Goal: Task Accomplishment & Management: Complete application form

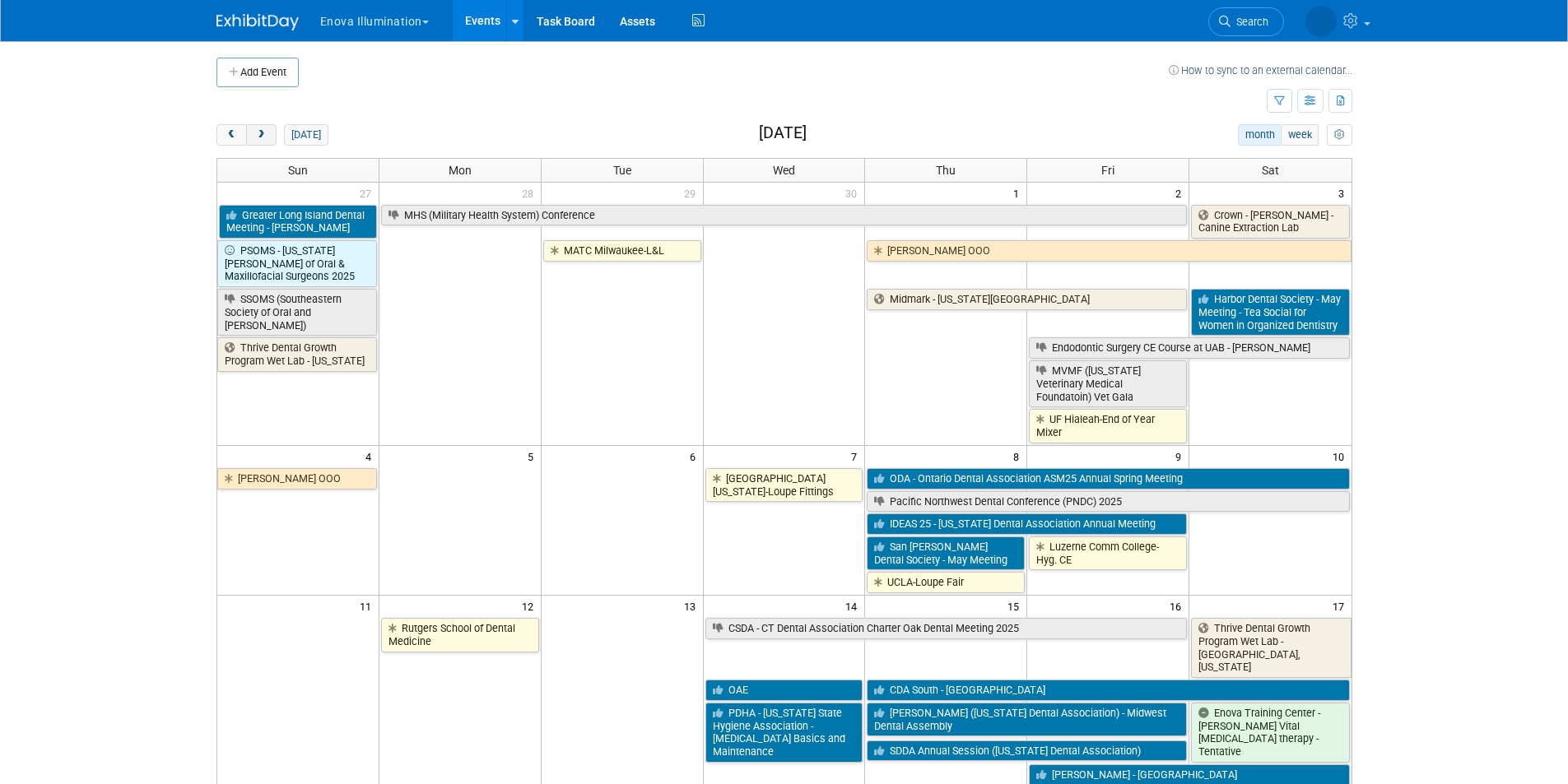
click at [266, 138] on button "next" at bounding box center [261, 134] width 30 height 22
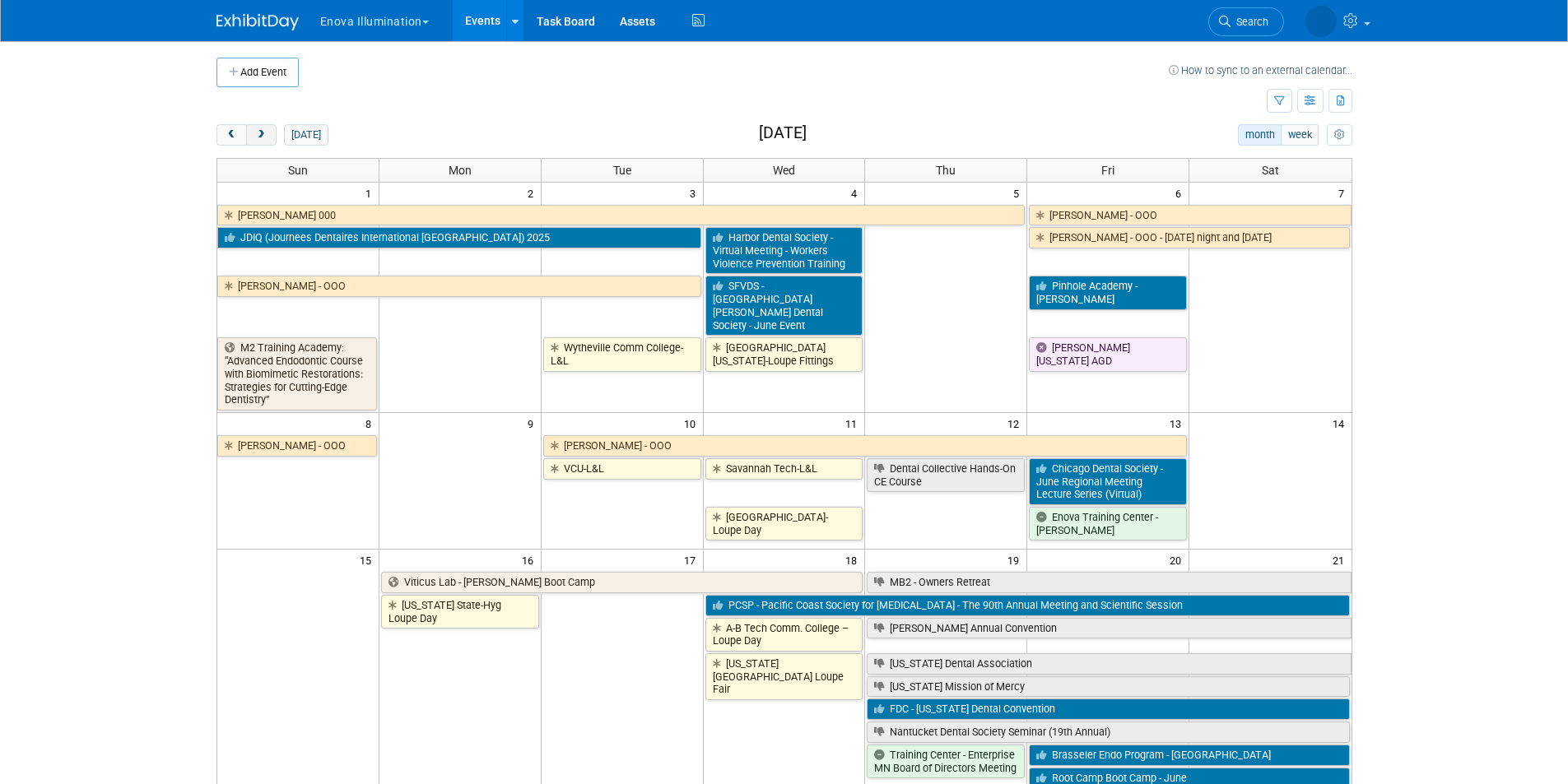
click at [267, 137] on button "next" at bounding box center [261, 134] width 30 height 22
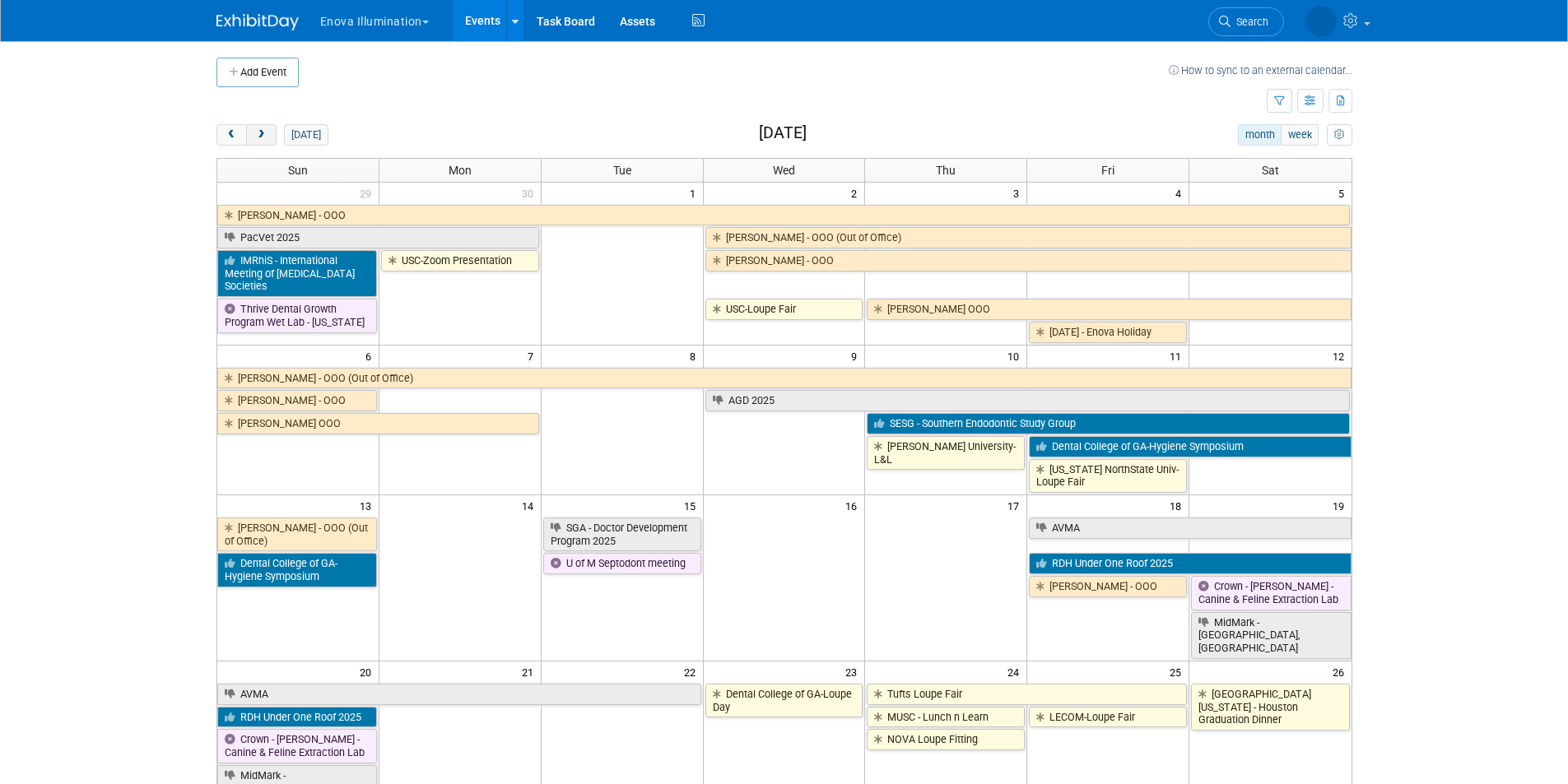
click at [267, 138] on button "next" at bounding box center [261, 134] width 30 height 22
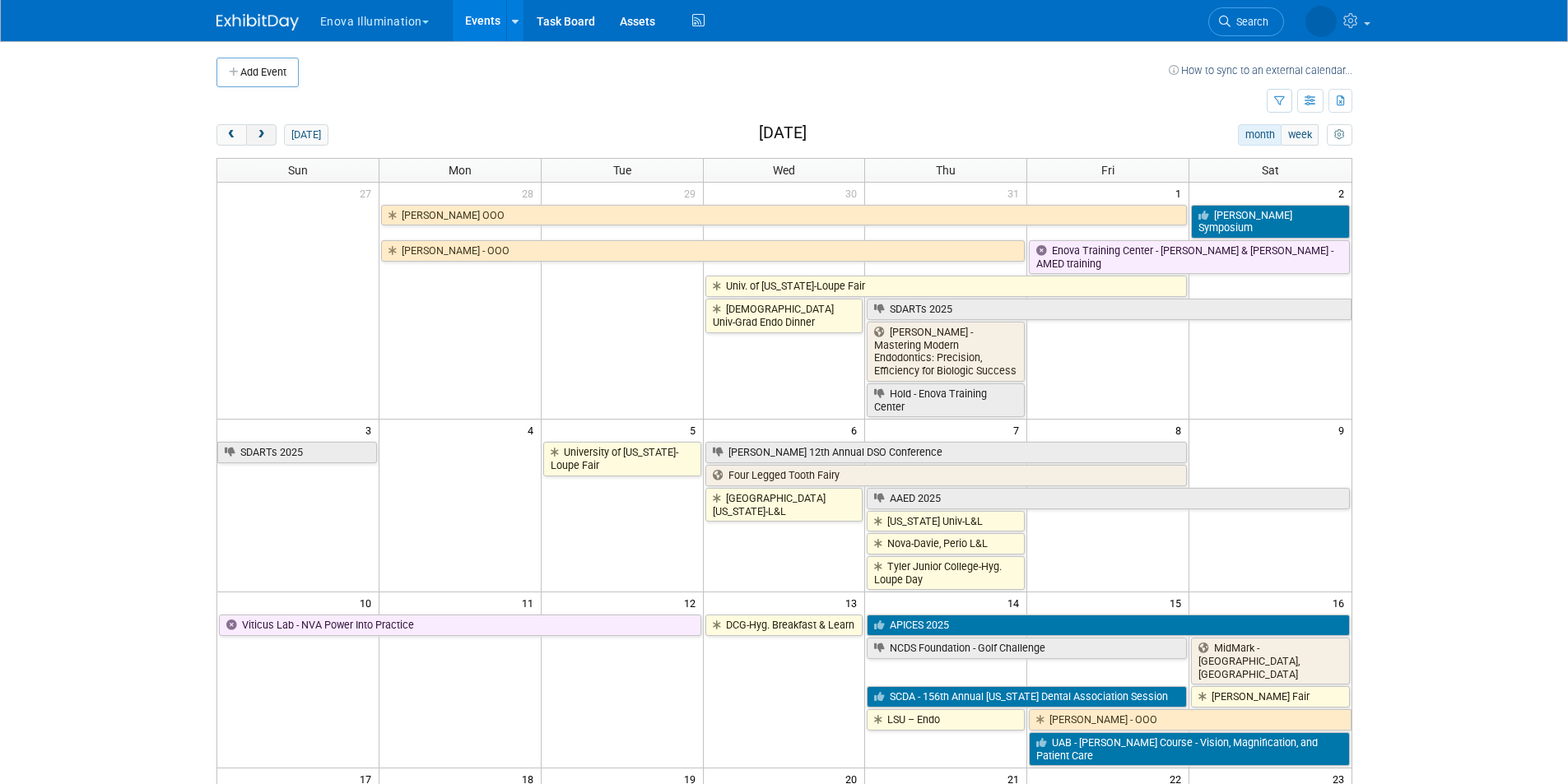
click at [267, 138] on button "next" at bounding box center [261, 134] width 30 height 22
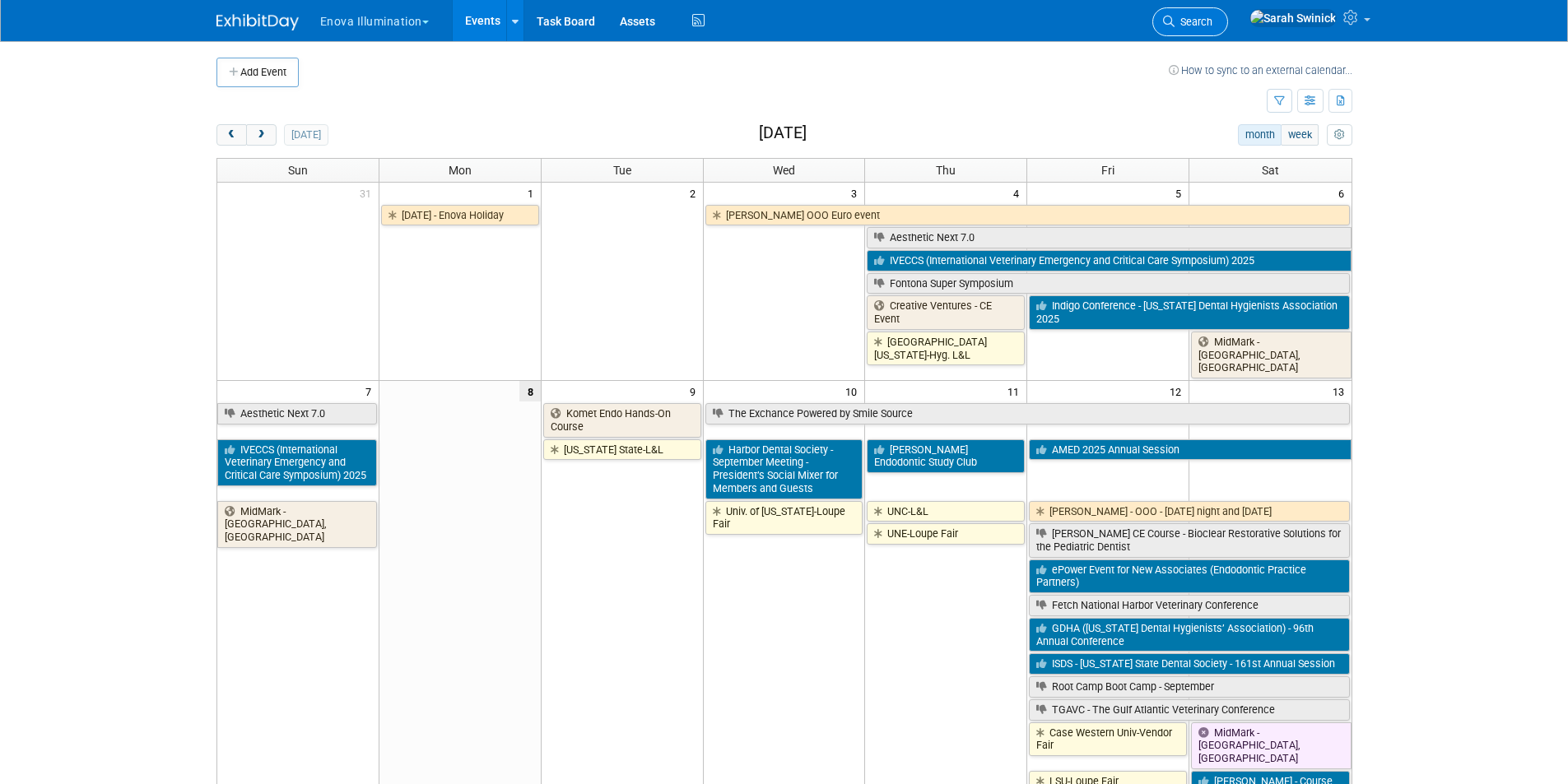
click at [1228, 8] on link "Search" at bounding box center [1189, 22] width 76 height 29
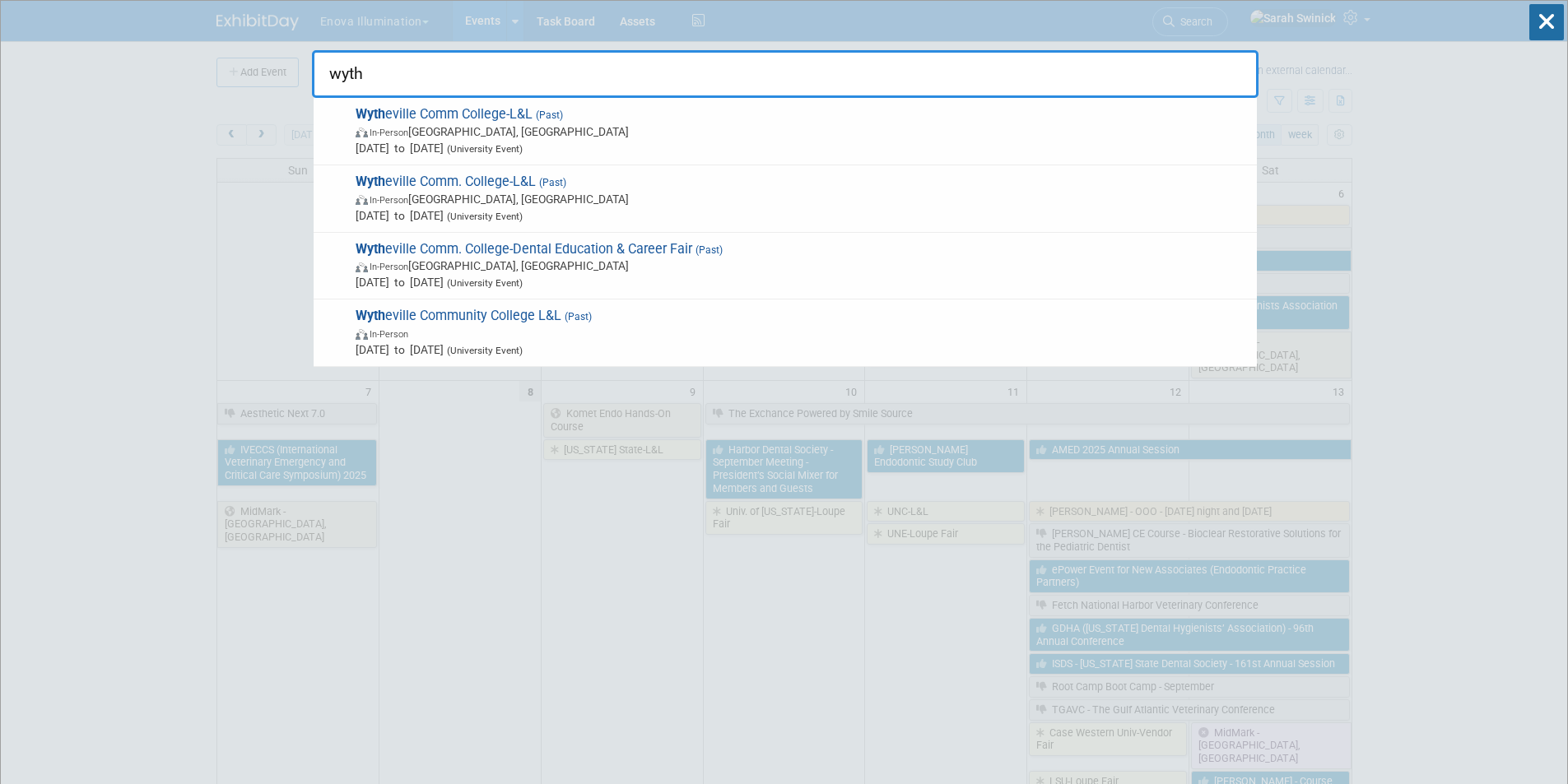
click at [438, 74] on input "wyth" at bounding box center [785, 74] width 946 height 48
type input "w"
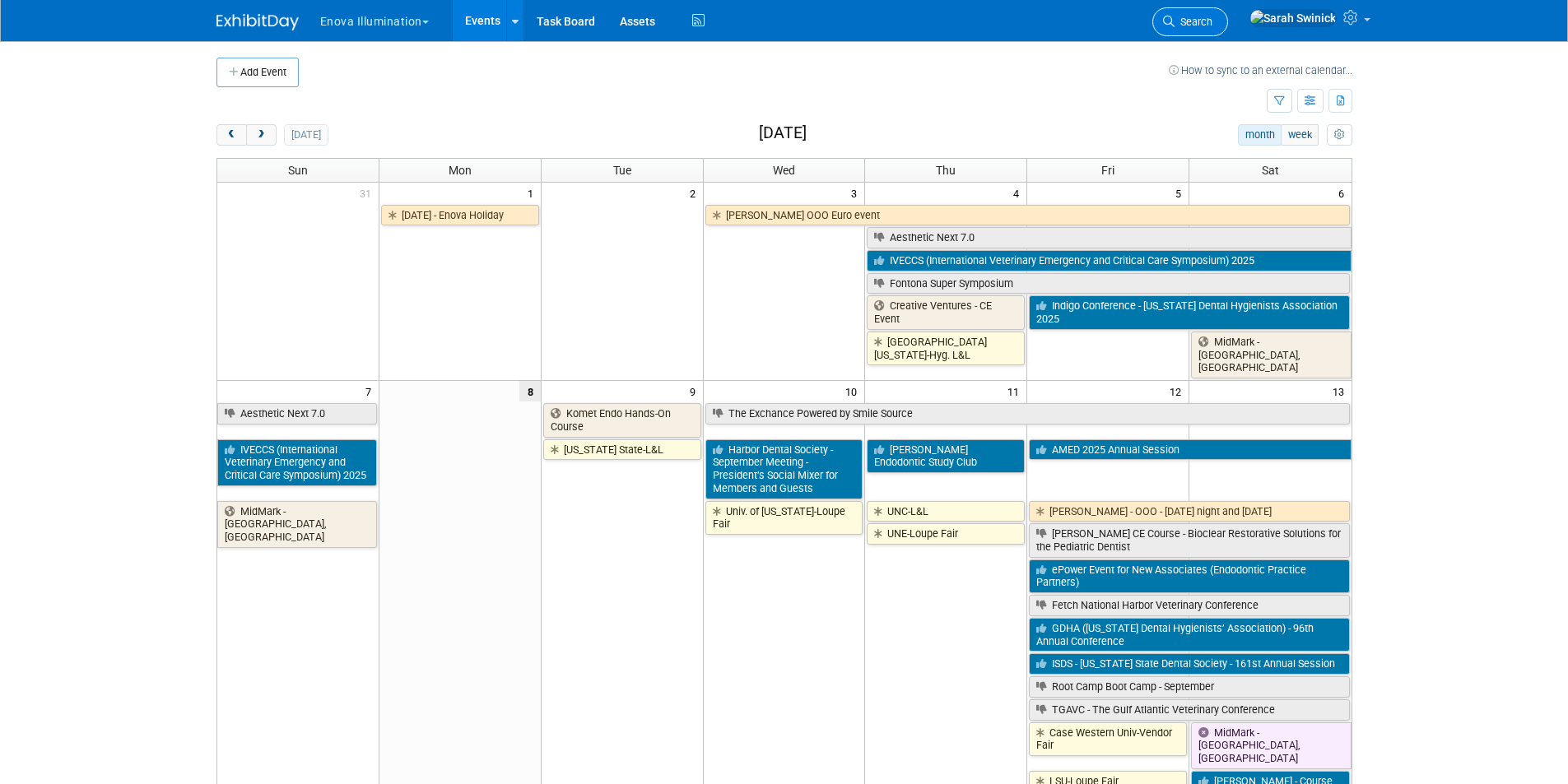
click at [1227, 30] on link "Search" at bounding box center [1189, 22] width 76 height 29
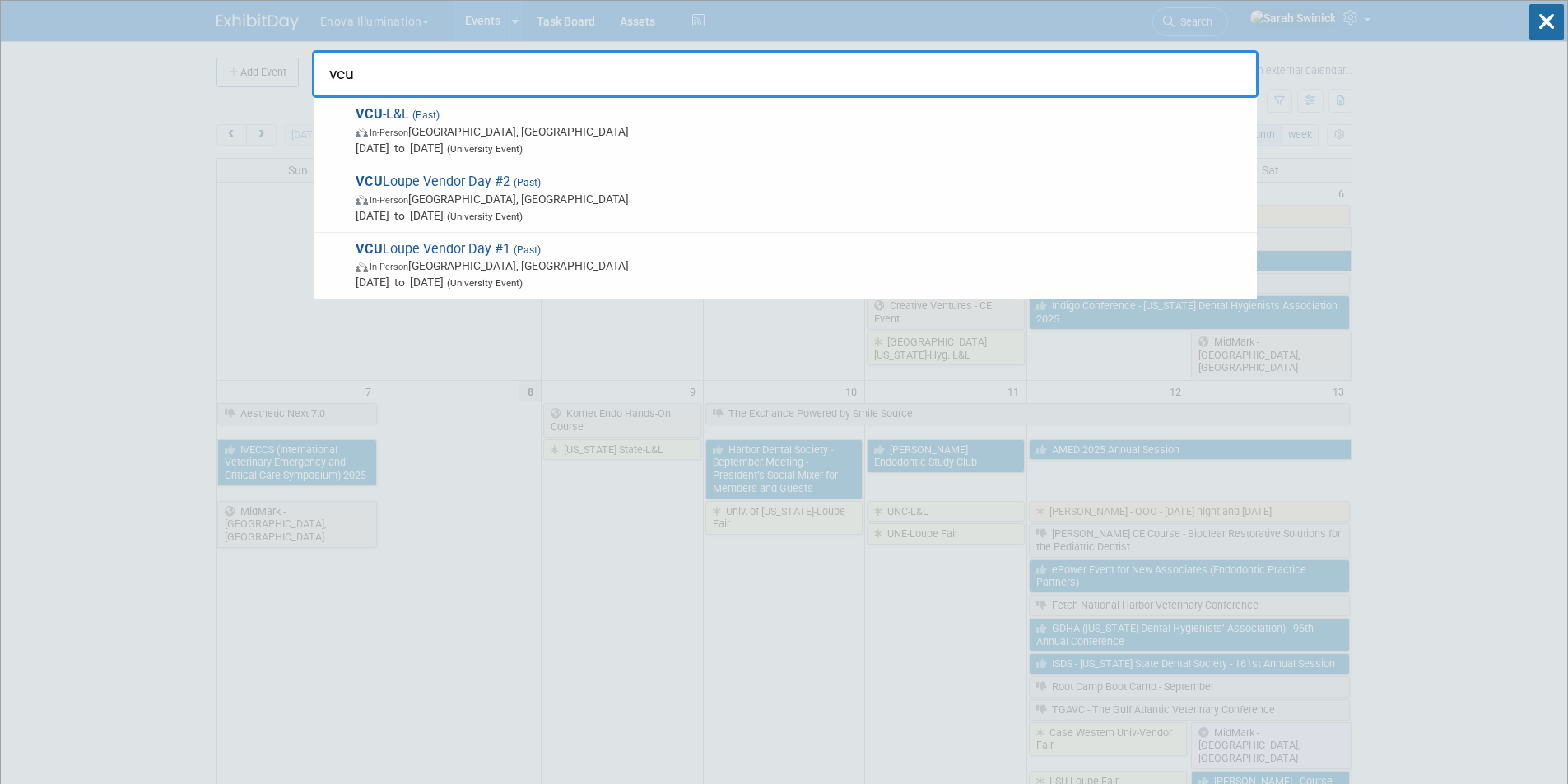
drag, startPoint x: 387, startPoint y: 77, endPoint x: 238, endPoint y: 57, distance: 150.3
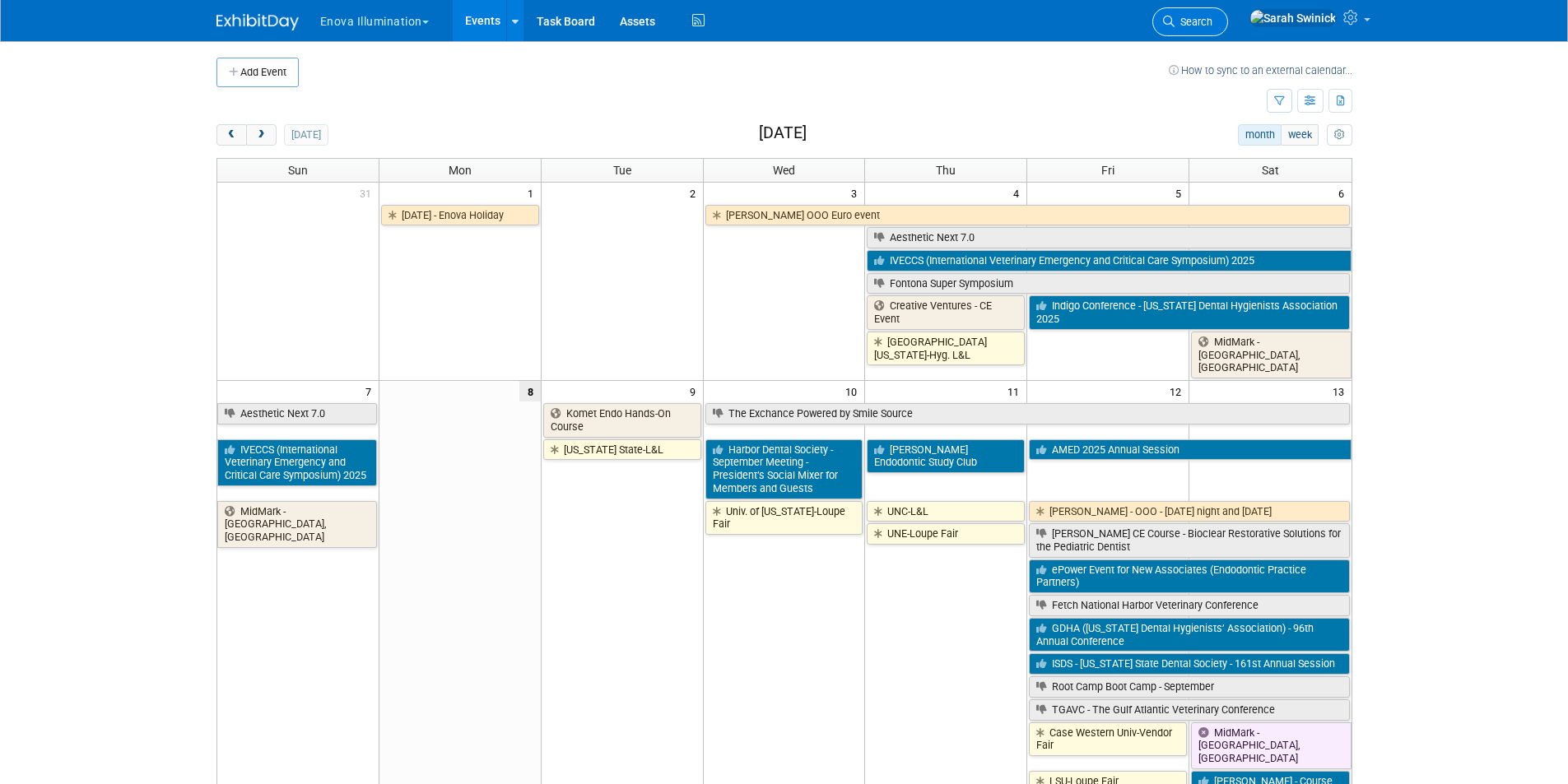
click at [1228, 13] on link "Search" at bounding box center [1189, 22] width 76 height 29
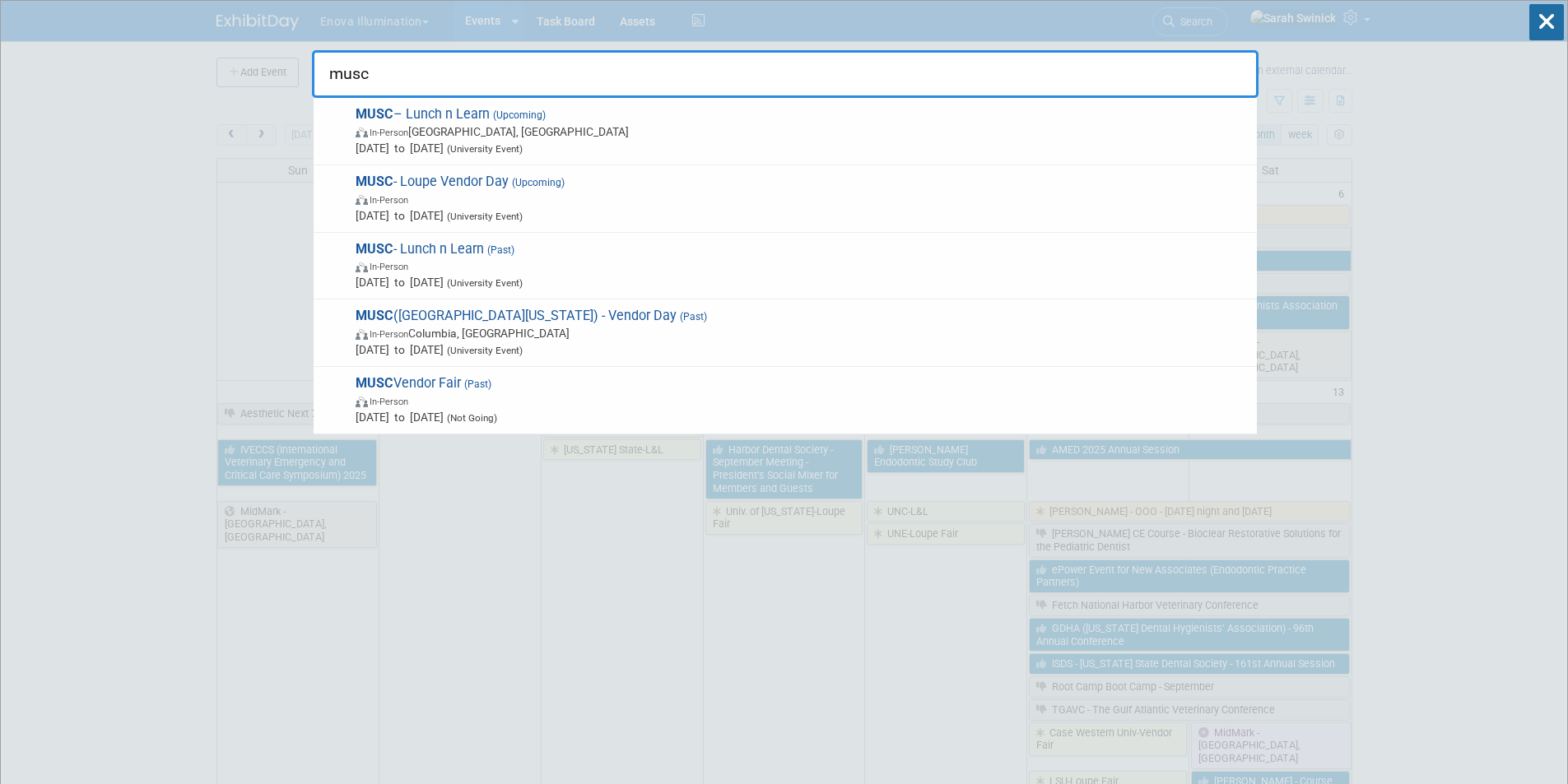
drag, startPoint x: 451, startPoint y: 78, endPoint x: 372, endPoint y: 92, distance: 80.2
click at [364, 91] on input "musc" at bounding box center [785, 74] width 946 height 48
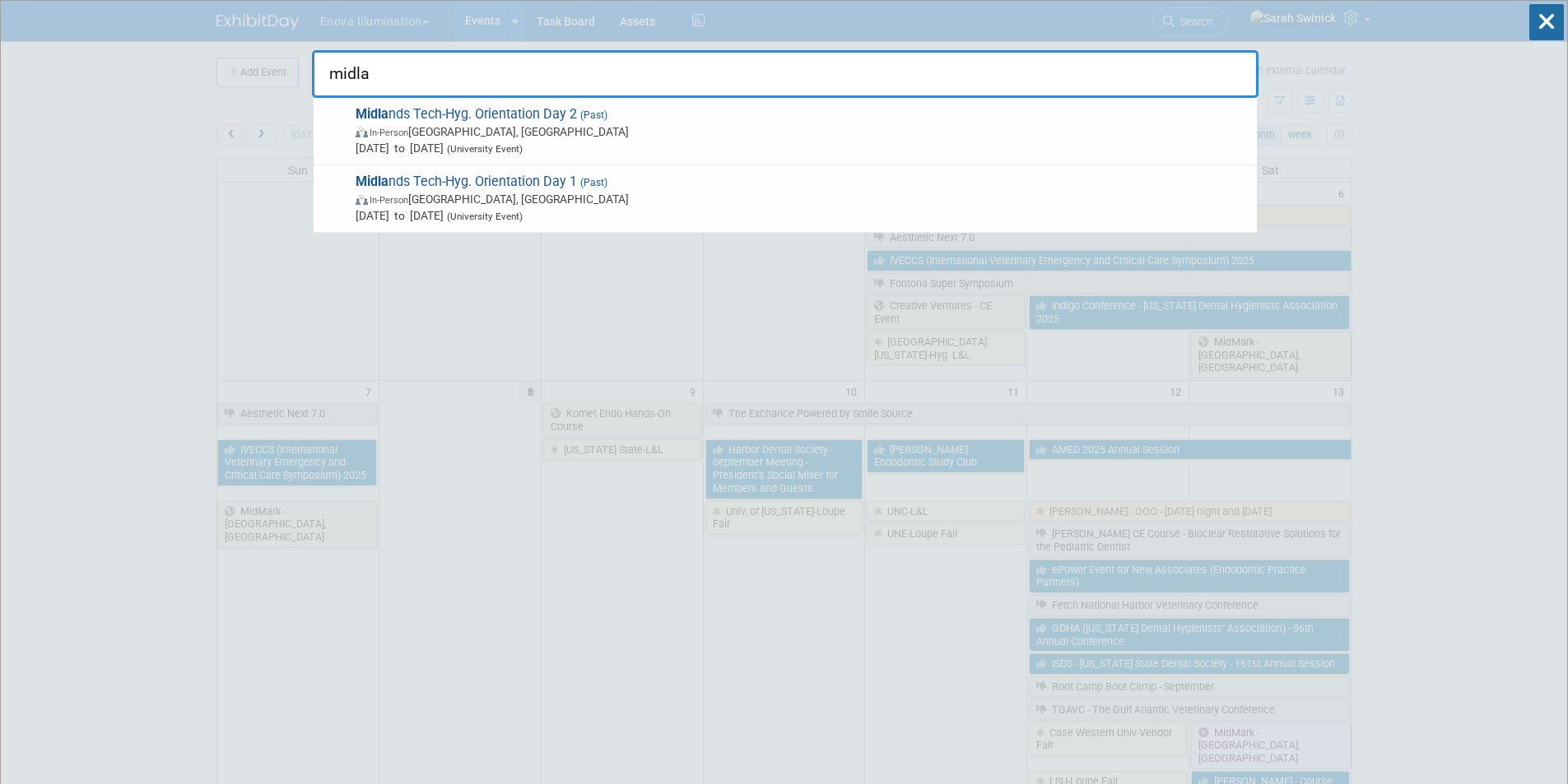
type input "midla"
drag, startPoint x: 385, startPoint y: 68, endPoint x: 323, endPoint y: 77, distance: 62.6
click at [322, 77] on input "midla" at bounding box center [785, 74] width 946 height 48
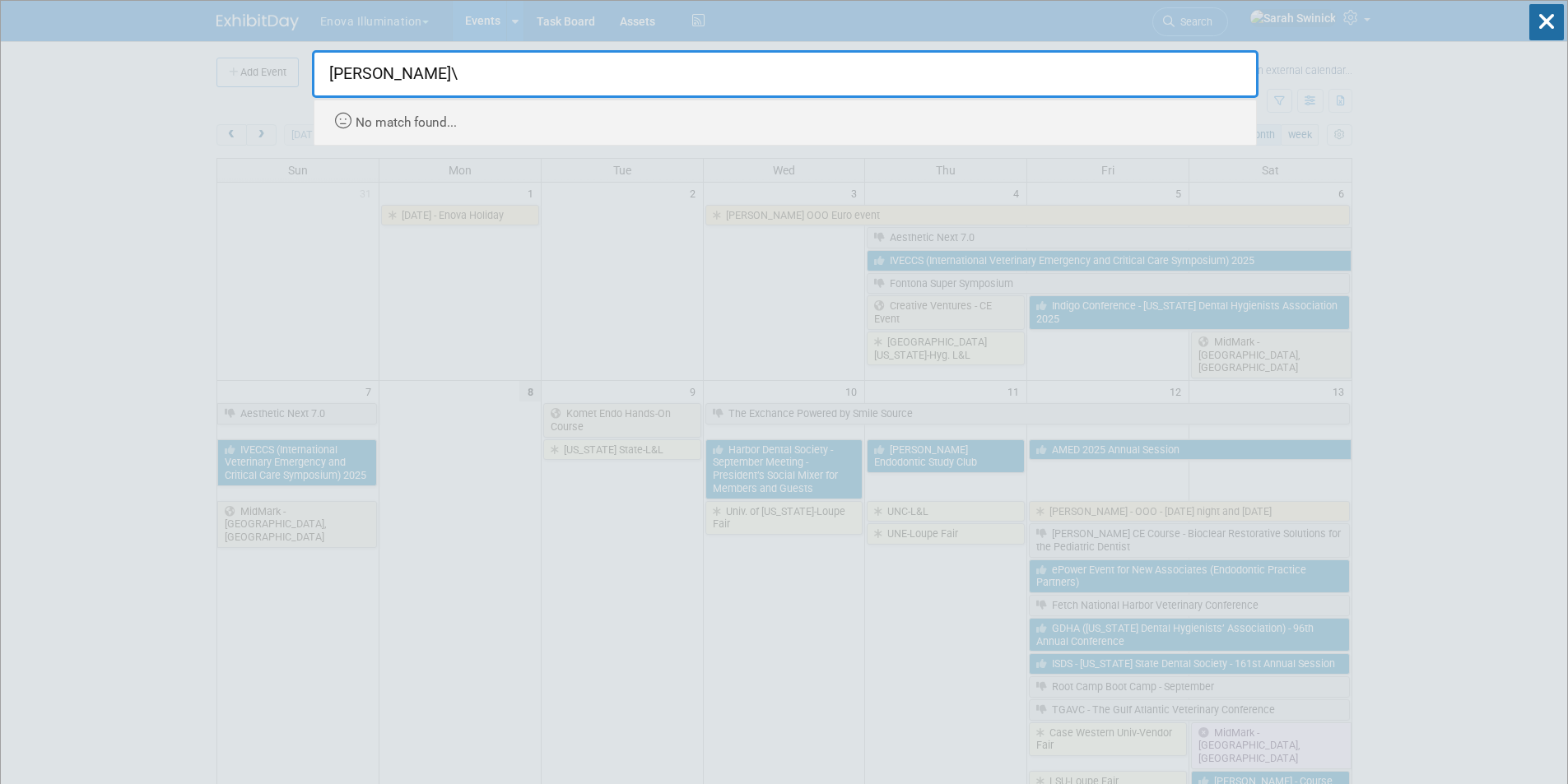
type input "howard\"
drag, startPoint x: 400, startPoint y: 71, endPoint x: 319, endPoint y: 68, distance: 81.1
click at [319, 67] on input "howard\" at bounding box center [785, 74] width 946 height 48
type input "east car"
drag, startPoint x: 413, startPoint y: 66, endPoint x: 253, endPoint y: 57, distance: 160.3
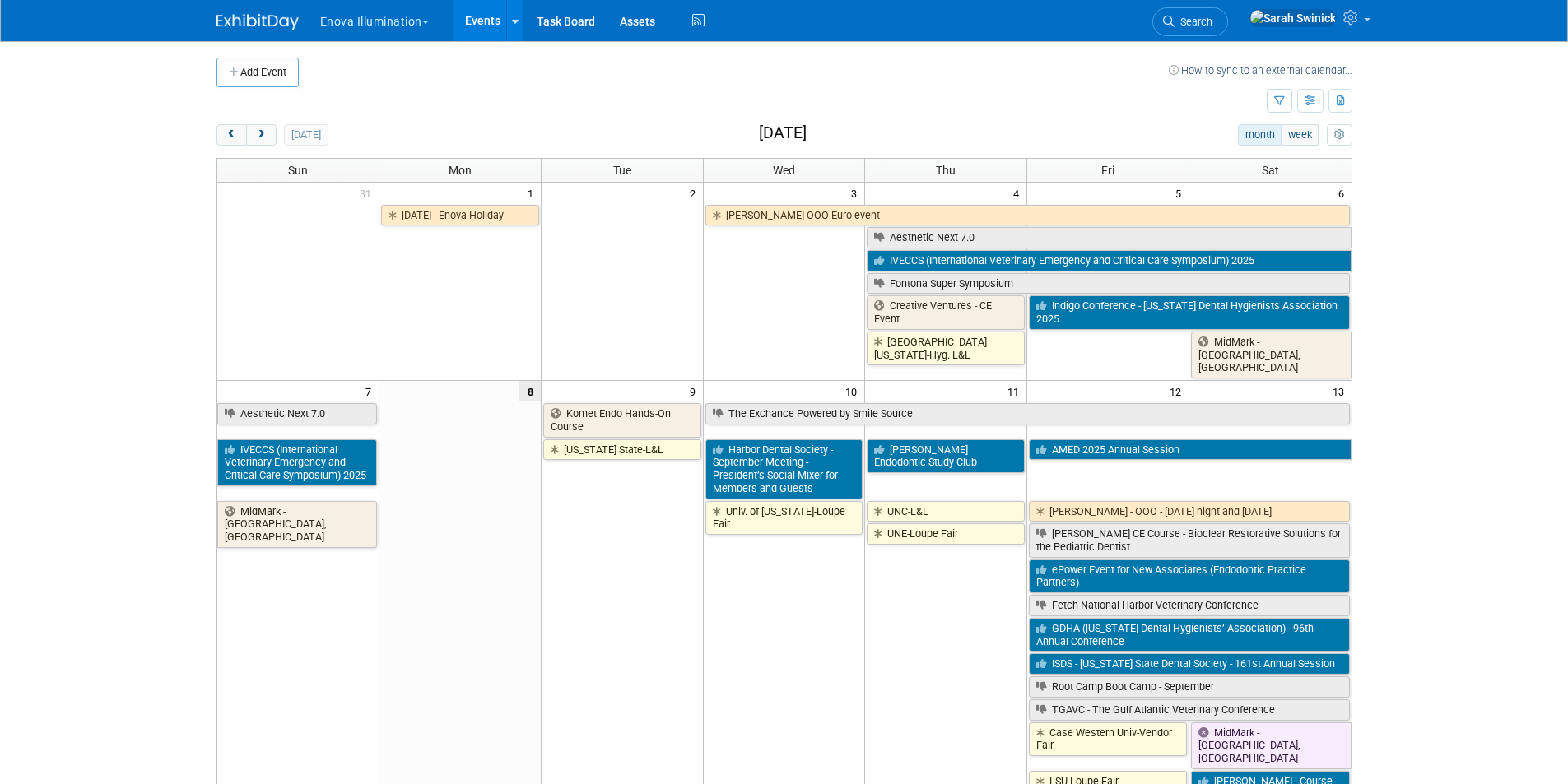
click at [1226, 10] on link "Search" at bounding box center [1189, 22] width 76 height 29
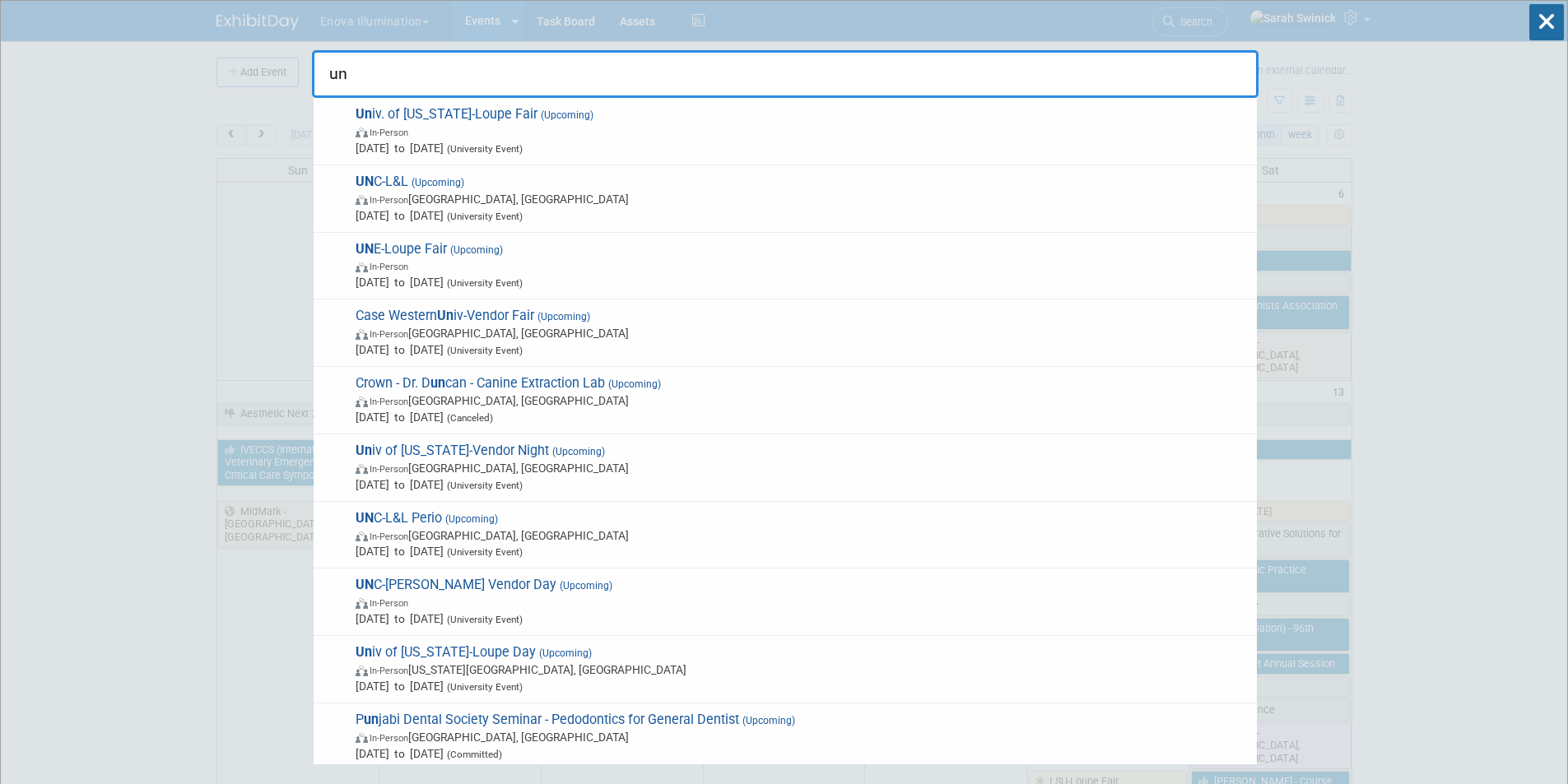
type input "u"
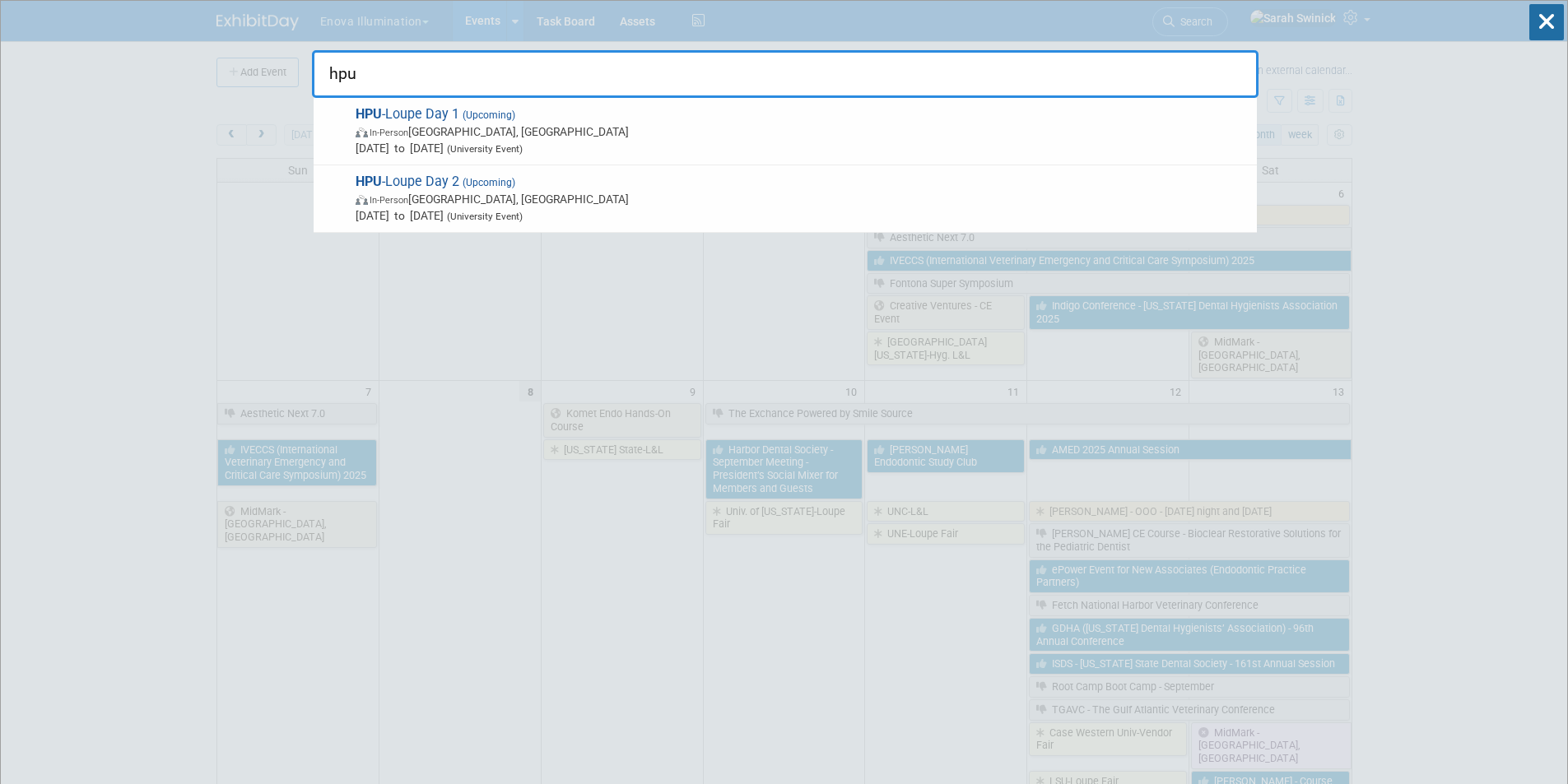
type input "hpu"
drag, startPoint x: 119, startPoint y: 261, endPoint x: 204, endPoint y: 250, distance: 85.7
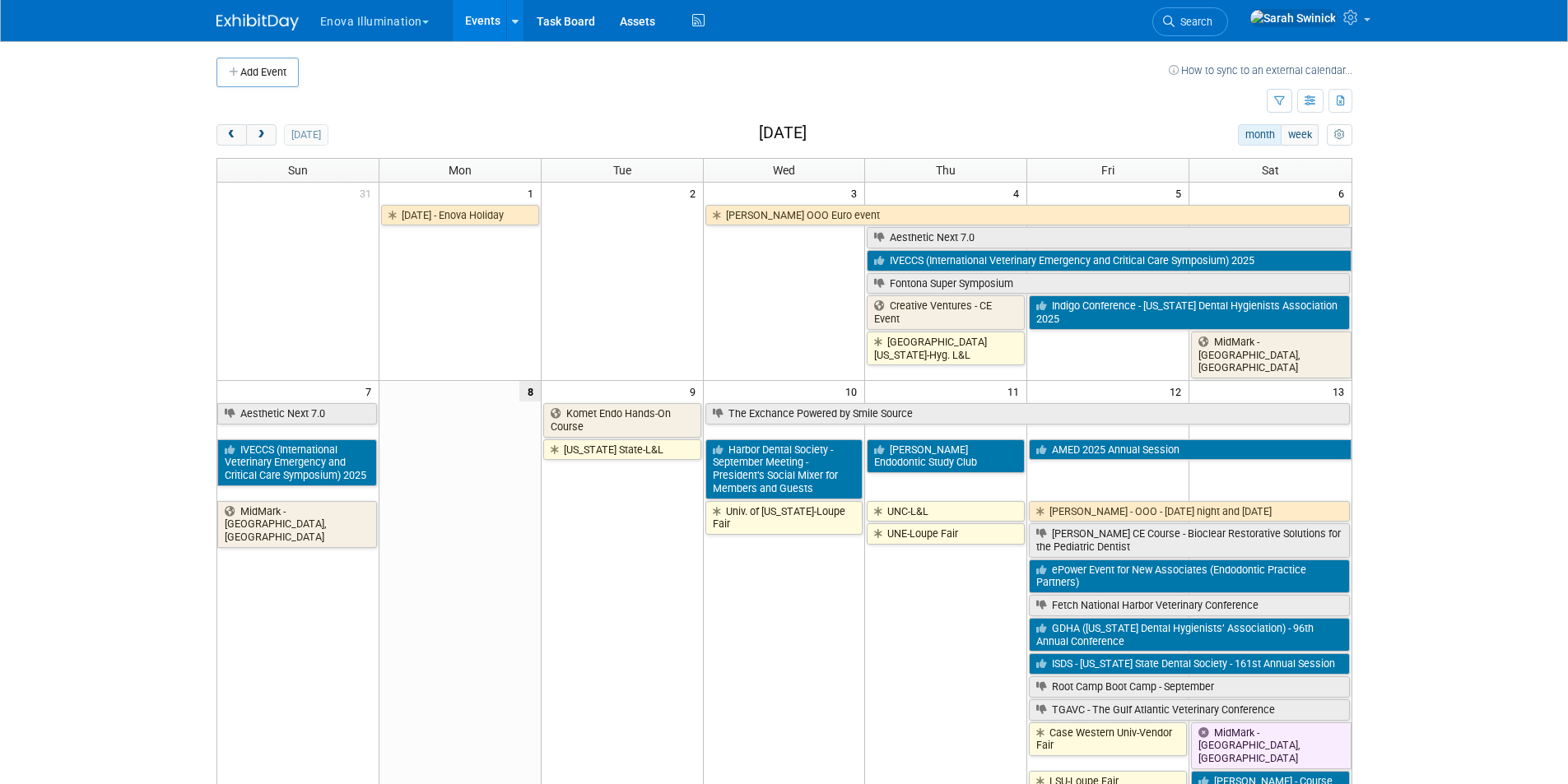
click at [1228, 38] on li "Search" at bounding box center [1189, 20] width 76 height 40
drag, startPoint x: 1256, startPoint y: 36, endPoint x: 1259, endPoint y: 27, distance: 9.5
click at [1228, 35] on li "Search" at bounding box center [1189, 20] width 76 height 40
click at [1212, 25] on span "Search" at bounding box center [1193, 22] width 38 height 12
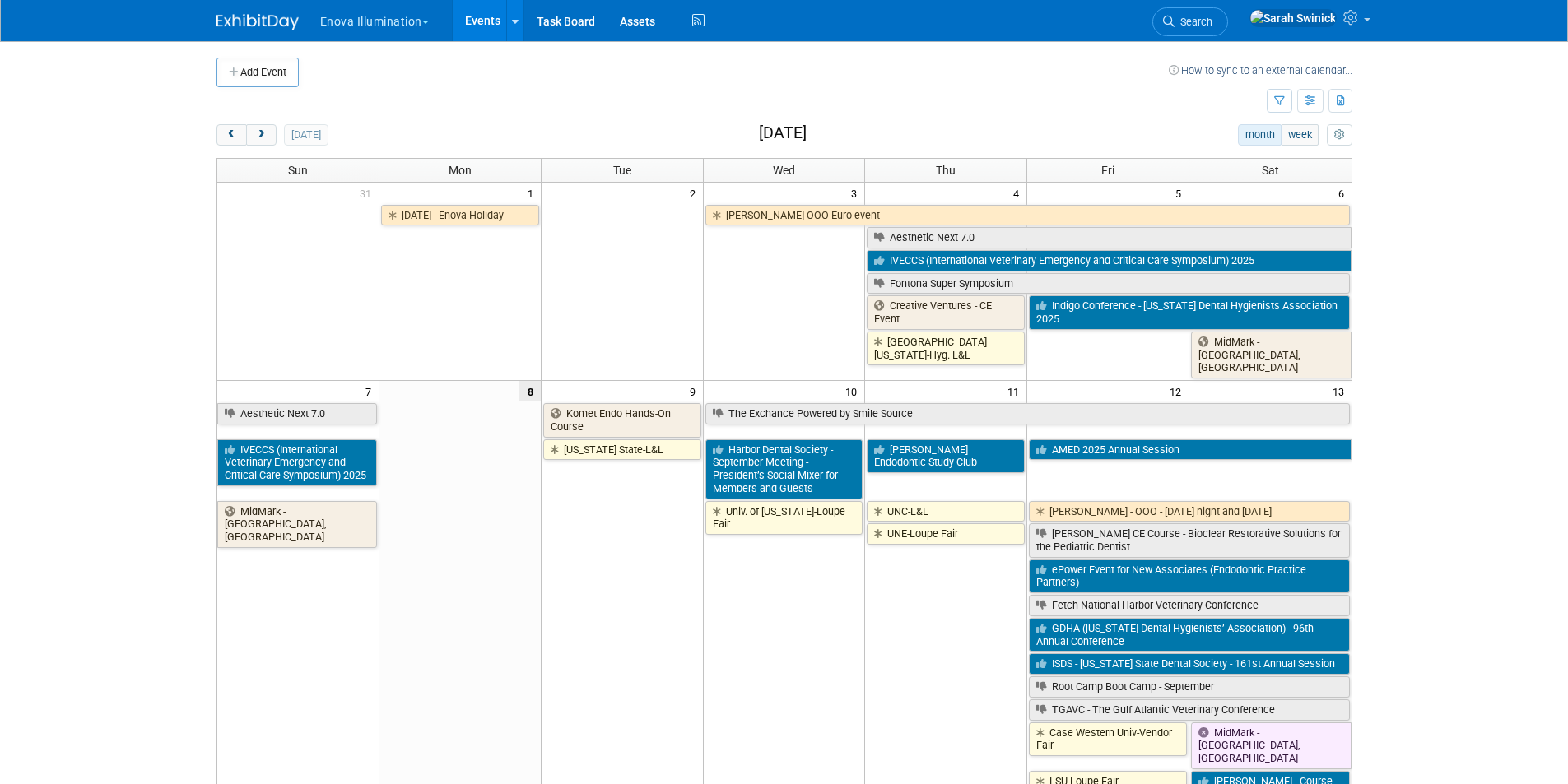
click at [1212, 17] on span "Search" at bounding box center [1193, 22] width 38 height 12
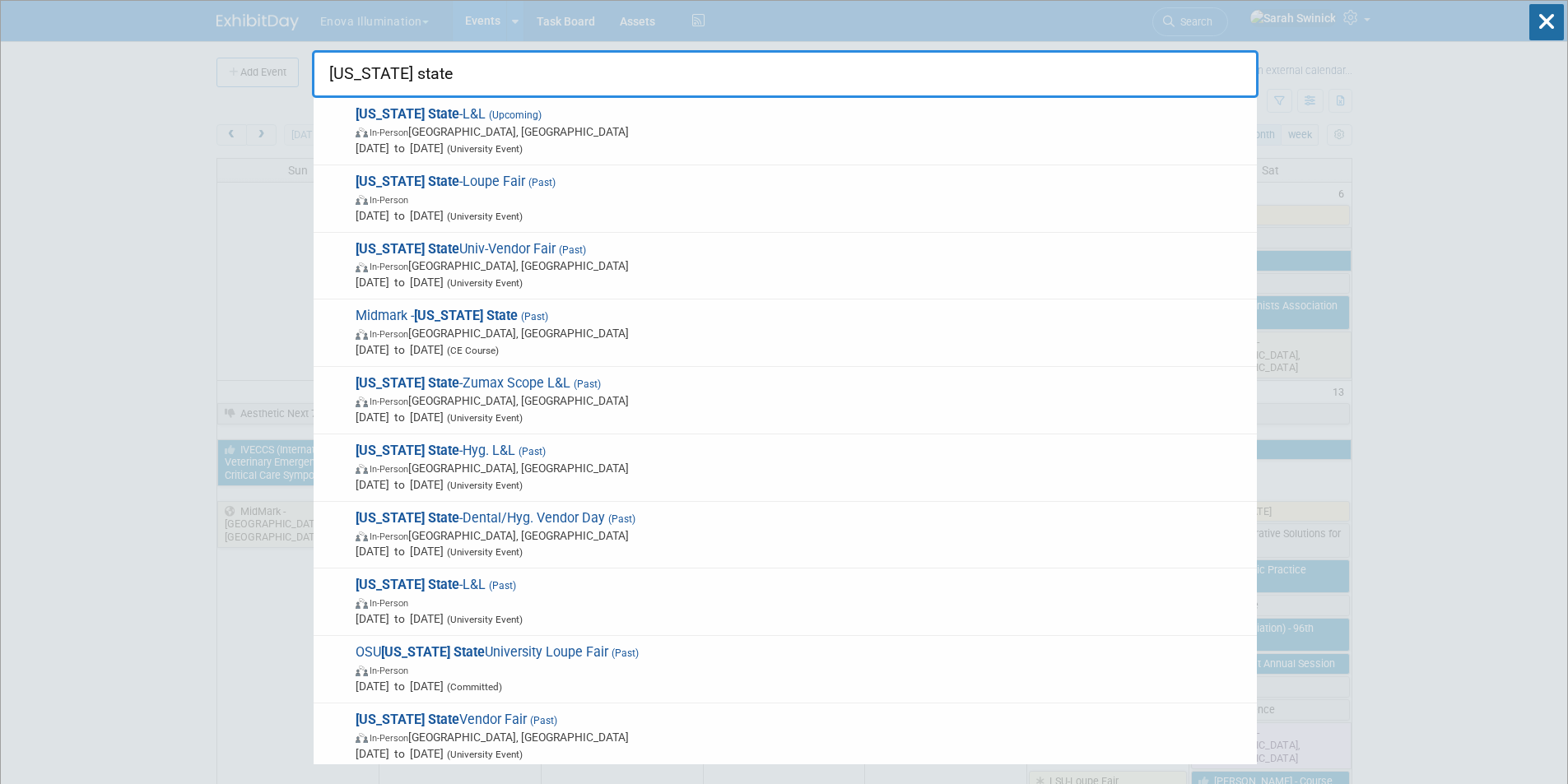
drag, startPoint x: 90, startPoint y: 334, endPoint x: 119, endPoint y: 325, distance: 30.4
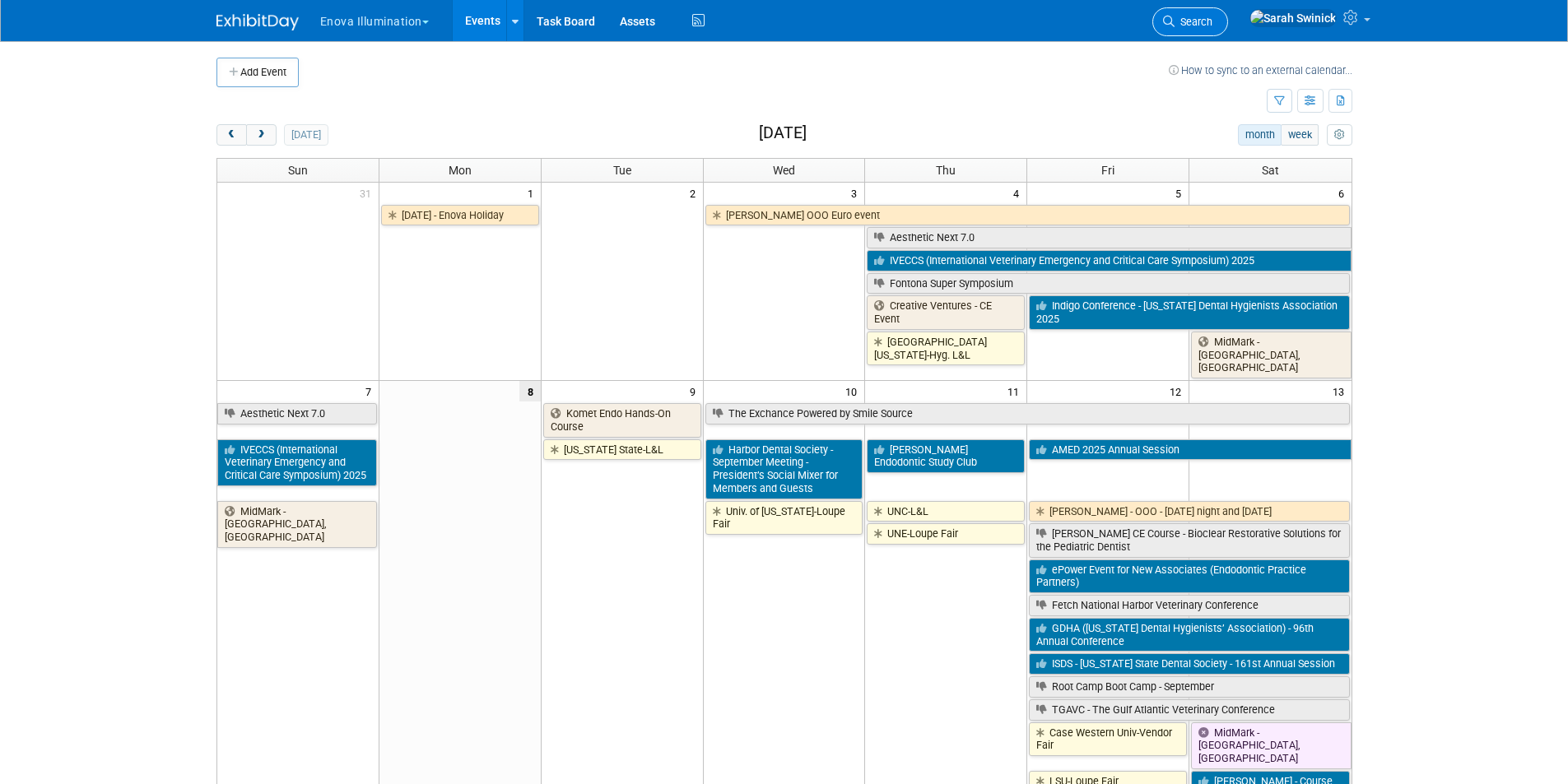
click at [1212, 24] on span "Search" at bounding box center [1193, 22] width 38 height 12
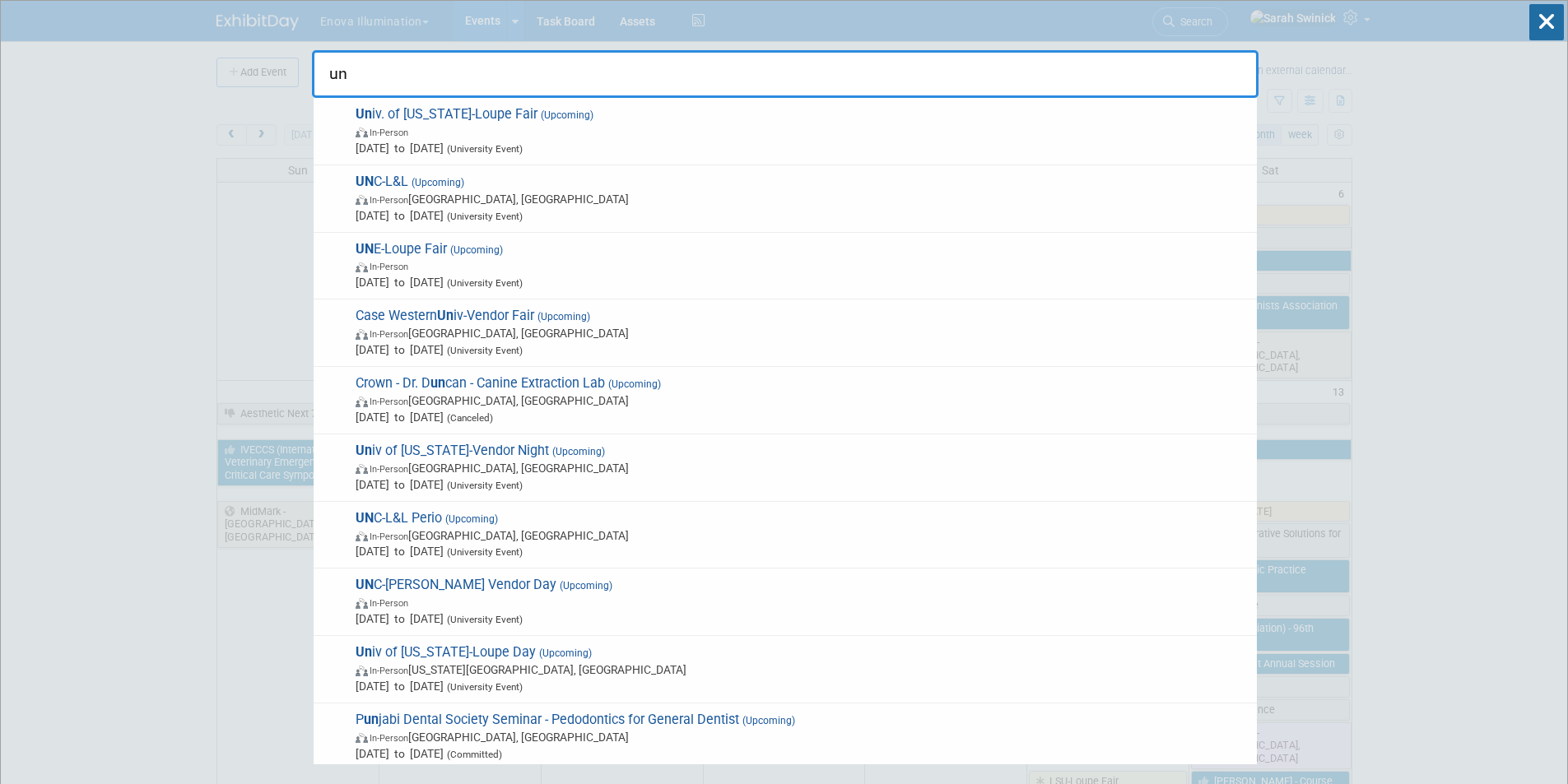
type input "u"
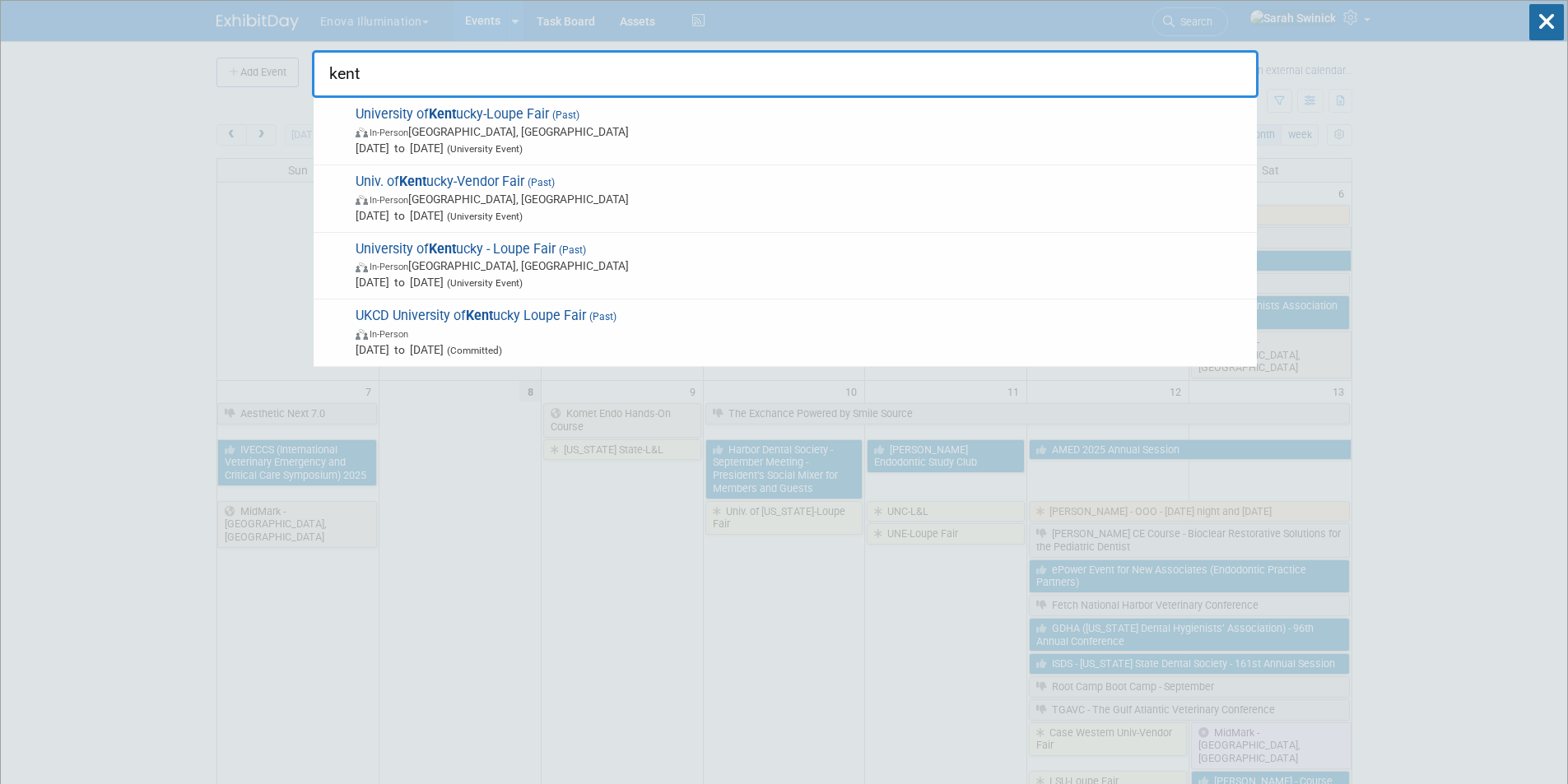
type input "kent"
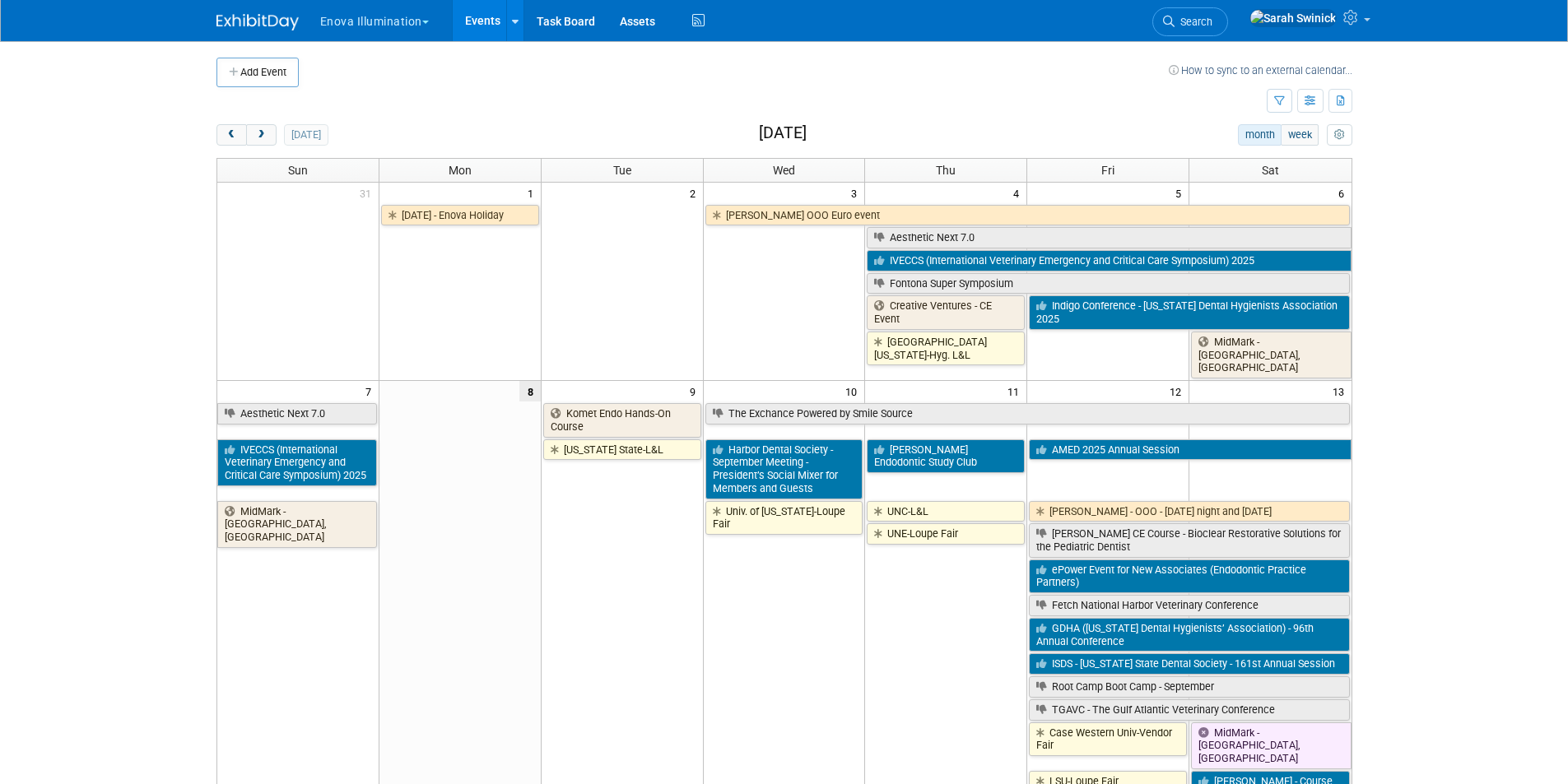
click at [1212, 22] on span "Search" at bounding box center [1193, 22] width 38 height 12
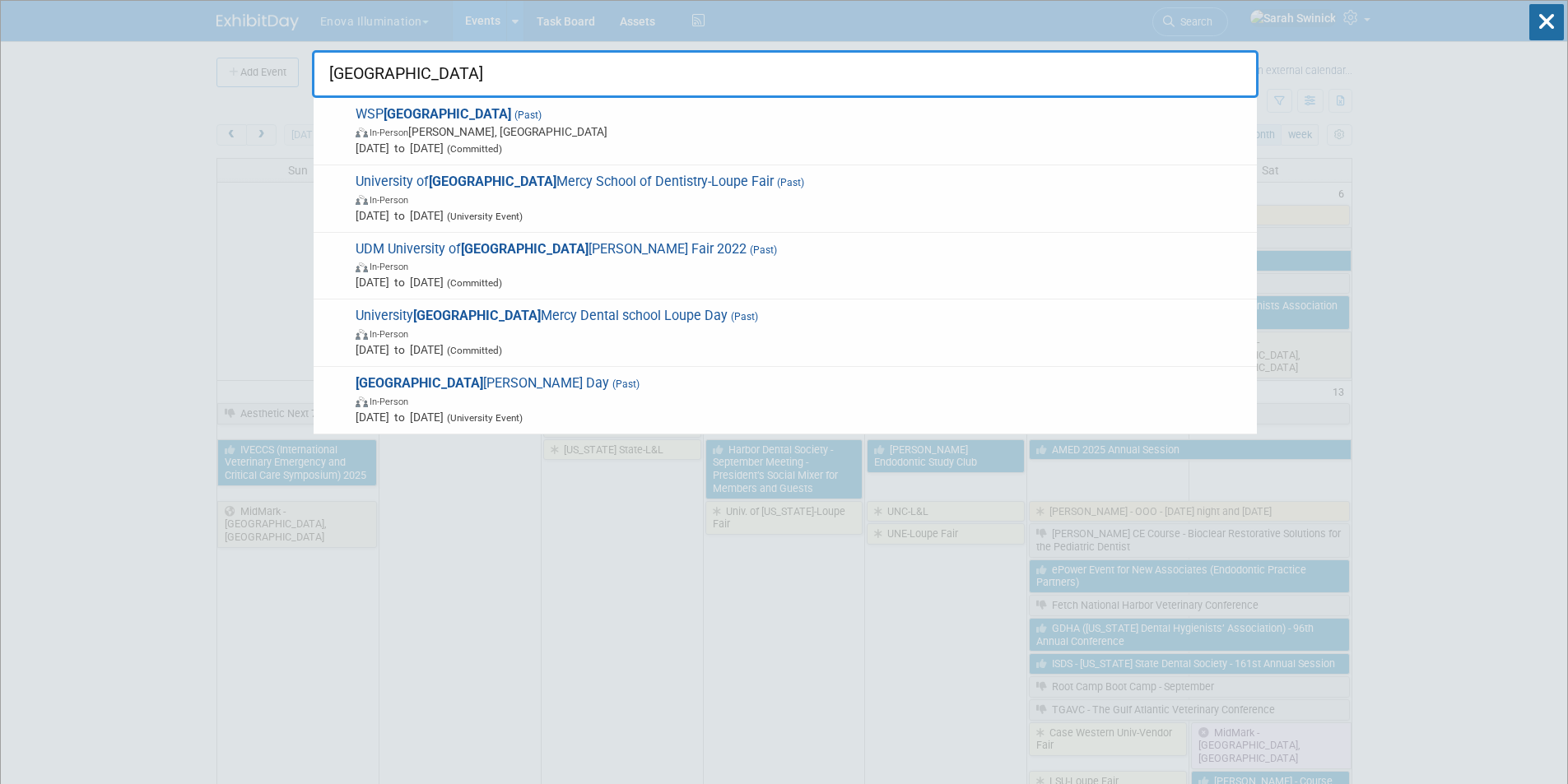
drag, startPoint x: 409, startPoint y: 82, endPoint x: 254, endPoint y: 111, distance: 157.7
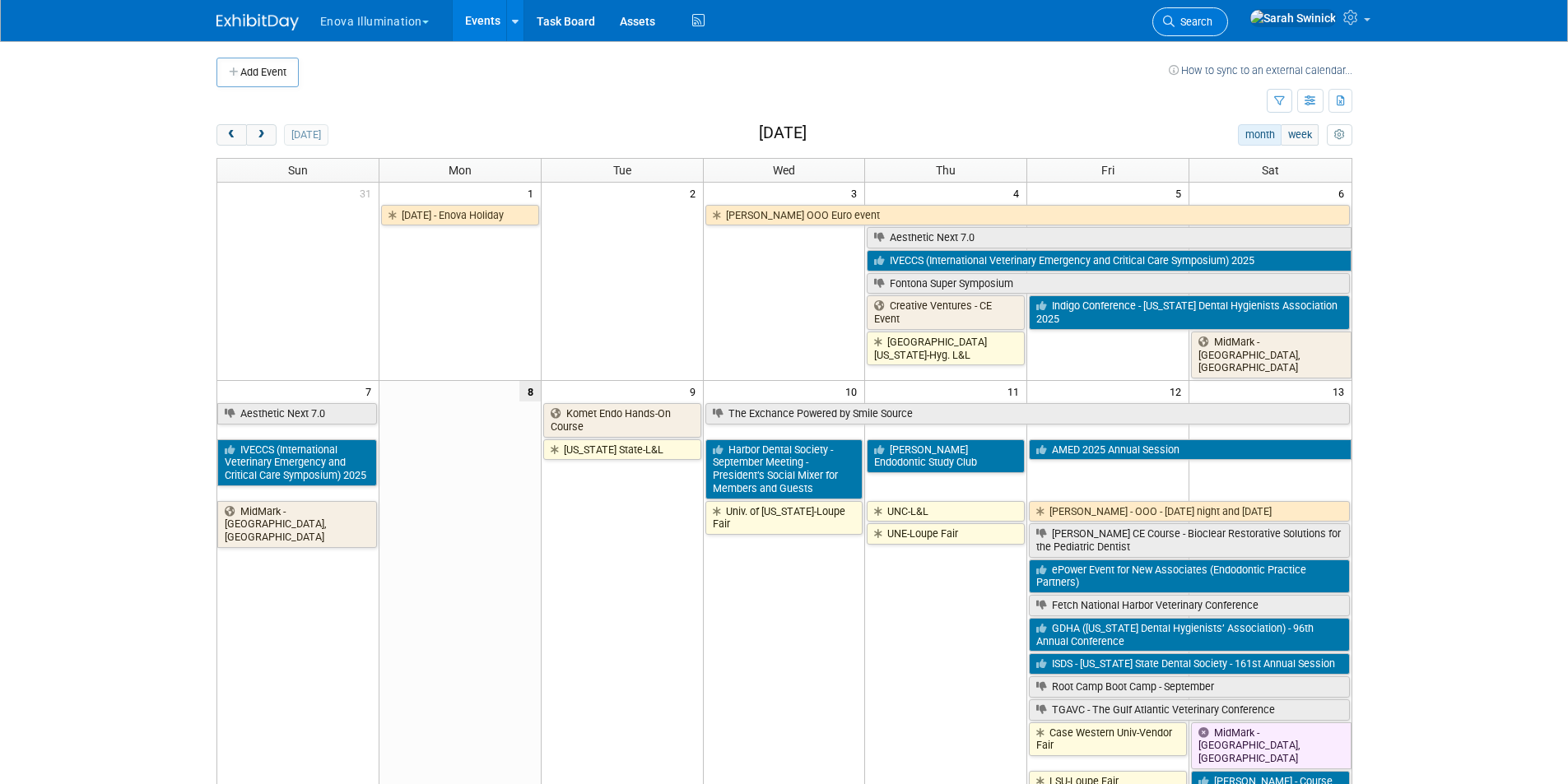
click at [1228, 13] on link "Search" at bounding box center [1189, 22] width 76 height 29
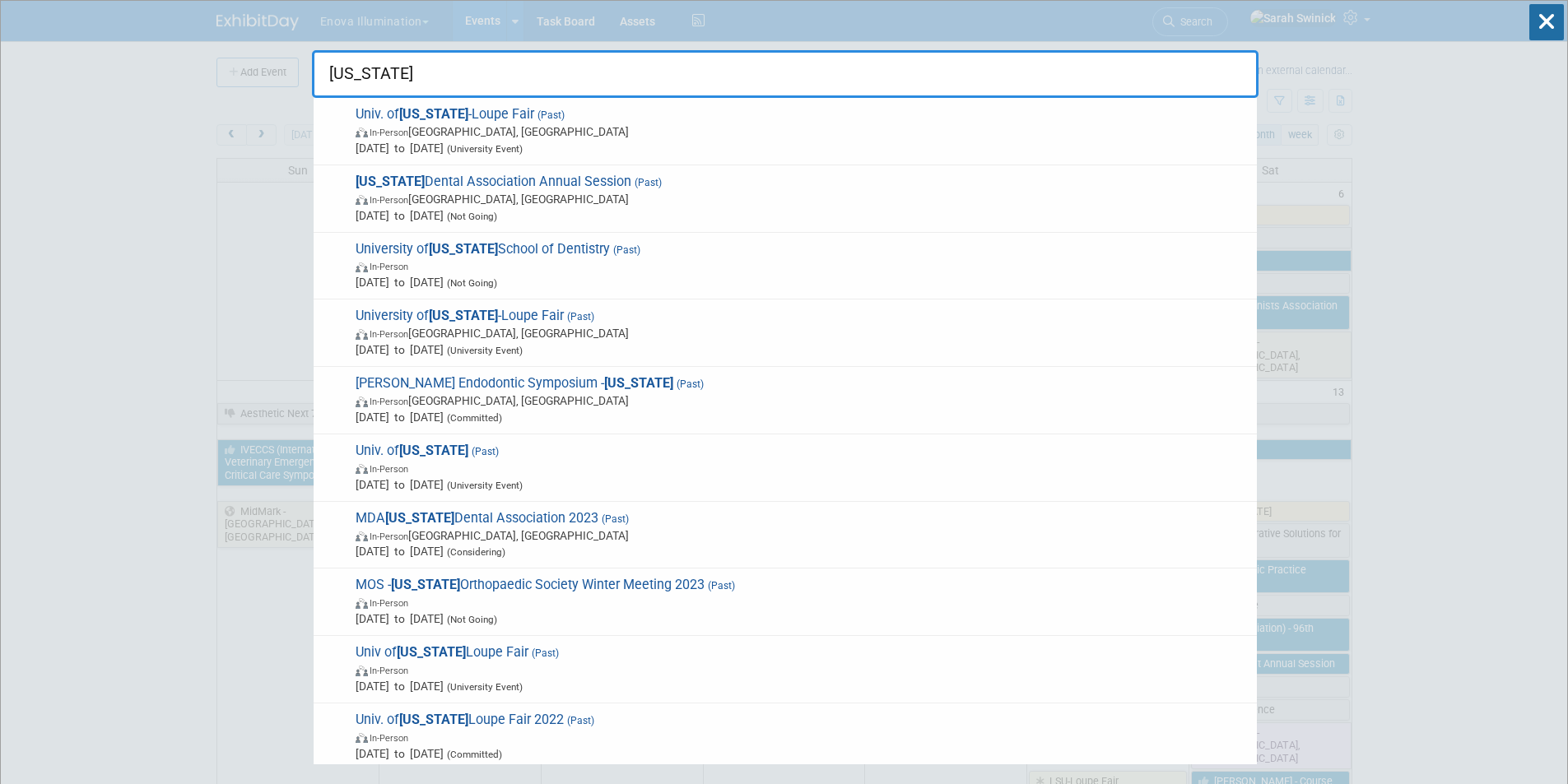
type input "michigan"
drag, startPoint x: 166, startPoint y: 225, endPoint x: 179, endPoint y: 210, distance: 19.8
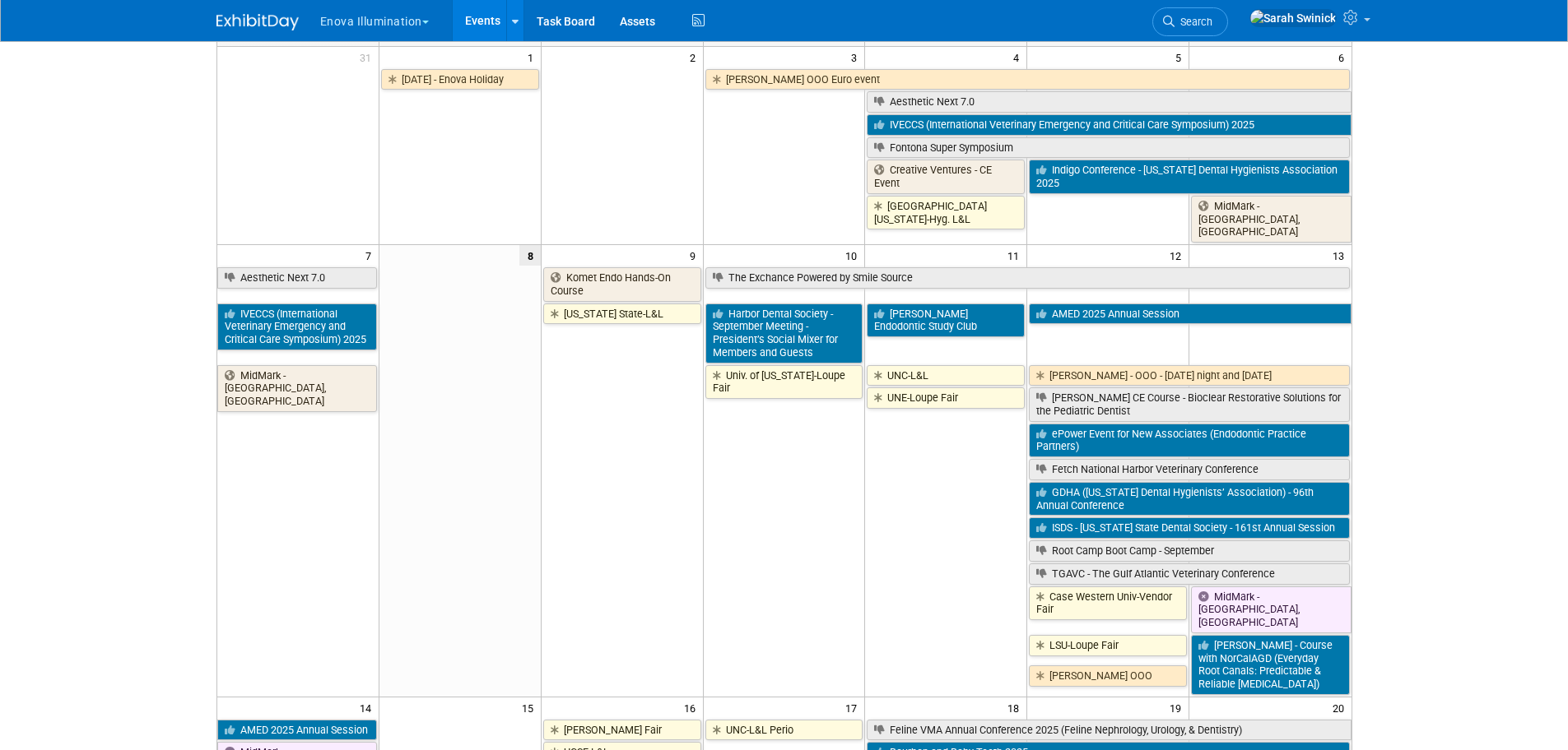
scroll to position [247, 0]
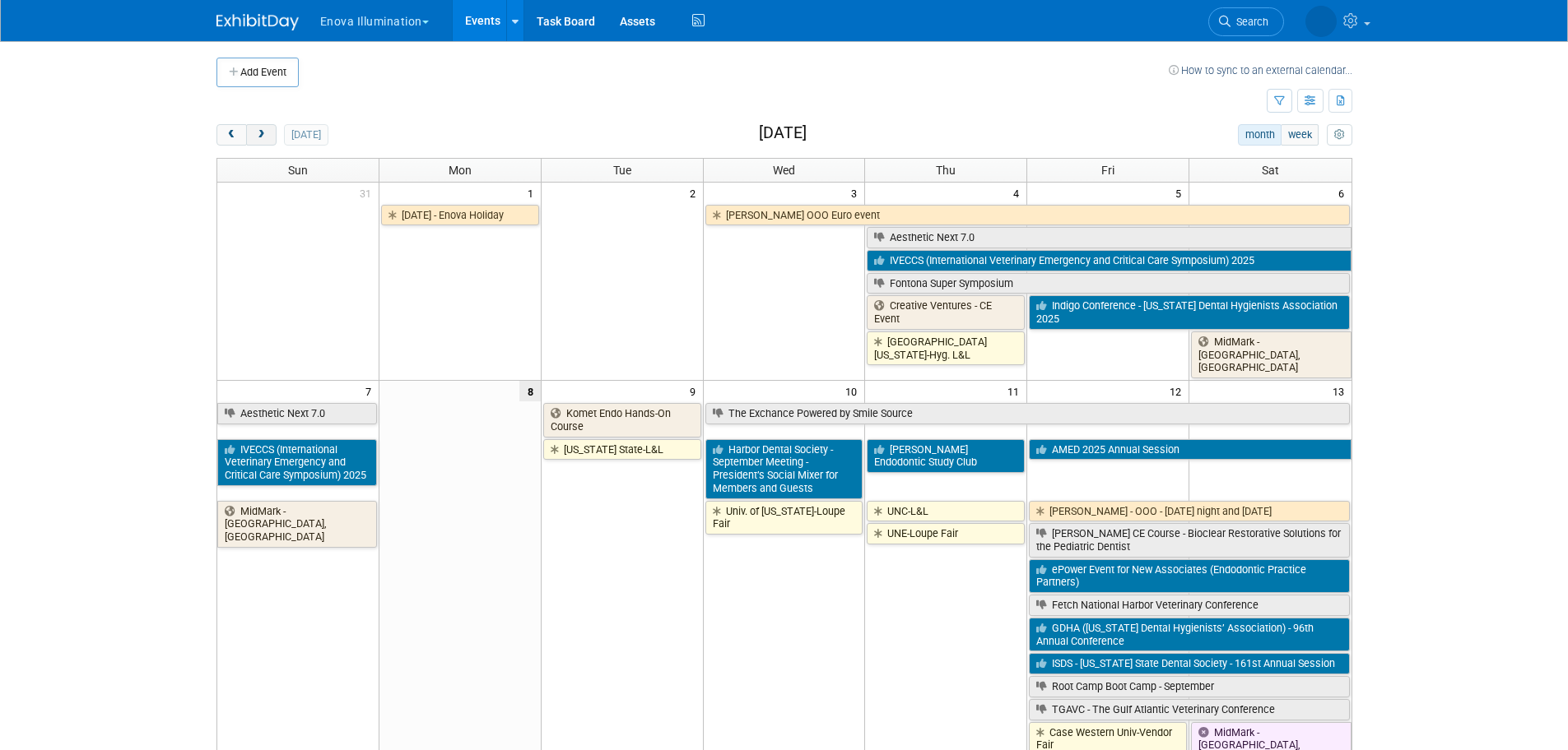
click at [267, 135] on button "next" at bounding box center [261, 134] width 30 height 22
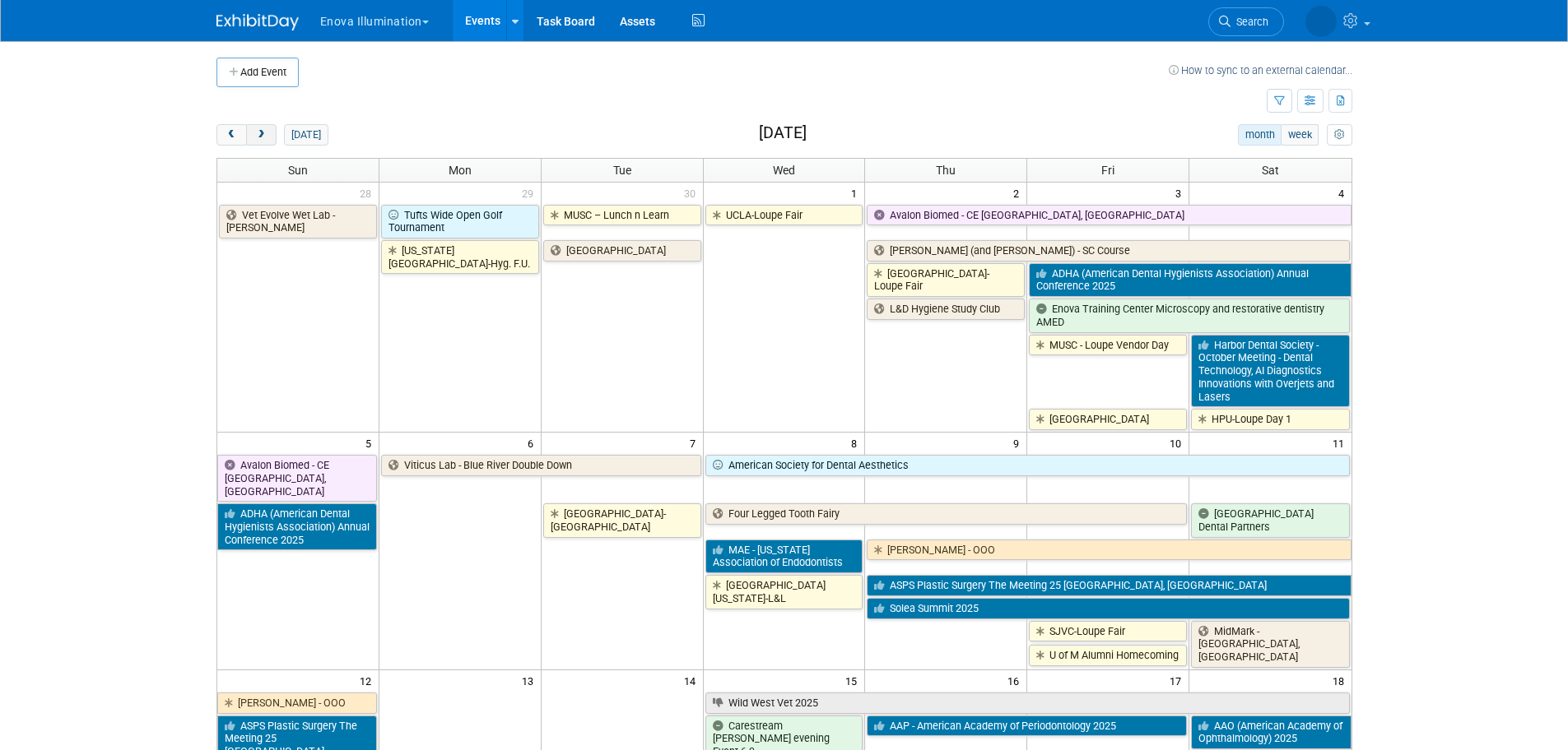
click at [265, 138] on span "next" at bounding box center [261, 135] width 12 height 10
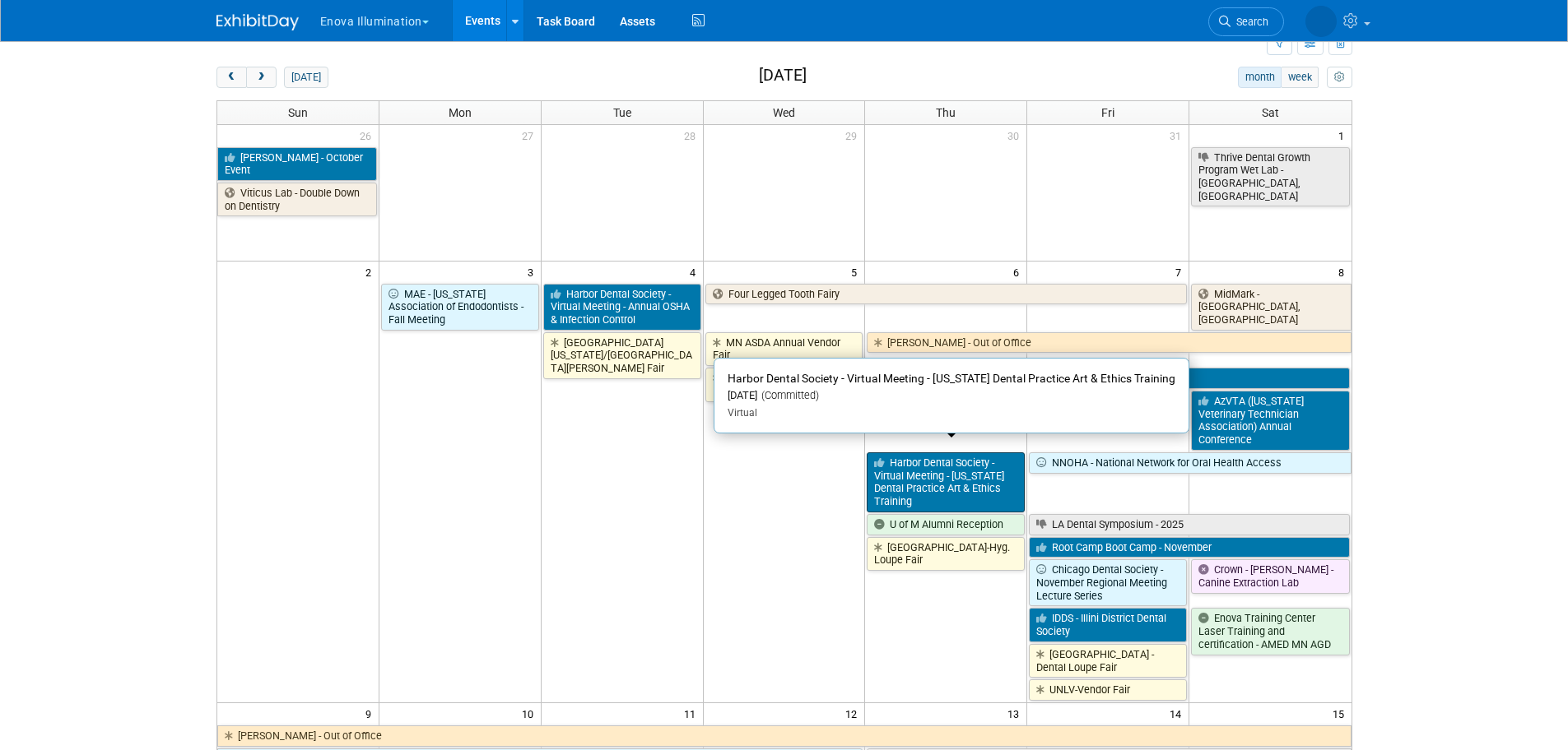
scroll to position [82, 0]
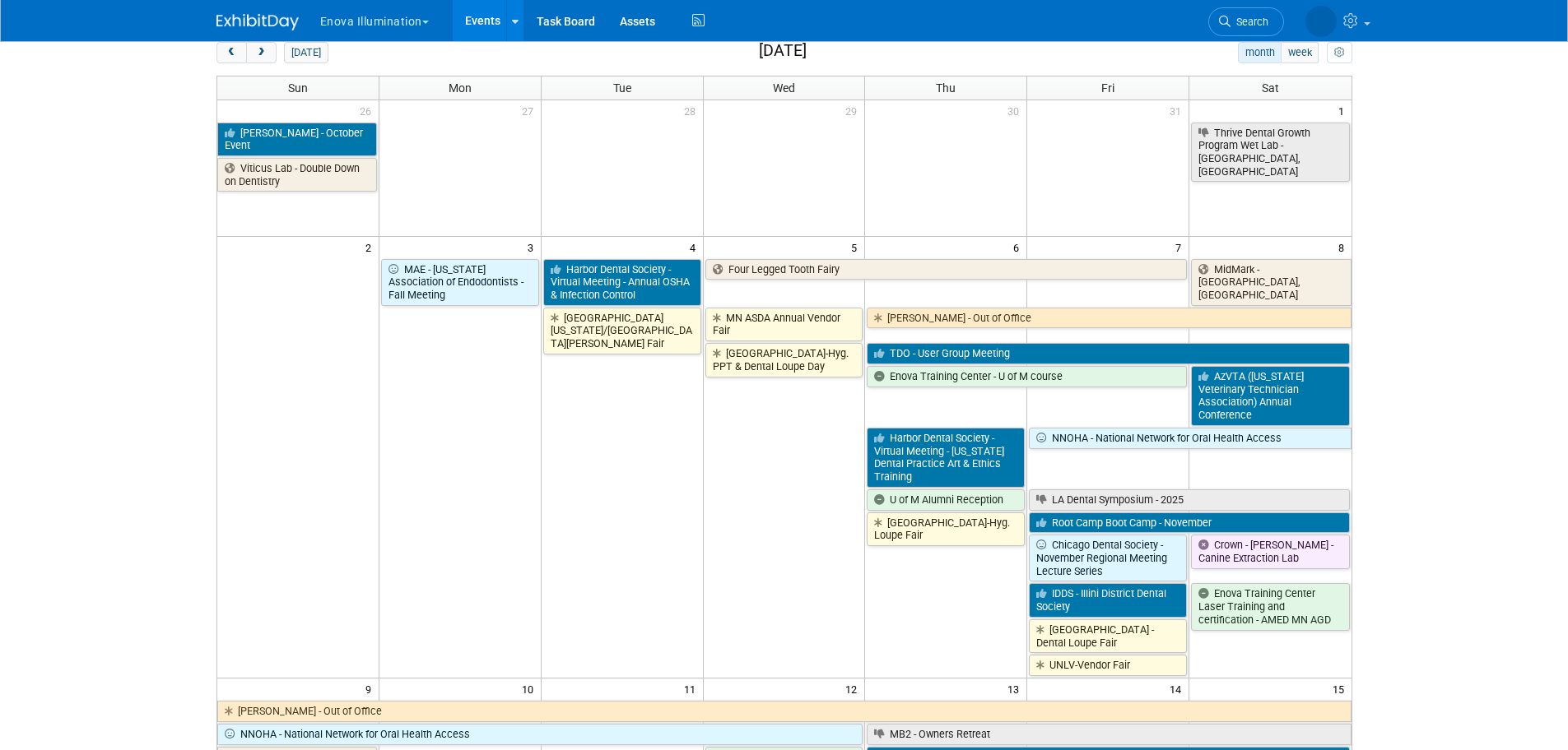
click at [550, 473] on td "Univ of Texas/Houston-Loupe Fair" at bounding box center [621, 490] width 162 height 370
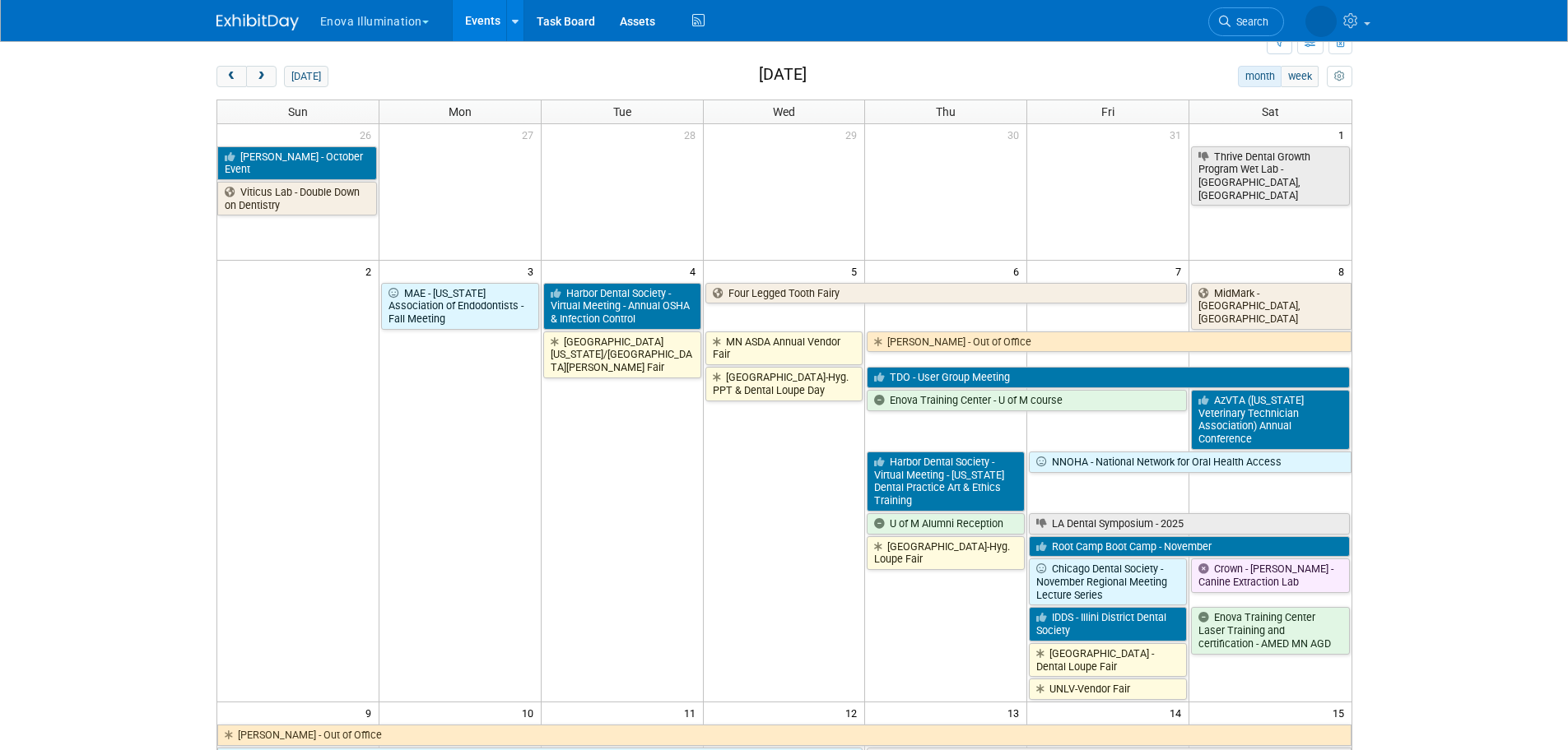
scroll to position [0, 0]
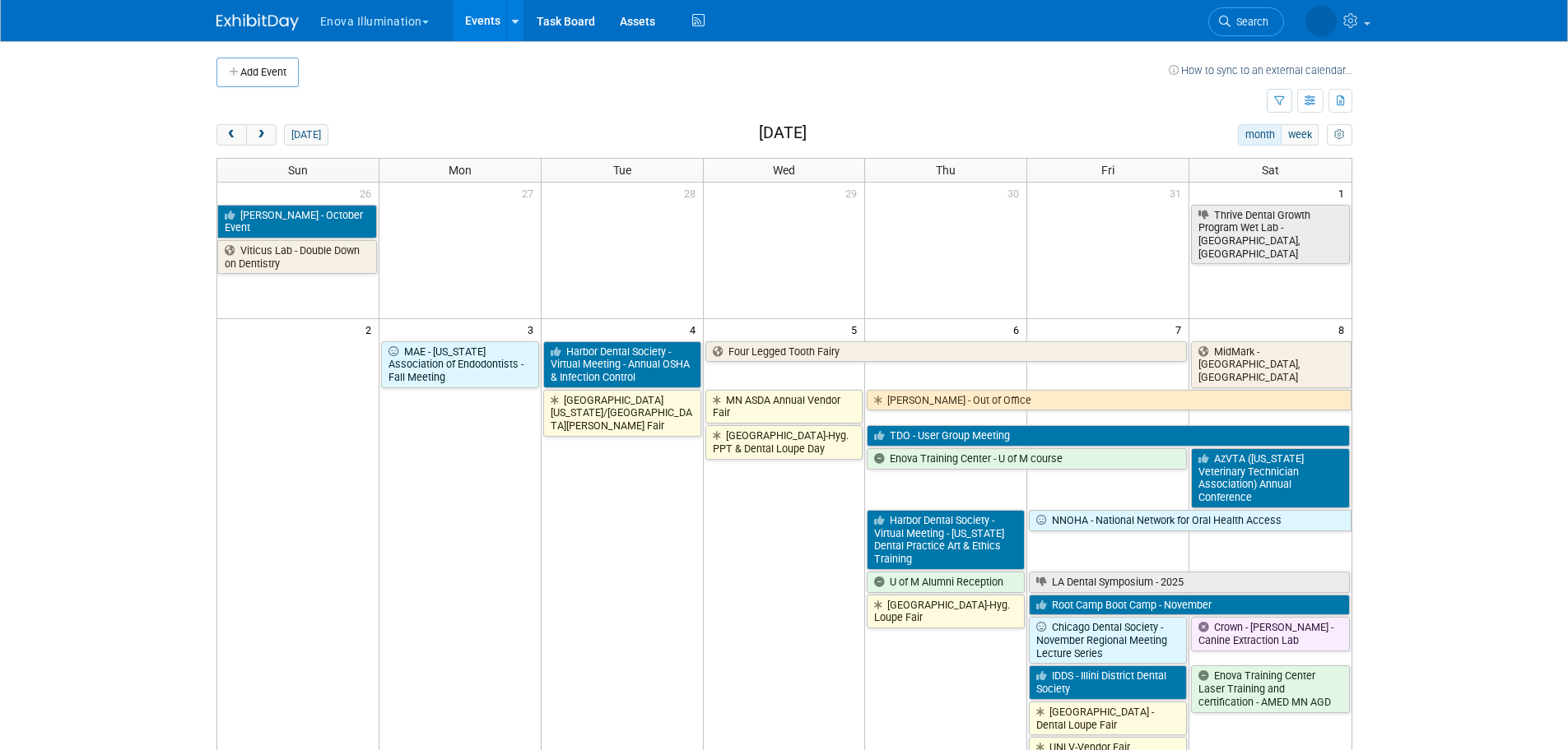
click at [254, 150] on div "today month week November 2025 Sun Mon Tue Wed Thu Fri Sat 26 27 28 29 30 31 1 …" at bounding box center [784, 758] width 1136 height 1269
click at [264, 139] on span "next" at bounding box center [261, 135] width 12 height 10
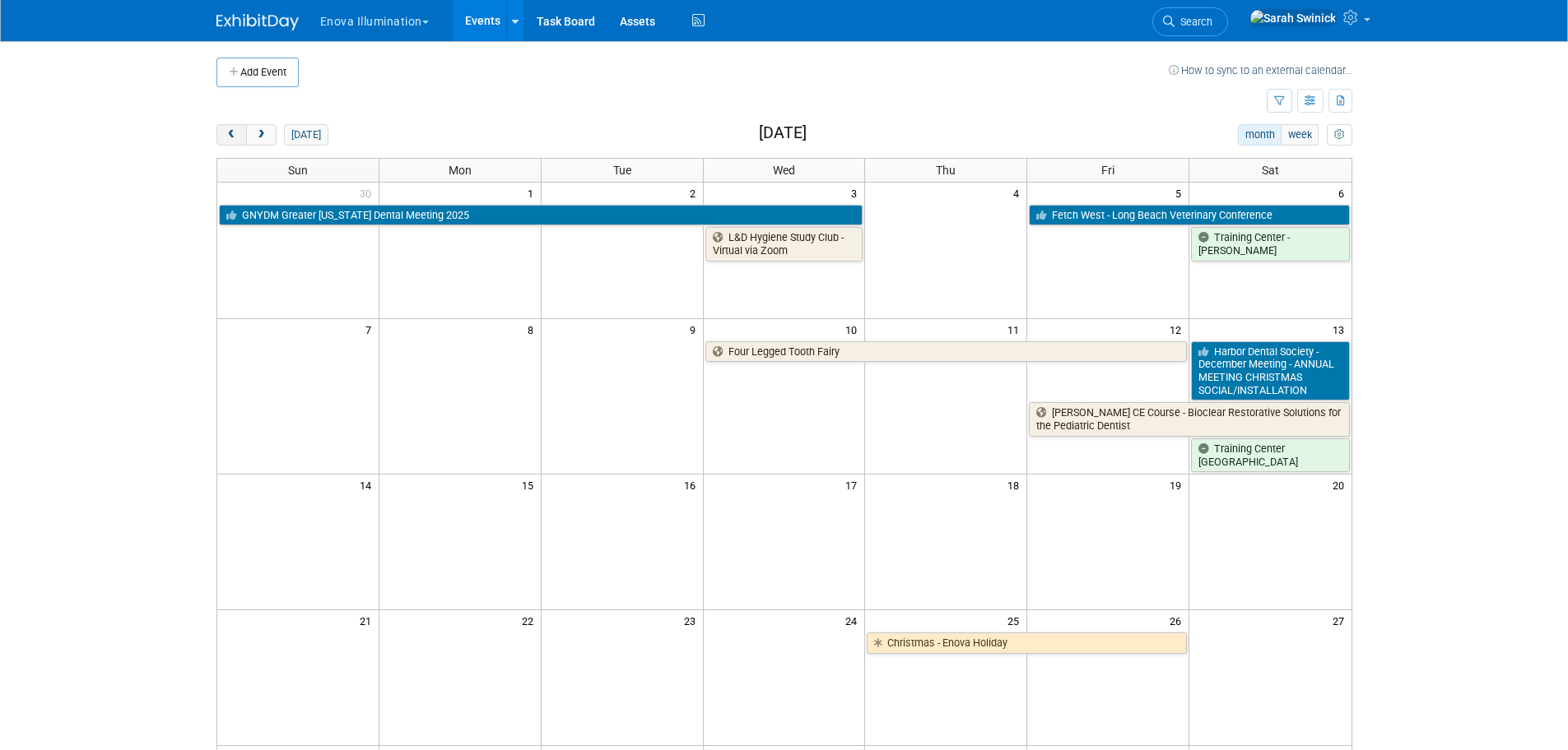
click at [219, 141] on button "prev" at bounding box center [232, 134] width 30 height 22
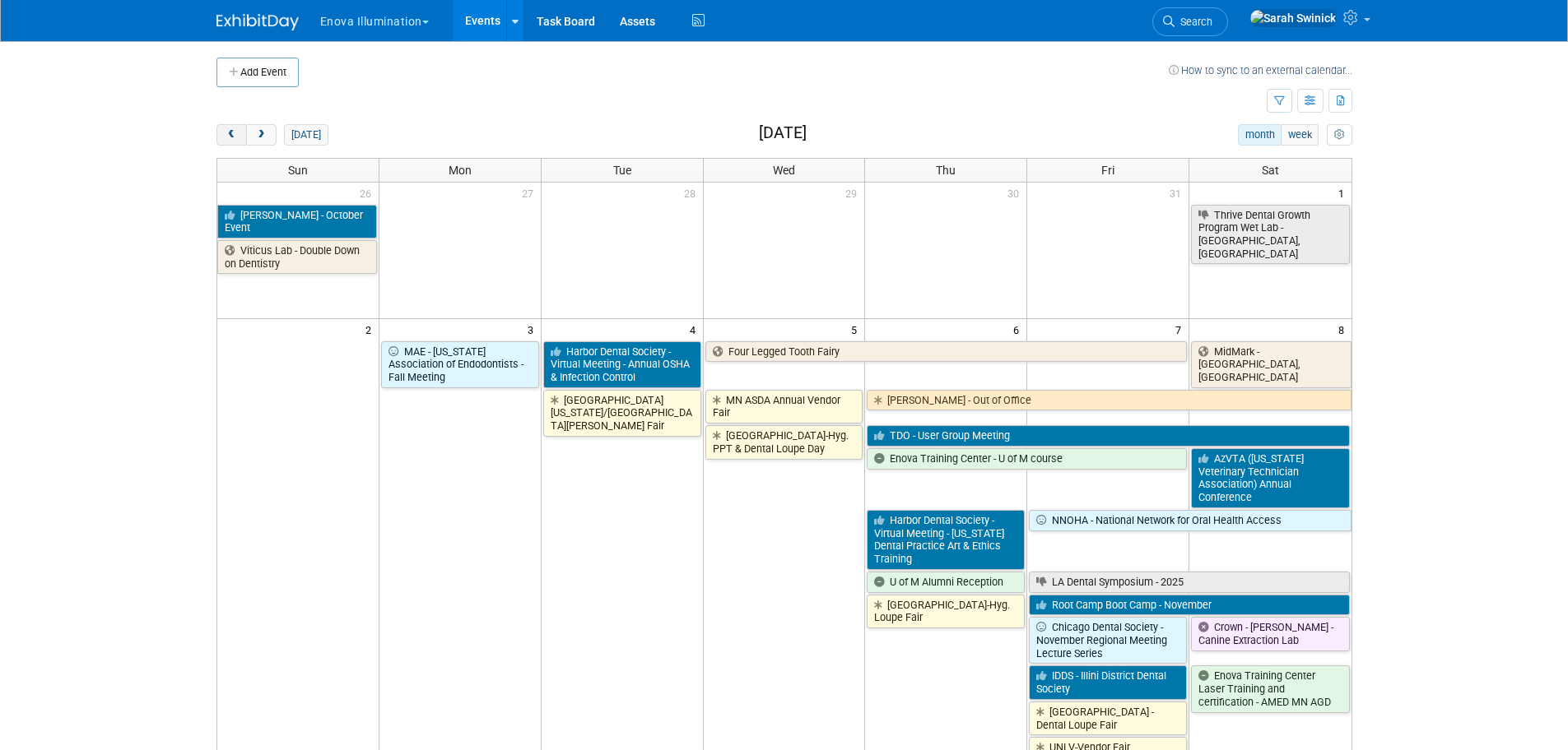
drag, startPoint x: 219, startPoint y: 134, endPoint x: 233, endPoint y: 139, distance: 14.9
click at [233, 139] on button "prev" at bounding box center [232, 134] width 30 height 22
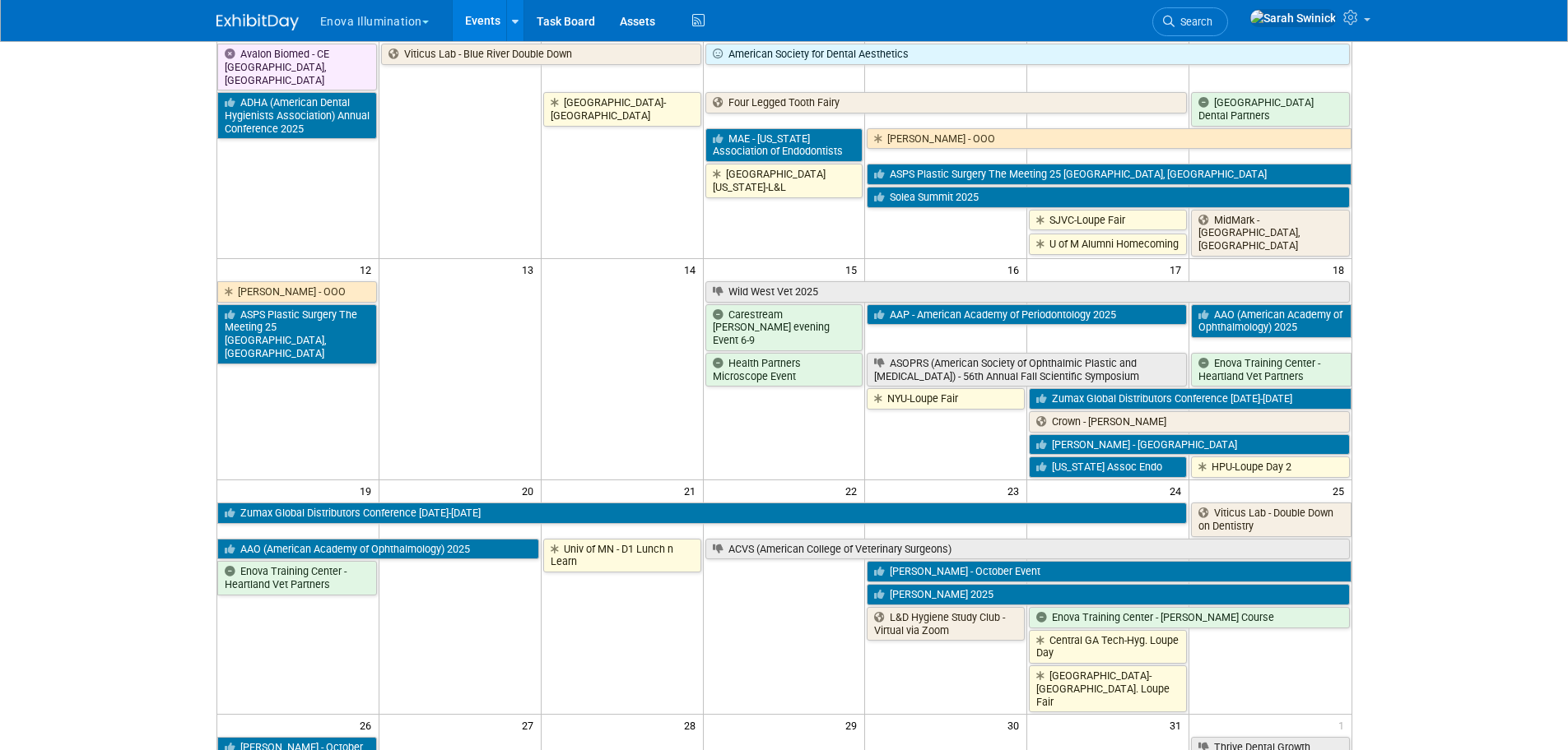
scroll to position [493, 0]
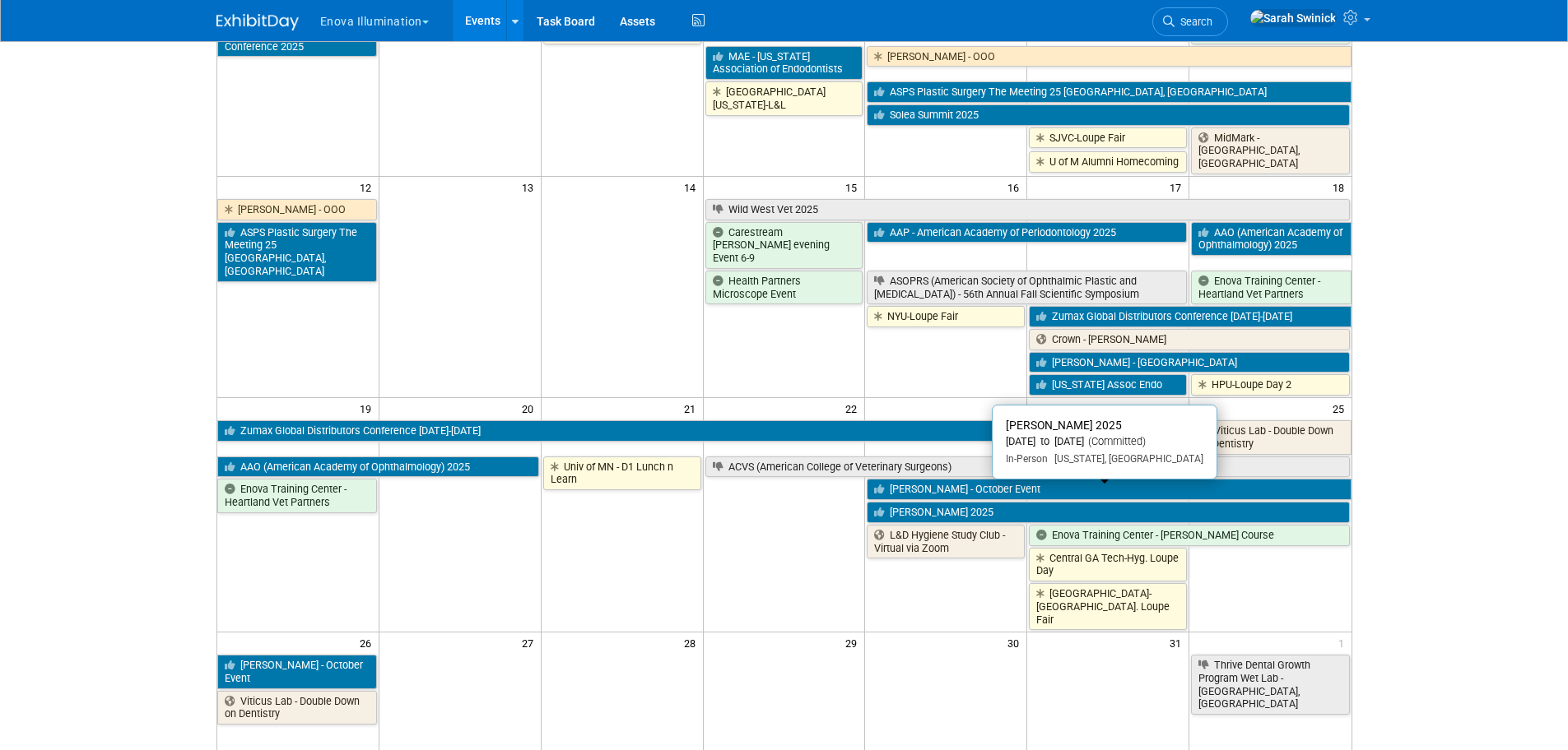
click at [929, 502] on link "[PERSON_NAME] 2025" at bounding box center [1108, 512] width 482 height 22
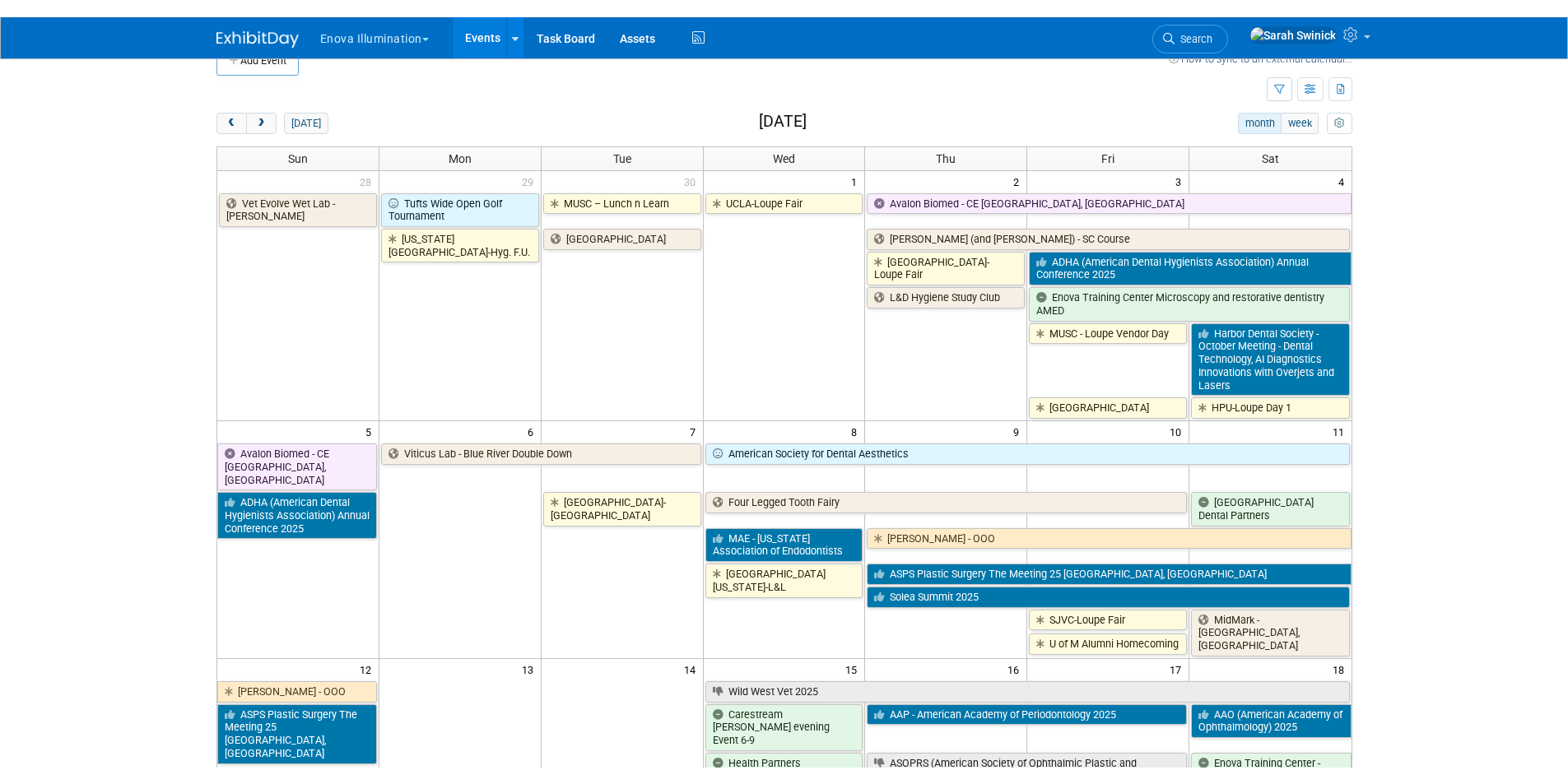
scroll to position [0, 0]
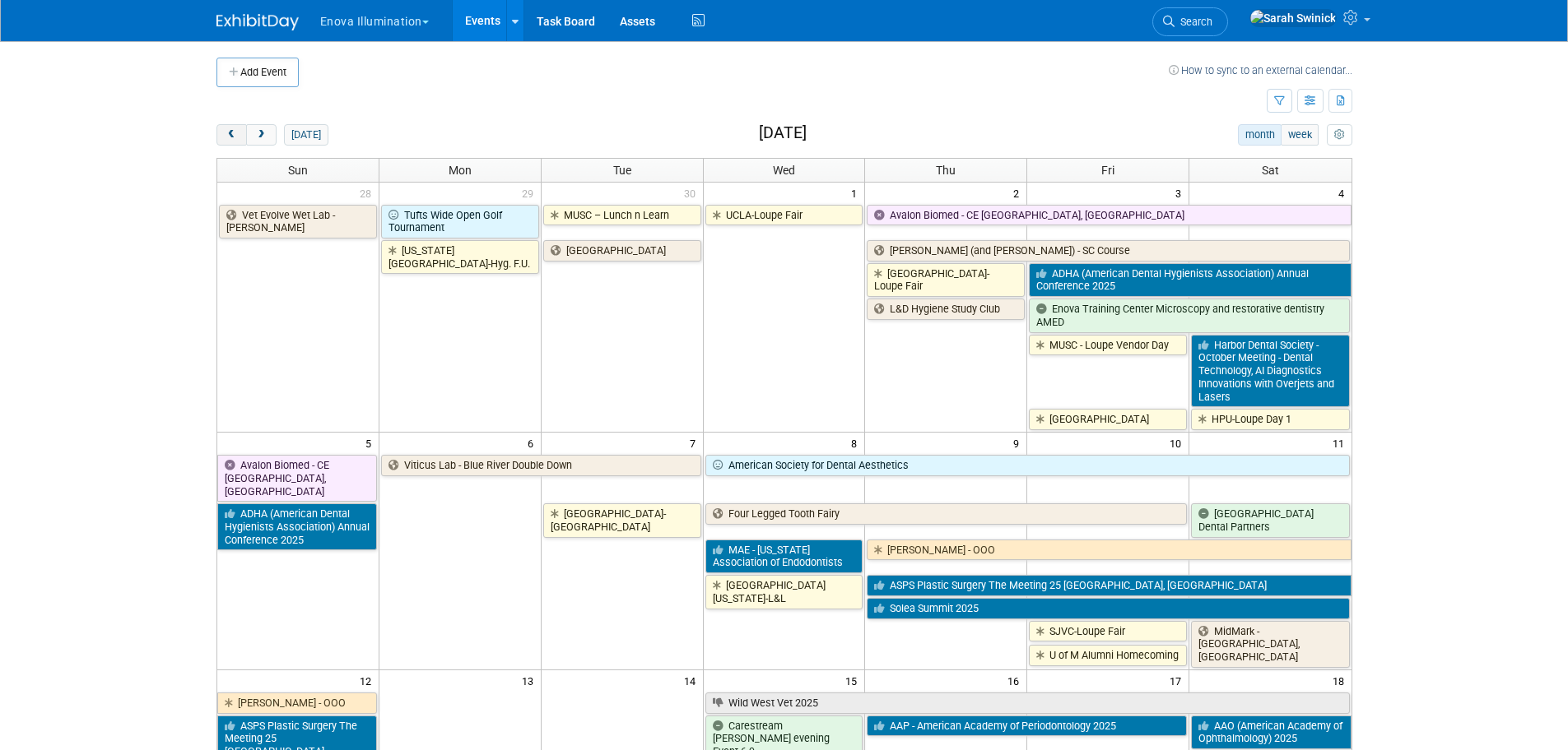
click at [242, 130] on button "prev" at bounding box center [232, 134] width 30 height 22
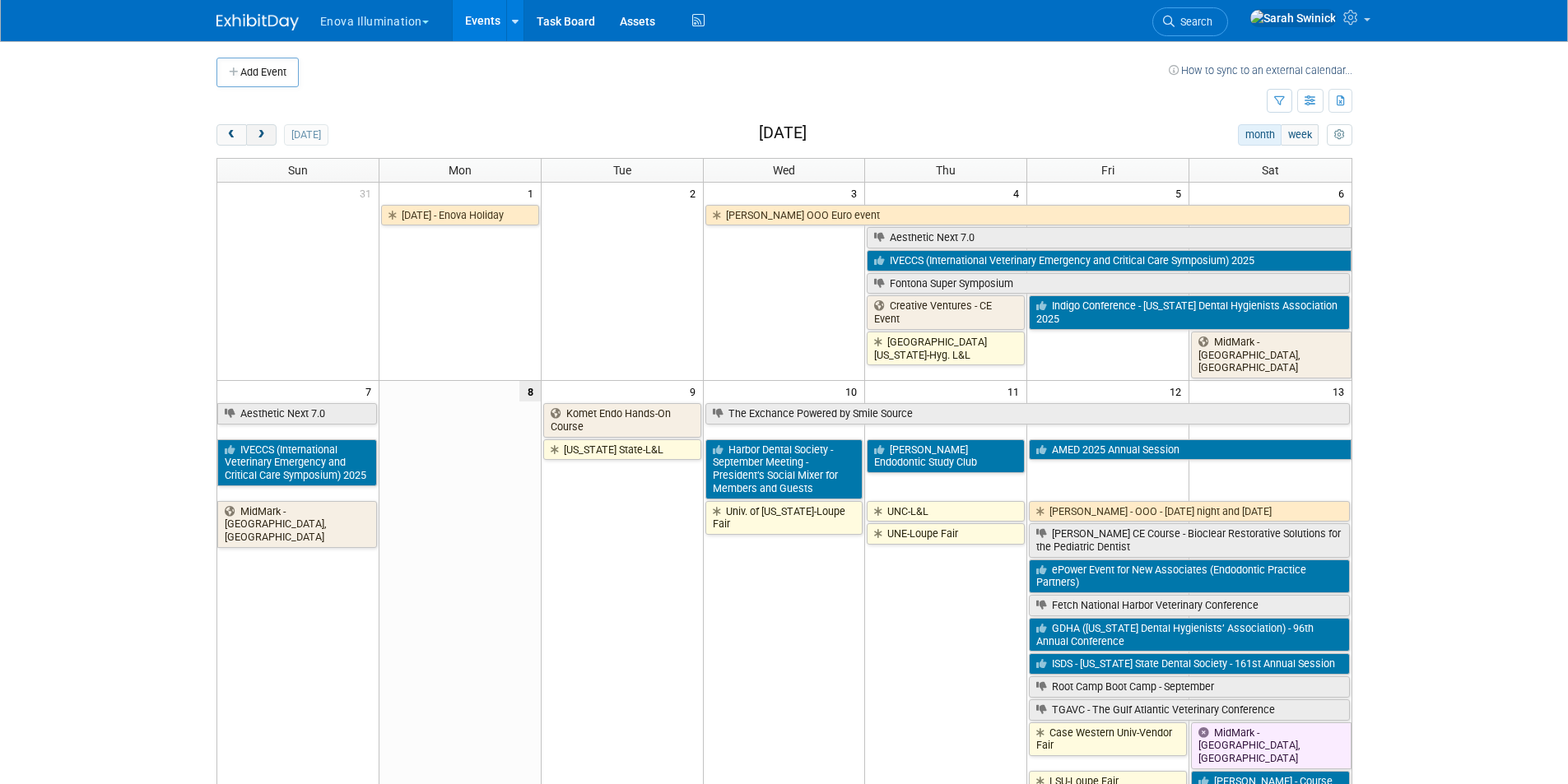
click at [260, 143] on button "next" at bounding box center [261, 134] width 30 height 22
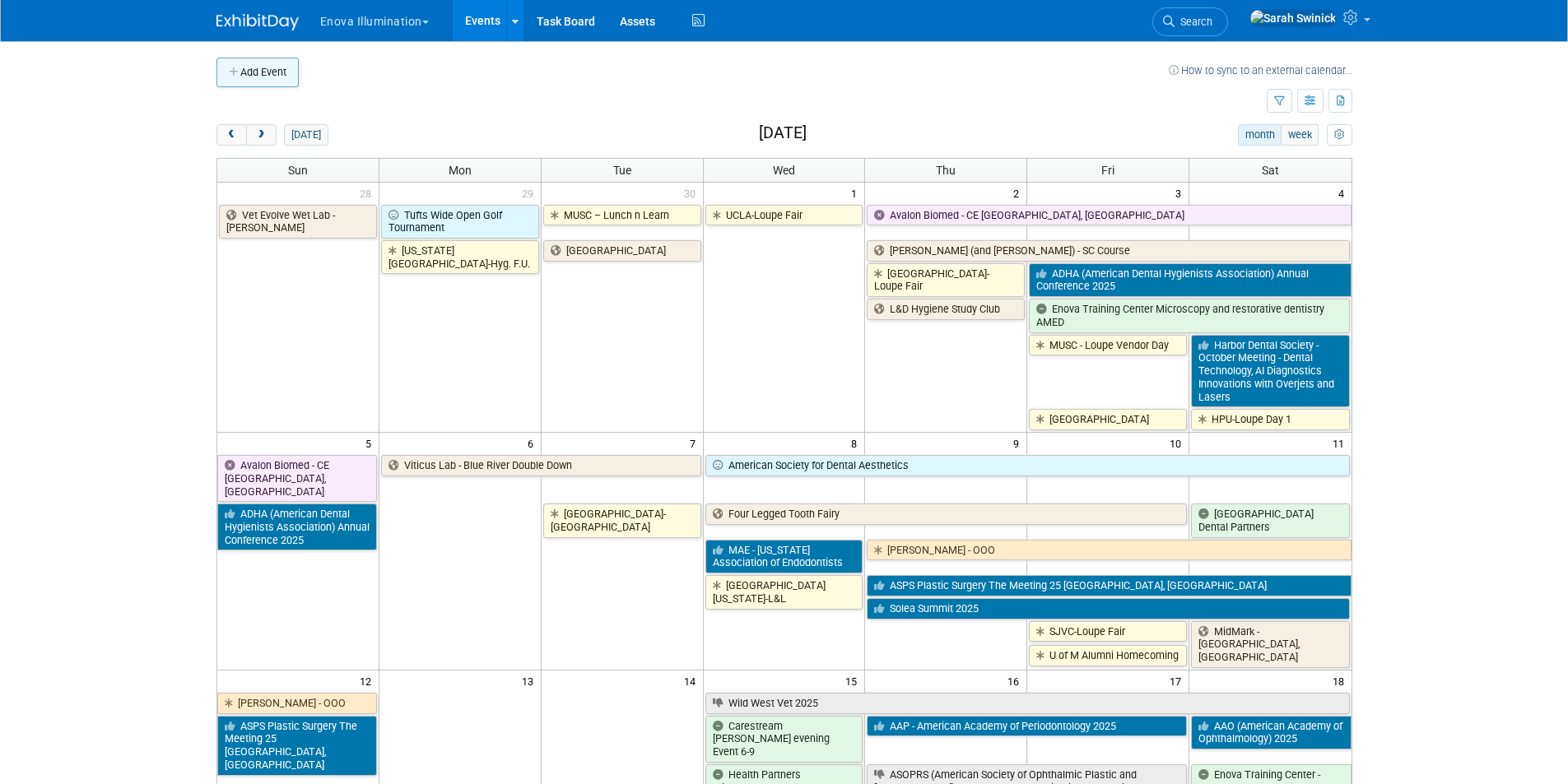
click at [246, 64] on button "Add Event" at bounding box center [258, 72] width 83 height 30
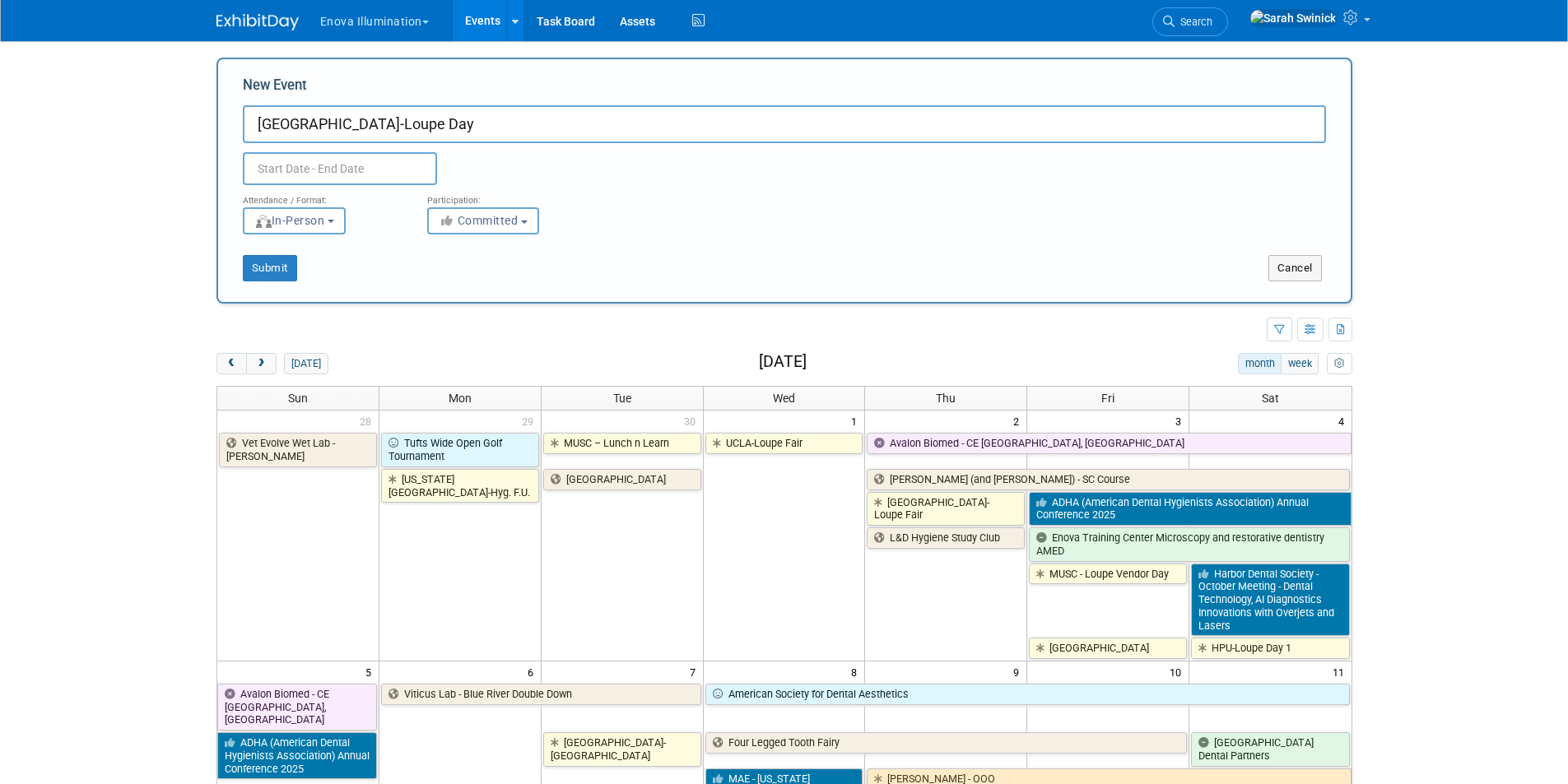
type input "[GEOGRAPHIC_DATA]-Loupe Day"
click at [353, 171] on input "text" at bounding box center [339, 168] width 194 height 33
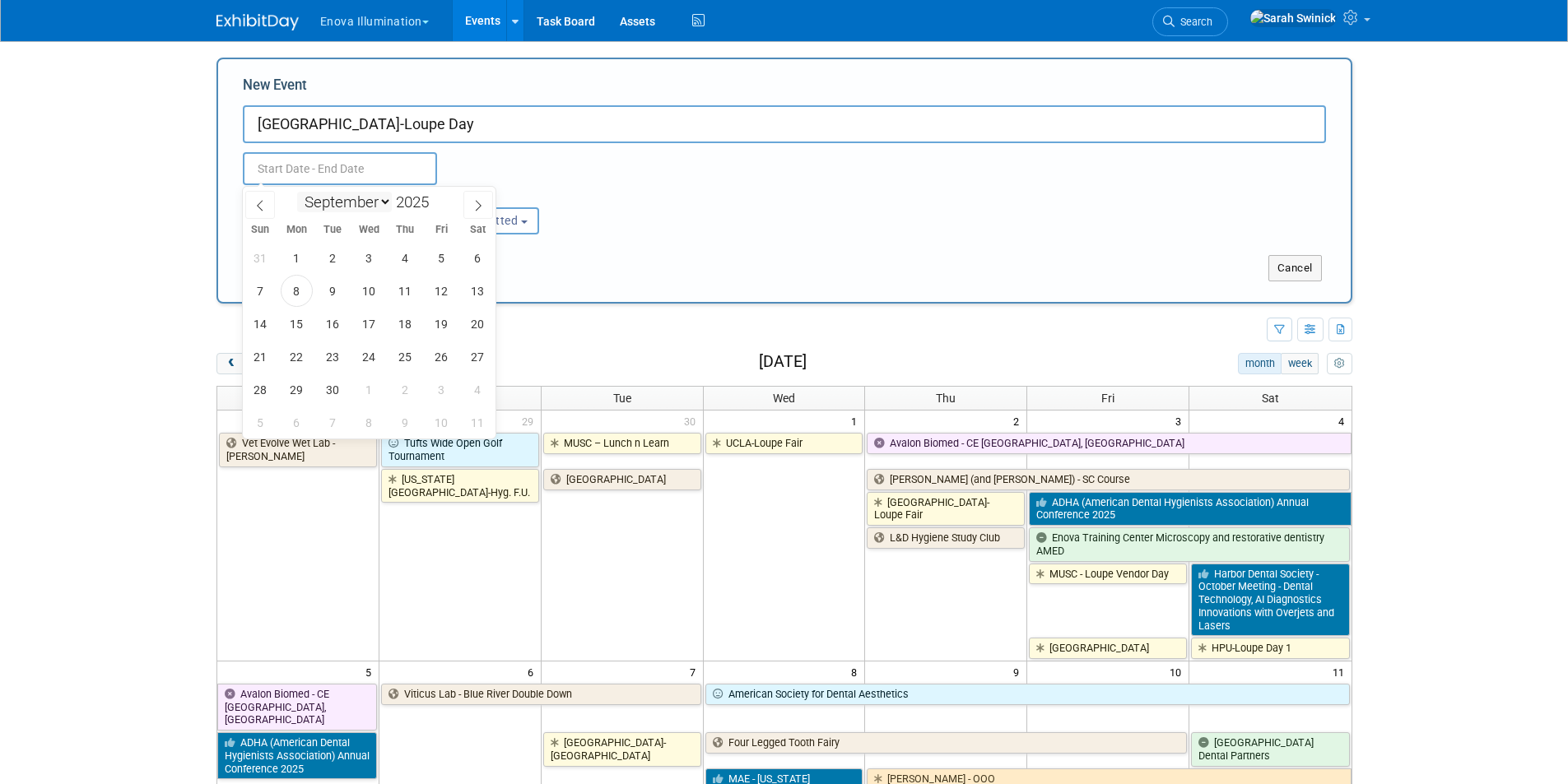
click at [354, 201] on select "January February March April May June July August September October November De…" at bounding box center [344, 202] width 95 height 21
select select "9"
click at [297, 191] on select "January February March April May June July August September October November De…" at bounding box center [344, 202] width 95 height 21
click at [362, 365] on span "22" at bounding box center [369, 356] width 32 height 32
type input "Oct 22, 2025 to Oct 22, 2025"
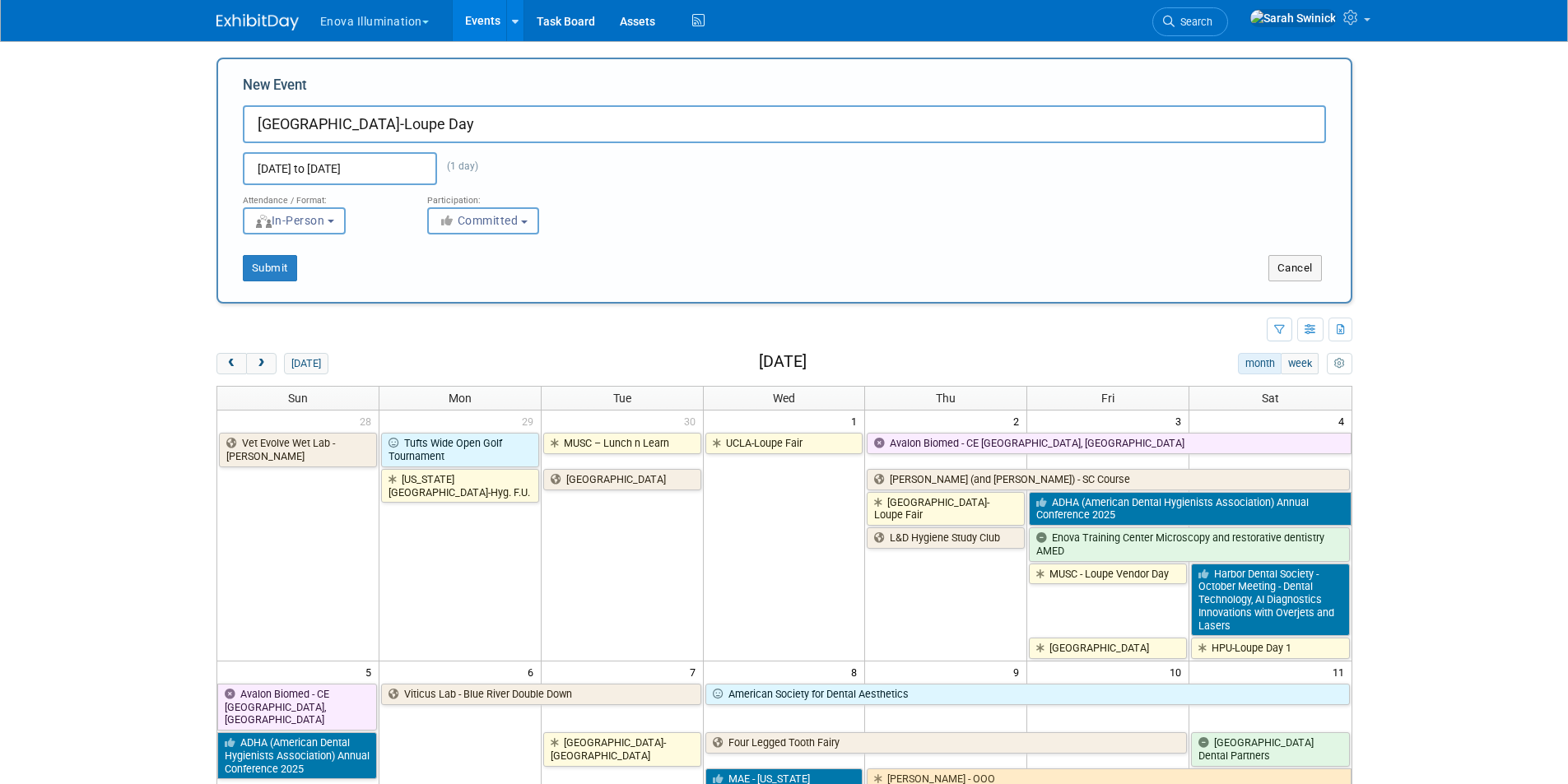
click at [485, 222] on span "Committed" at bounding box center [478, 220] width 80 height 13
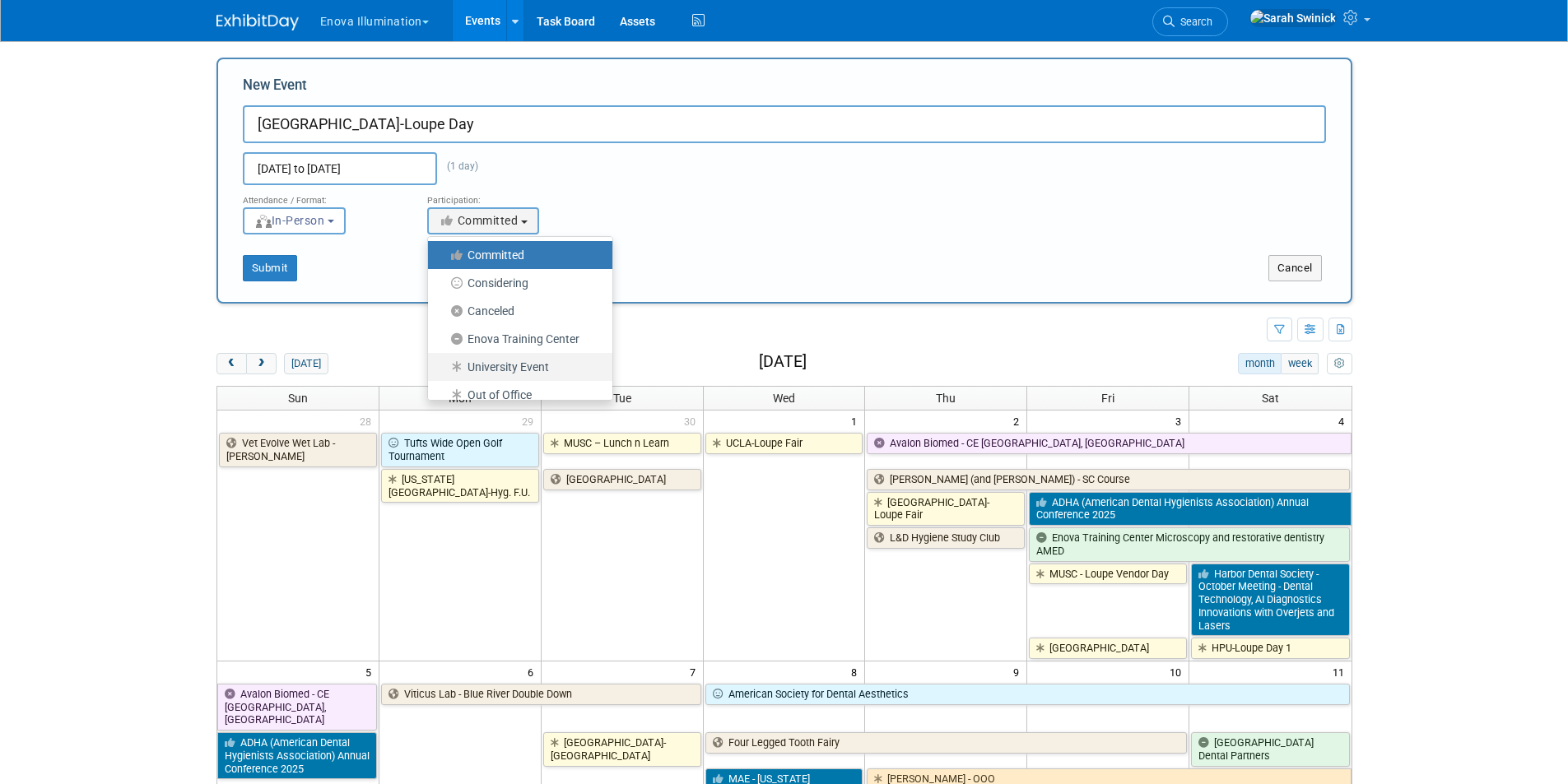
click at [467, 366] on label "University Event" at bounding box center [516, 367] width 159 height 22
click at [443, 366] on input "University Event" at bounding box center [437, 367] width 10 height 10
select select "103"
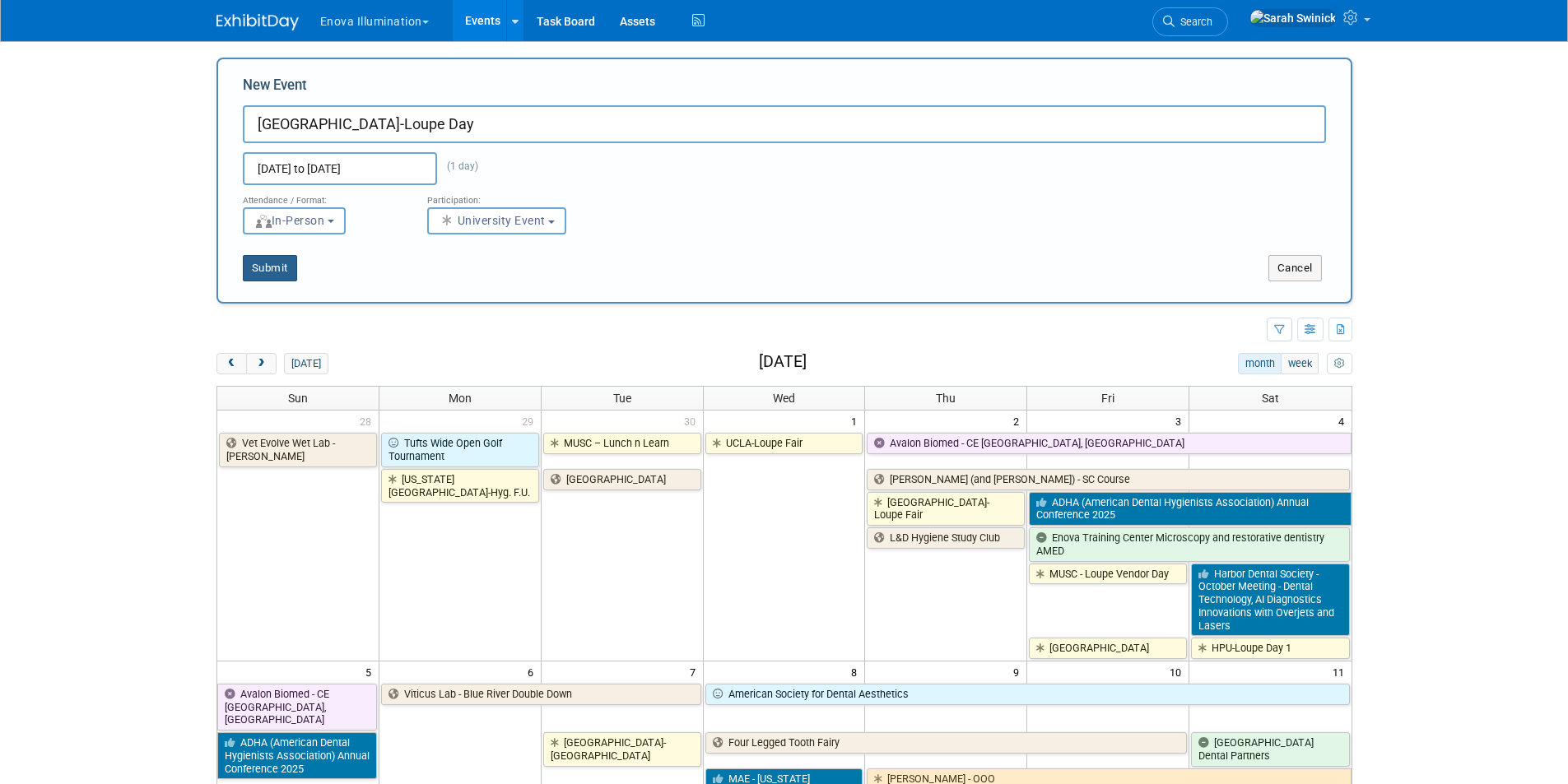
click at [268, 262] on button "Submit" at bounding box center [270, 268] width 54 height 26
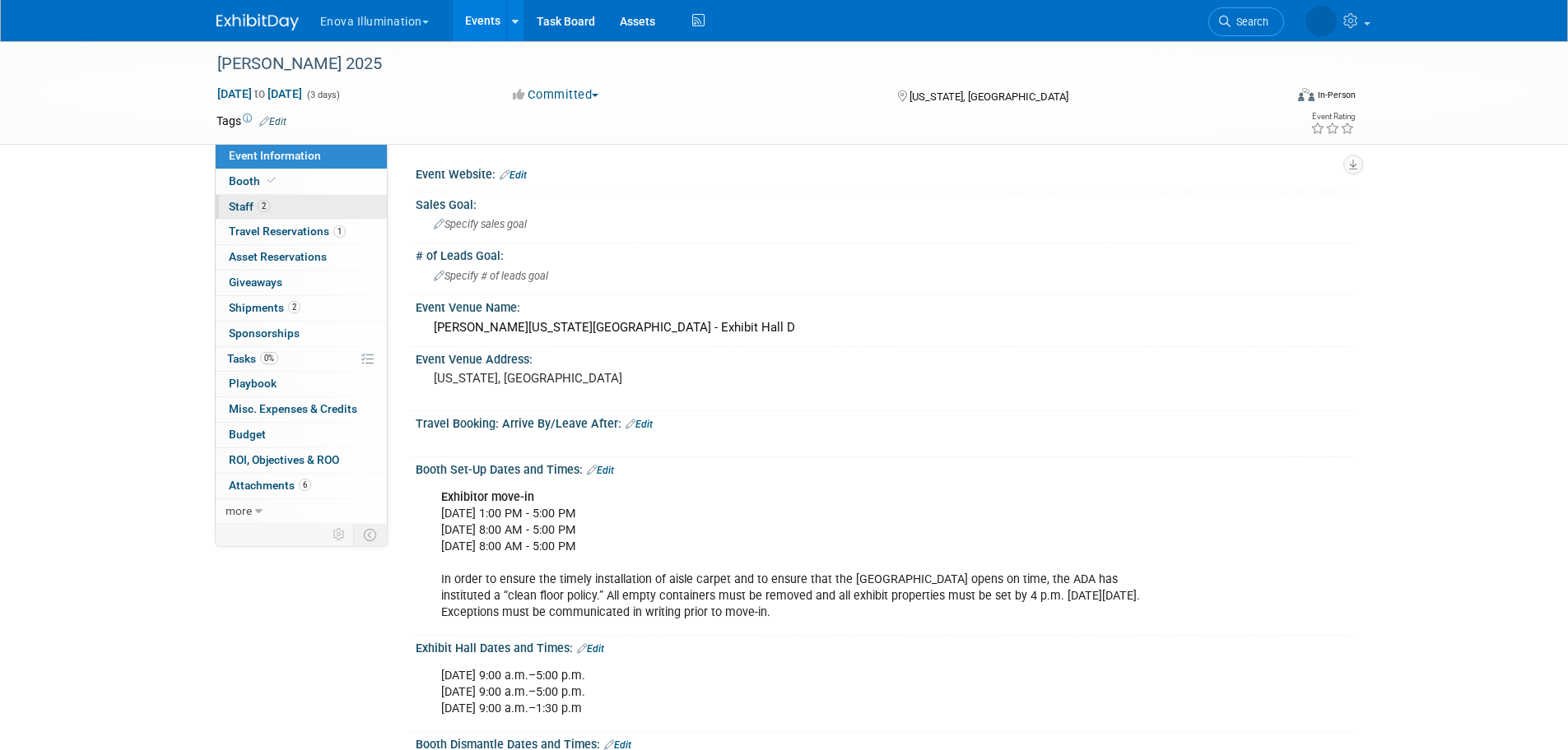
click at [353, 210] on link "2 Staff 2" at bounding box center [301, 207] width 172 height 24
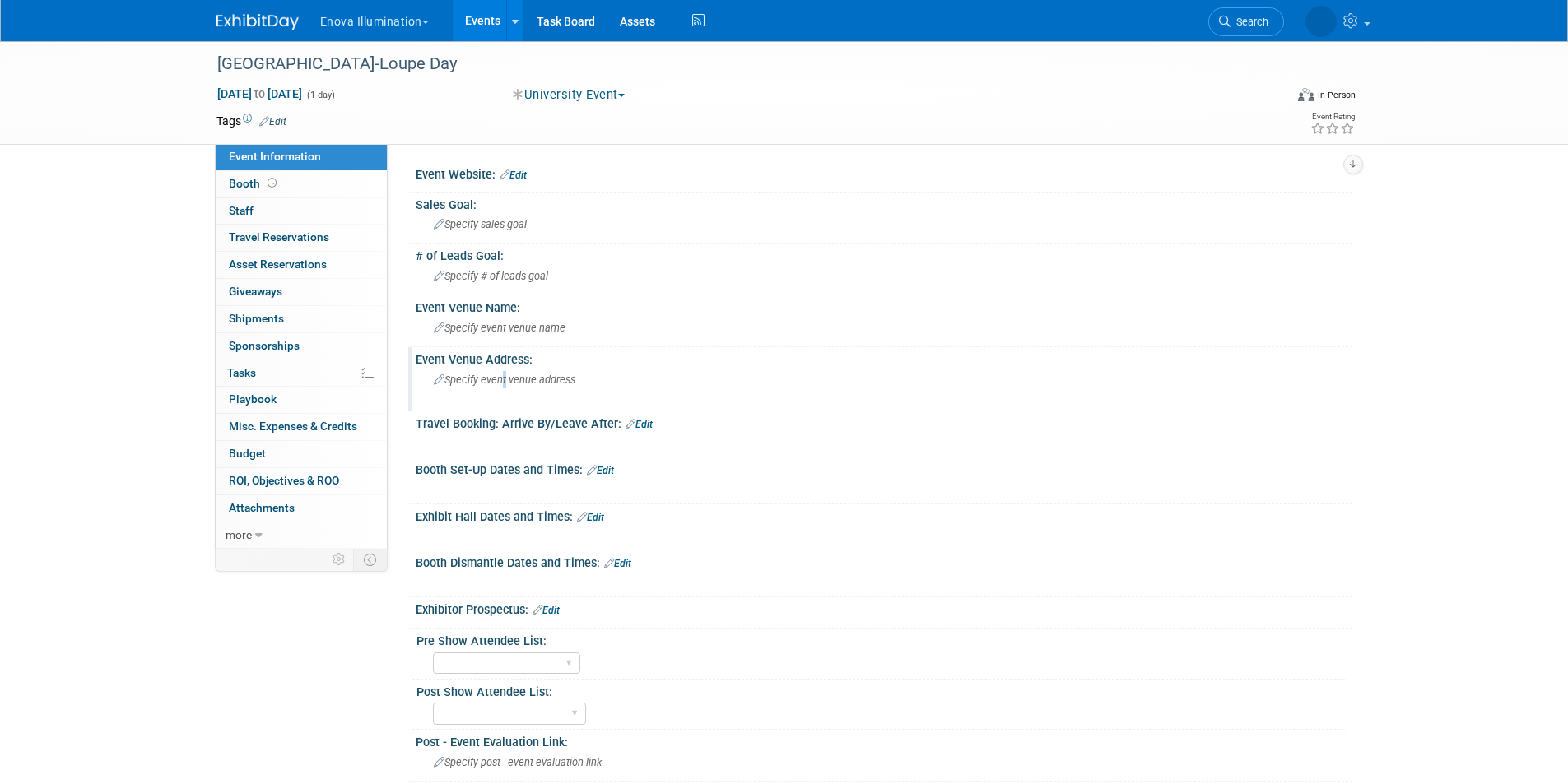
drag, startPoint x: 498, startPoint y: 384, endPoint x: 489, endPoint y: 378, distance: 10.8
click at [489, 378] on div "Specify event venue address" at bounding box center [611, 385] width 366 height 38
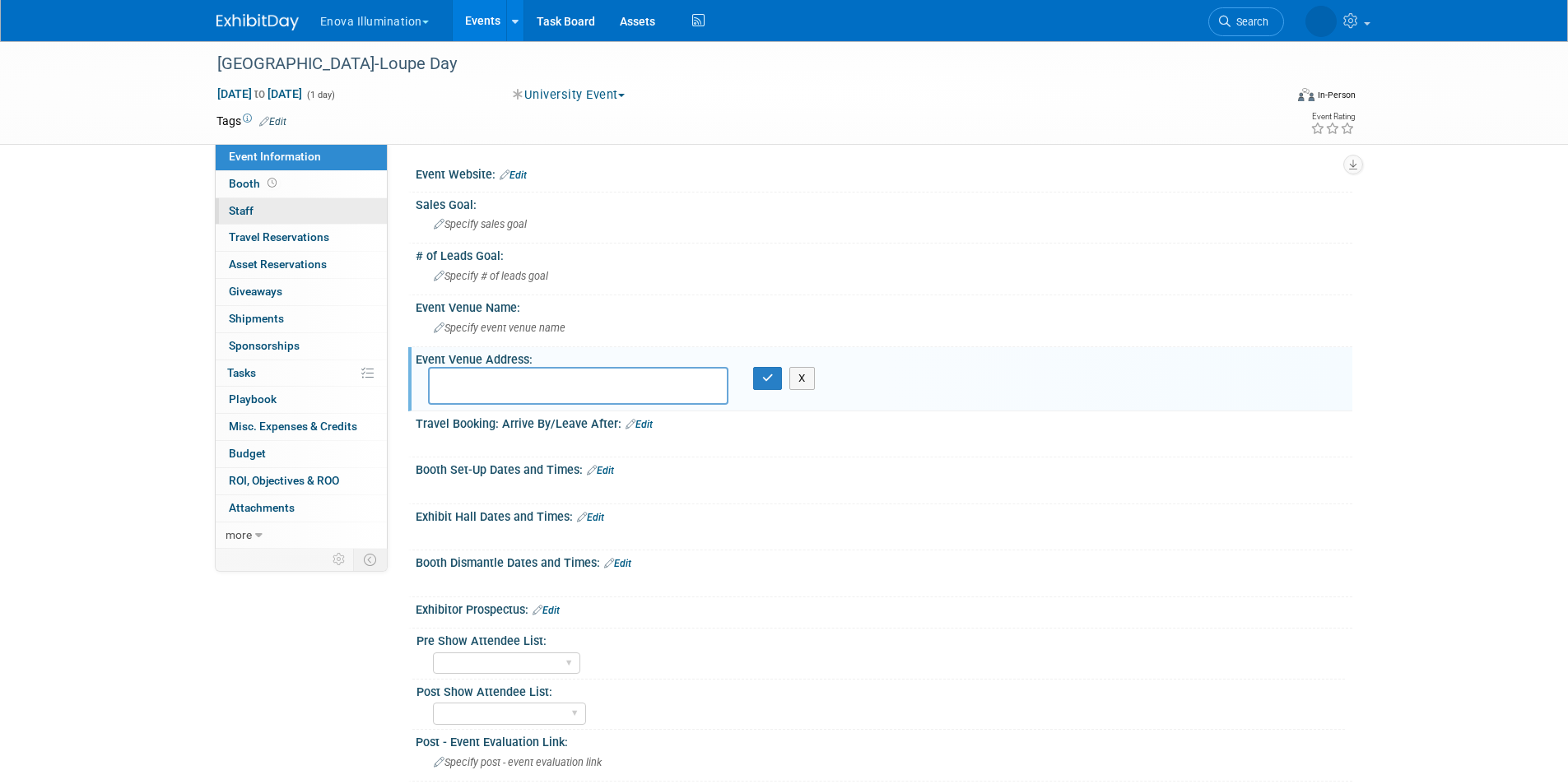
click at [269, 221] on link "0 Staff 0" at bounding box center [301, 211] width 172 height 26
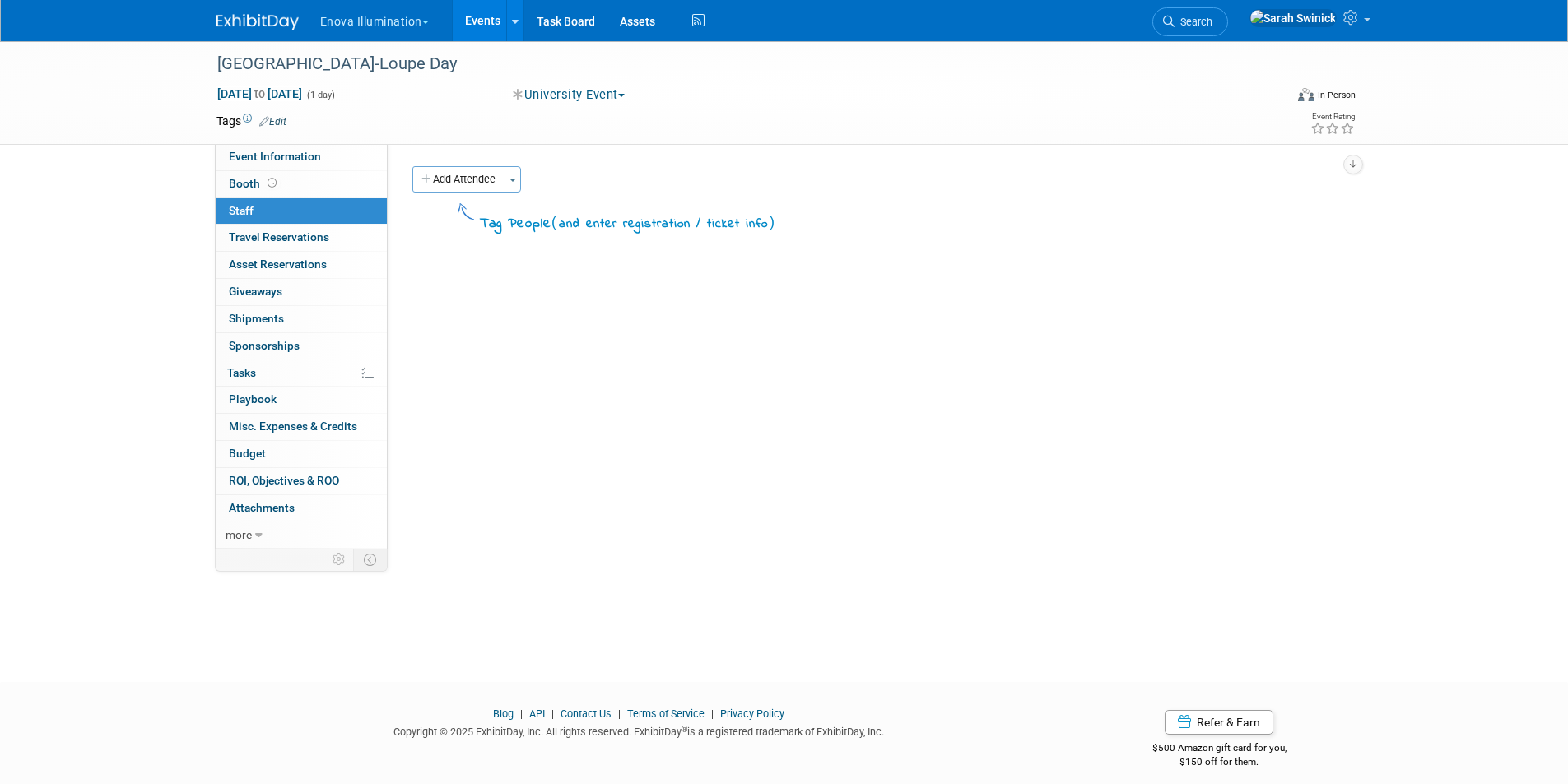
click at [465, 198] on div "Tag People ( and enter registration / ticket info )" at bounding box center [876, 216] width 927 height 38
click at [460, 180] on button "Add Attendee" at bounding box center [459, 179] width 93 height 26
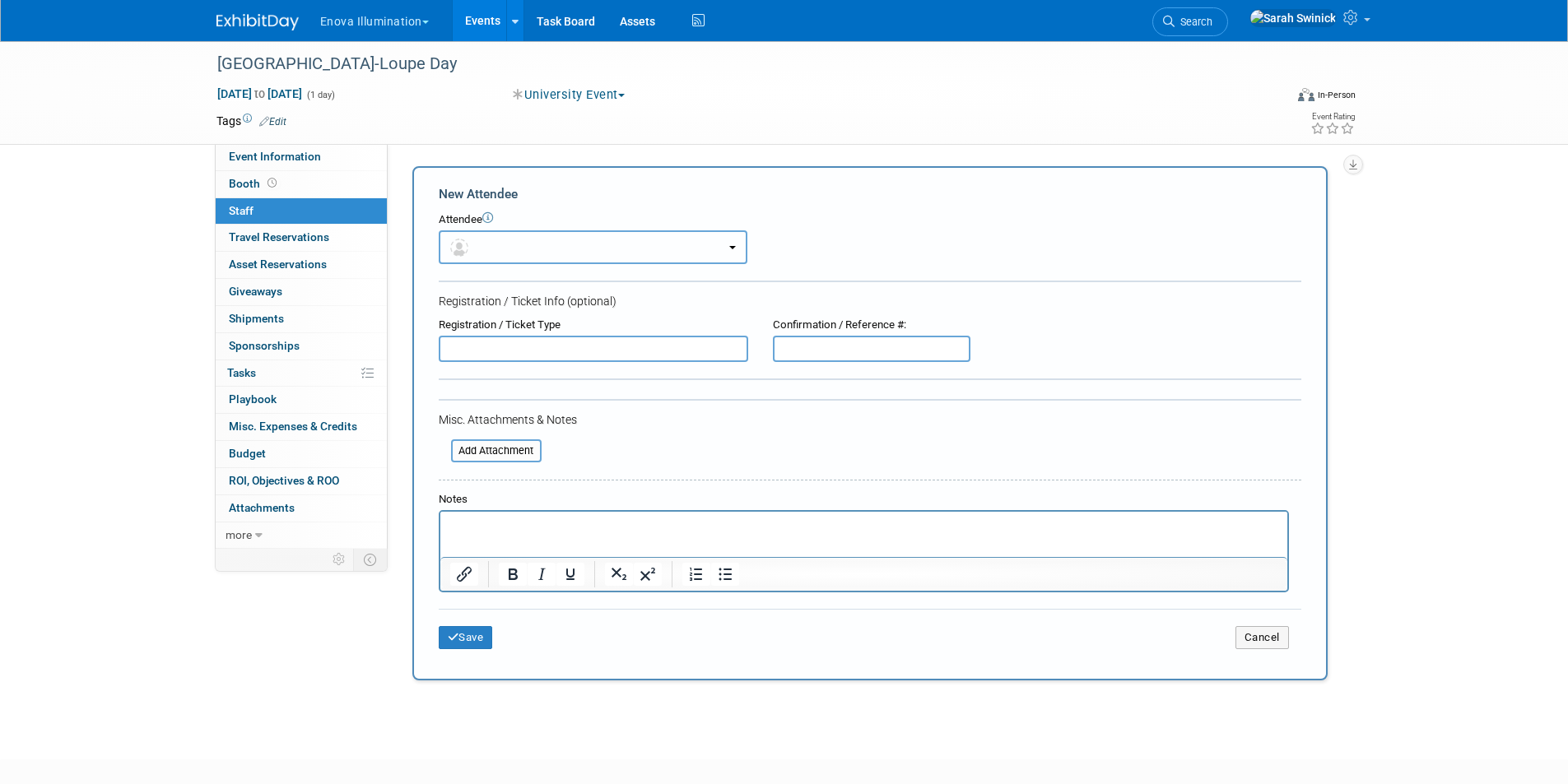
click at [475, 244] on button "button" at bounding box center [593, 248] width 309 height 34
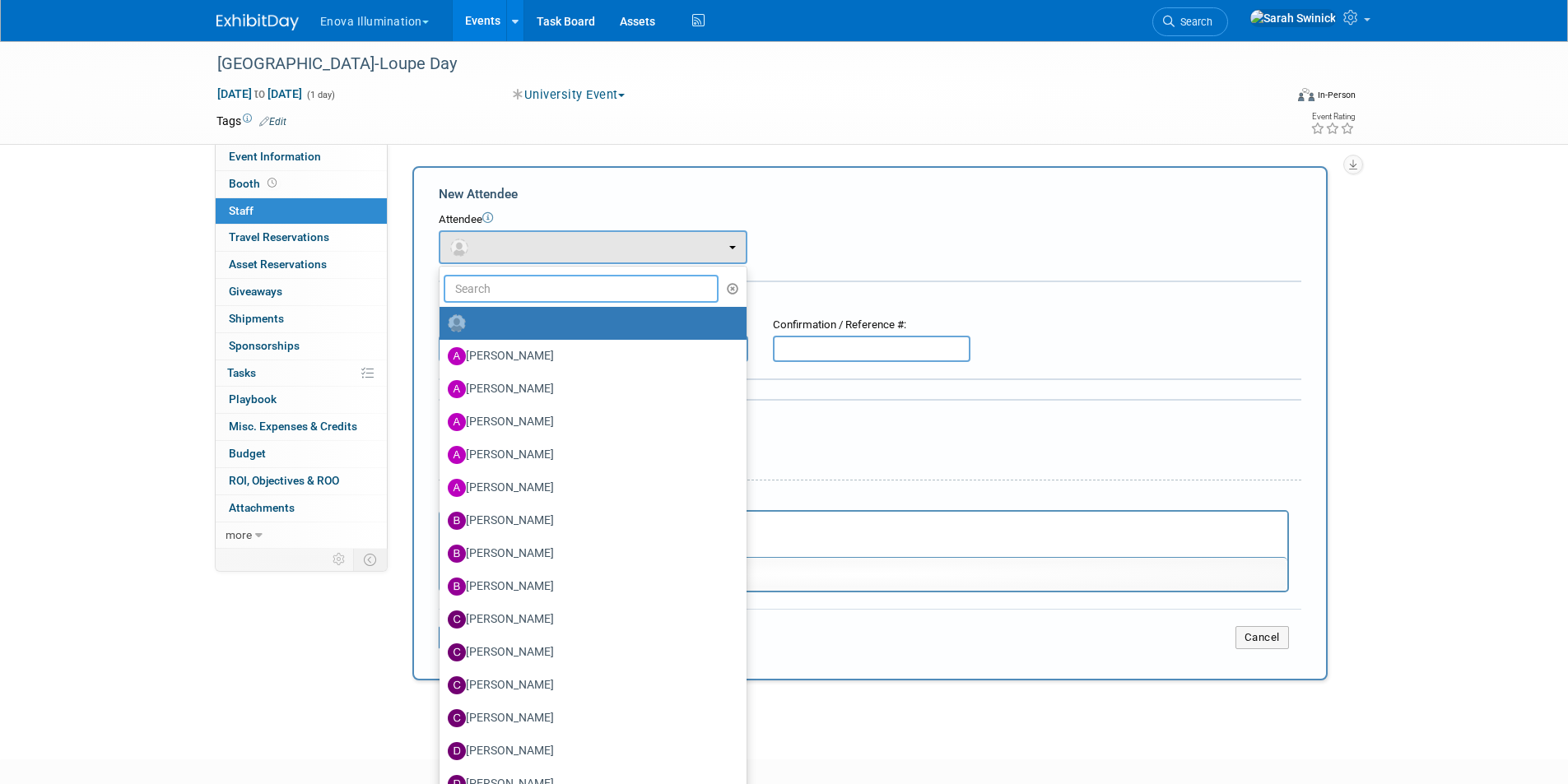
click at [481, 289] on input "text" at bounding box center [581, 289] width 276 height 28
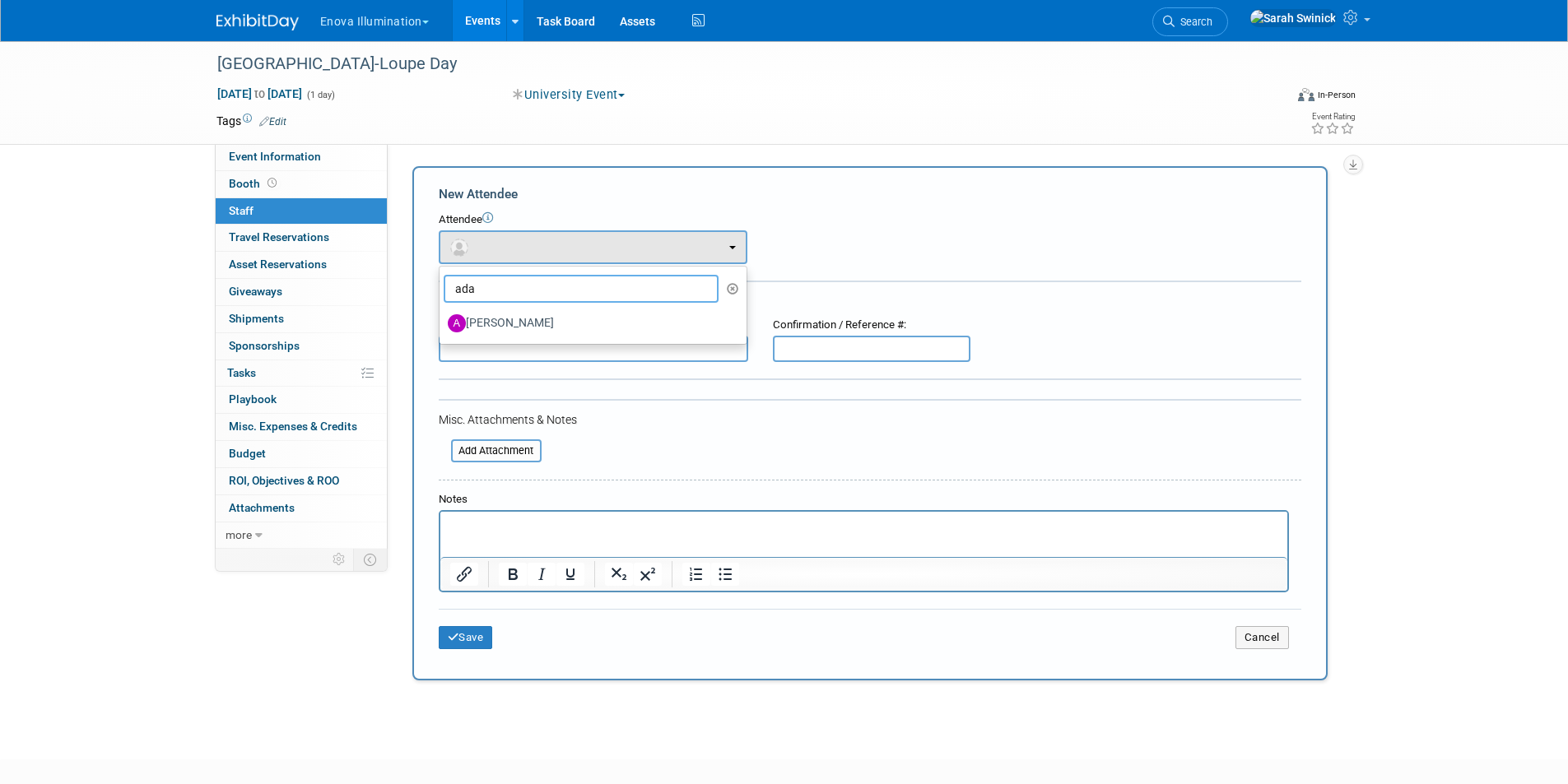
type input "ada"
click at [498, 314] on label "Adam Shore" at bounding box center [588, 324] width 282 height 26
click at [442, 316] on input "Adam Shore" at bounding box center [436, 321] width 10 height 10
select select "883f5e72-5c67-4bed-bab6-374b8204424d"
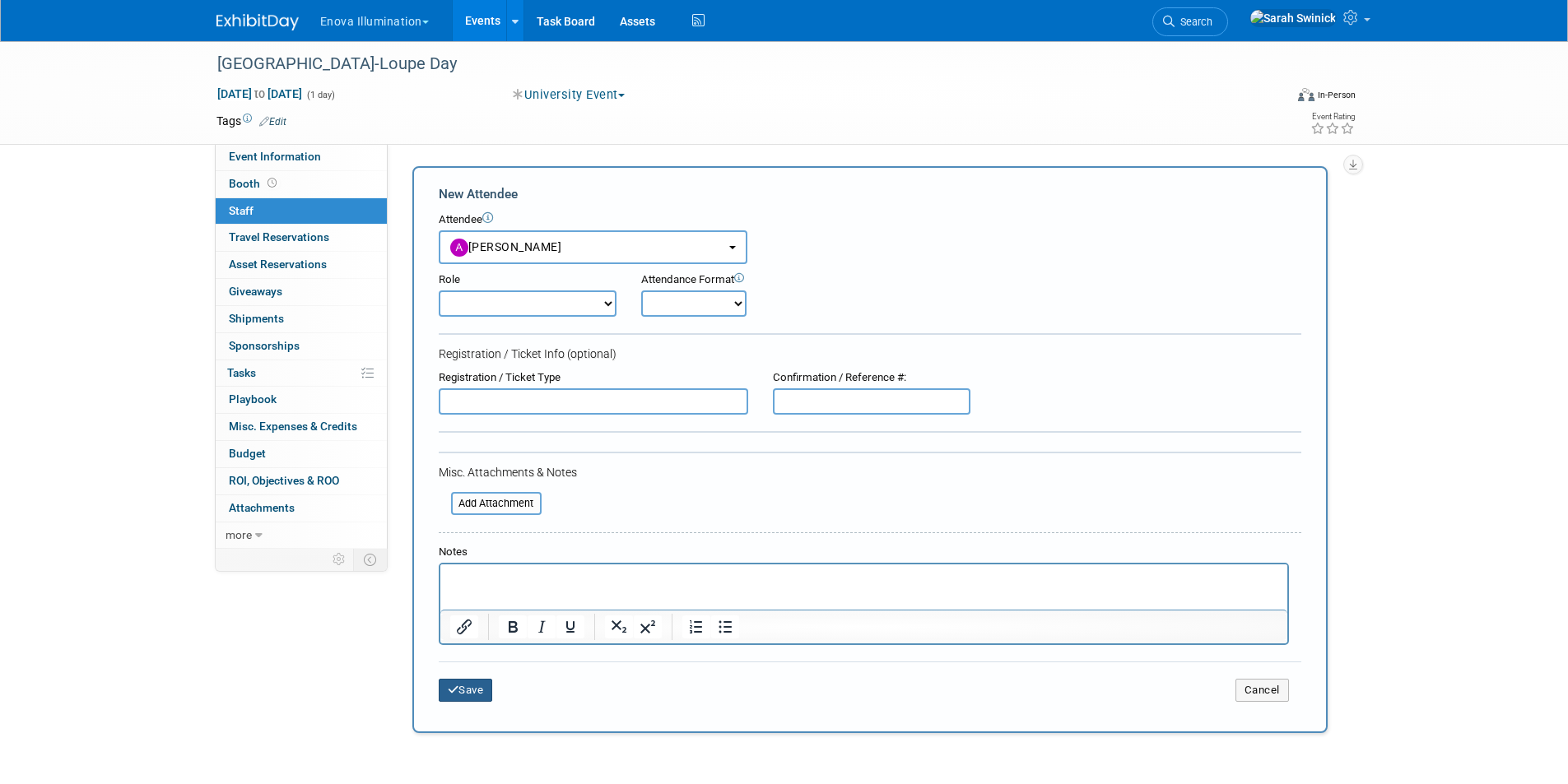
drag, startPoint x: 480, startPoint y: 695, endPoint x: 465, endPoint y: 685, distance: 18.0
click at [475, 690] on button "Save" at bounding box center [466, 690] width 54 height 23
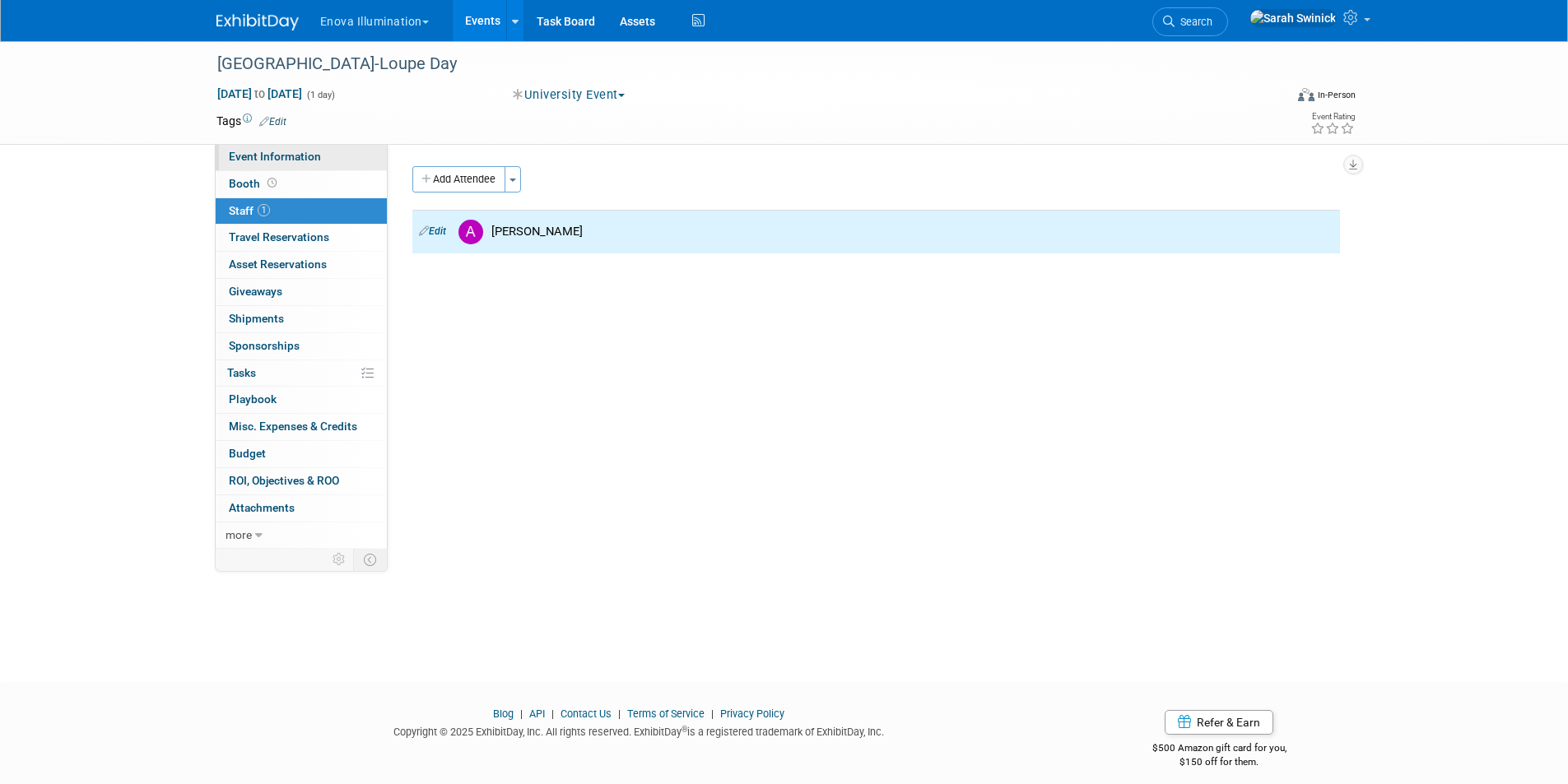
click at [360, 163] on link "Event Information" at bounding box center [301, 158] width 172 height 26
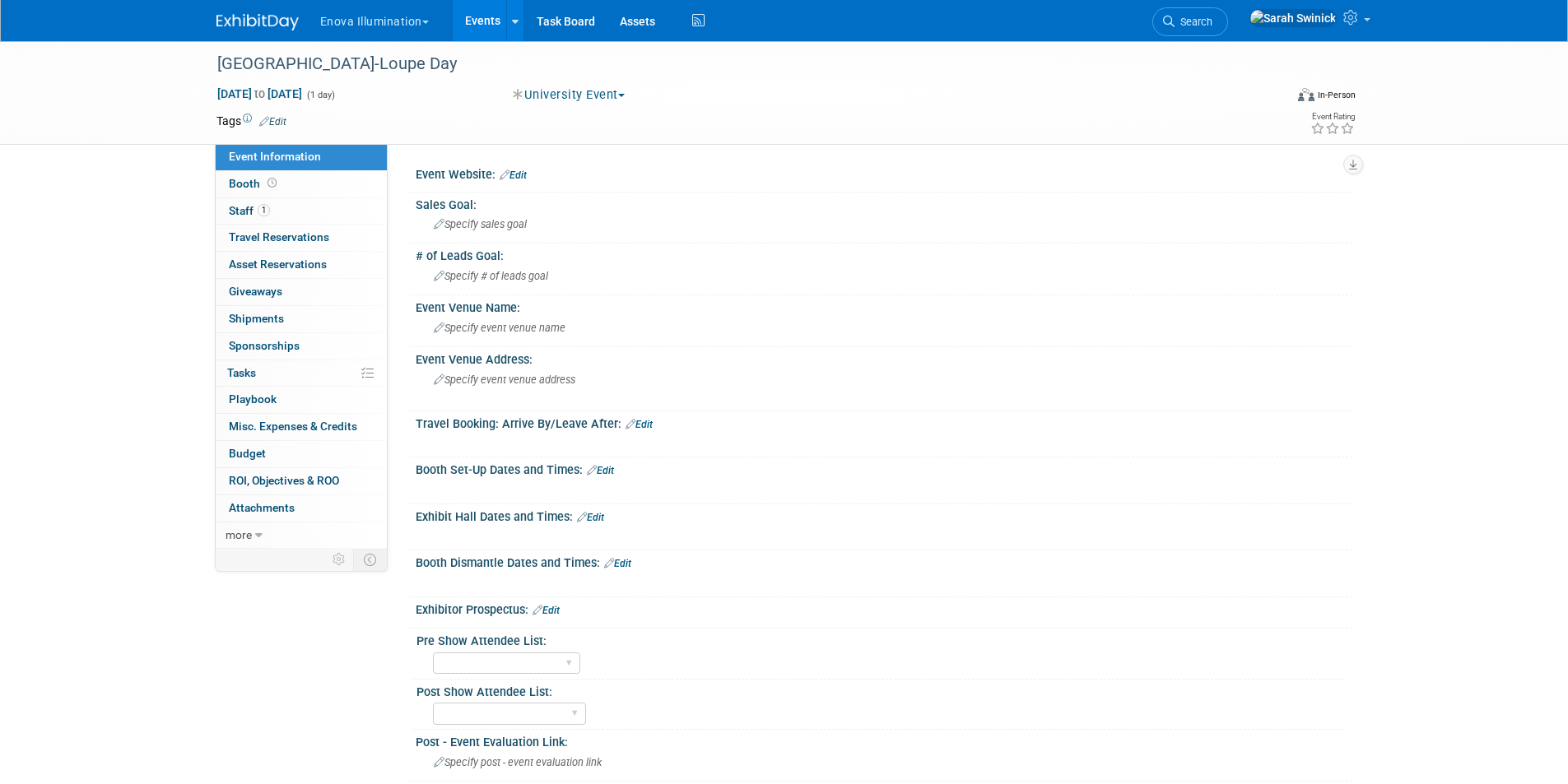
click at [280, 29] on img at bounding box center [258, 23] width 83 height 17
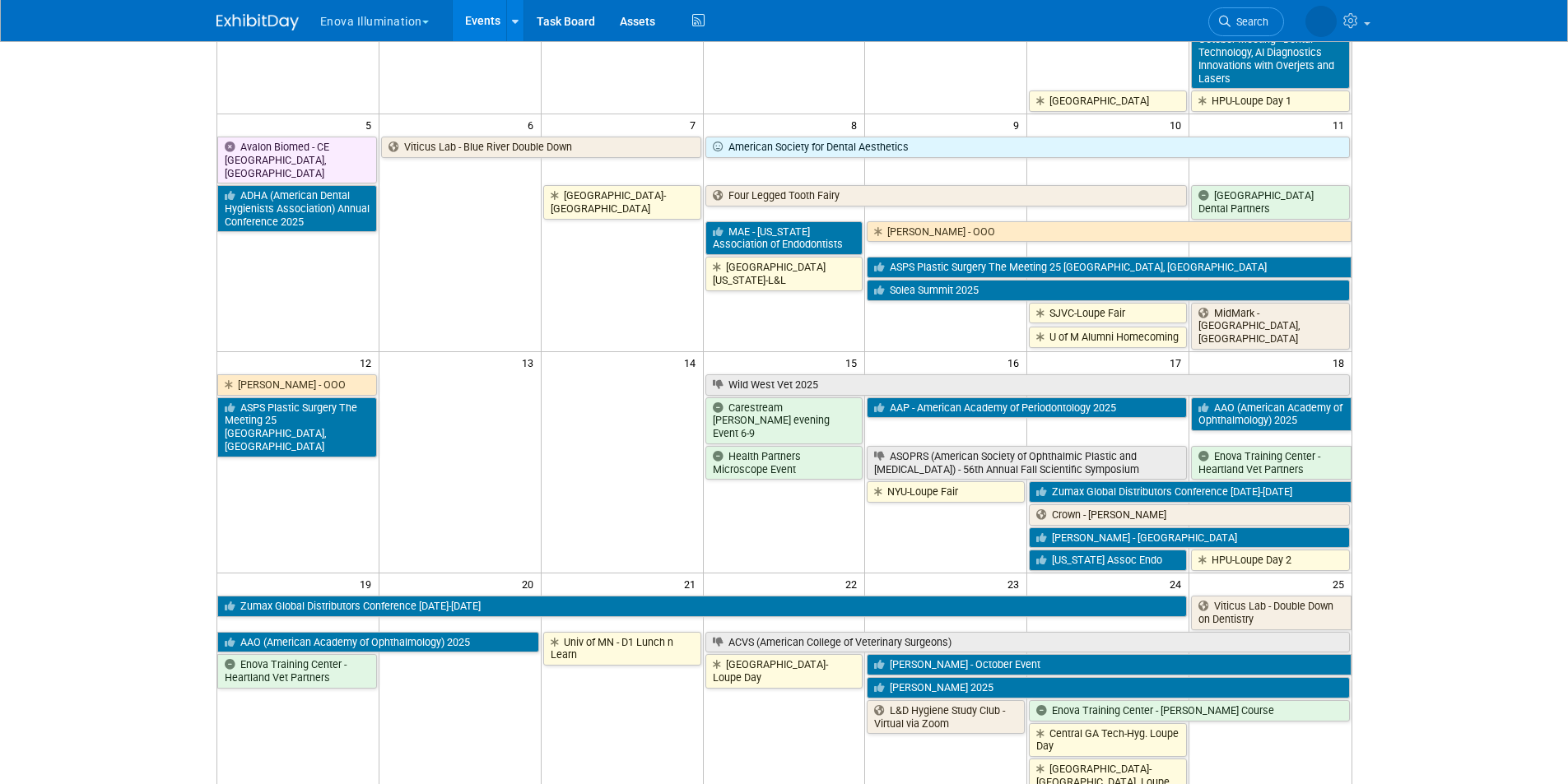
scroll to position [412, 0]
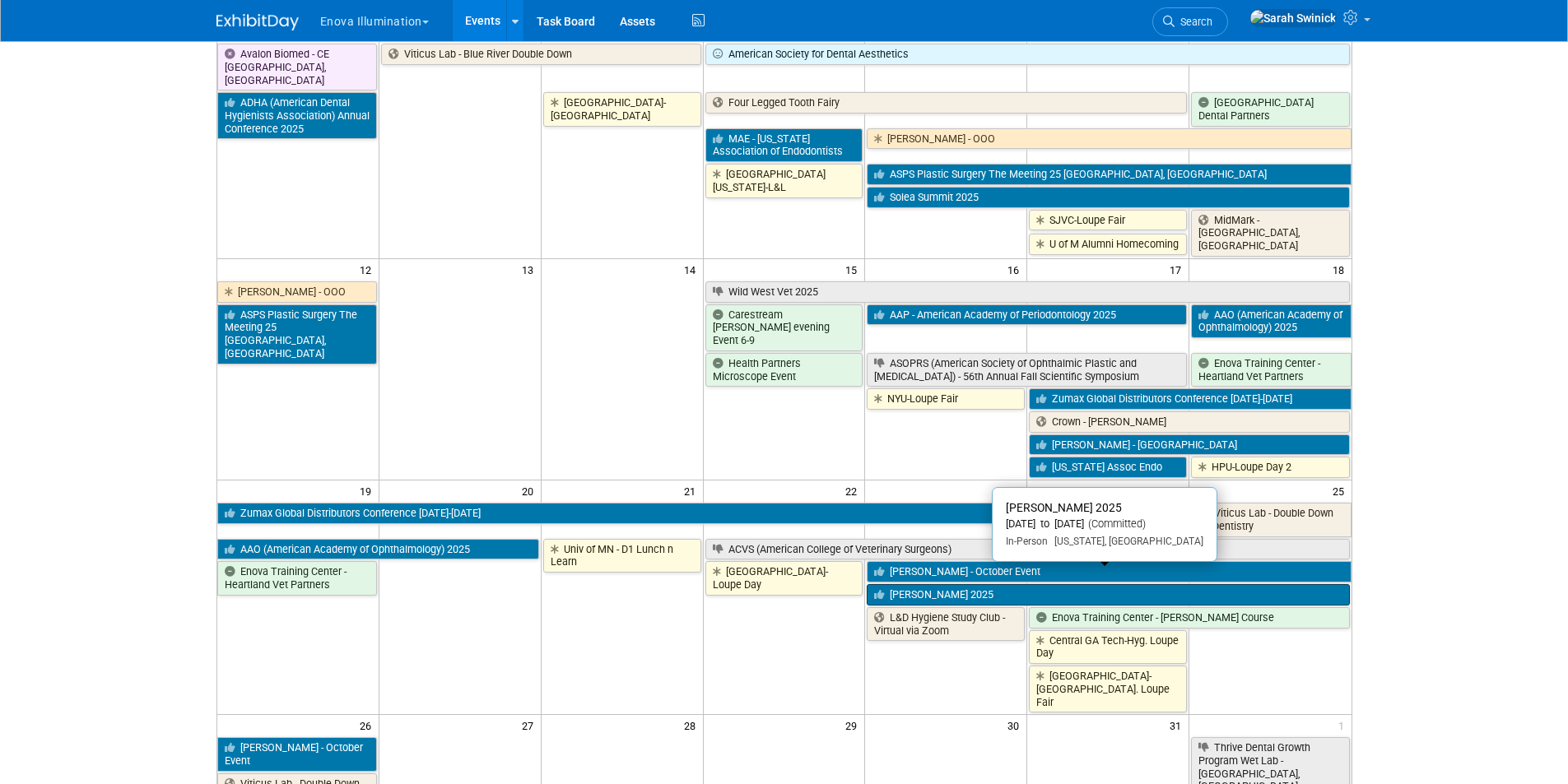
click at [963, 584] on link "[PERSON_NAME] 2025" at bounding box center [1108, 595] width 482 height 22
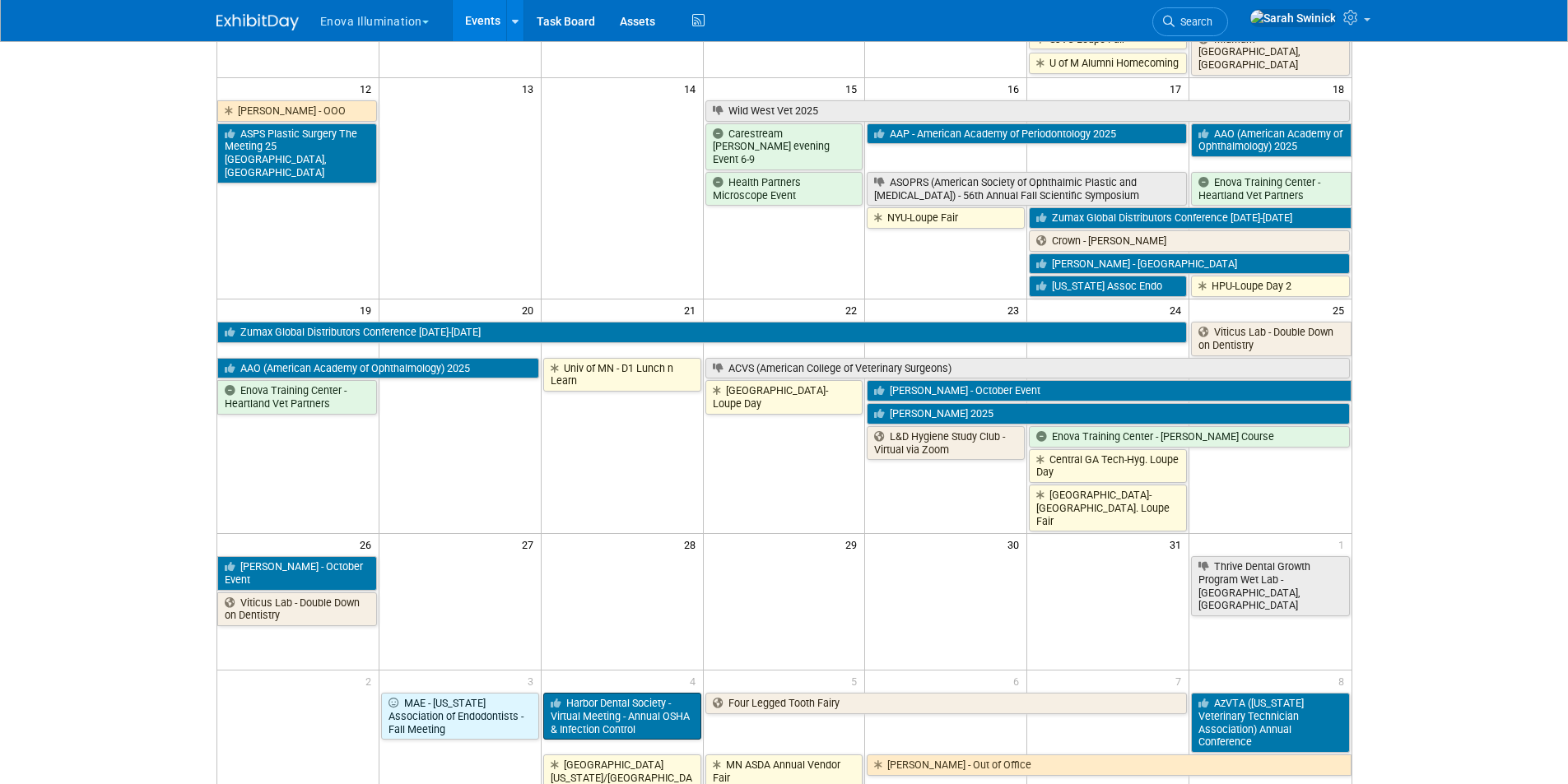
scroll to position [741, 0]
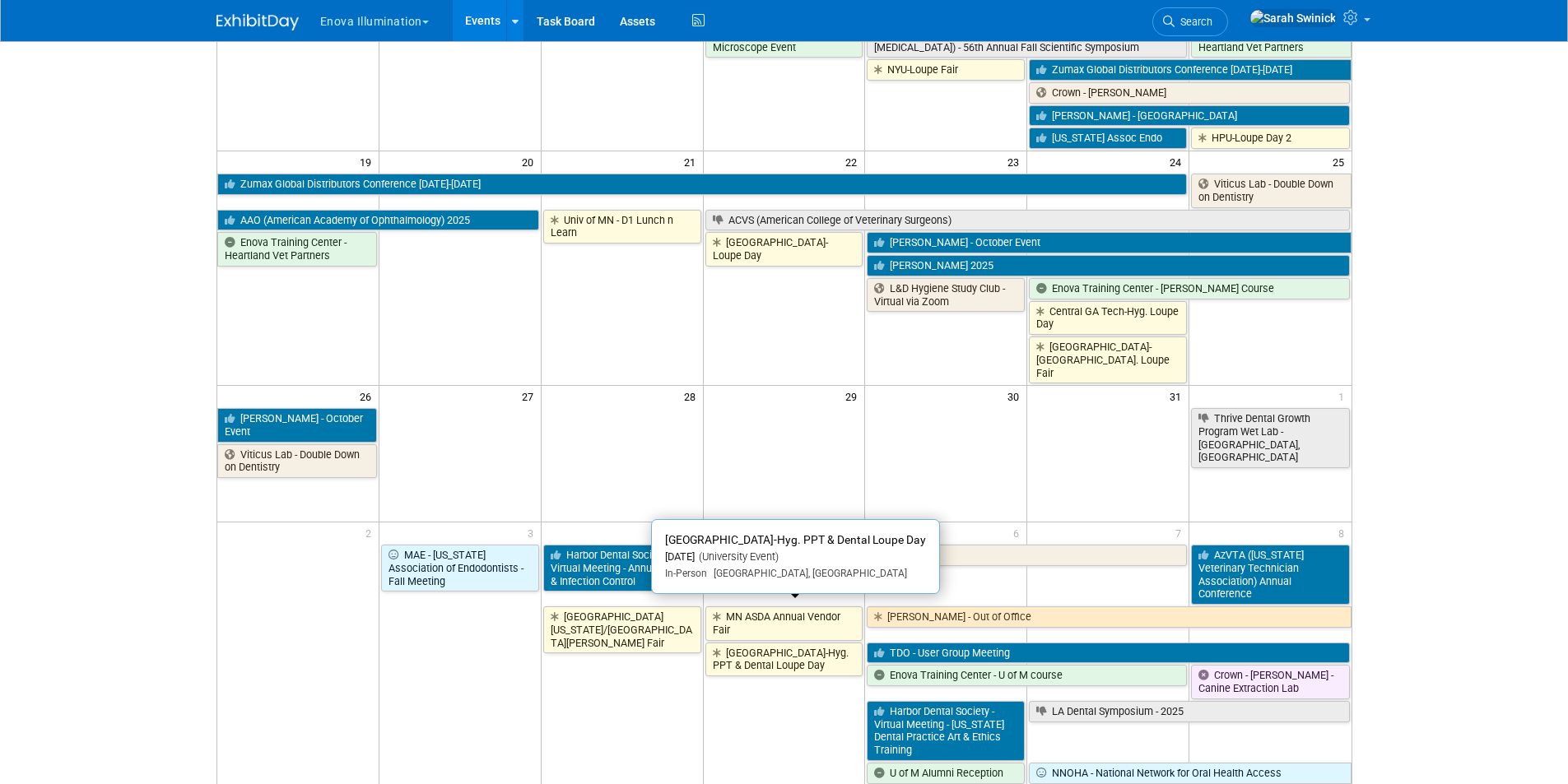
click at [744, 642] on link "[GEOGRAPHIC_DATA]-Hyg. PPT & Dental Loupe Day" at bounding box center [784, 659] width 158 height 34
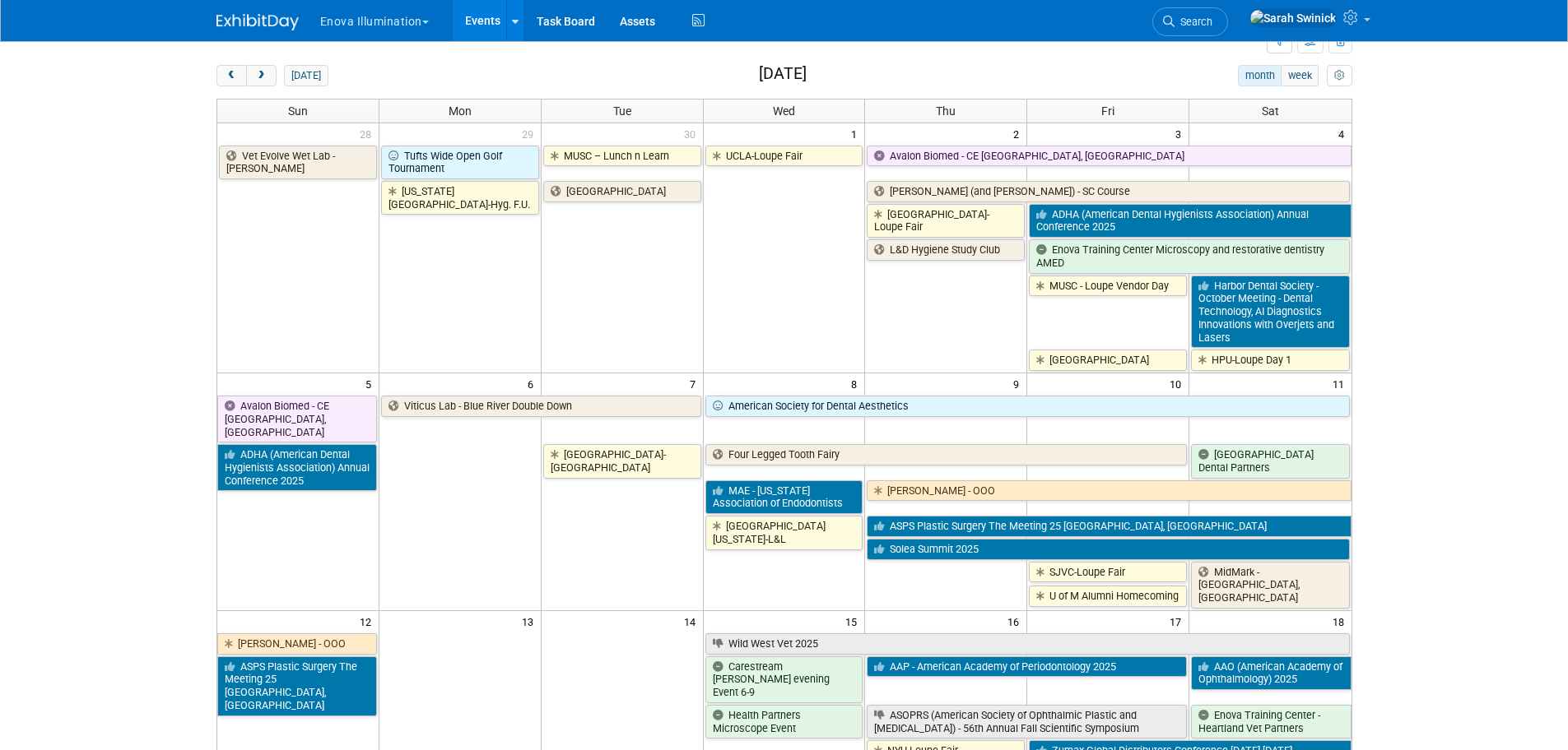
scroll to position [0, 0]
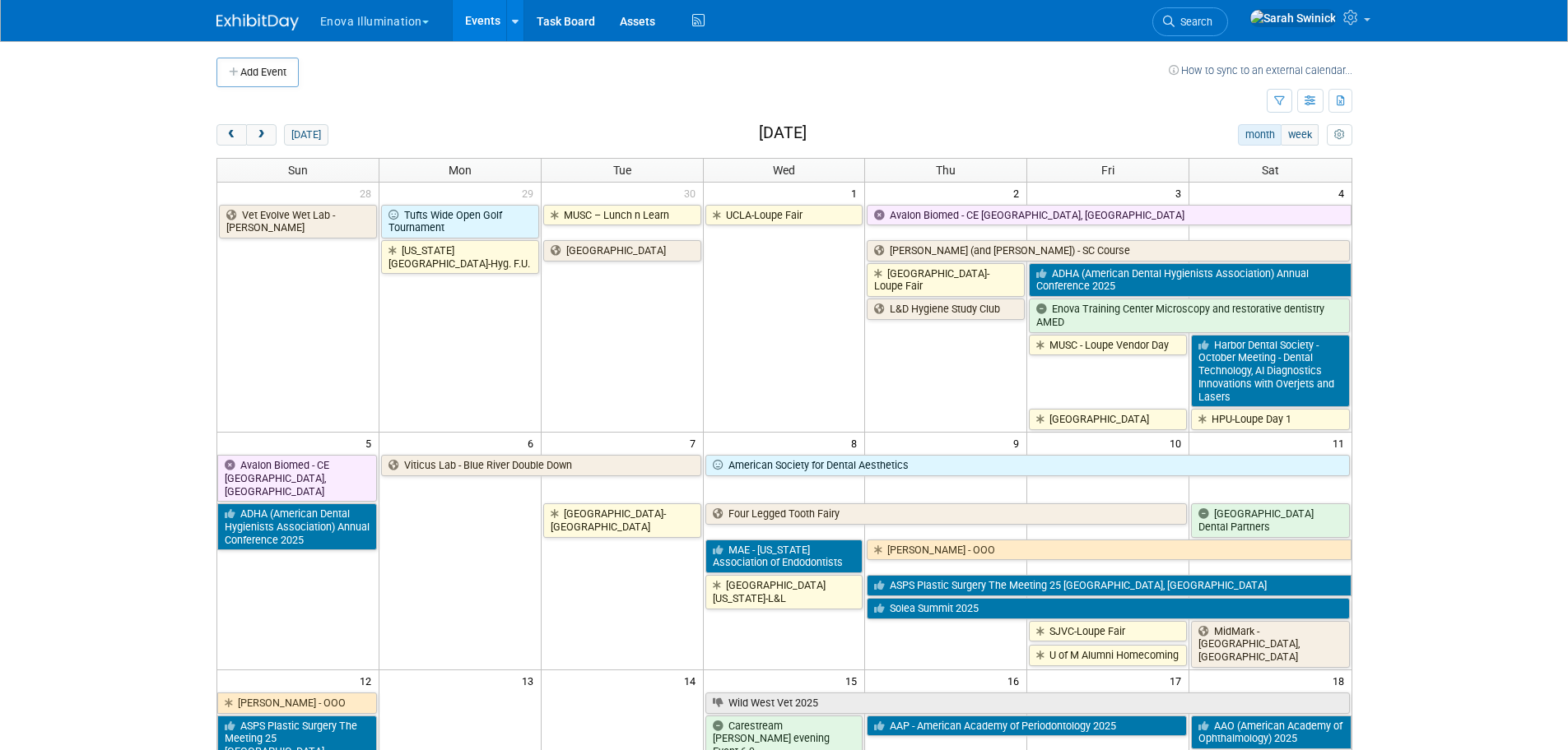
click at [287, 82] on button "Add Event" at bounding box center [258, 72] width 83 height 30
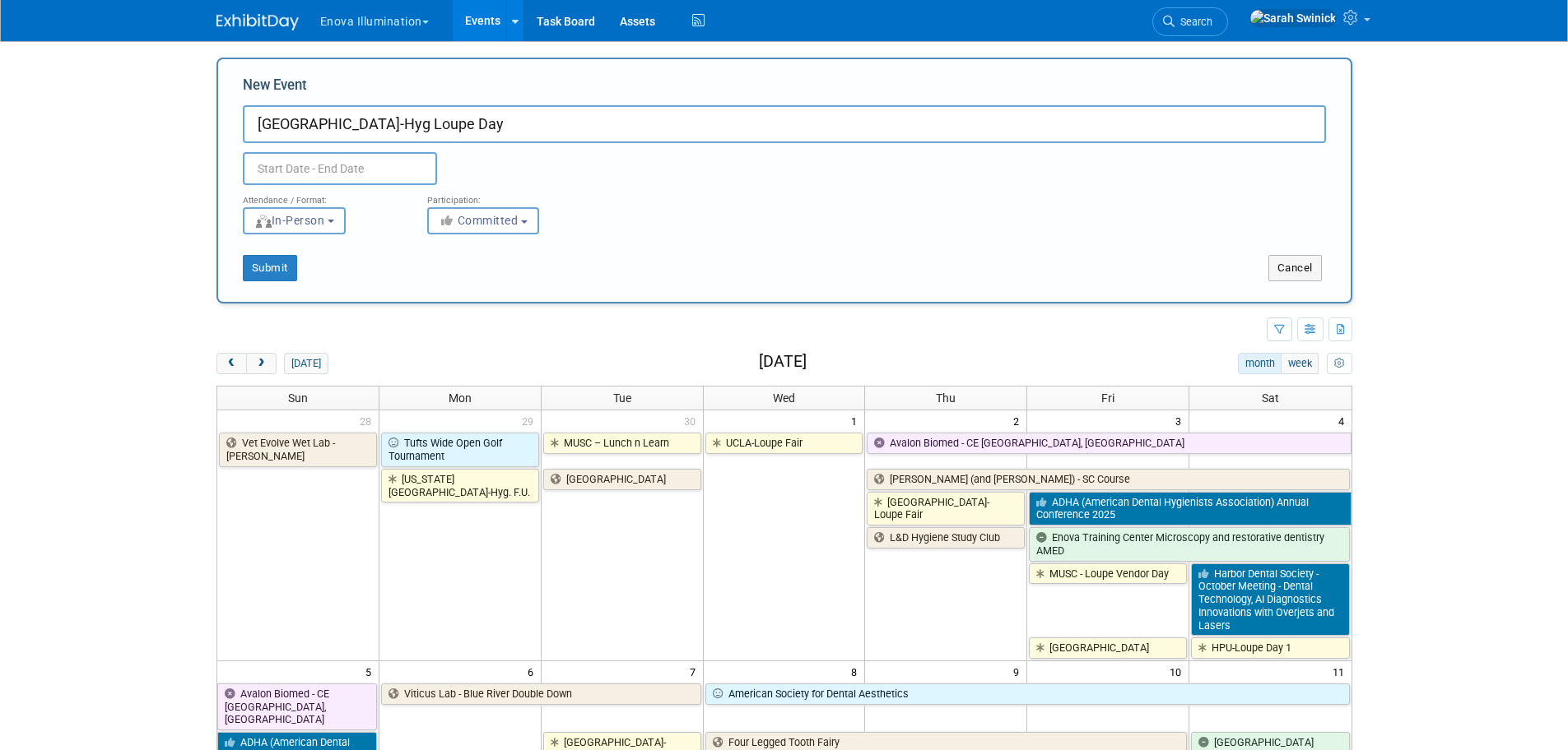
type input "[GEOGRAPHIC_DATA]-Hyg Loupe Day"
click at [314, 161] on input "text" at bounding box center [339, 168] width 194 height 33
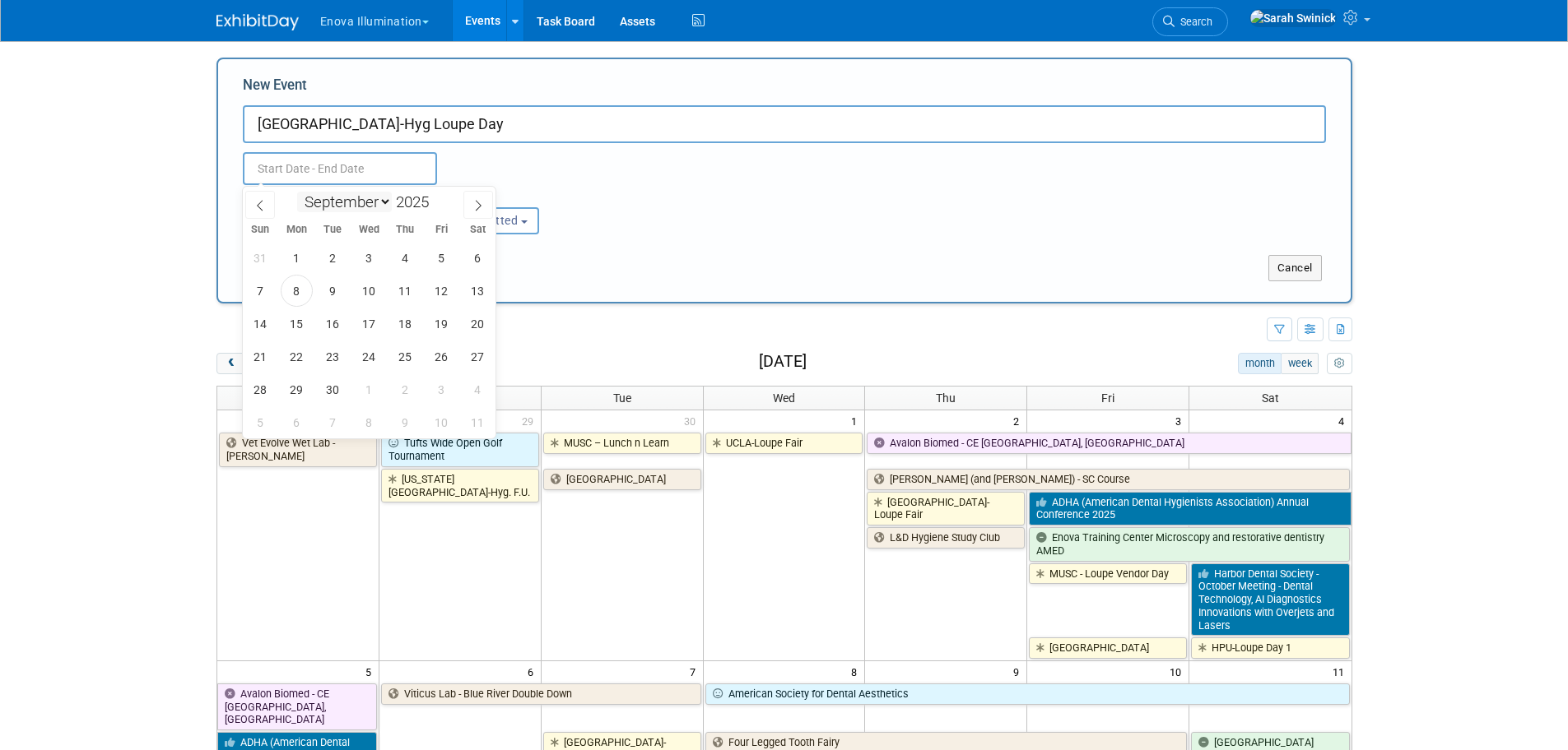
click at [330, 205] on select "January February March April May June July August September October November De…" at bounding box center [344, 202] width 95 height 21
select select "9"
click at [297, 191] on select "January February March April May June July August September October November De…" at bounding box center [344, 202] width 95 height 21
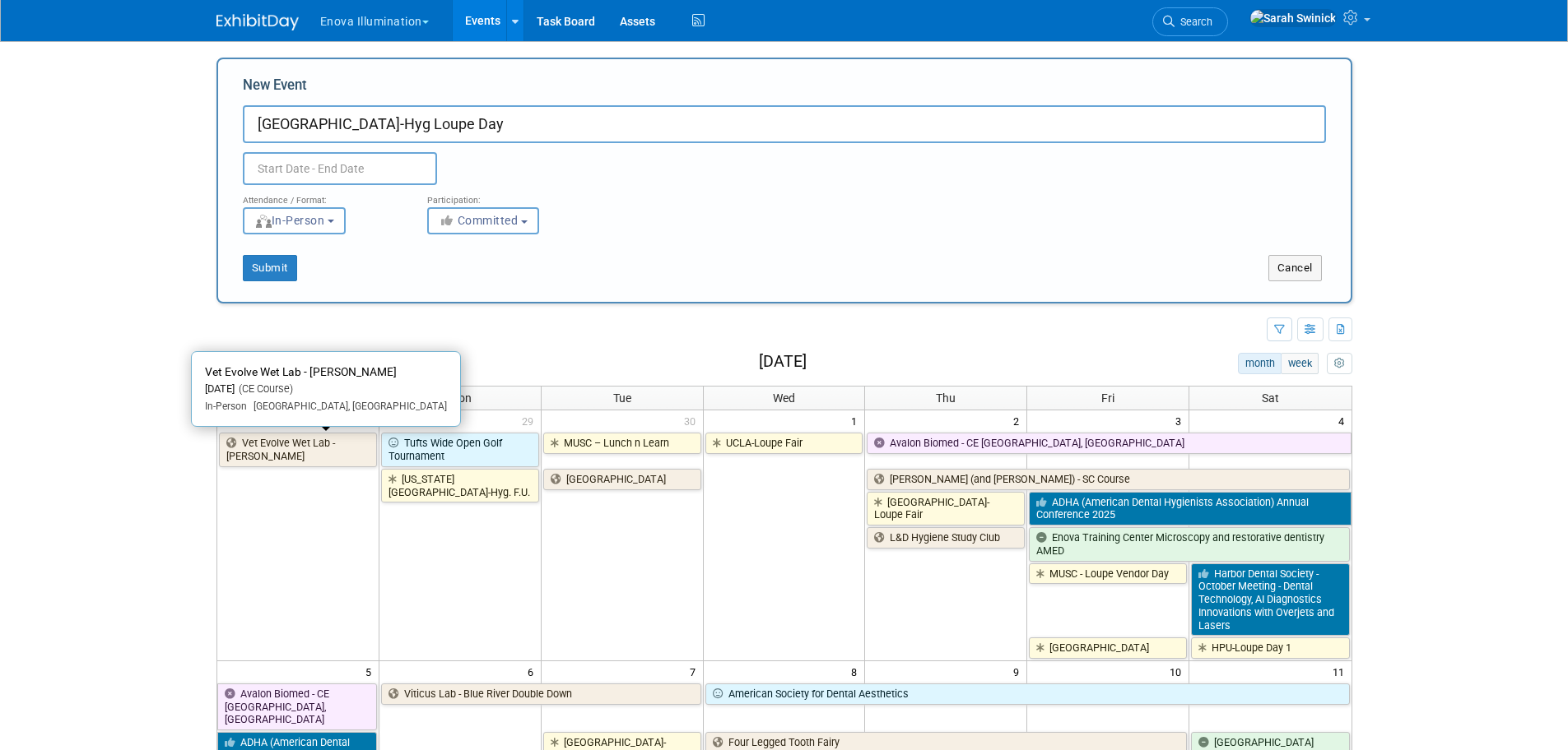
click at [307, 449] on link "Vet Evolve Wet Lab - Dr. Carrie Muller" at bounding box center [297, 450] width 158 height 34
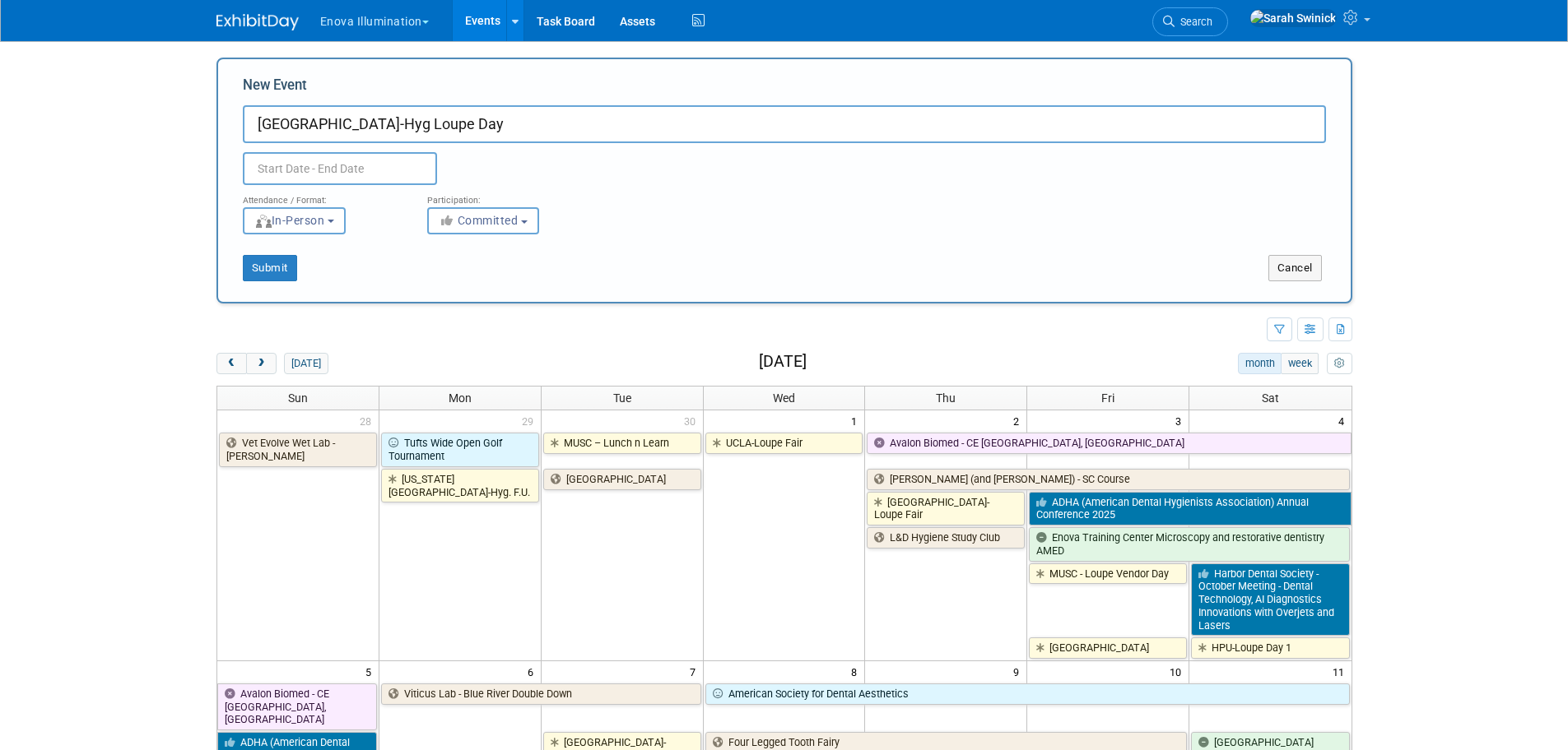
click at [311, 160] on input "text" at bounding box center [339, 168] width 194 height 33
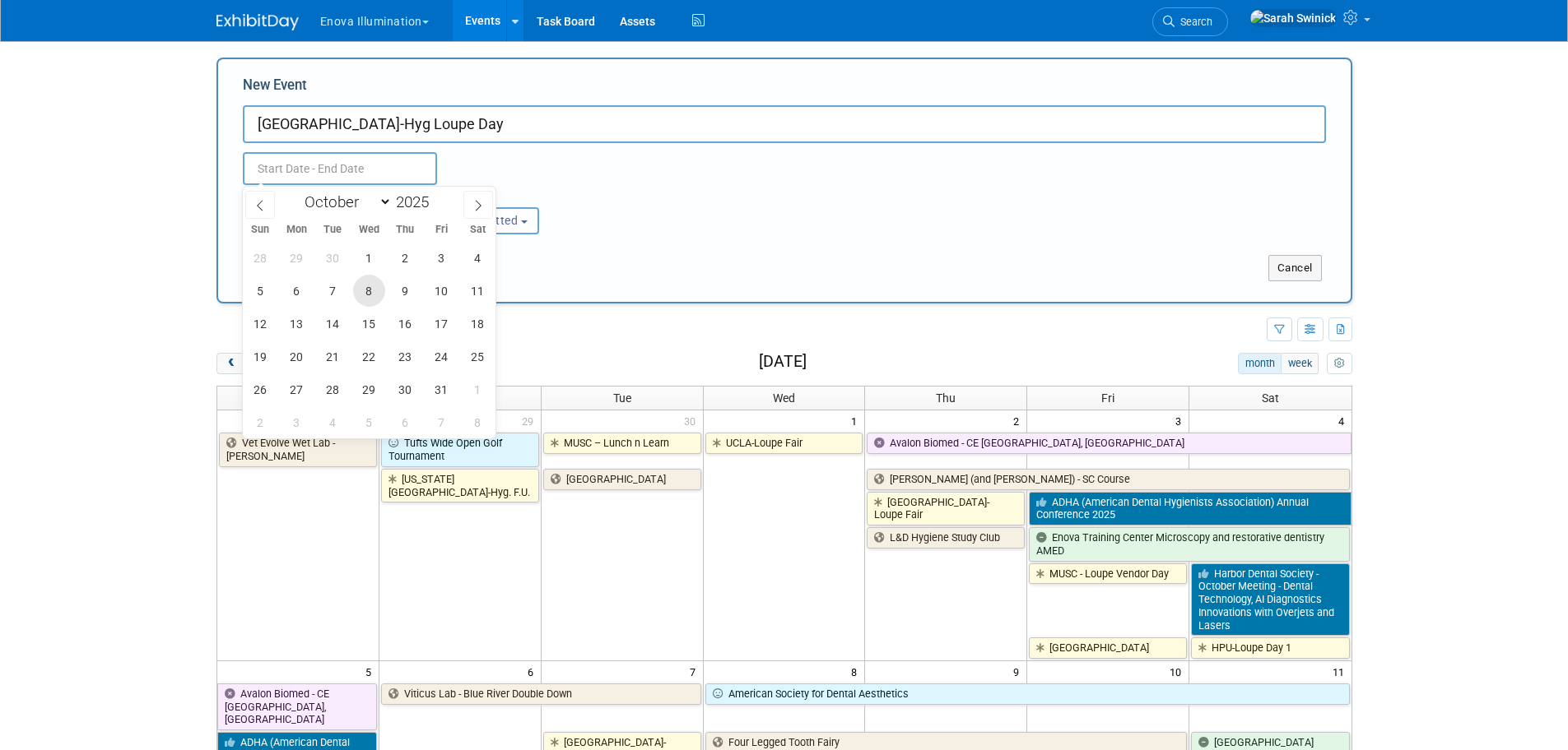
click at [371, 292] on span "8" at bounding box center [369, 291] width 32 height 32
click at [393, 284] on span "9" at bounding box center [405, 291] width 32 height 32
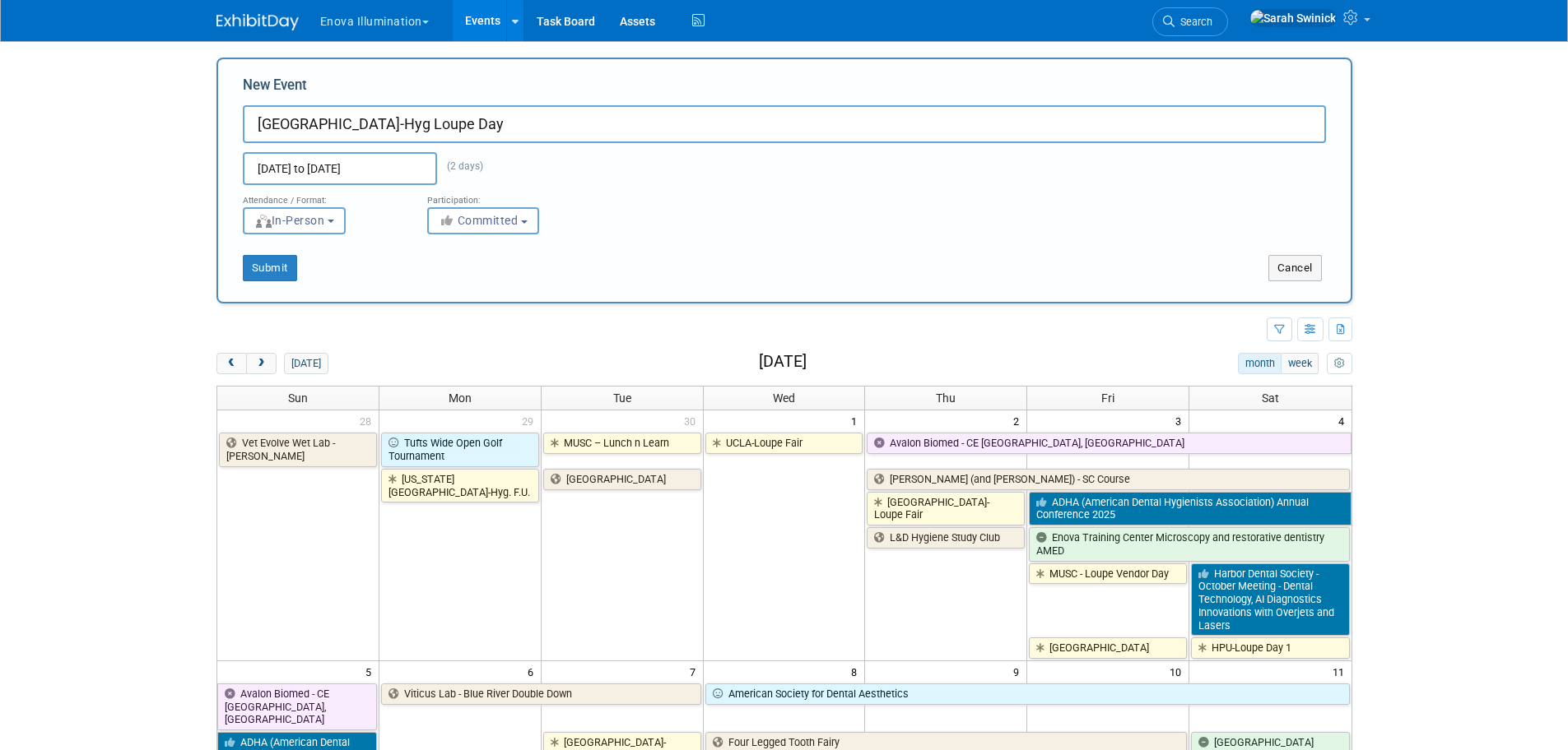
click at [393, 284] on div "New Event Bergen Comm College-Hyg Loupe Day Oct 8, 2025 to Oct 9, 2025 (2 days)…" at bounding box center [784, 180] width 1136 height 246
click at [448, 232] on button "Committed" at bounding box center [482, 220] width 112 height 27
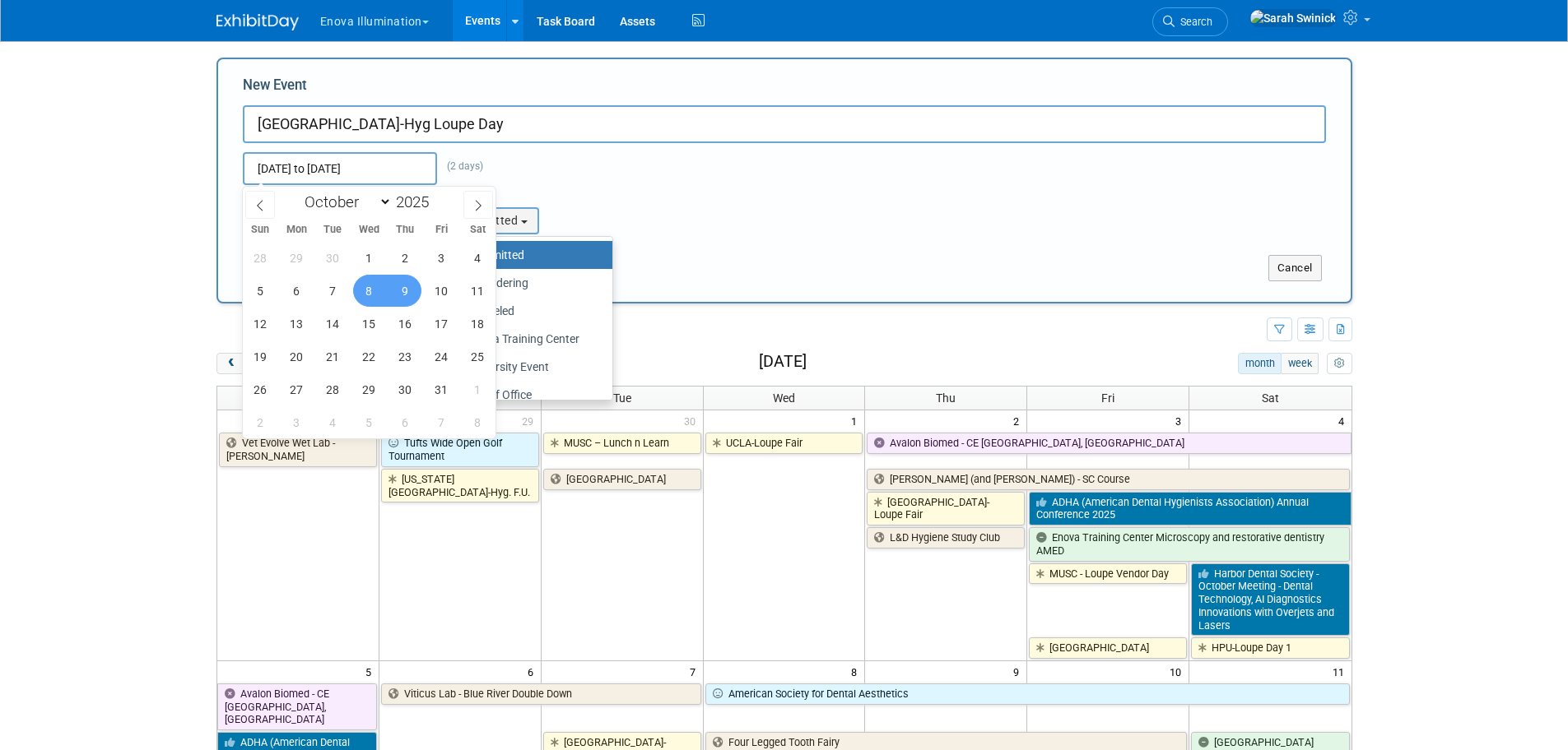
click at [393, 172] on input "Oct 8, 2025 to Oct 9, 2025" at bounding box center [339, 168] width 194 height 33
click at [398, 284] on span "9" at bounding box center [405, 291] width 32 height 32
type input "[DATE] to [DATE]"
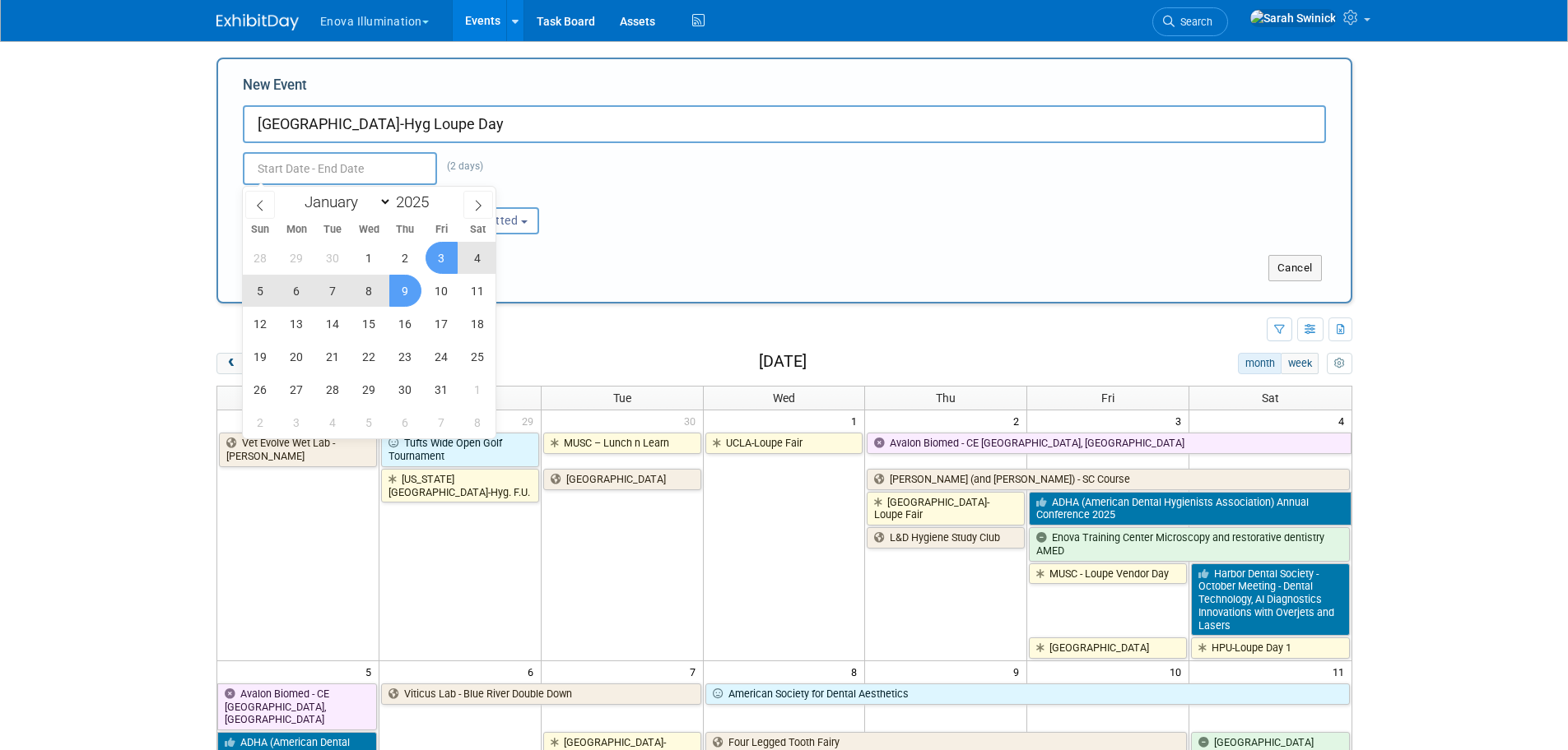
type input "Oct 9, 2025 to Oct 9, 2025"
click at [608, 178] on div "Oct 9, 2025 to Oct 9, 2025 (2 days) Duplicate Event Warning" at bounding box center [784, 164] width 1108 height 42
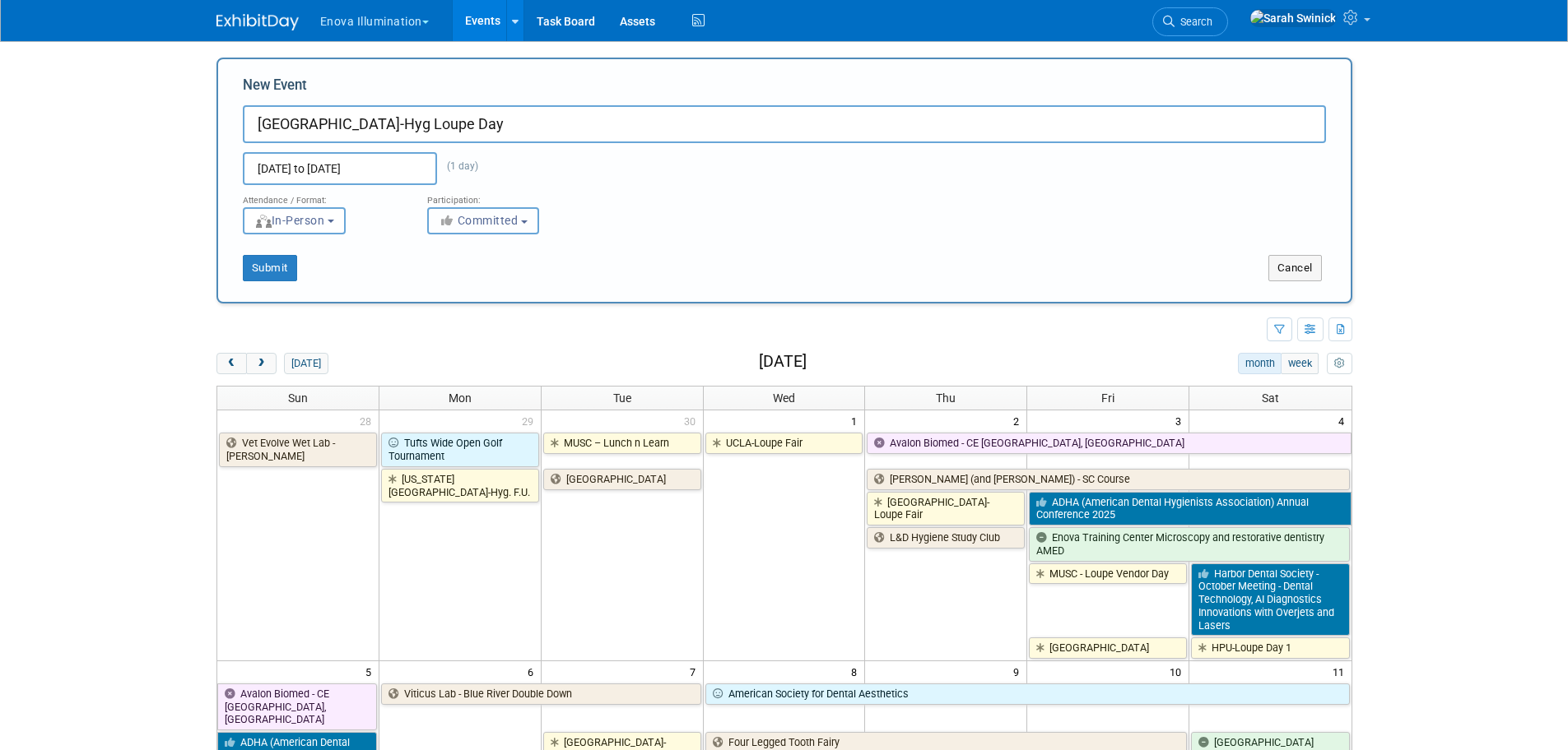
drag, startPoint x: 513, startPoint y: 217, endPoint x: 493, endPoint y: 251, distance: 39.4
click at [512, 218] on span "Committed" at bounding box center [478, 220] width 80 height 13
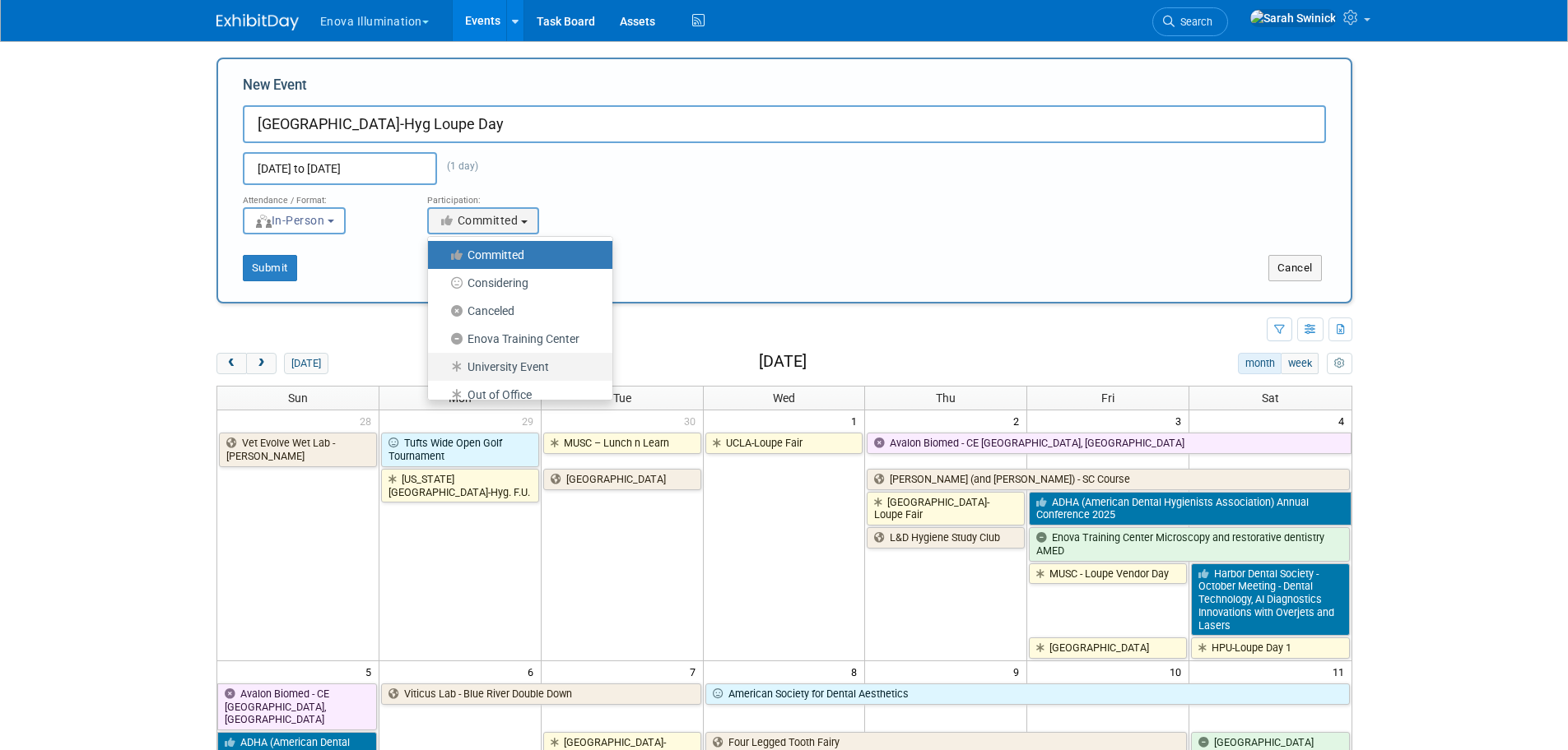
click at [475, 356] on label "University Event" at bounding box center [516, 367] width 159 height 22
click at [443, 362] on input "University Event" at bounding box center [437, 367] width 10 height 10
select select "103"
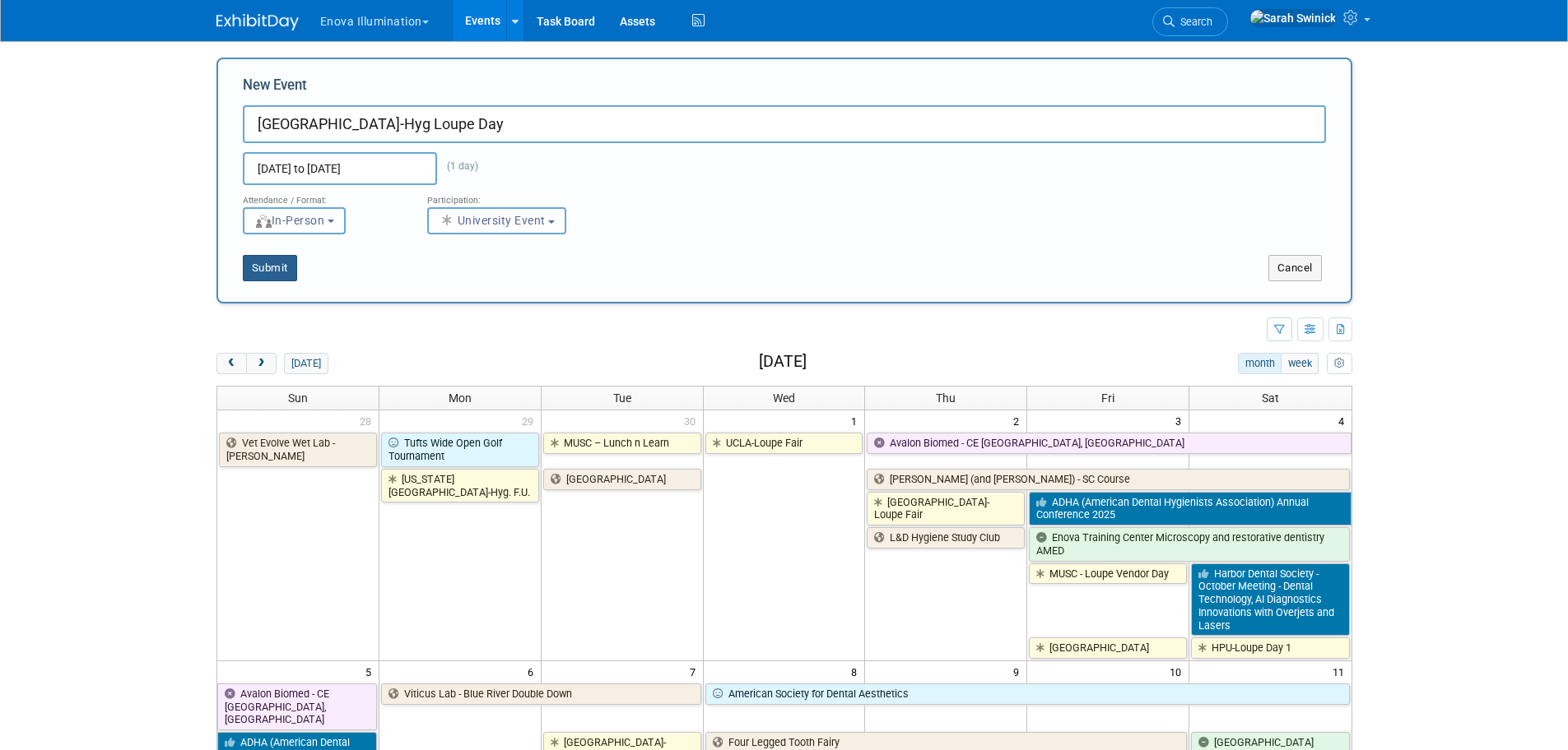
click at [283, 260] on button "Submit" at bounding box center [270, 268] width 54 height 26
click at [265, 271] on button "Submit" at bounding box center [270, 268] width 54 height 26
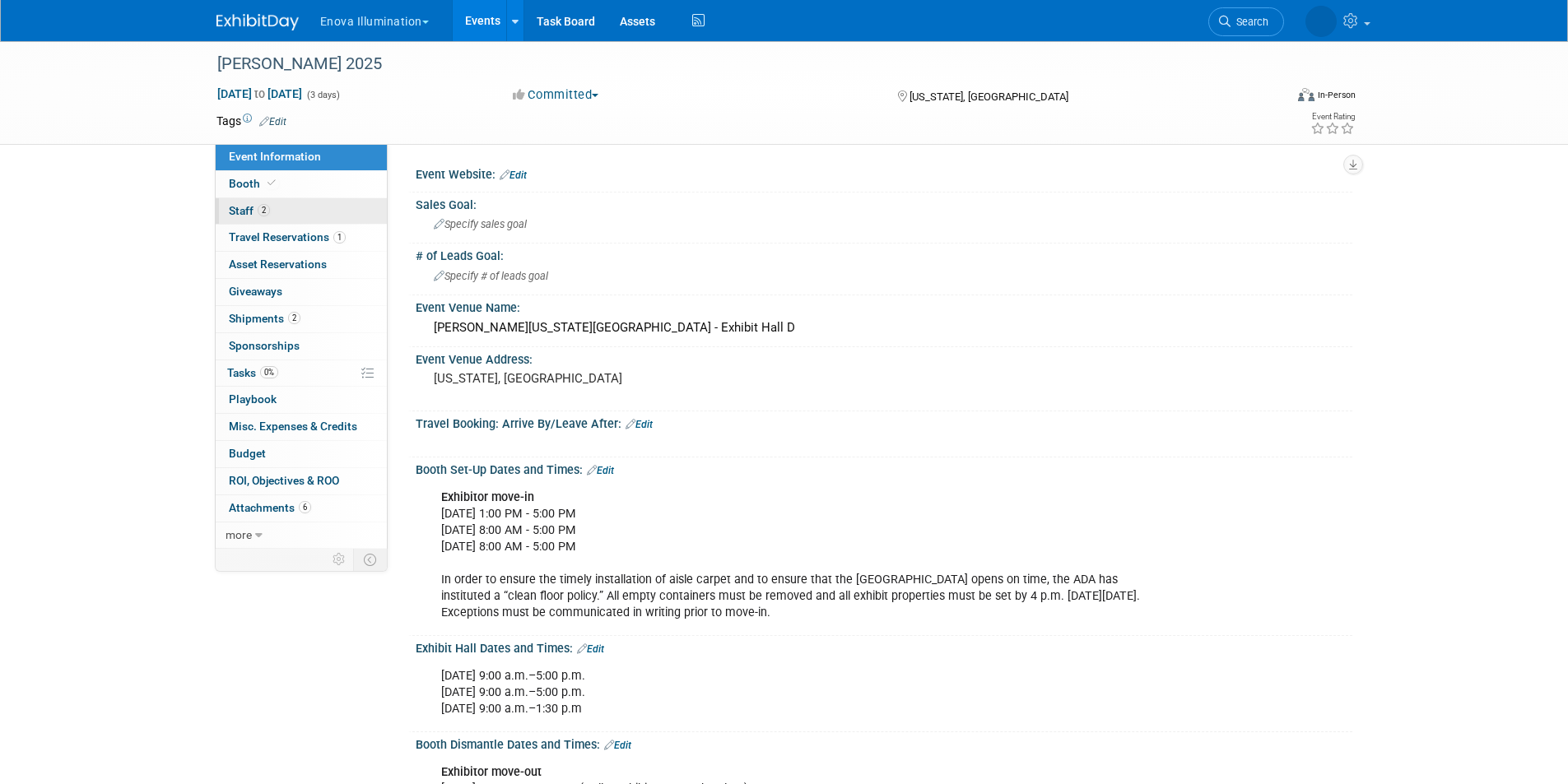
click at [323, 202] on link "2 Staff 2" at bounding box center [301, 211] width 172 height 26
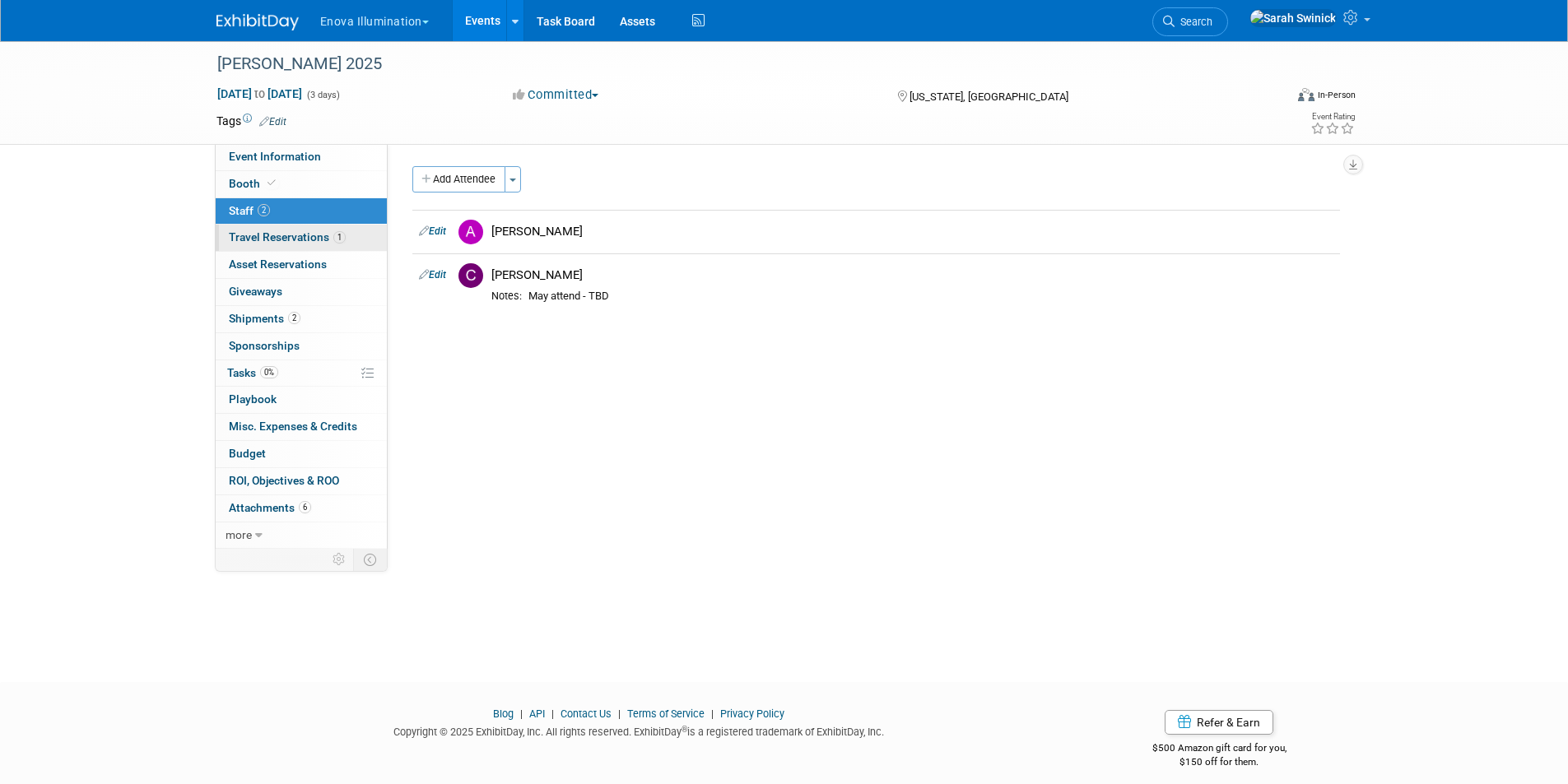
click at [346, 228] on link "1 Travel Reservations 1" at bounding box center [301, 238] width 172 height 26
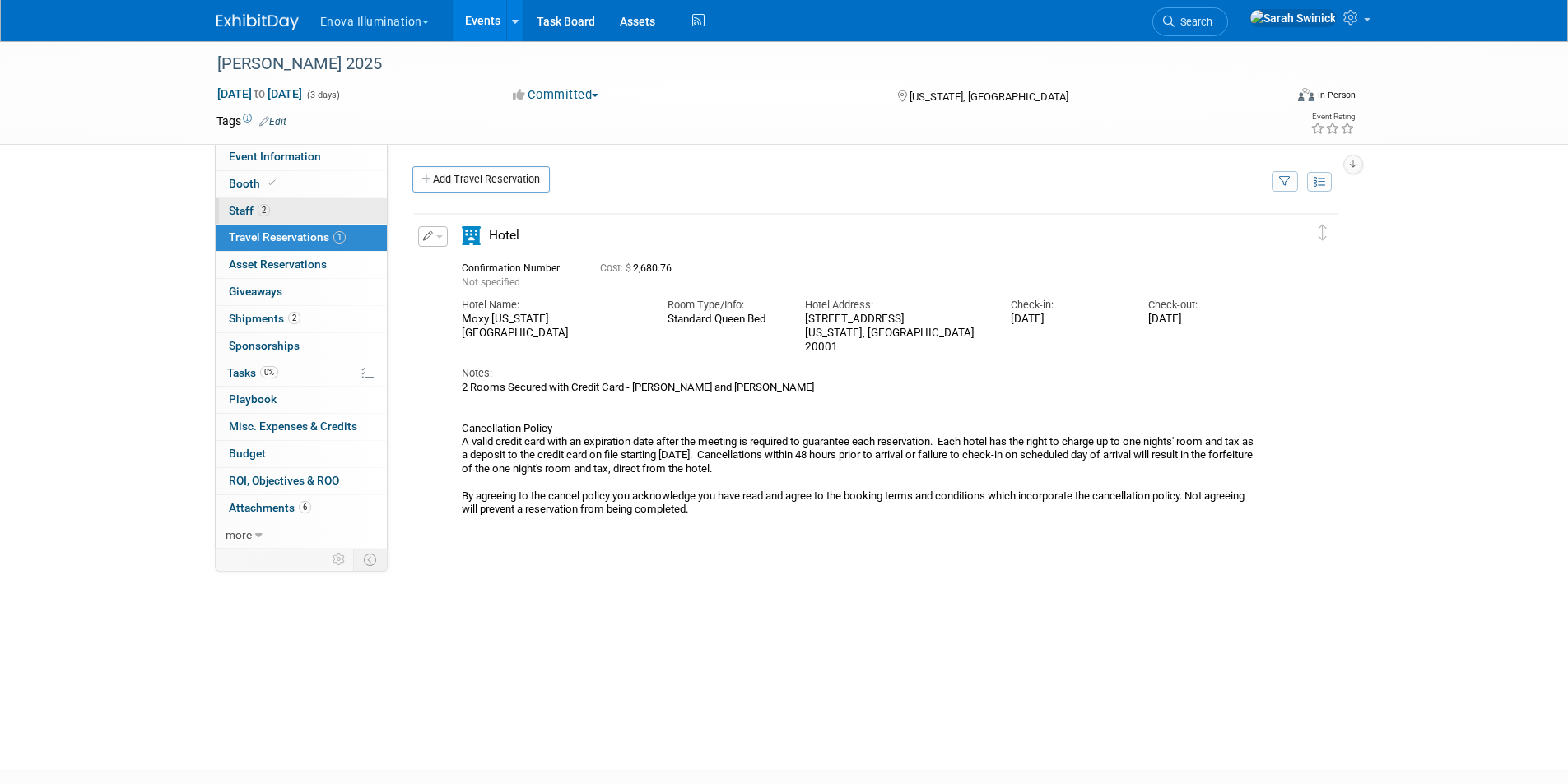
click at [352, 219] on link "2 Staff 2" at bounding box center [301, 211] width 172 height 26
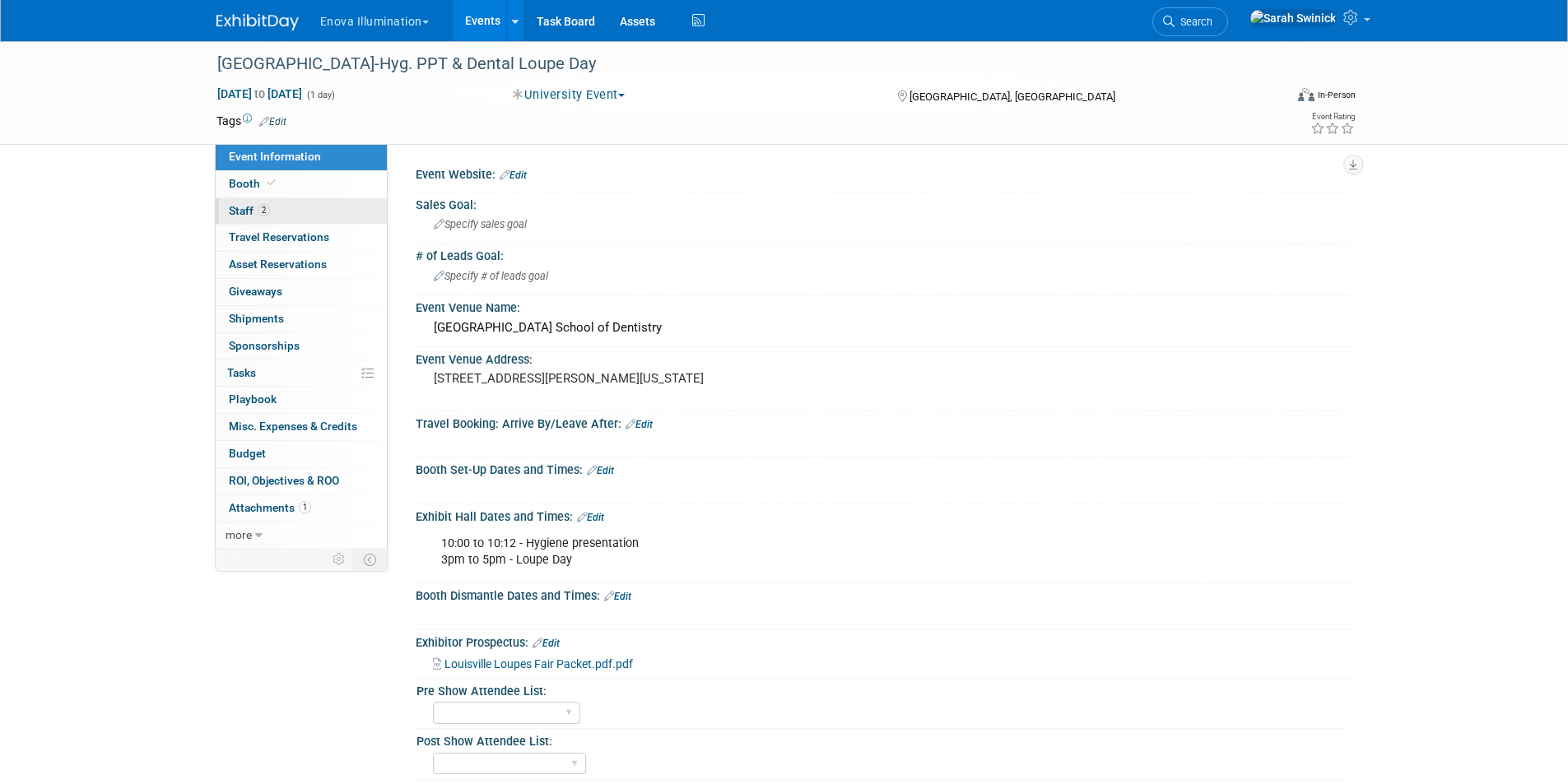
click at [298, 201] on link "2 Staff 2" at bounding box center [301, 211] width 172 height 26
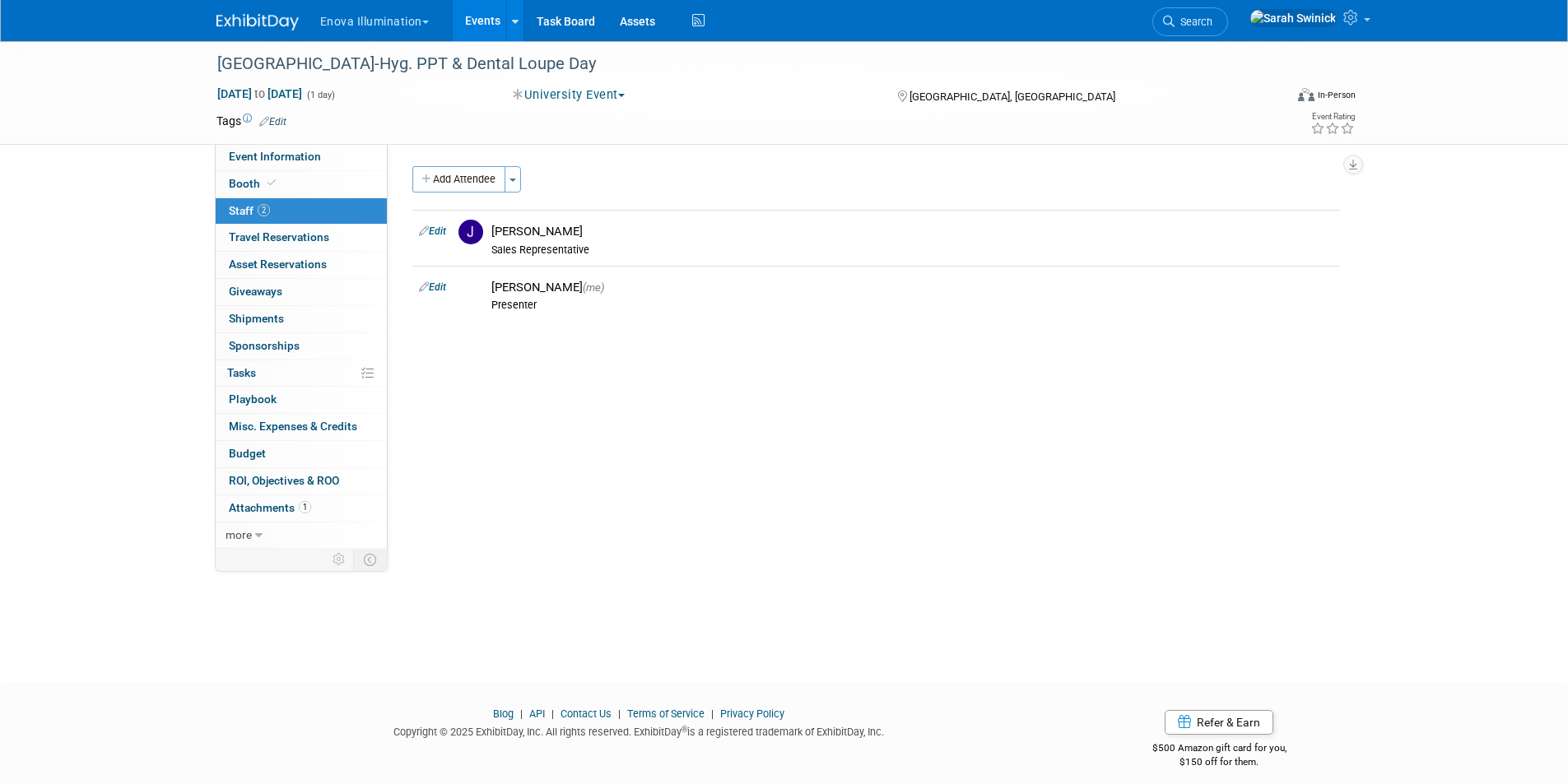
drag, startPoint x: 45, startPoint y: 3, endPoint x: 128, endPoint y: 393, distance: 398.7
click at [158, 456] on div "Univ. of Louisville-Hyg. PPT & Dental Loupe Day Nov 5, 2025 to Nov 5, 2025 (1 d…" at bounding box center [784, 347] width 1568 height 611
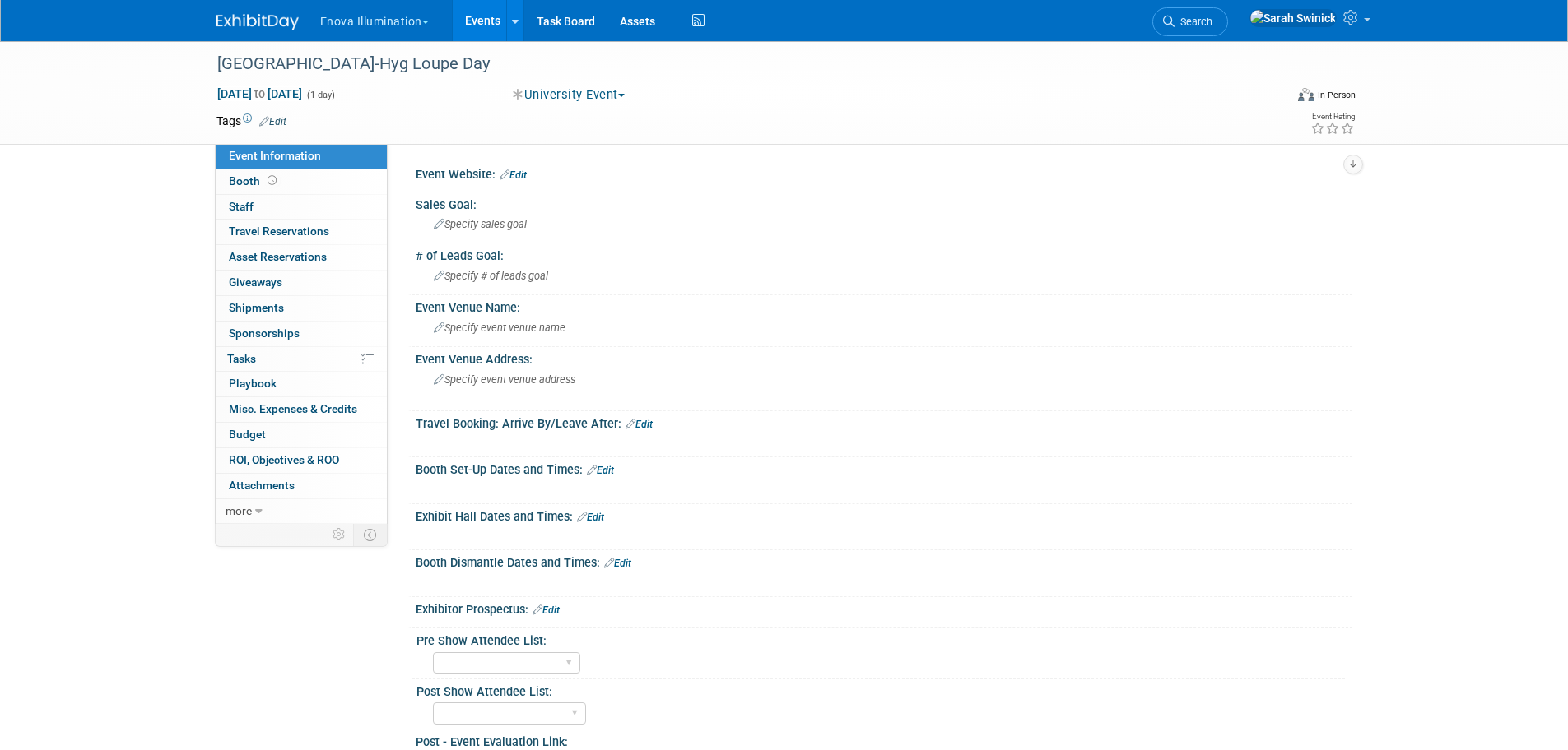
click at [590, 518] on link "Edit" at bounding box center [590, 518] width 27 height 11
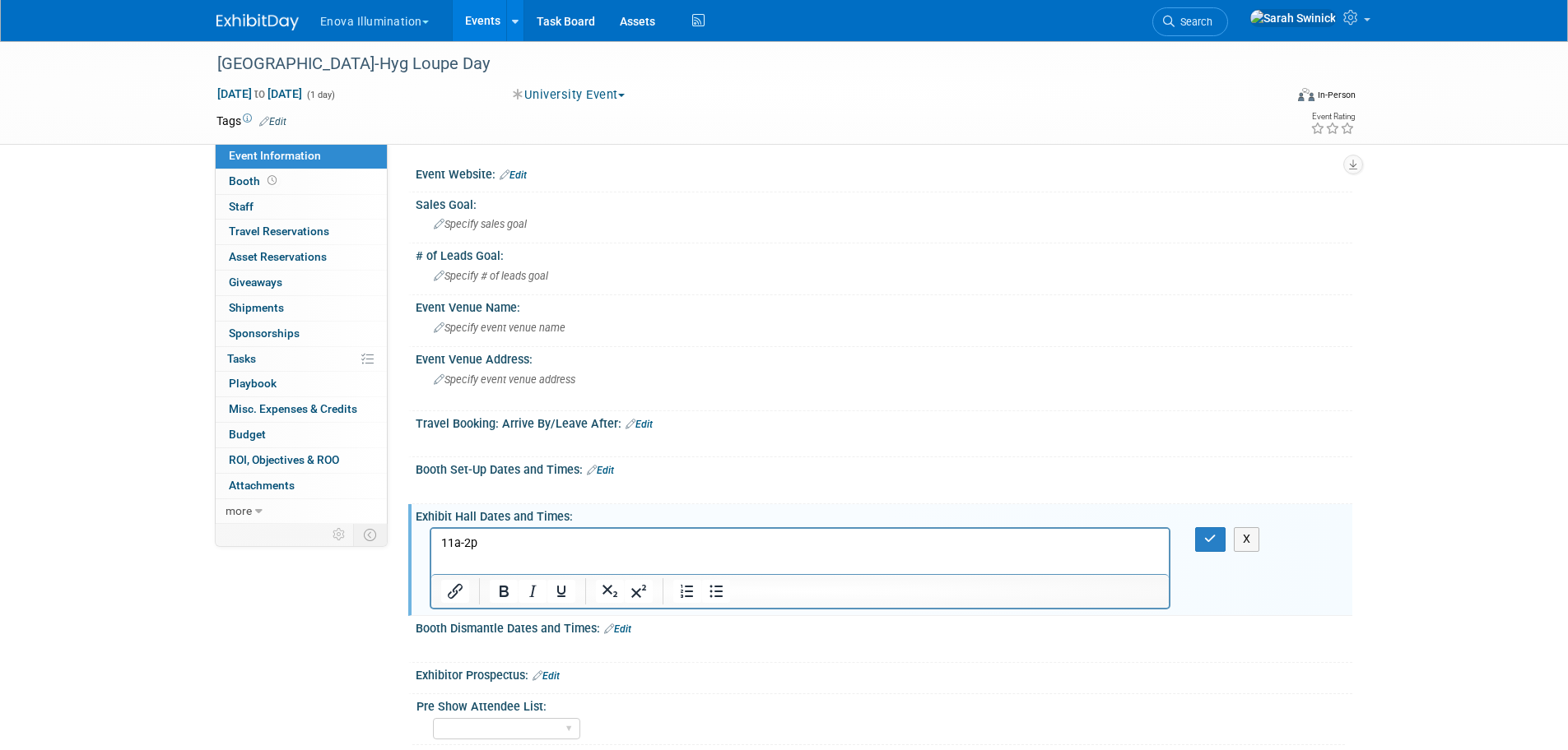
drag, startPoint x: 561, startPoint y: 536, endPoint x: 510, endPoint y: 543, distance: 51.5
click at [561, 537] on p "11a-2p" at bounding box center [799, 544] width 719 height 17
click at [460, 543] on p "11a-2p" at bounding box center [799, 544] width 719 height 17
click at [516, 540] on p "11am-2p" at bounding box center [799, 544] width 719 height 17
drag, startPoint x: 1211, startPoint y: 540, endPoint x: 1201, endPoint y: 524, distance: 18.9
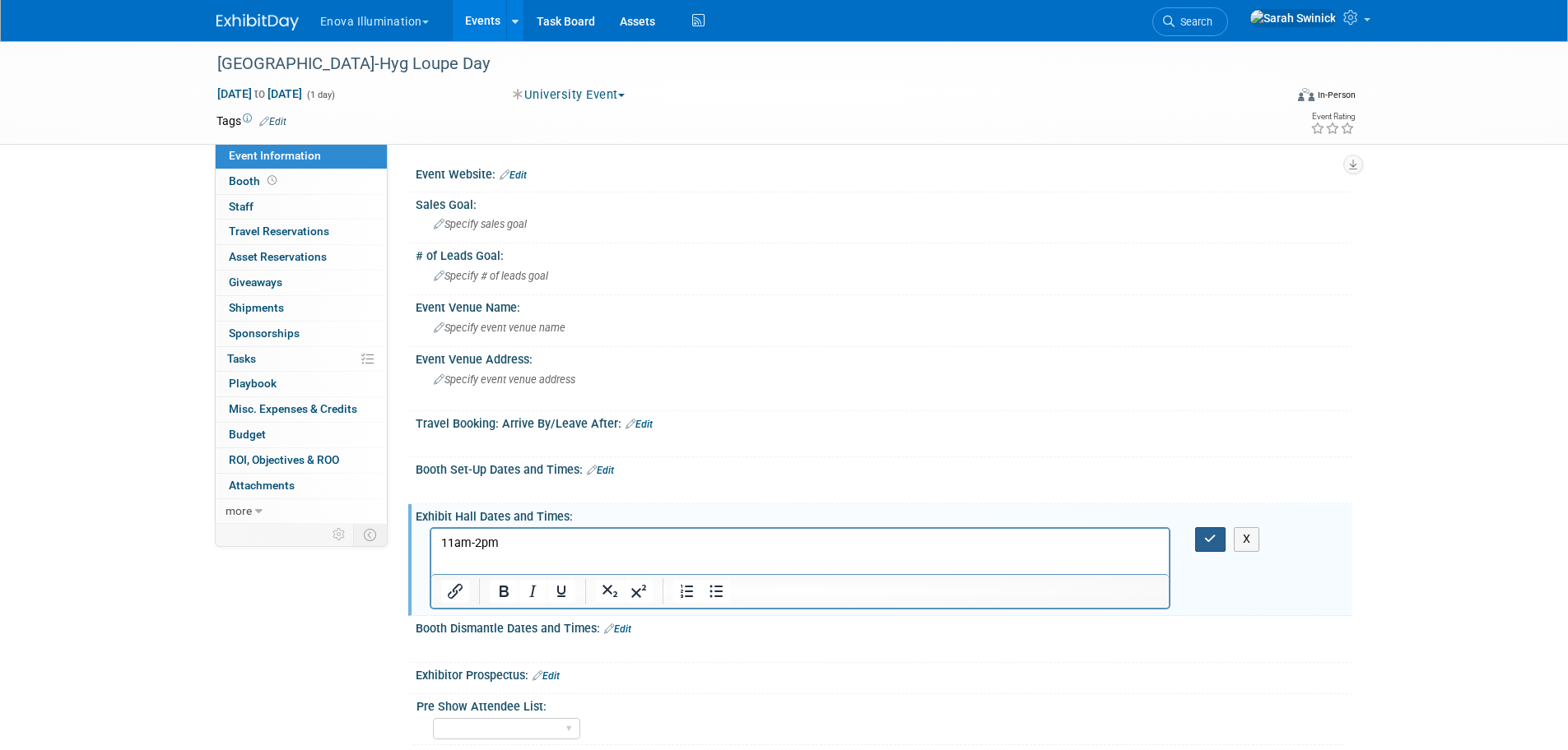
click at [1210, 535] on icon "button" at bounding box center [1210, 539] width 12 height 11
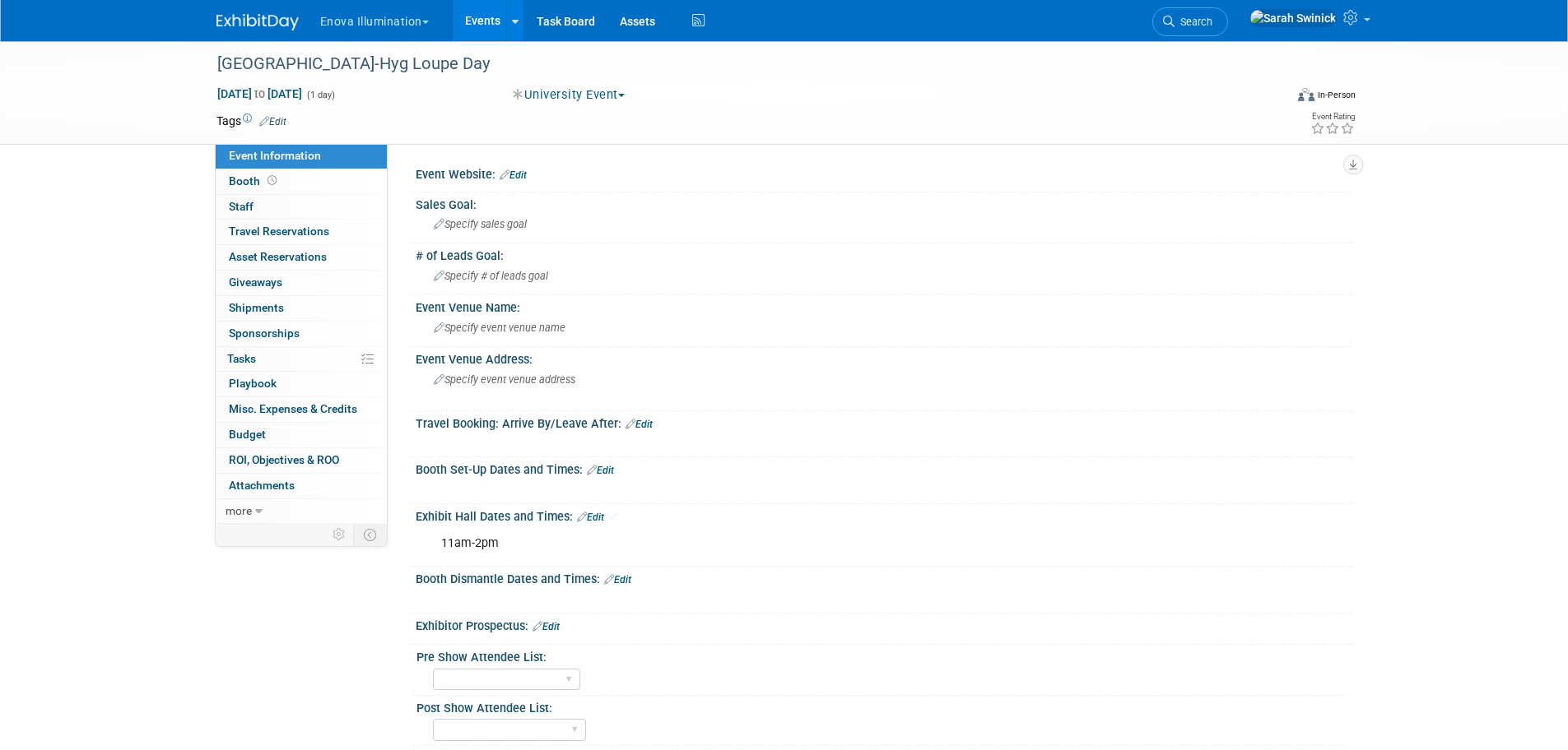
click at [614, 467] on link "Edit" at bounding box center [600, 471] width 27 height 11
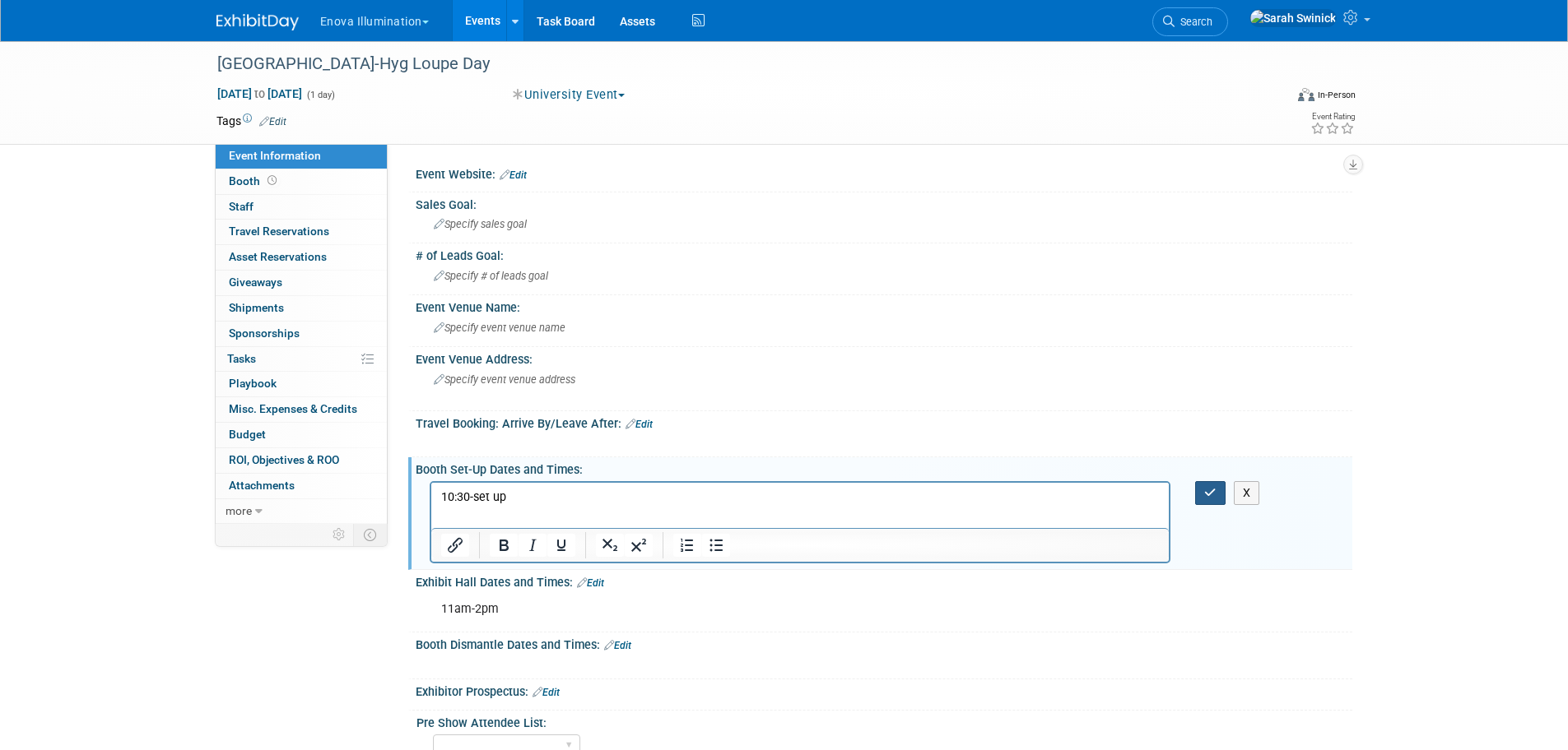
click at [1199, 499] on button "button" at bounding box center [1210, 492] width 30 height 23
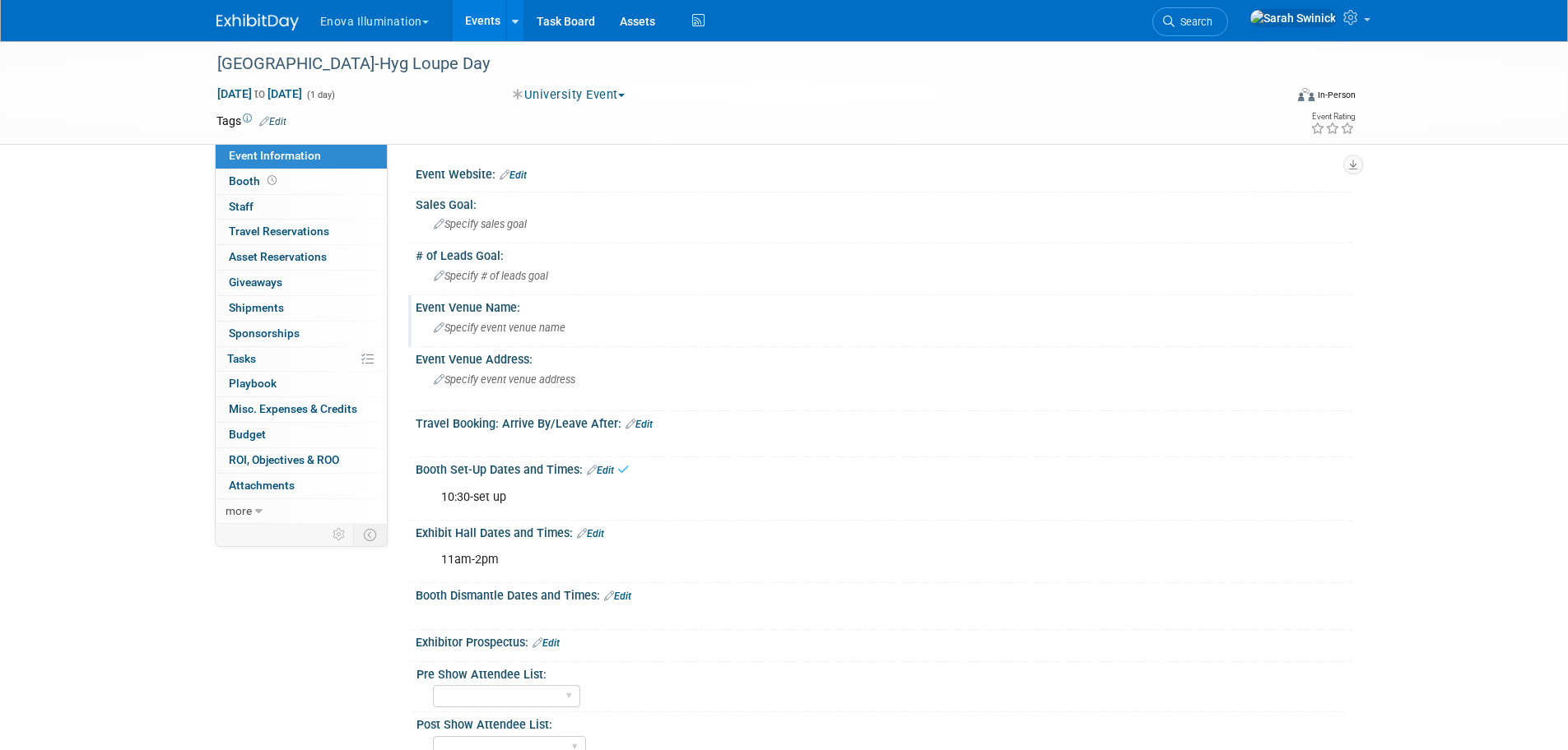
click at [608, 343] on div "Event Venue Name: Specify event venue name" at bounding box center [880, 321] width 943 height 52
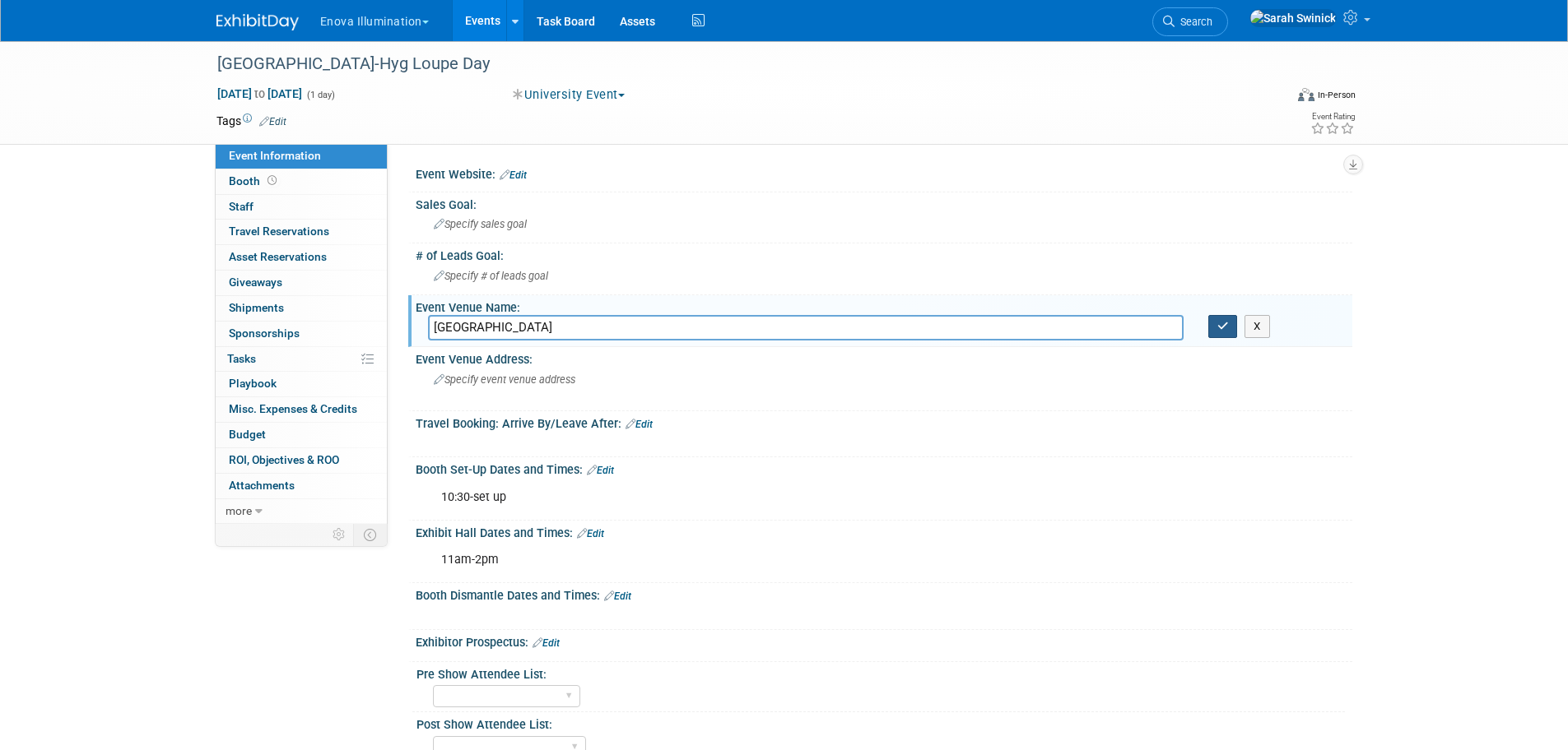
type input "Bergen Comm College"
drag, startPoint x: 1216, startPoint y: 327, endPoint x: 1199, endPoint y: 338, distance: 20.2
click at [1215, 332] on button "button" at bounding box center [1223, 326] width 30 height 23
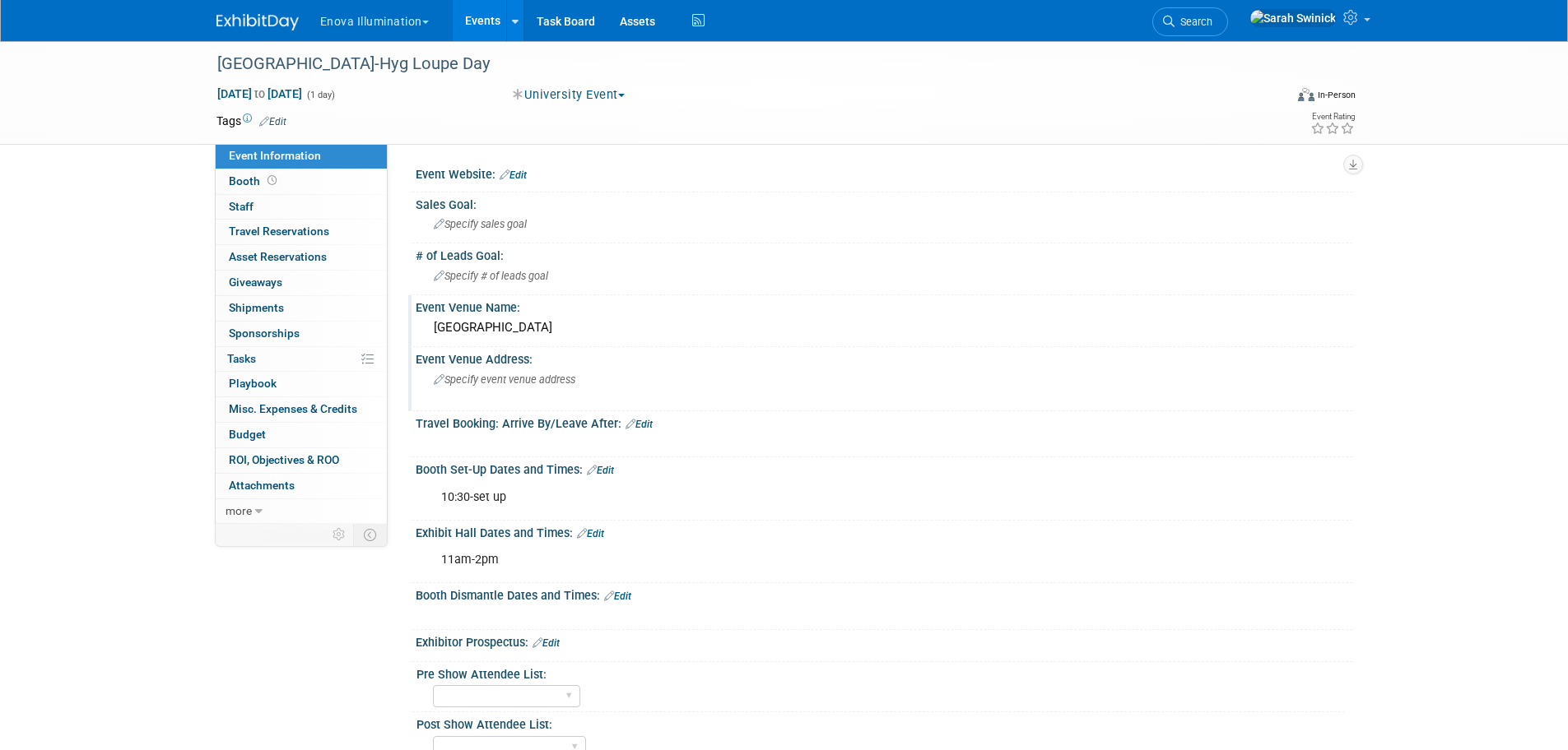
click at [480, 395] on div "Specify event venue address" at bounding box center [611, 385] width 366 height 38
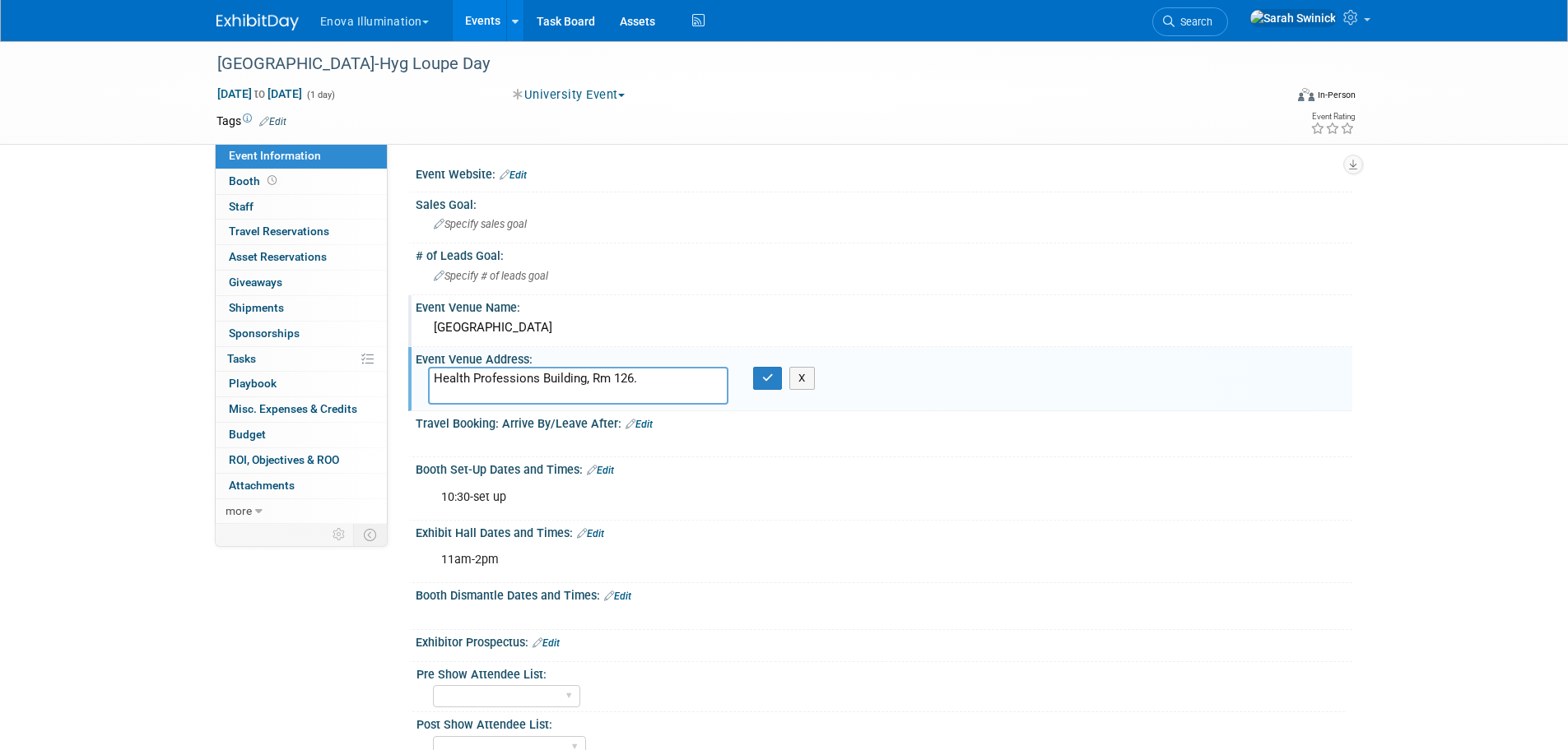
click at [664, 382] on textarea "Health Professions Building, Rm 126." at bounding box center [578, 385] width 300 height 38
type textarea "Health Professions Building, Rm 126"
drag, startPoint x: 795, startPoint y: 380, endPoint x: 776, endPoint y: 381, distance: 19.0
click at [786, 381] on div "X" at bounding box center [773, 378] width 40 height 23
click at [774, 377] on button "button" at bounding box center [768, 378] width 30 height 23
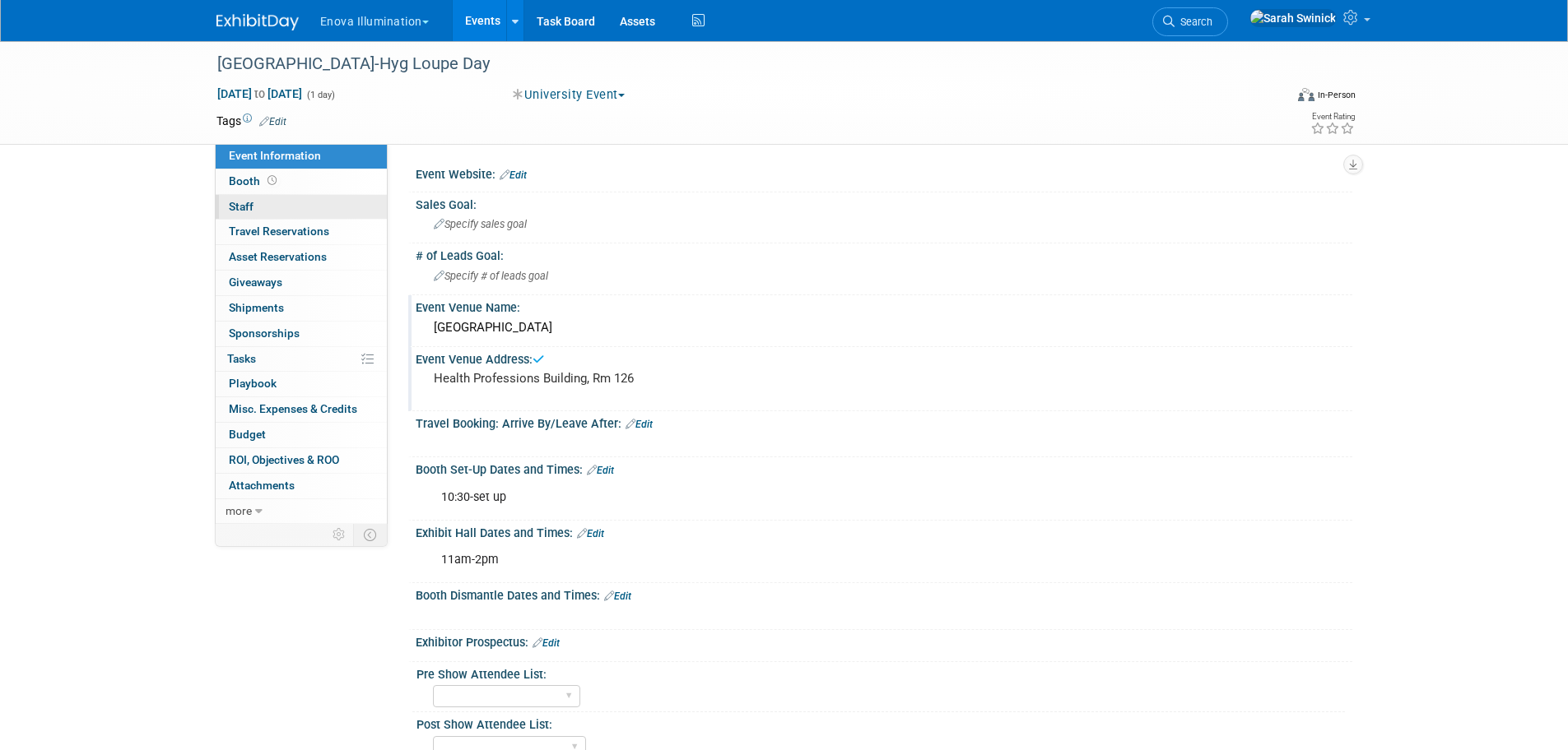
drag, startPoint x: 351, startPoint y: 193, endPoint x: 354, endPoint y: 204, distance: 11.4
click at [351, 195] on link "0 Staff 0" at bounding box center [301, 207] width 172 height 24
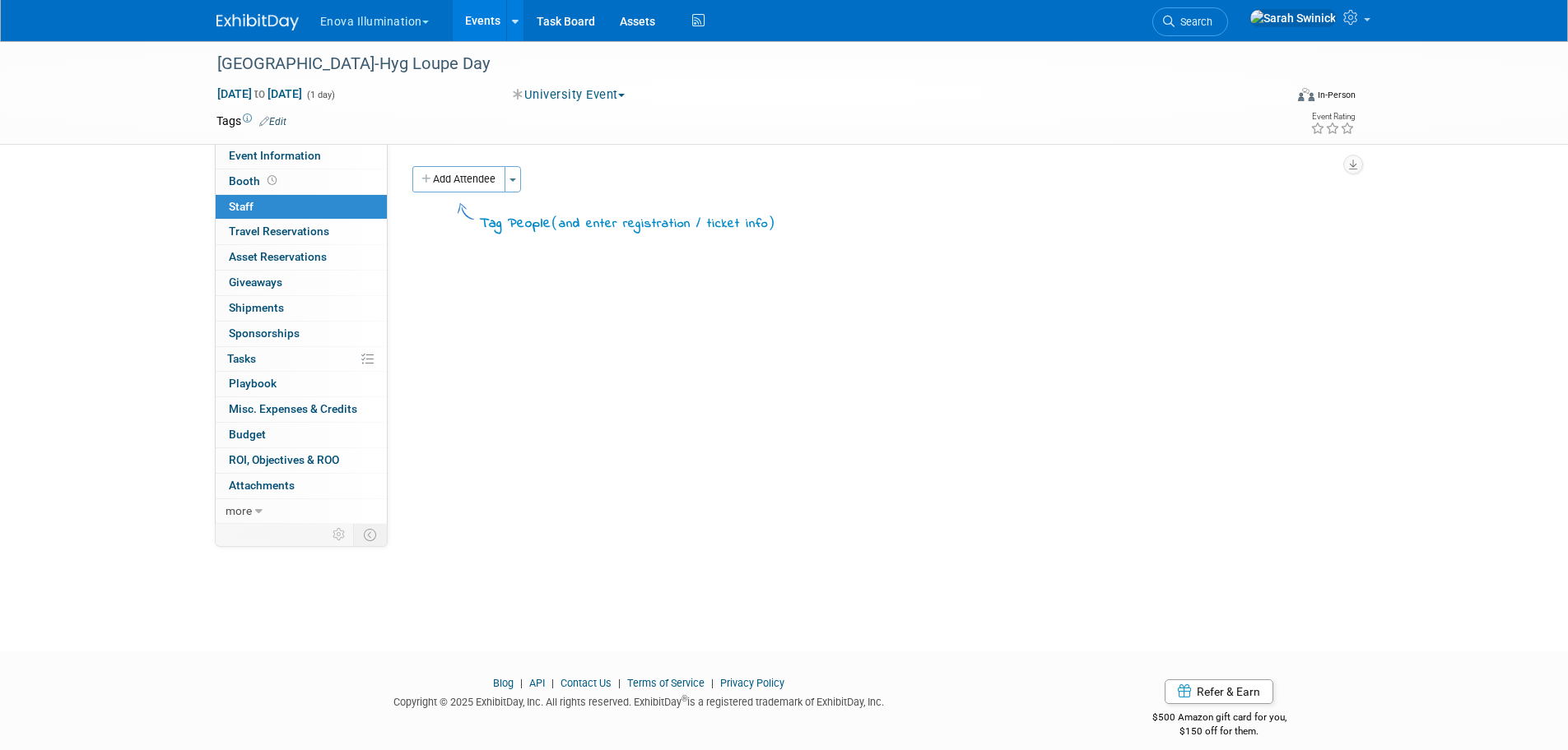
click at [435, 193] on div "Add Attendee Toggle Dropdown Quick -Tag Attendees Apply X (me) select all cancel" at bounding box center [875, 200] width 952 height 68
click at [444, 182] on button "Add Attendee" at bounding box center [459, 179] width 93 height 26
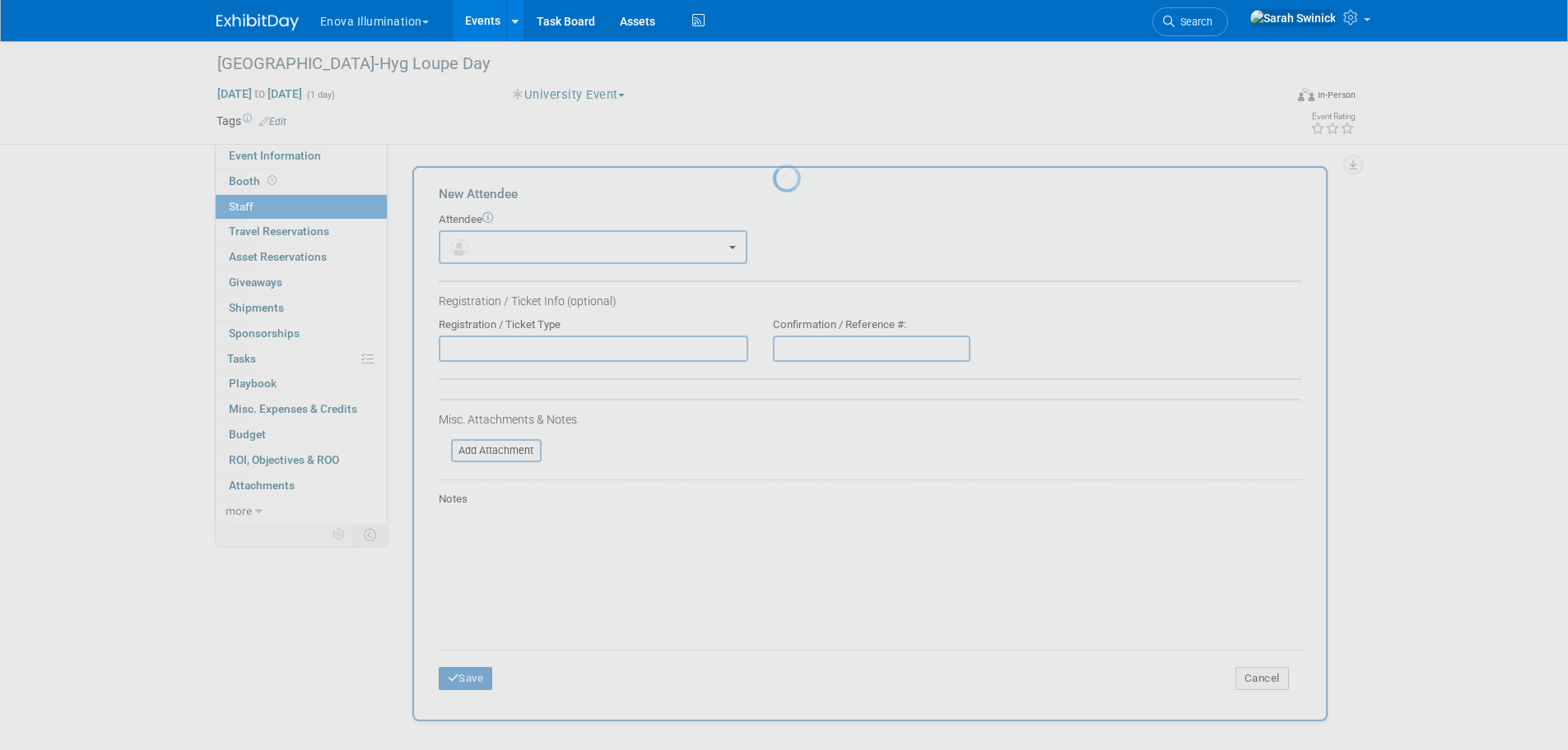
click at [474, 224] on body "Enova Illumination Choose Workspace: enova Enova Illumination Enova Illuminatio…" at bounding box center [784, 375] width 1568 height 750
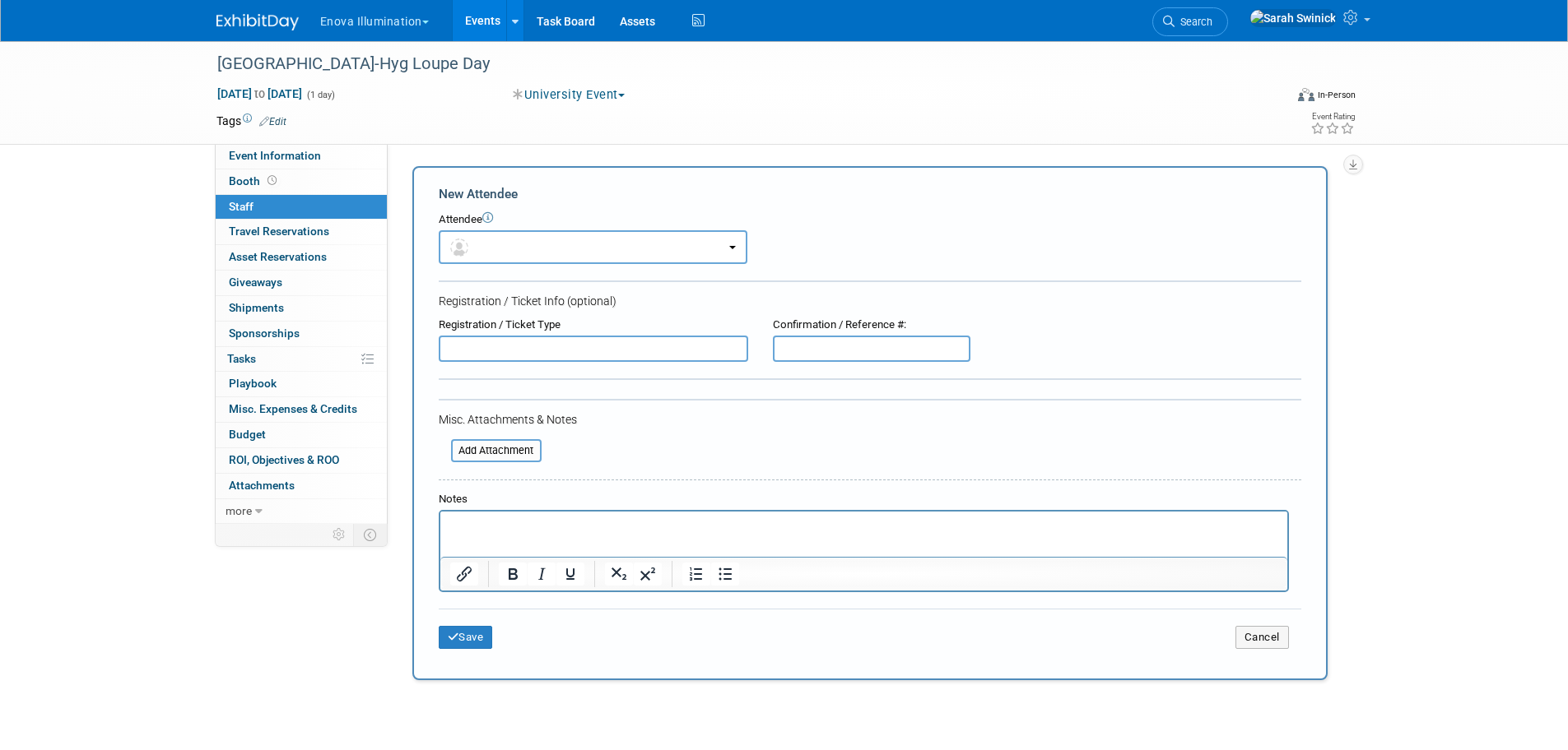
click at [492, 276] on form "New Attendee Attendee <img src="https://www.exhibitday.com/Images/Unassigned-Us…" at bounding box center [870, 423] width 863 height 476
drag, startPoint x: 503, startPoint y: 258, endPoint x: 509, endPoint y: 282, distance: 24.7
click at [508, 255] on button "button" at bounding box center [593, 248] width 309 height 34
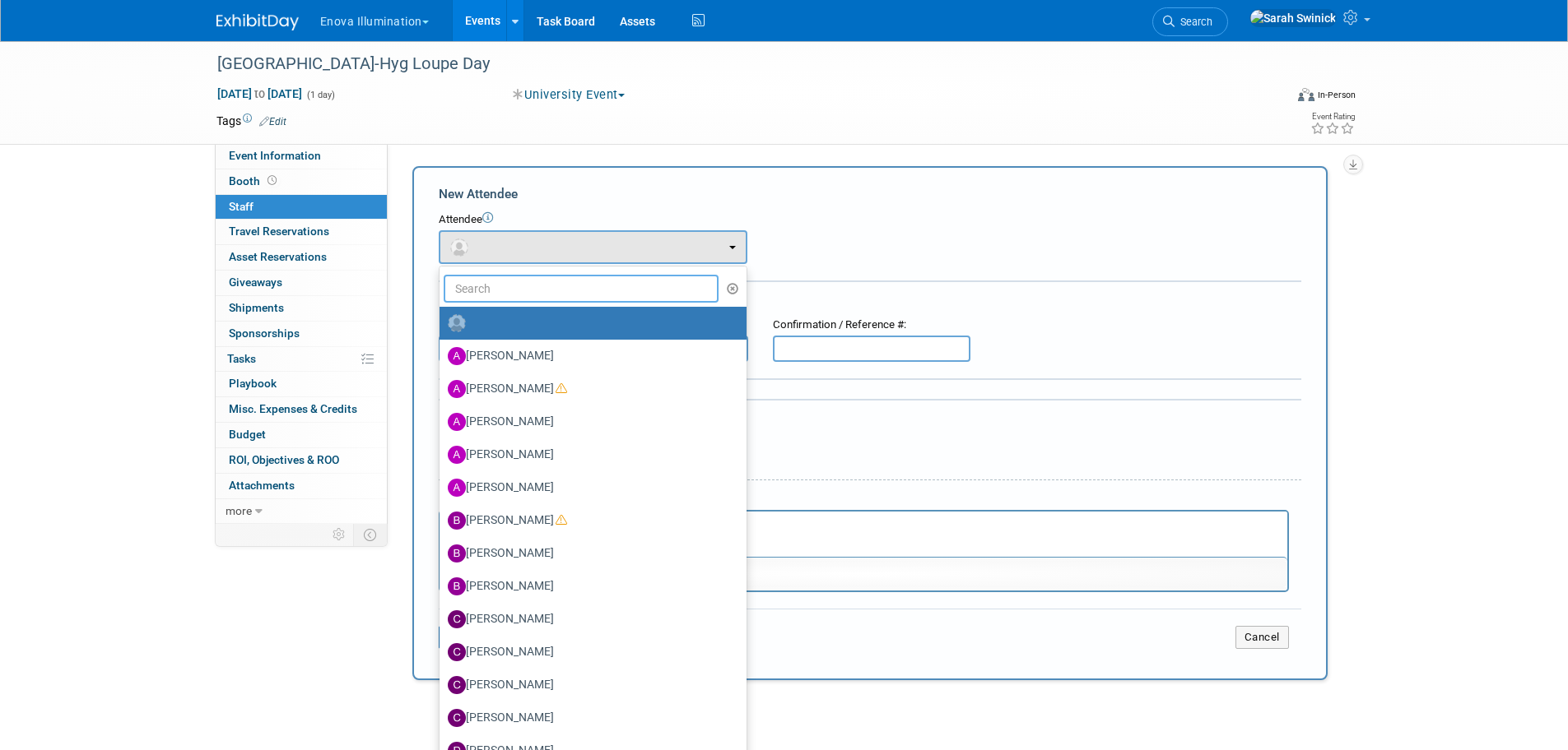
click at [509, 289] on input "text" at bounding box center [581, 289] width 276 height 28
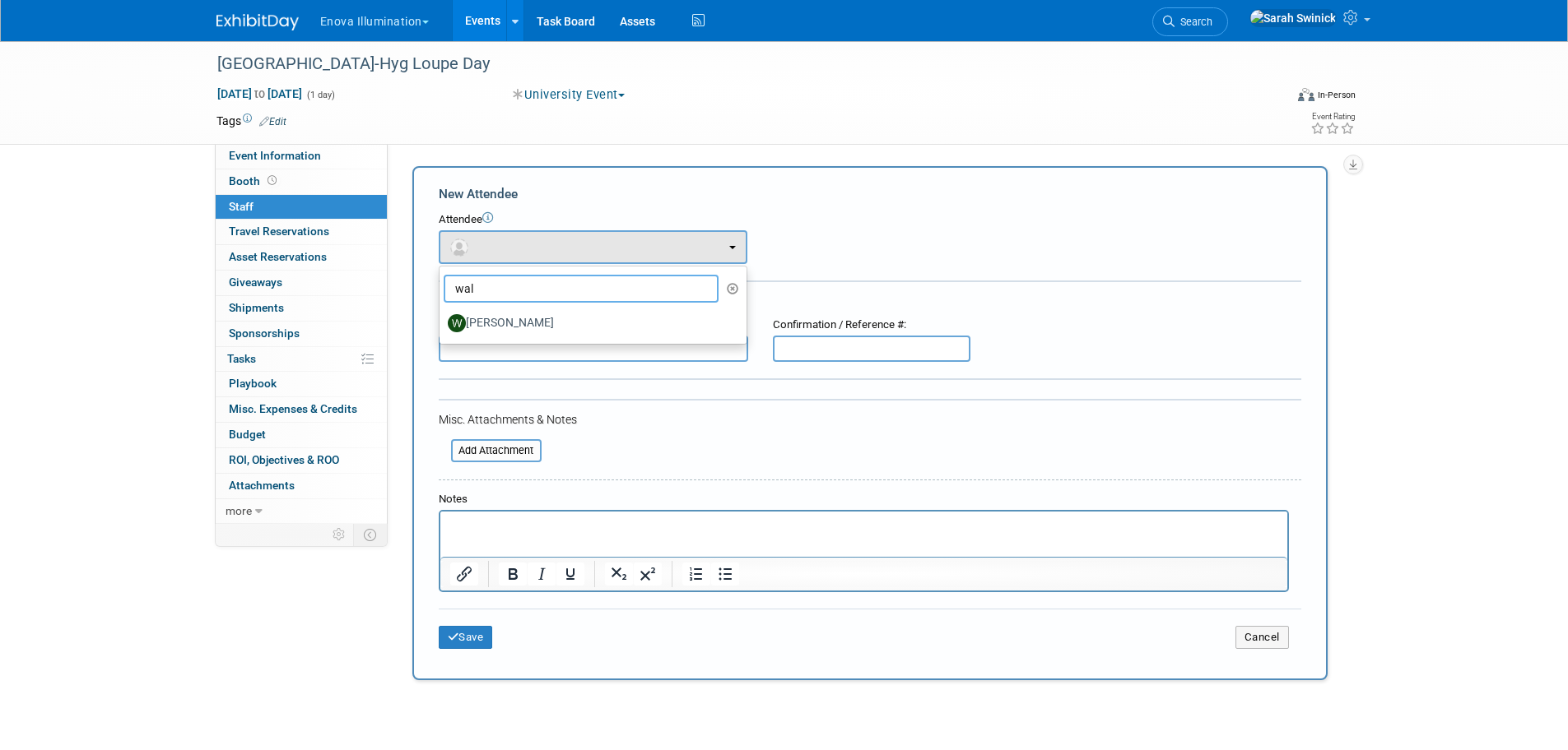
type input "wal"
click at [527, 317] on label "[PERSON_NAME]" at bounding box center [588, 323] width 282 height 26
click at [442, 317] on input "[PERSON_NAME]" at bounding box center [436, 321] width 10 height 10
select select "3eb7092d-c150-499e-a899-c5b8fbcd7a0a"
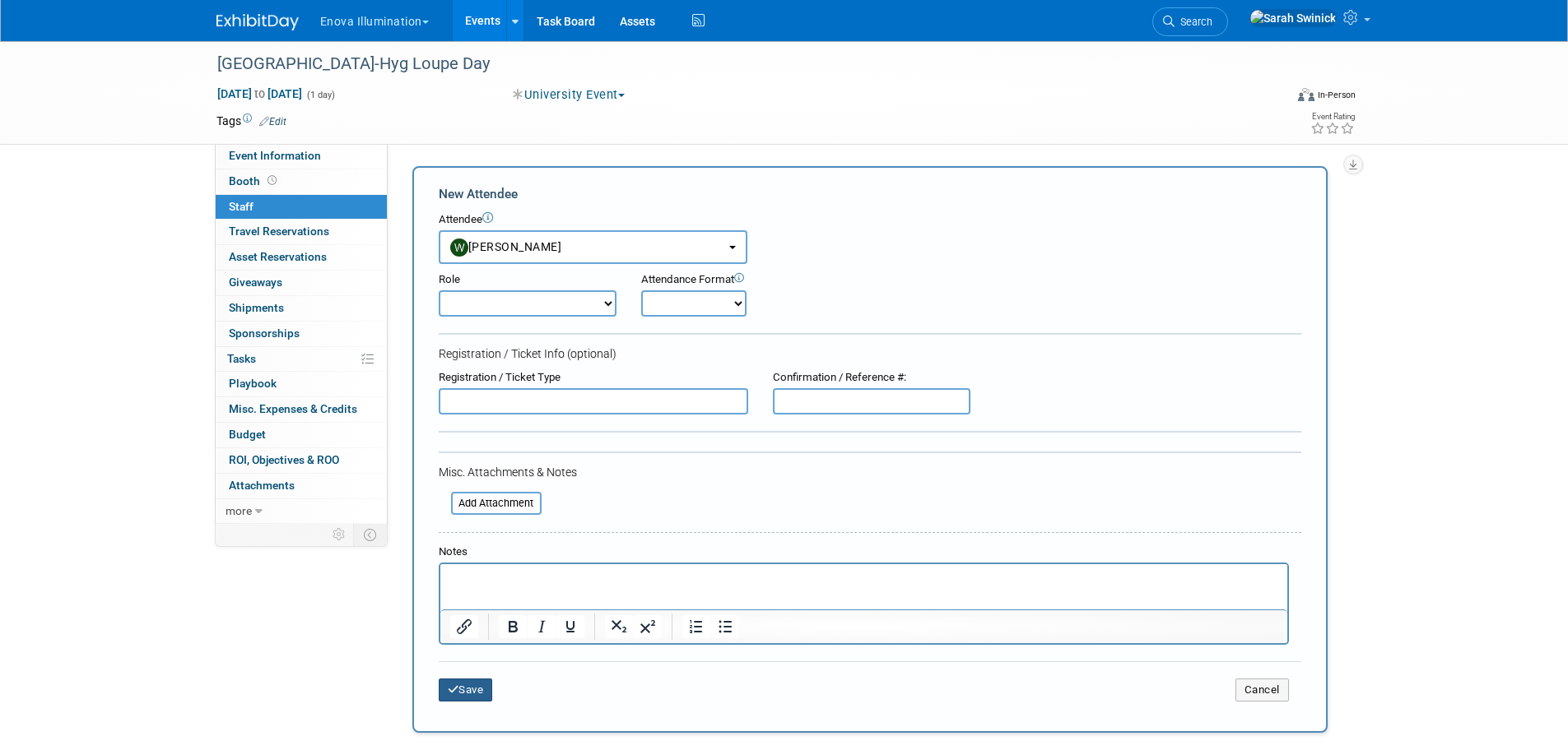
click at [484, 698] on button "Save" at bounding box center [466, 690] width 54 height 23
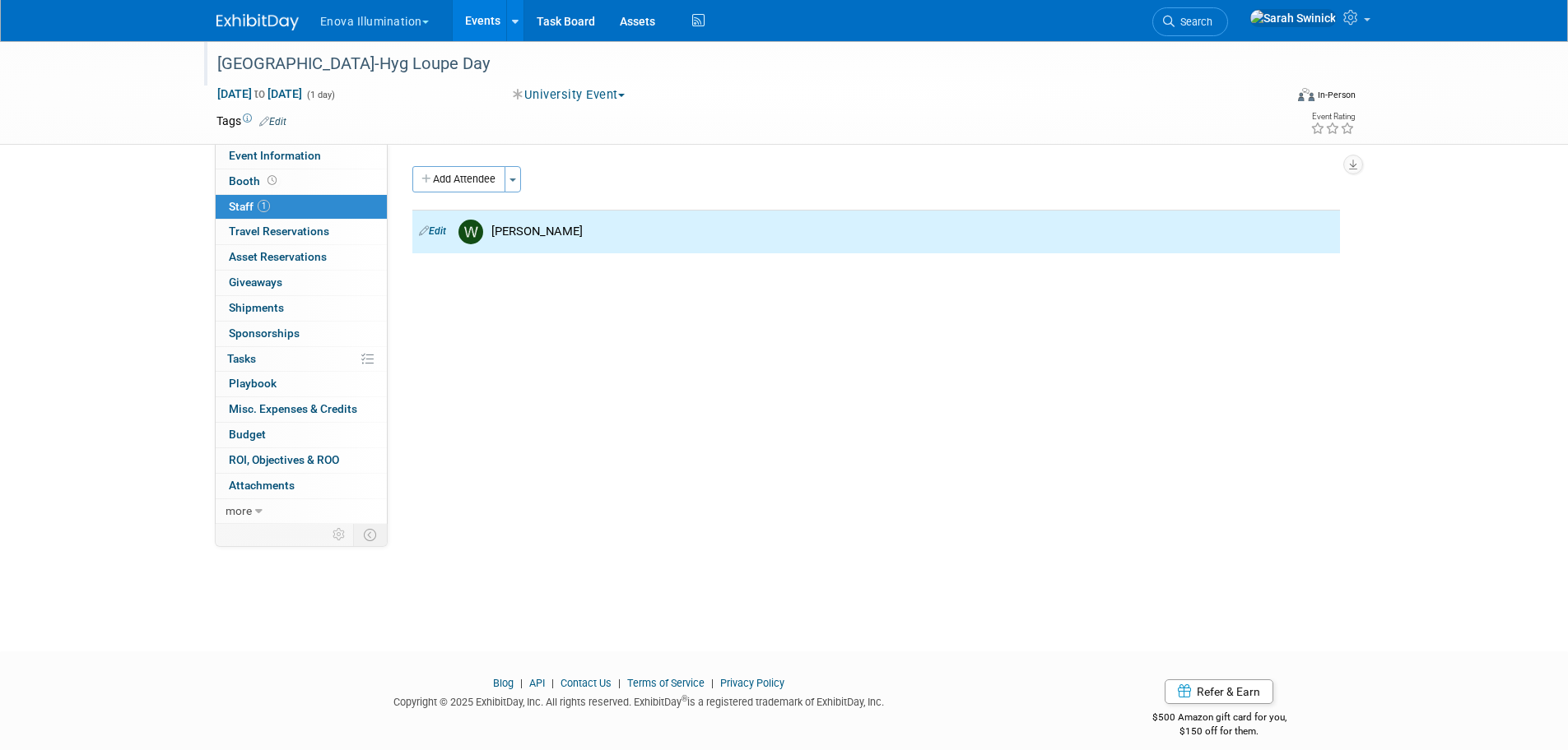
drag, startPoint x: 335, startPoint y: 159, endPoint x: 272, endPoint y: 62, distance: 115.7
click at [334, 161] on link "Event Information" at bounding box center [301, 157] width 172 height 24
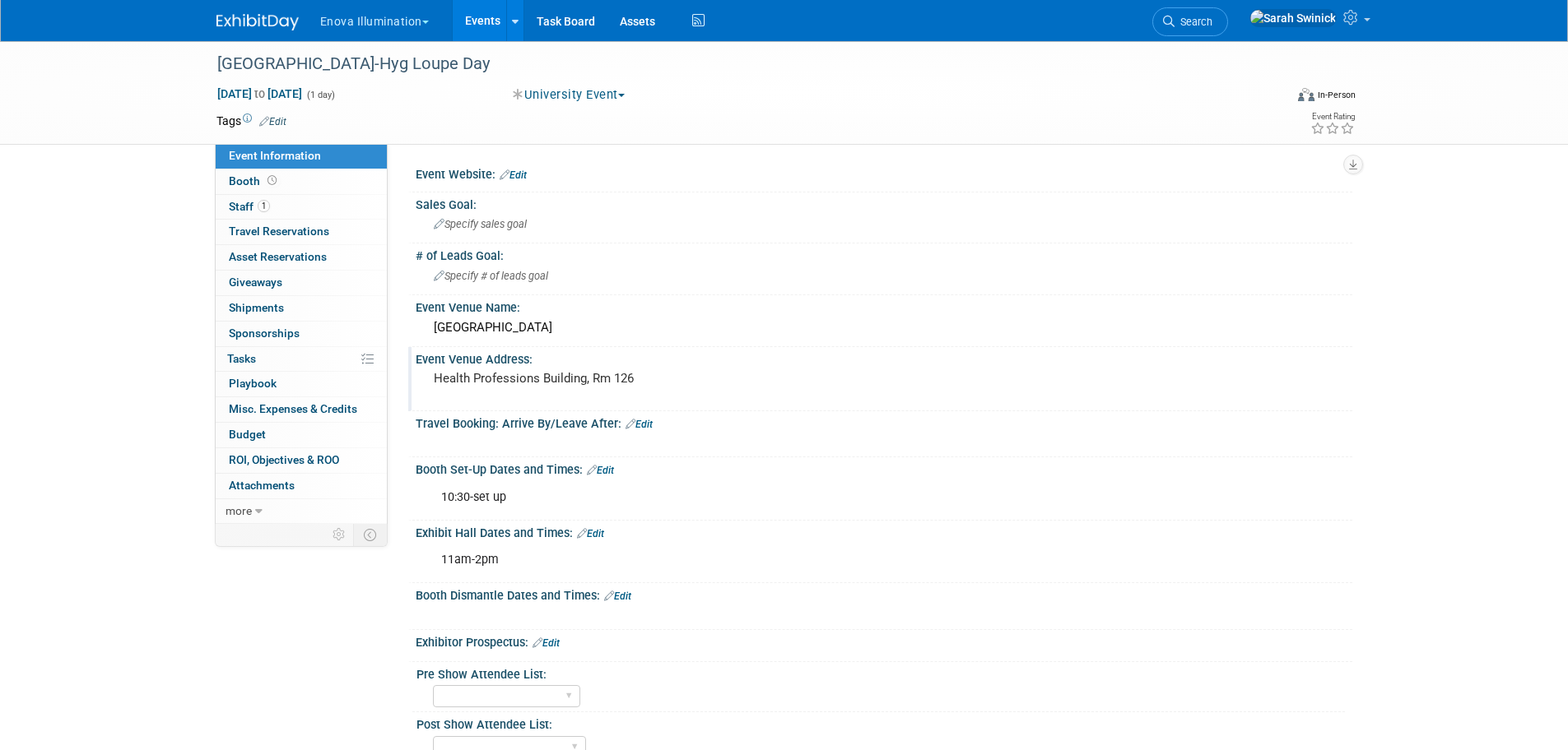
click at [455, 378] on pre "Health Professions Building, Rm 126" at bounding box center [610, 379] width 354 height 15
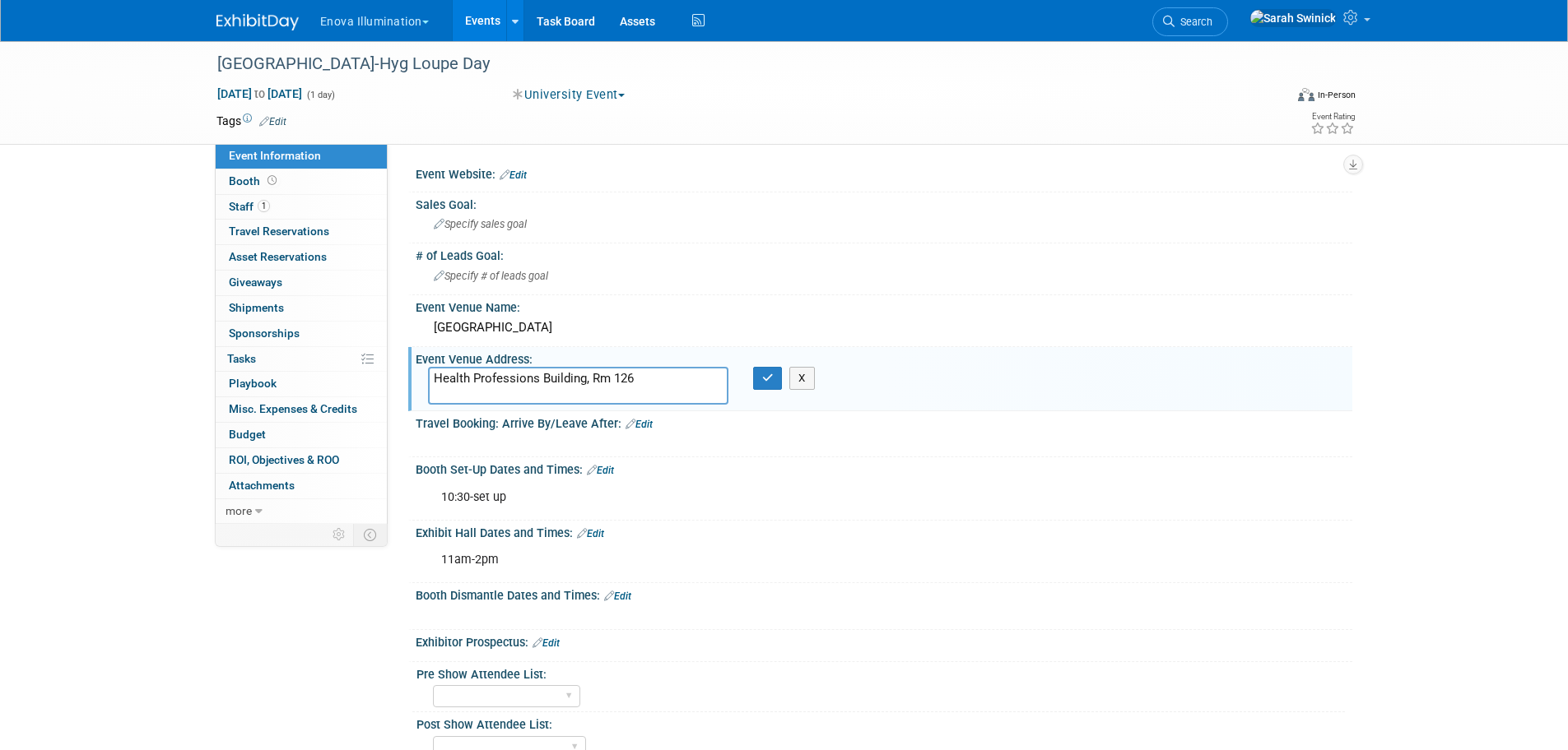
click at [431, 378] on textarea "Health Professions Building, Rm 126" at bounding box center [578, 385] width 300 height 38
click at [530, 376] on textarea "400 Paramus Rd, Paramus, NJ 07652Health Professions Building, Rm 126" at bounding box center [578, 385] width 300 height 38
click at [533, 376] on textarea "400 Paramus Rd, Paramus, NJ 07652Health Professions Building, Rm 126" at bounding box center [578, 385] width 300 height 38
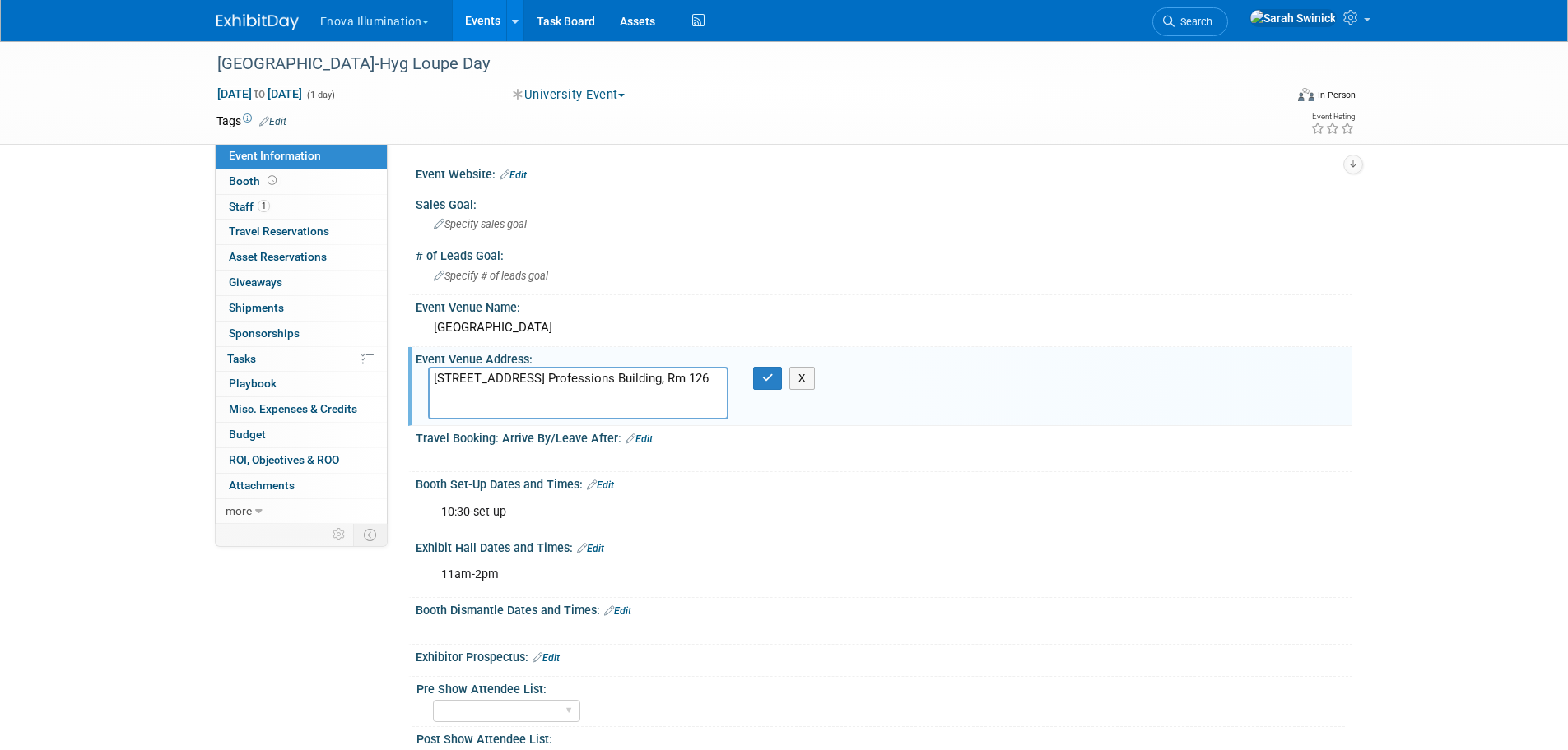
click at [539, 398] on textarea "400 Paramus Rd, Paramus, NJ 07652Health Professions Building, Rm 126" at bounding box center [578, 393] width 300 height 52
type textarea "400 Paramus Rd, Paramus, NJ 07652 Health Professions Building, Rm 126"
drag, startPoint x: 775, startPoint y: 378, endPoint x: 761, endPoint y: 382, distance: 14.6
click at [775, 379] on button "button" at bounding box center [768, 378] width 30 height 23
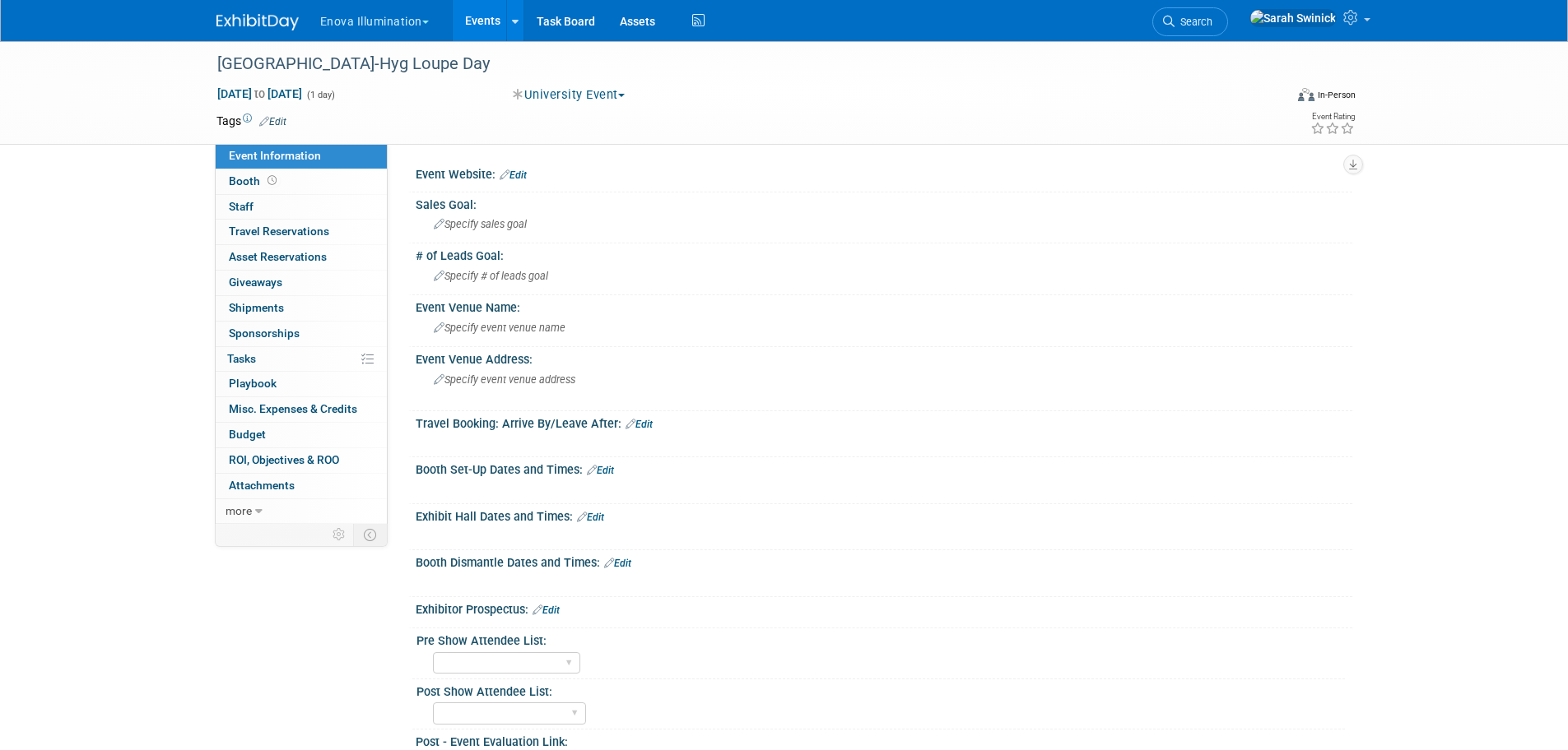
click at [258, 7] on div at bounding box center [267, 15] width 102 height 30
click at [247, 32] on div "Enova Illumination Choose Workspace: [GEOGRAPHIC_DATA] Enova Illumination Enova…" at bounding box center [784, 21] width 1136 height 41
click at [282, 29] on img at bounding box center [258, 22] width 83 height 17
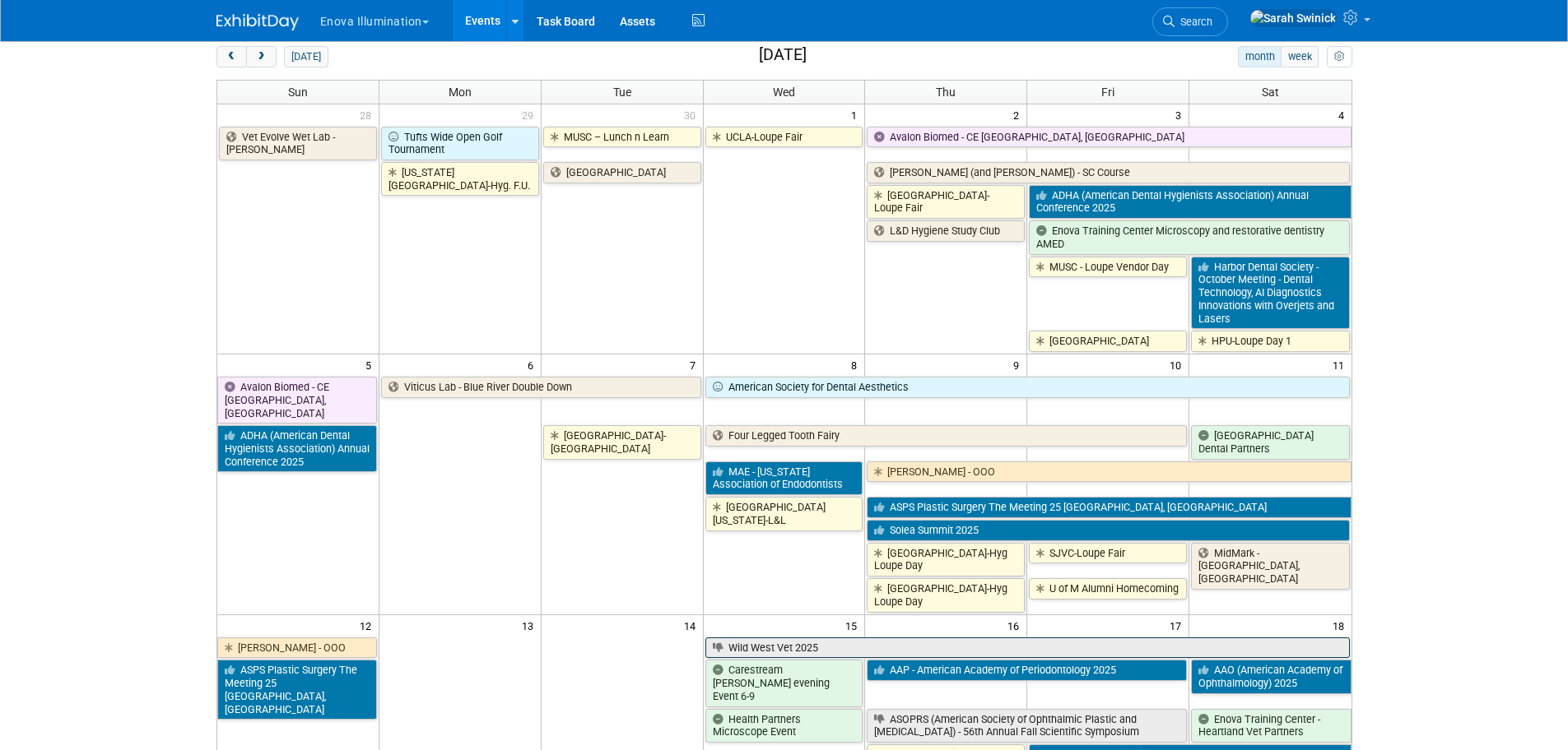
scroll to position [164, 0]
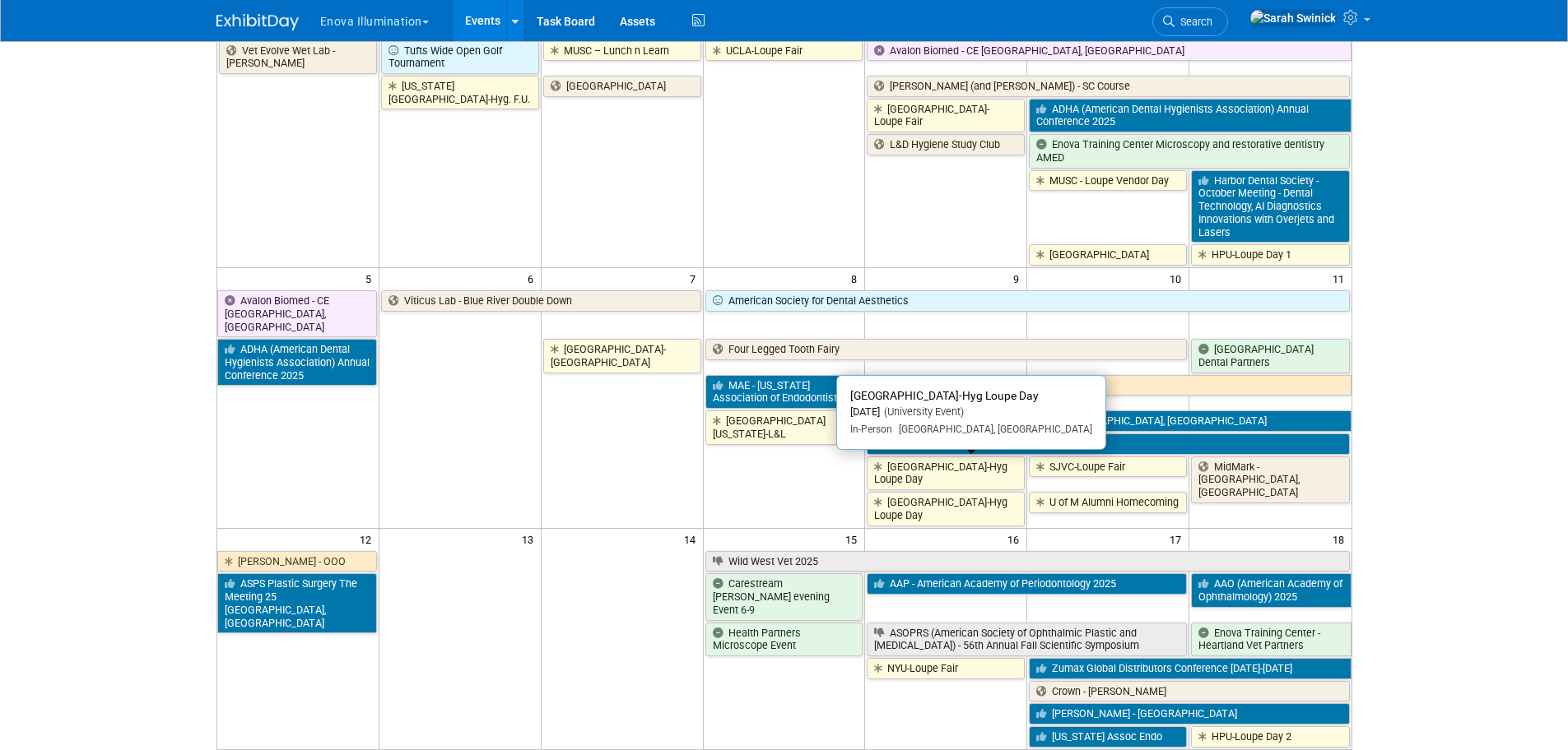
click at [957, 466] on link "[GEOGRAPHIC_DATA]-Hyg Loupe Day" at bounding box center [945, 473] width 158 height 34
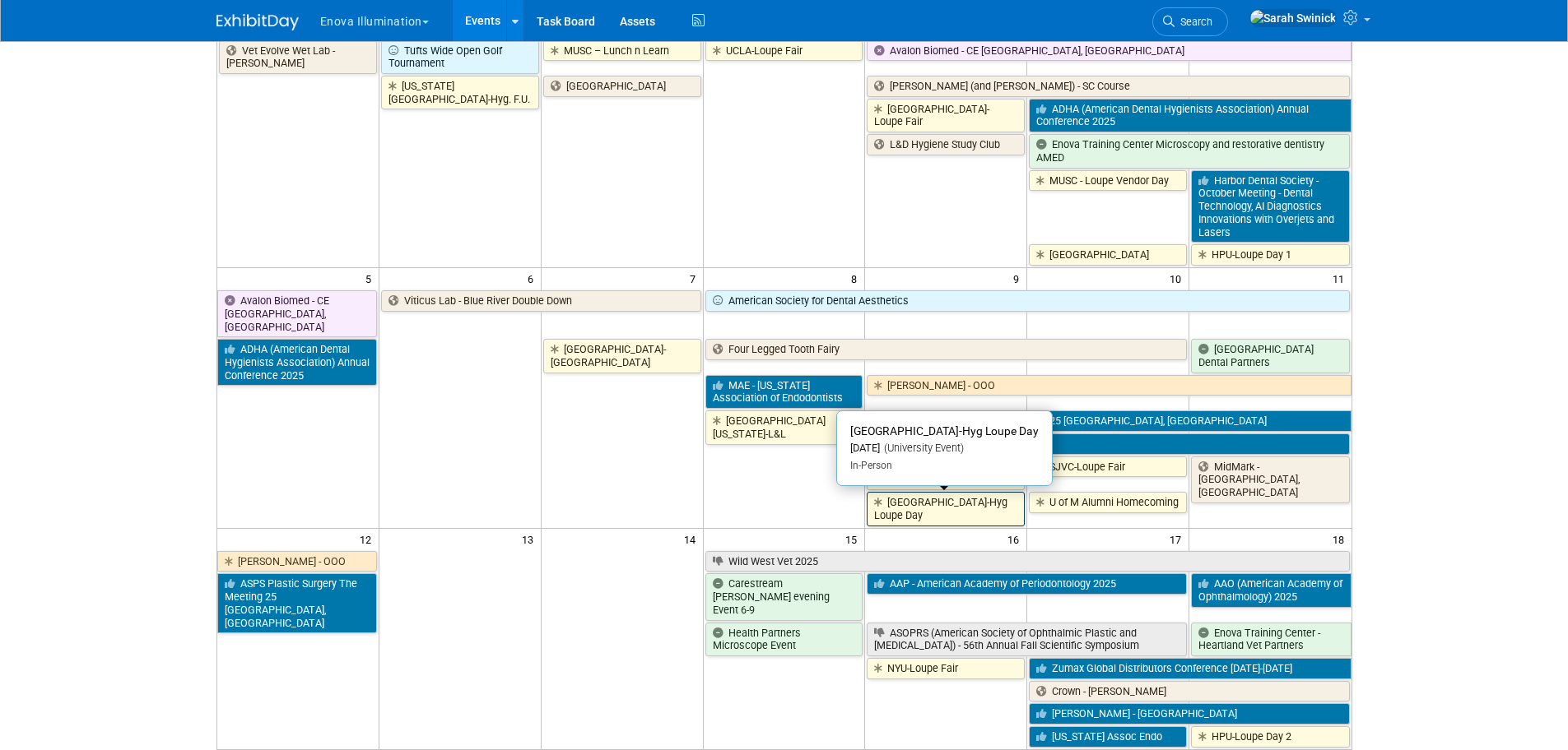
click at [886, 502] on icon at bounding box center [881, 502] width 13 height 10
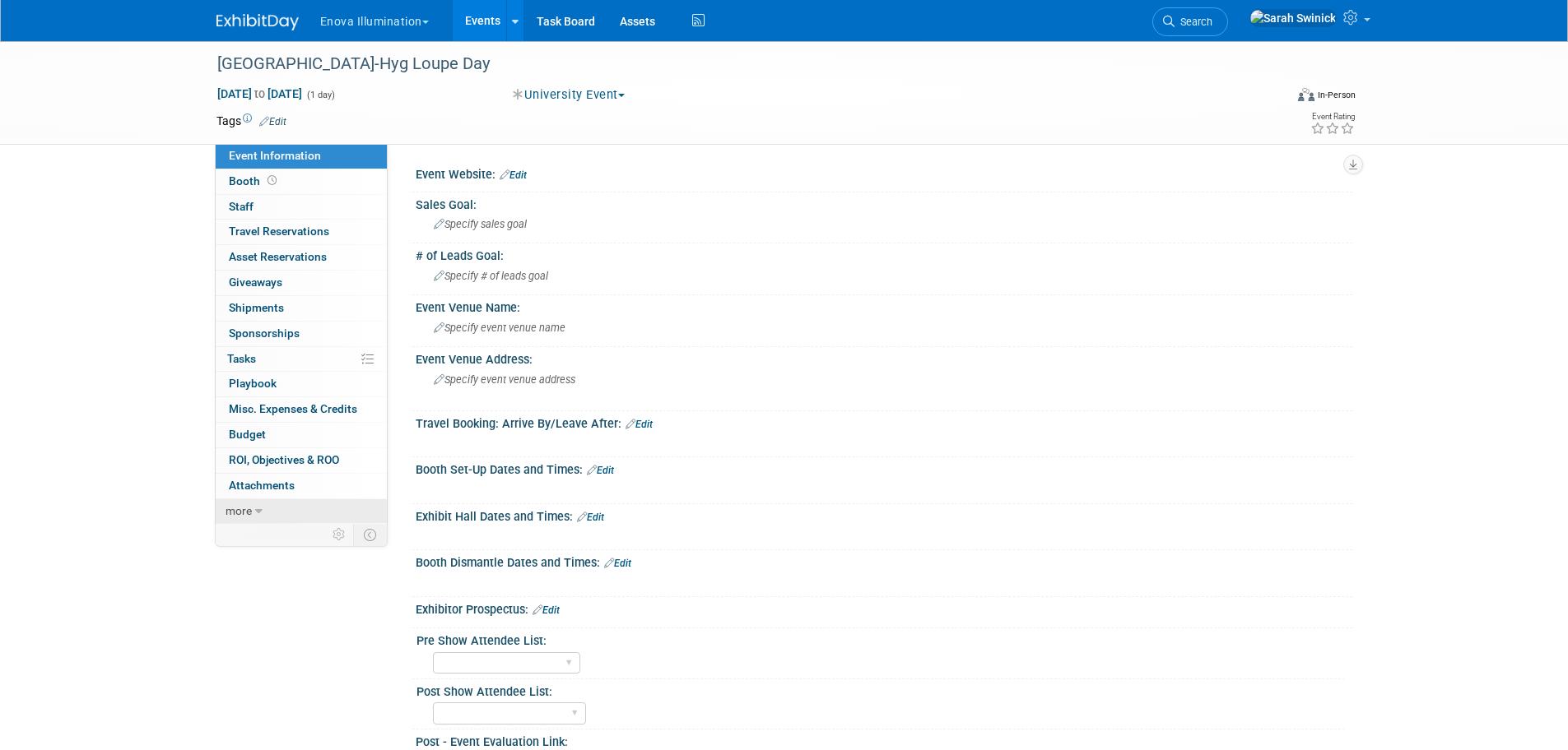
click at [319, 502] on link "more" at bounding box center [301, 512] width 172 height 24
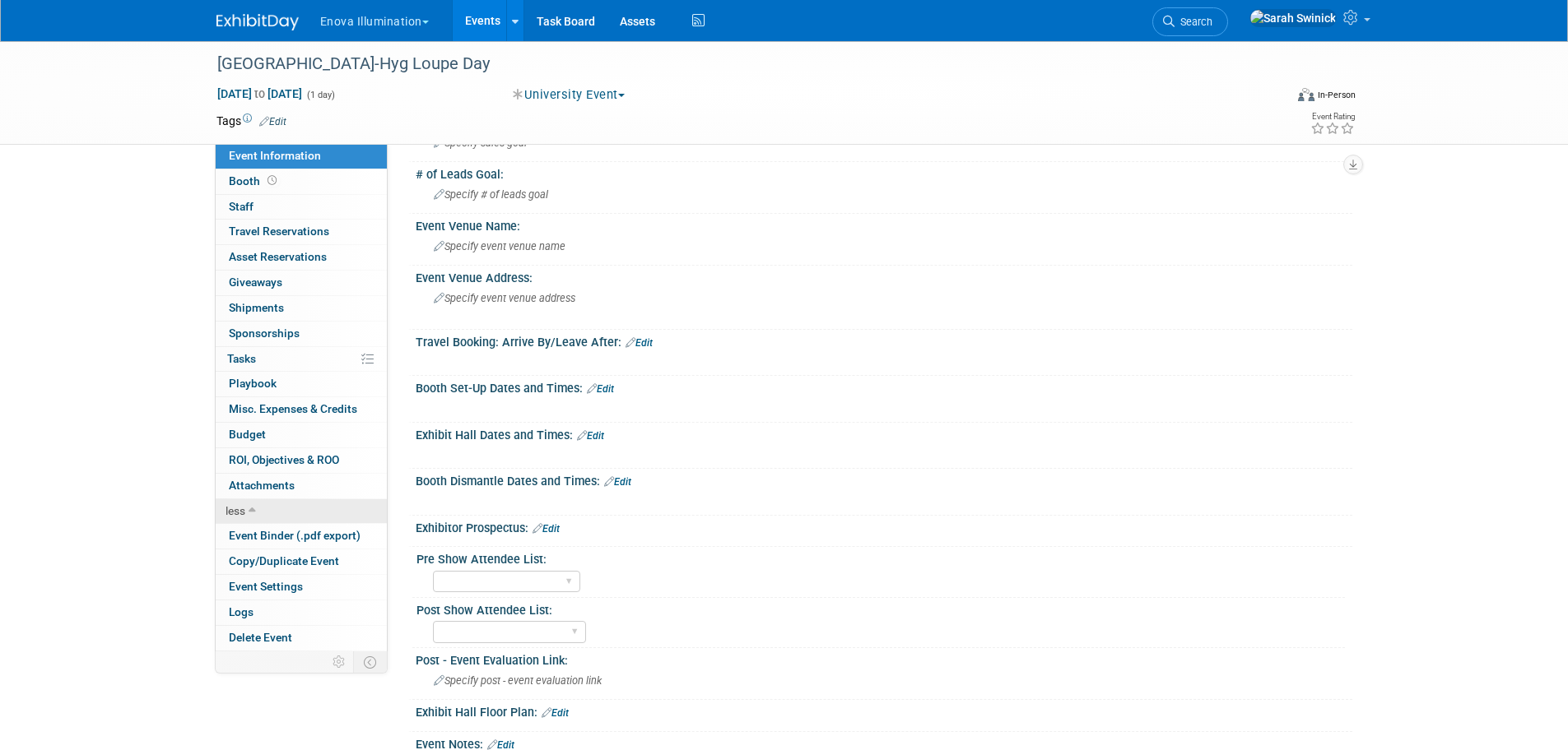
scroll to position [247, 0]
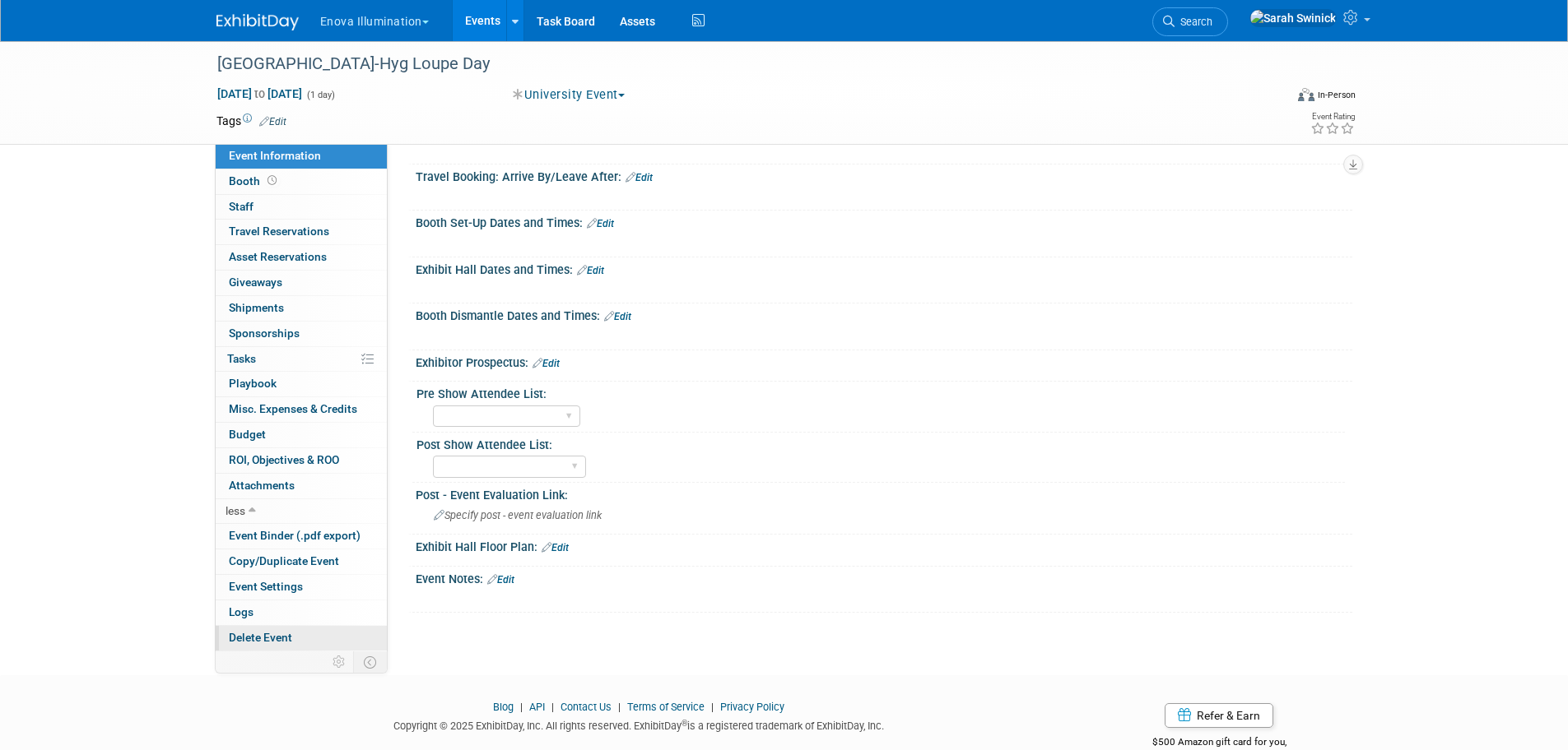
click at [302, 641] on link "Delete Event" at bounding box center [301, 638] width 172 height 24
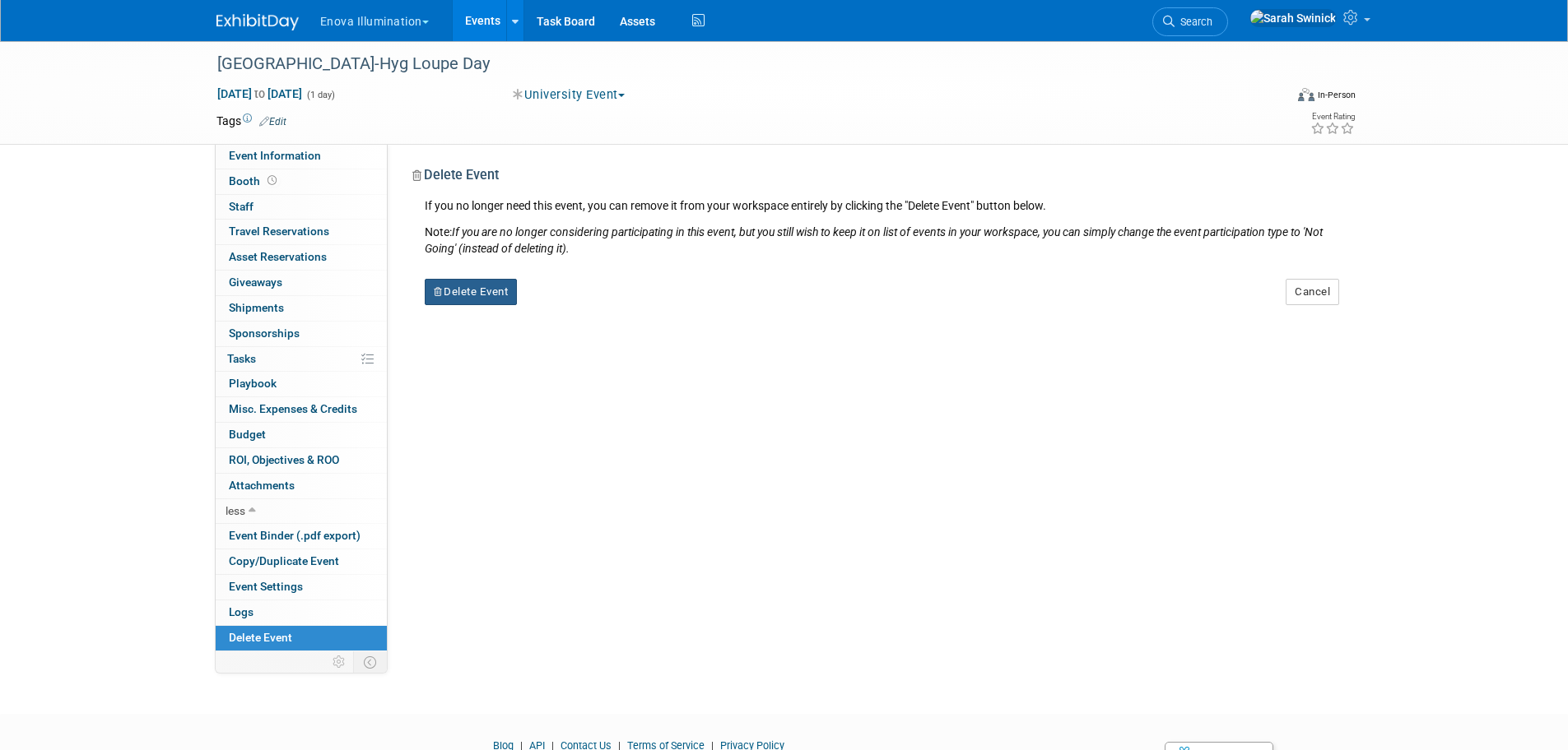
click at [483, 289] on button "Delete Event" at bounding box center [471, 292] width 93 height 26
click at [563, 312] on link "Yes" at bounding box center [574, 305] width 48 height 26
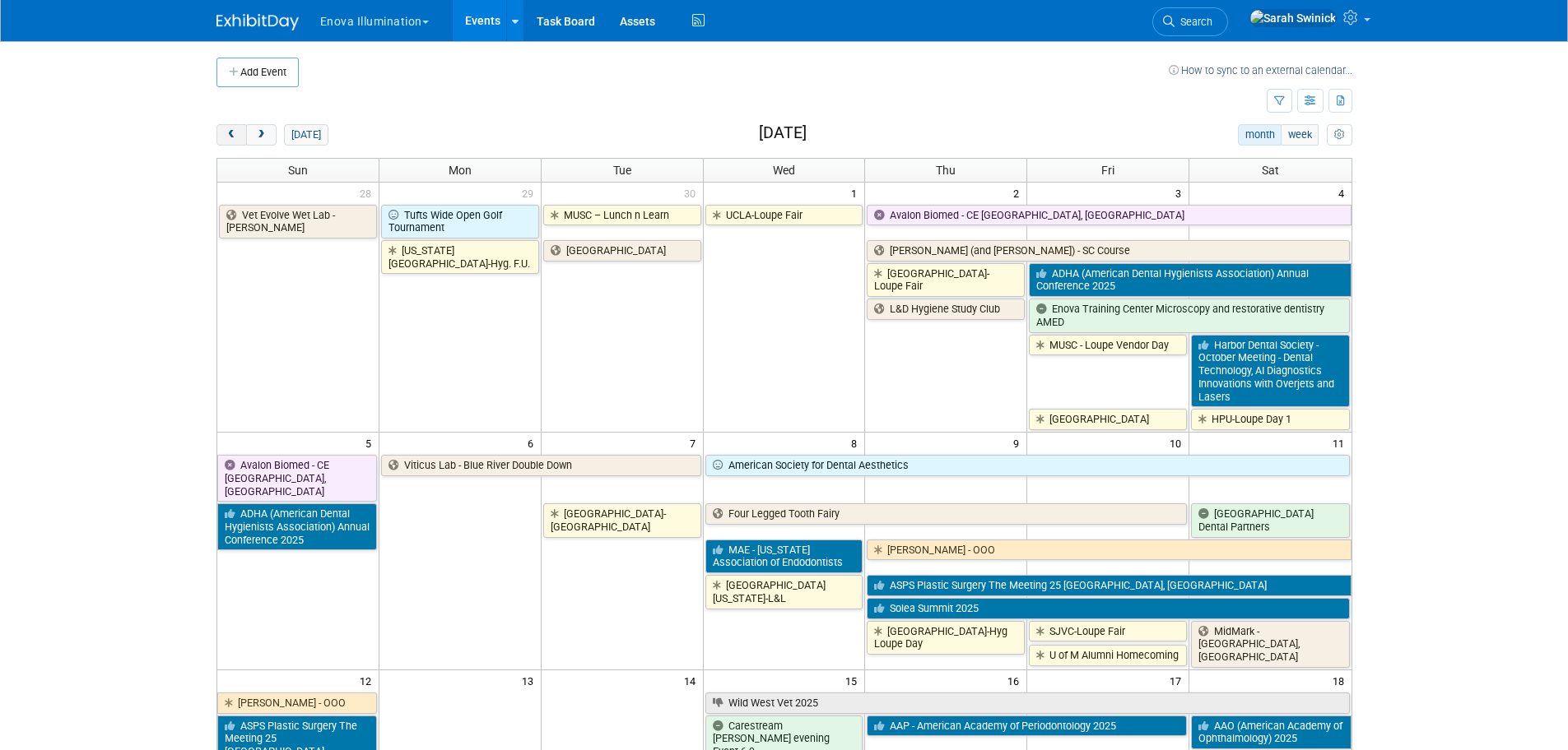
click at [233, 140] on span "prev" at bounding box center [231, 135] width 12 height 10
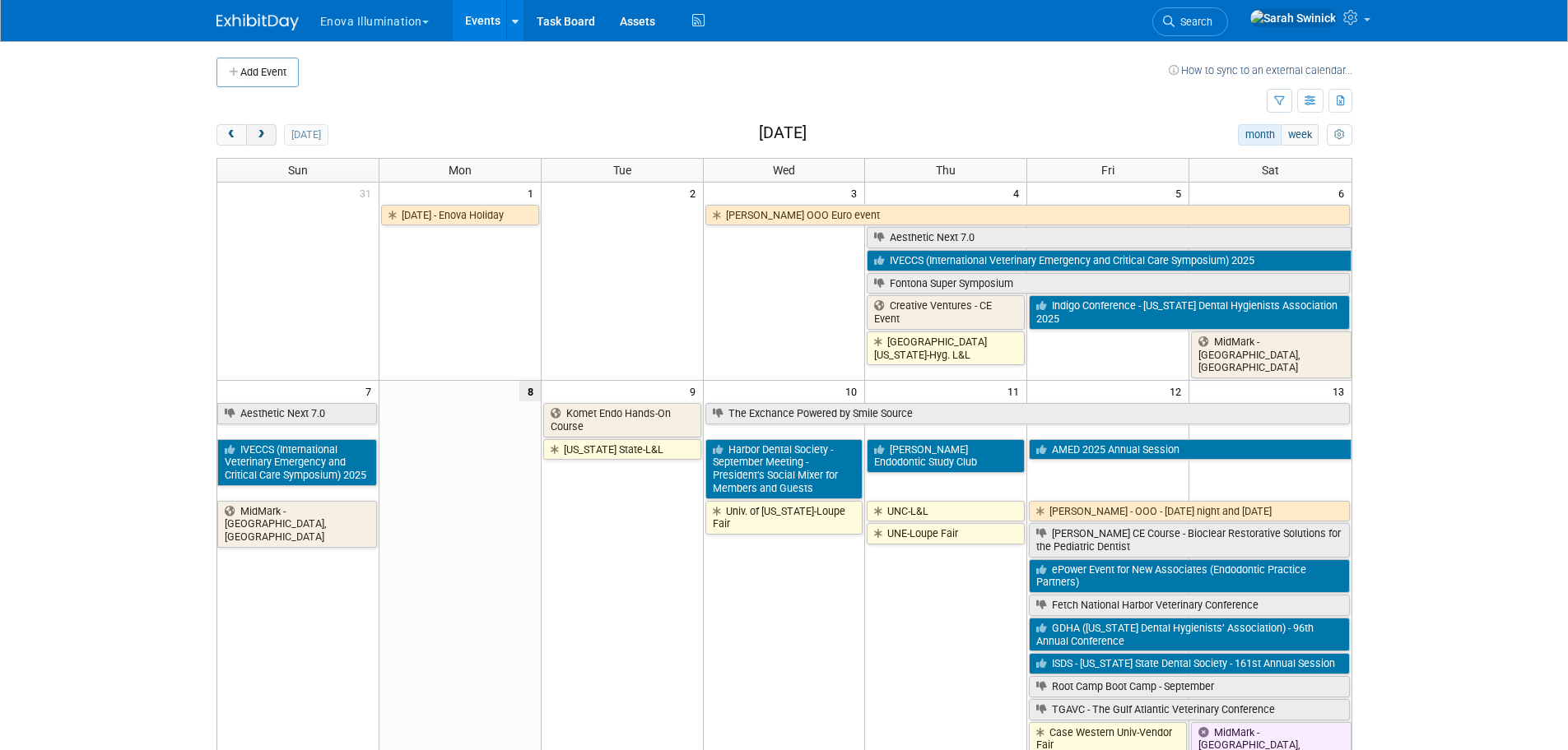
click at [276, 129] on button "next" at bounding box center [261, 134] width 30 height 22
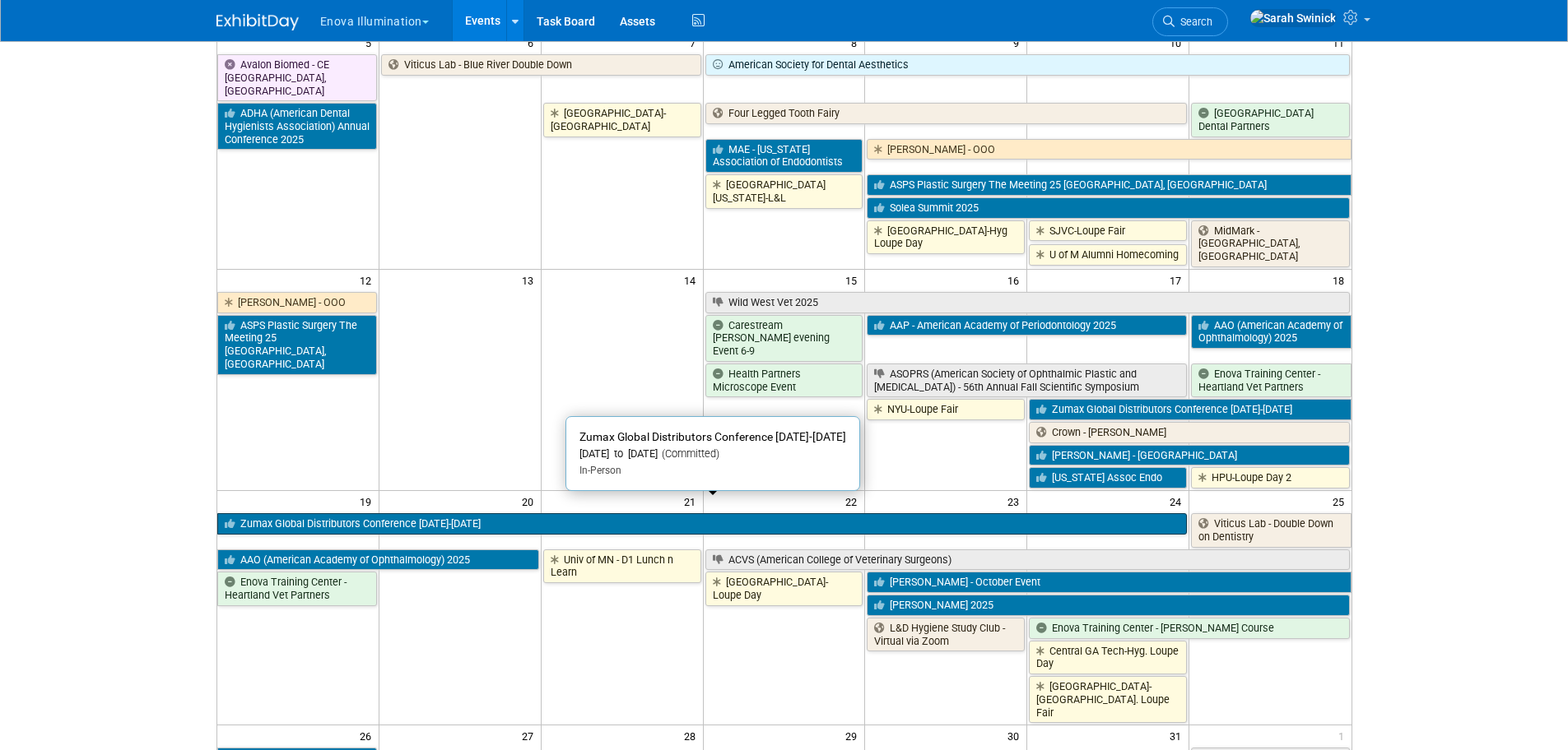
scroll to position [576, 0]
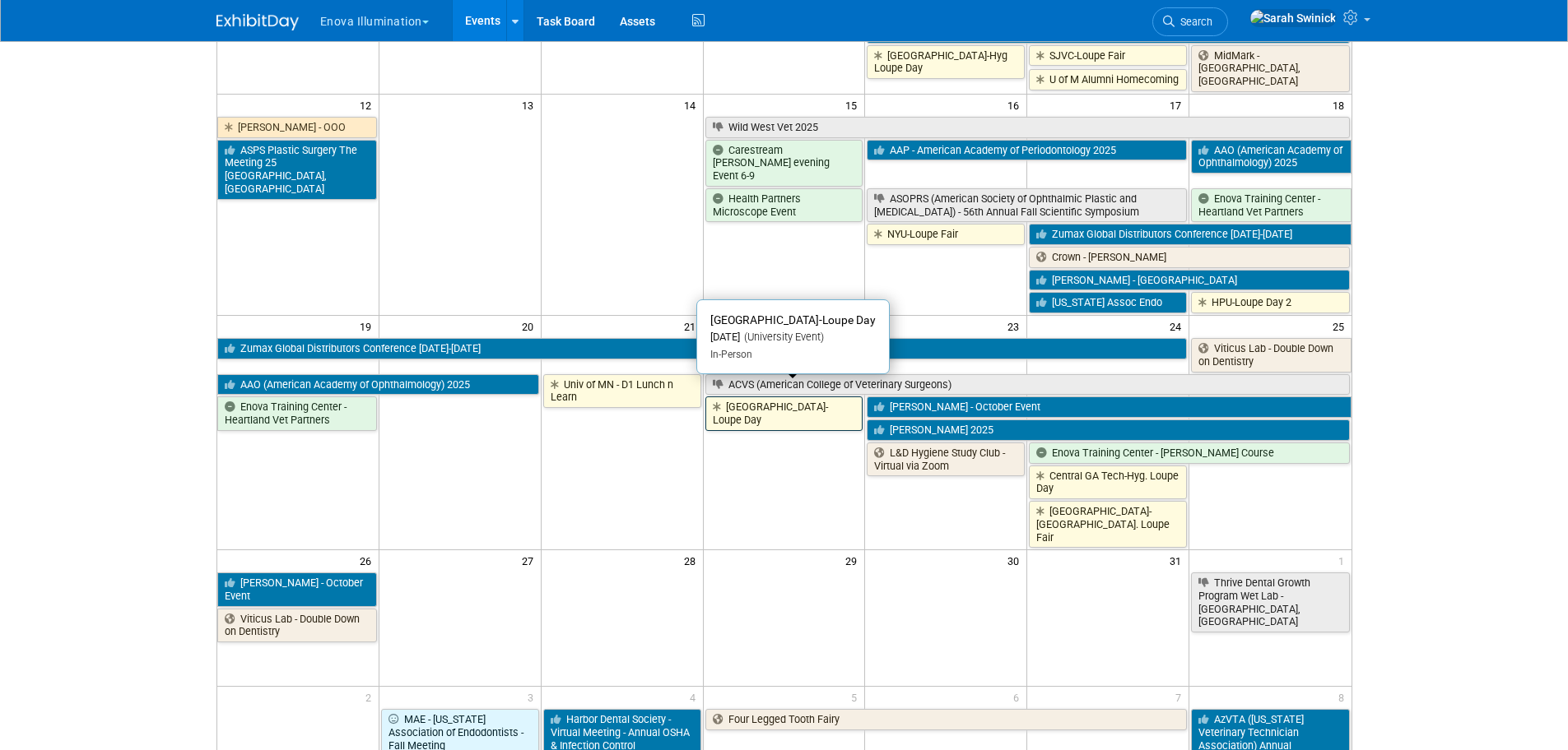
click at [787, 412] on link "[GEOGRAPHIC_DATA]-Loupe Day" at bounding box center [784, 413] width 158 height 34
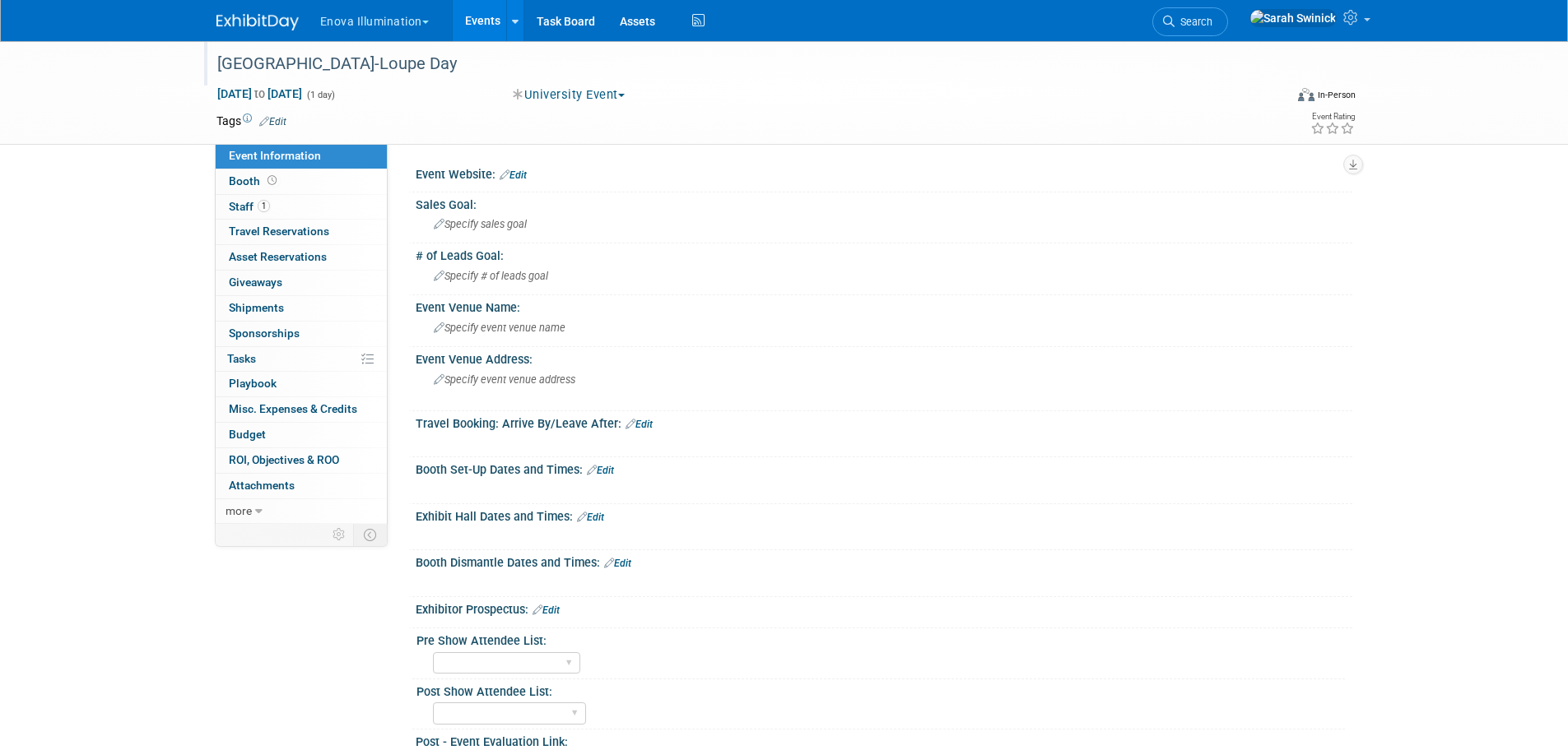
click at [377, 66] on div "[GEOGRAPHIC_DATA]-Loupe Day" at bounding box center [734, 65] width 1048 height 30
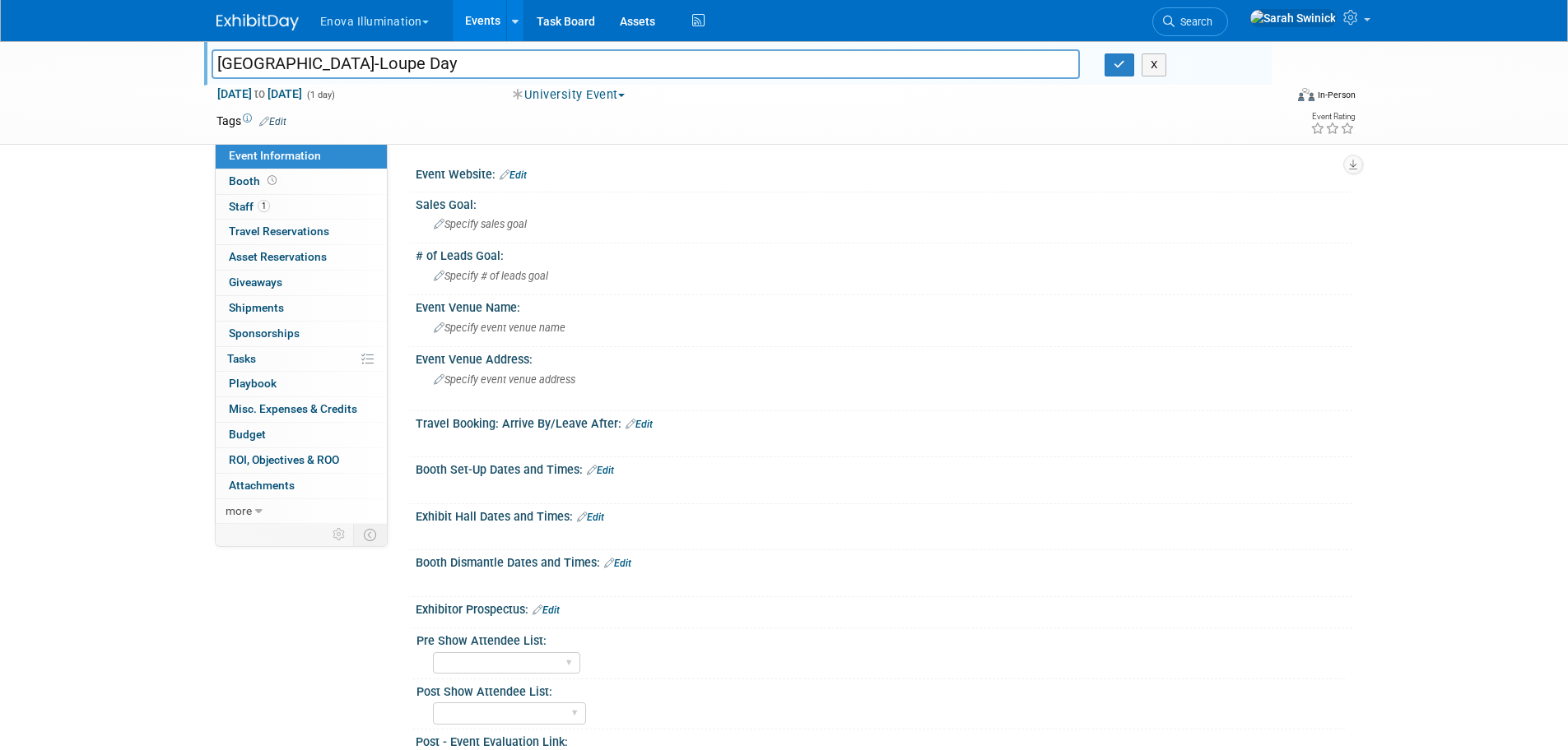
drag, startPoint x: 315, startPoint y: 57, endPoint x: 206, endPoint y: 58, distance: 109.0
click at [206, 58] on div "[GEOGRAPHIC_DATA]-Loupe Day" at bounding box center [645, 66] width 894 height 24
click at [523, 403] on div "Specify event venue address" at bounding box center [611, 385] width 366 height 38
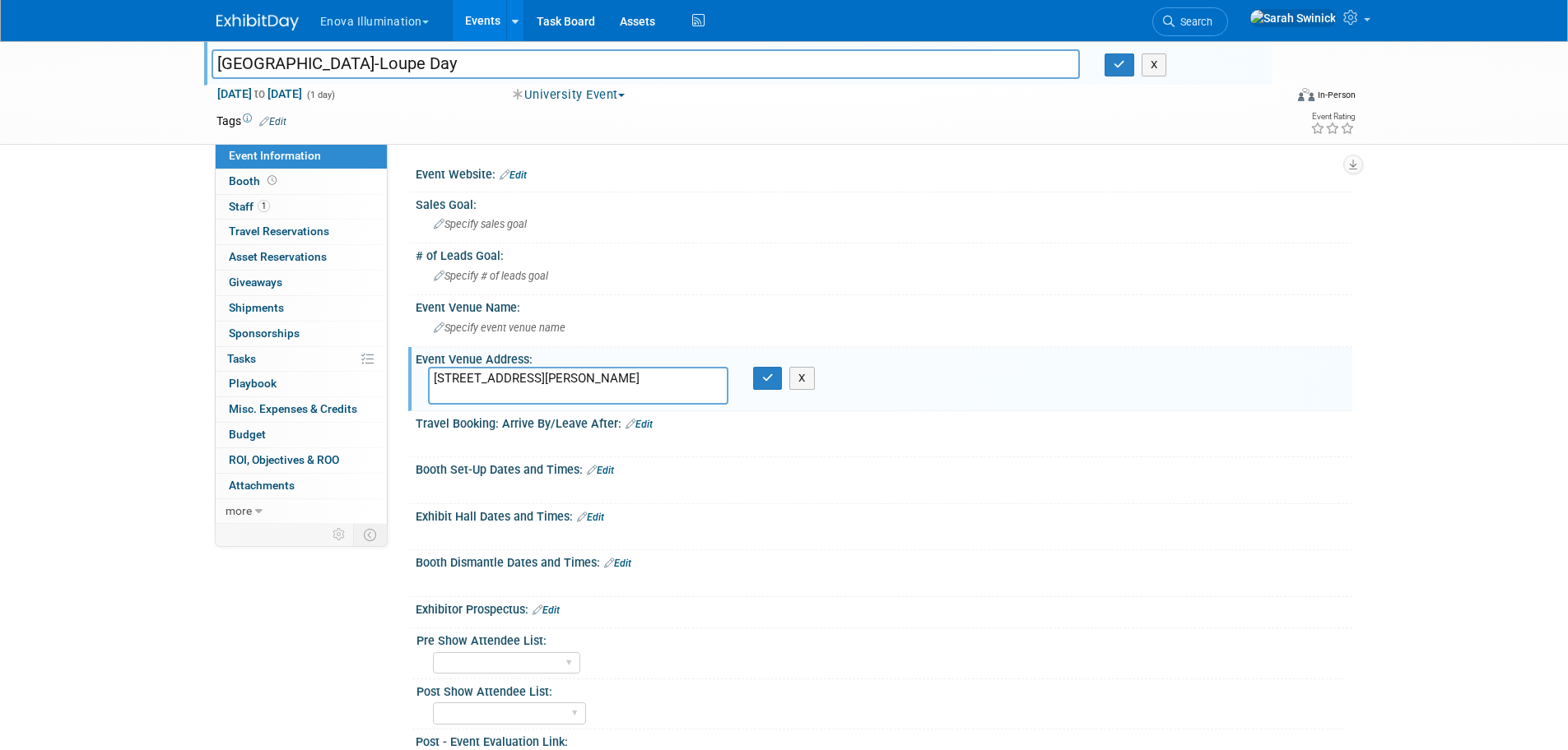
click at [587, 375] on textarea "1851 MacGregor Downs Rd, Greenville, NC 27834" at bounding box center [578, 385] width 300 height 38
type textarea "1851 MacGregor Downs Rd, Greenville, NC 27834"
drag, startPoint x: 768, startPoint y: 381, endPoint x: 745, endPoint y: 323, distance: 62.4
click at [768, 382] on icon "button" at bounding box center [767, 377] width 11 height 10
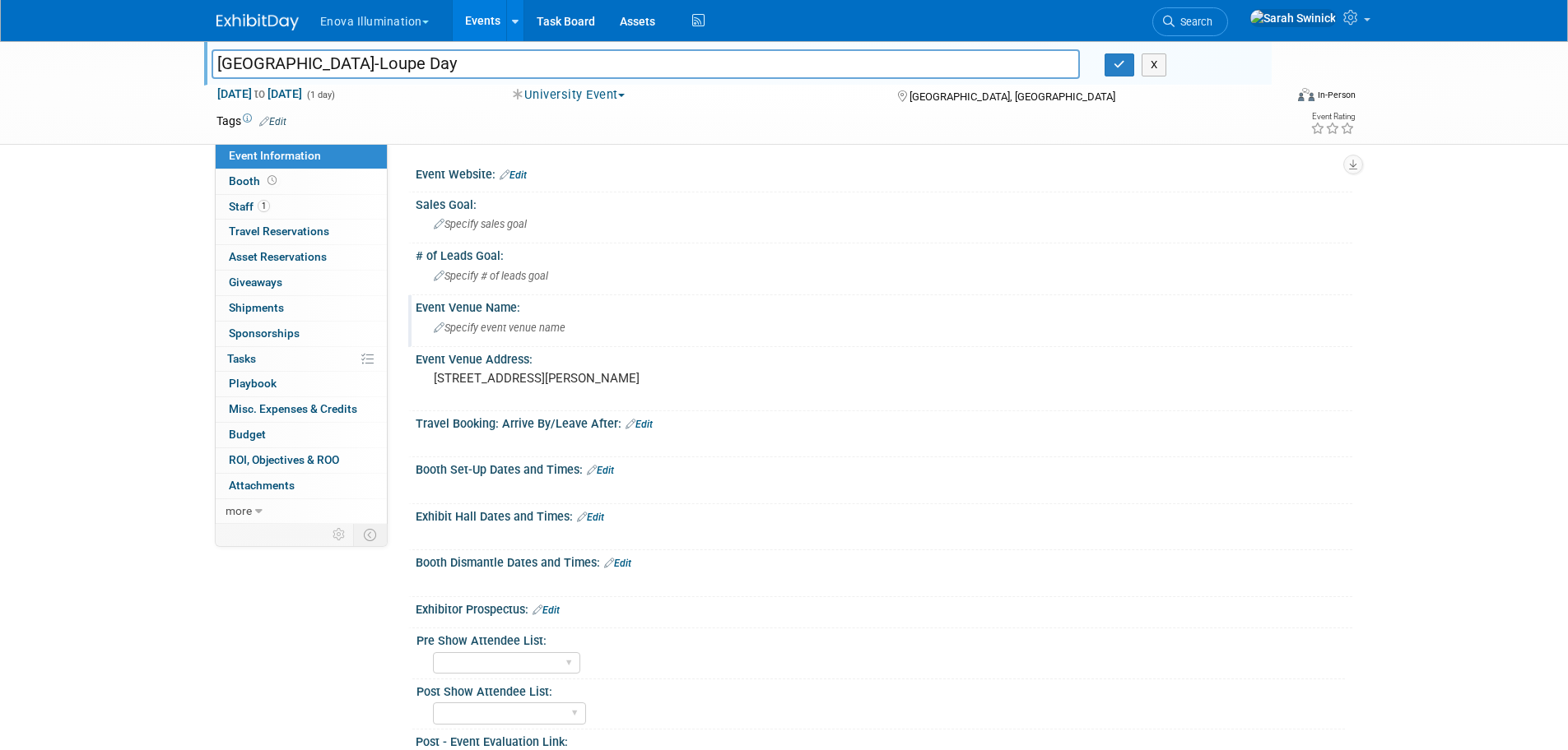
drag, startPoint x: 485, startPoint y: 323, endPoint x: 474, endPoint y: 322, distance: 11.0
click at [474, 322] on span "Specify event venue name" at bounding box center [499, 327] width 131 height 12
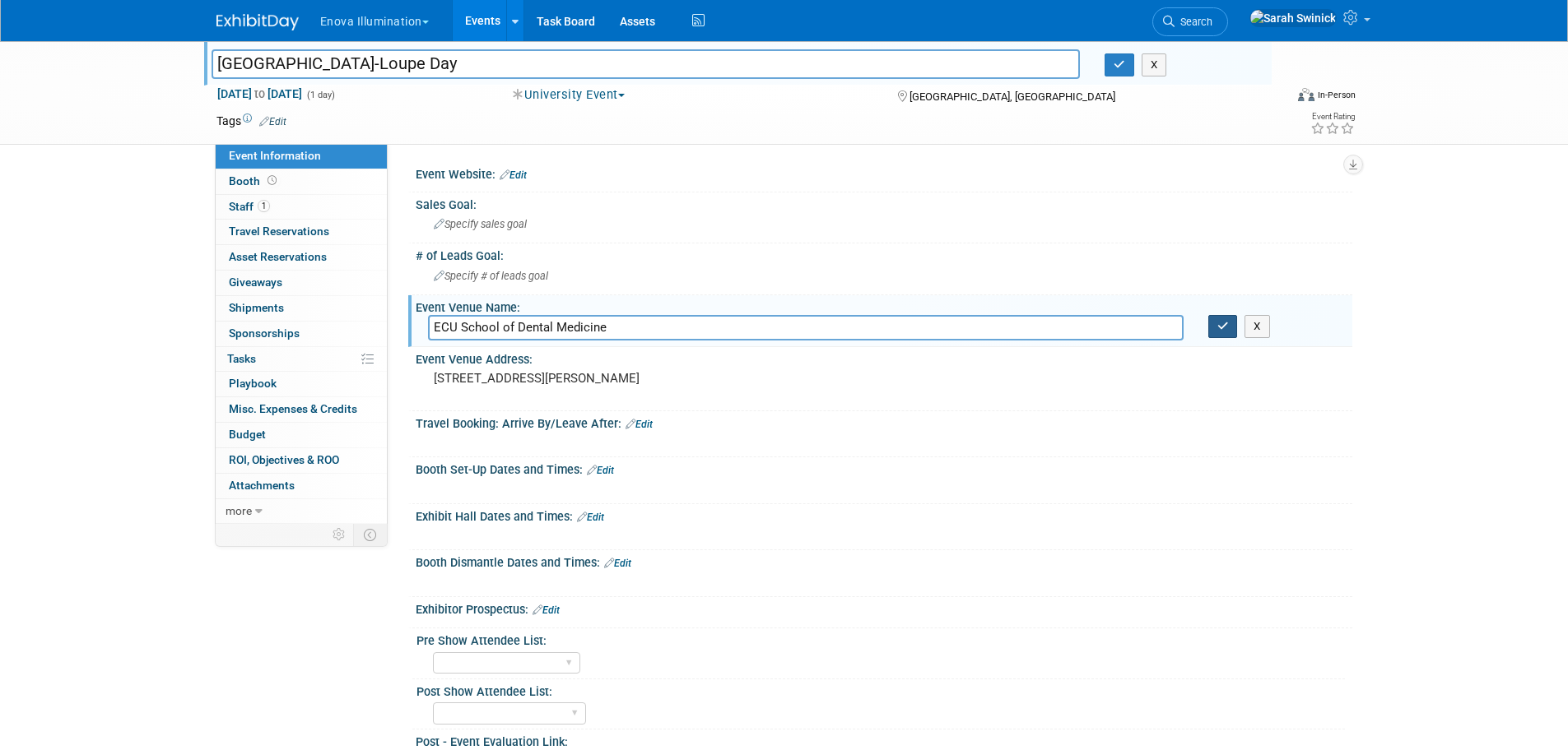
type input "ECU School of Dental Medicine"
click at [1217, 330] on icon "button" at bounding box center [1223, 325] width 11 height 10
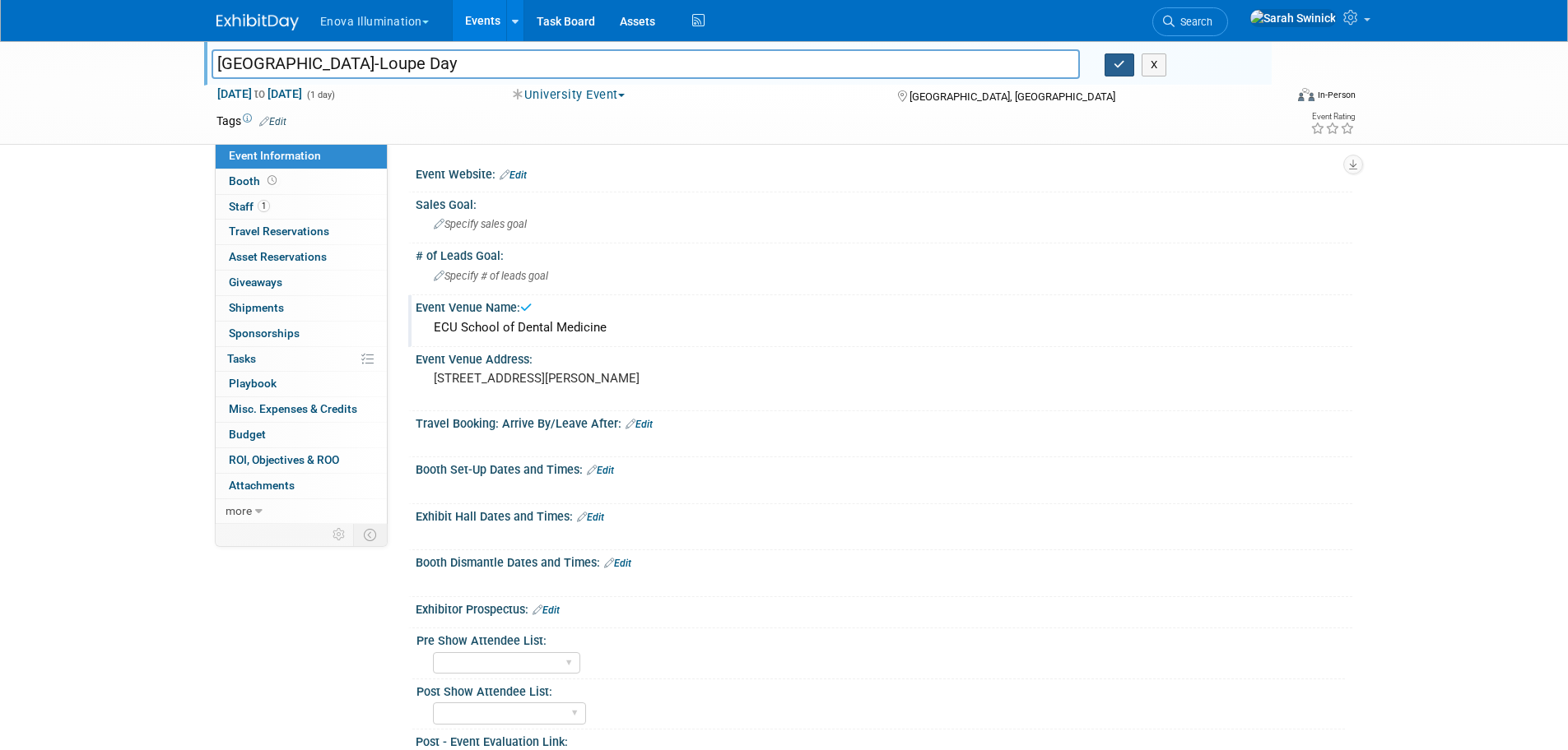
click at [1108, 62] on button "button" at bounding box center [1120, 65] width 30 height 23
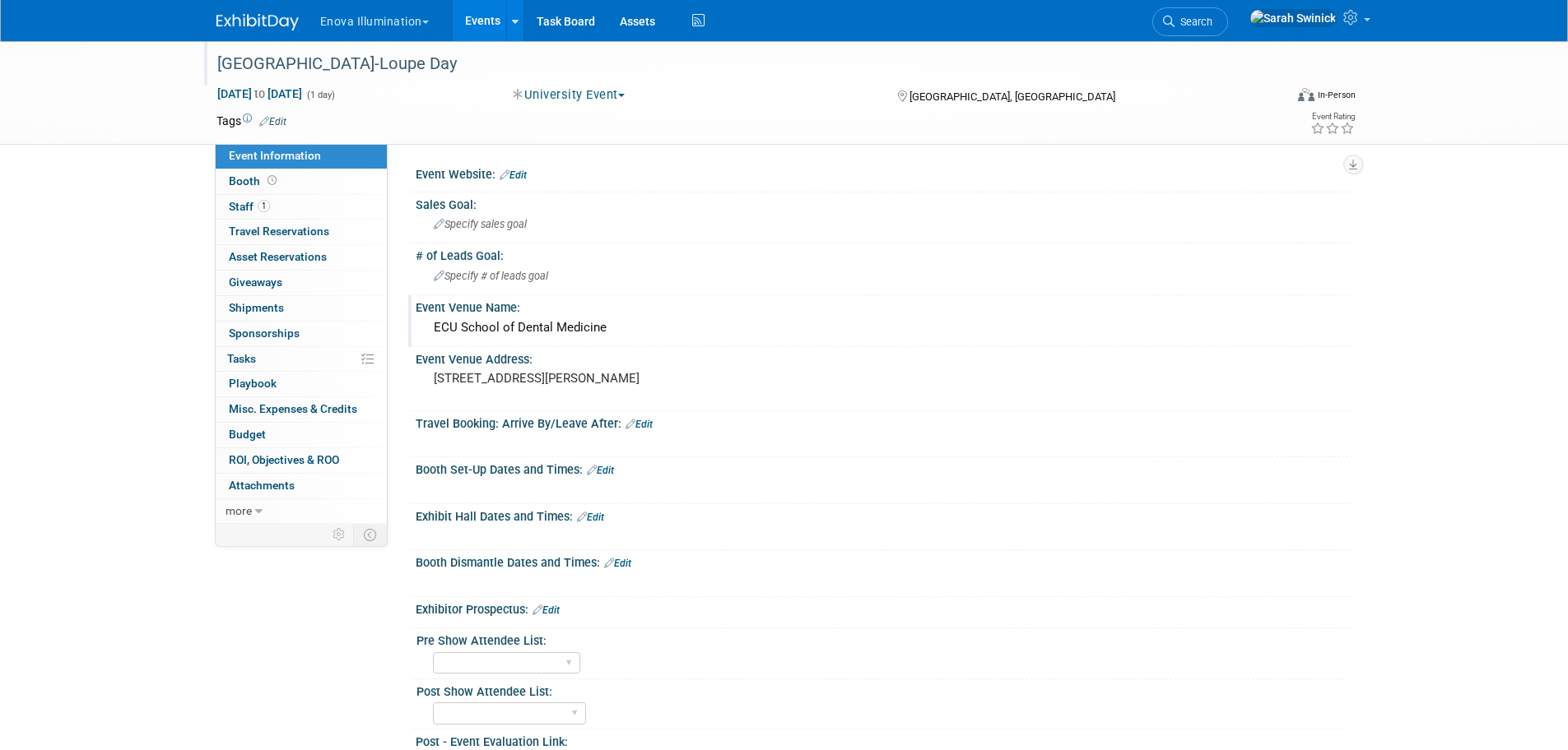
click at [242, 24] on img at bounding box center [258, 22] width 83 height 17
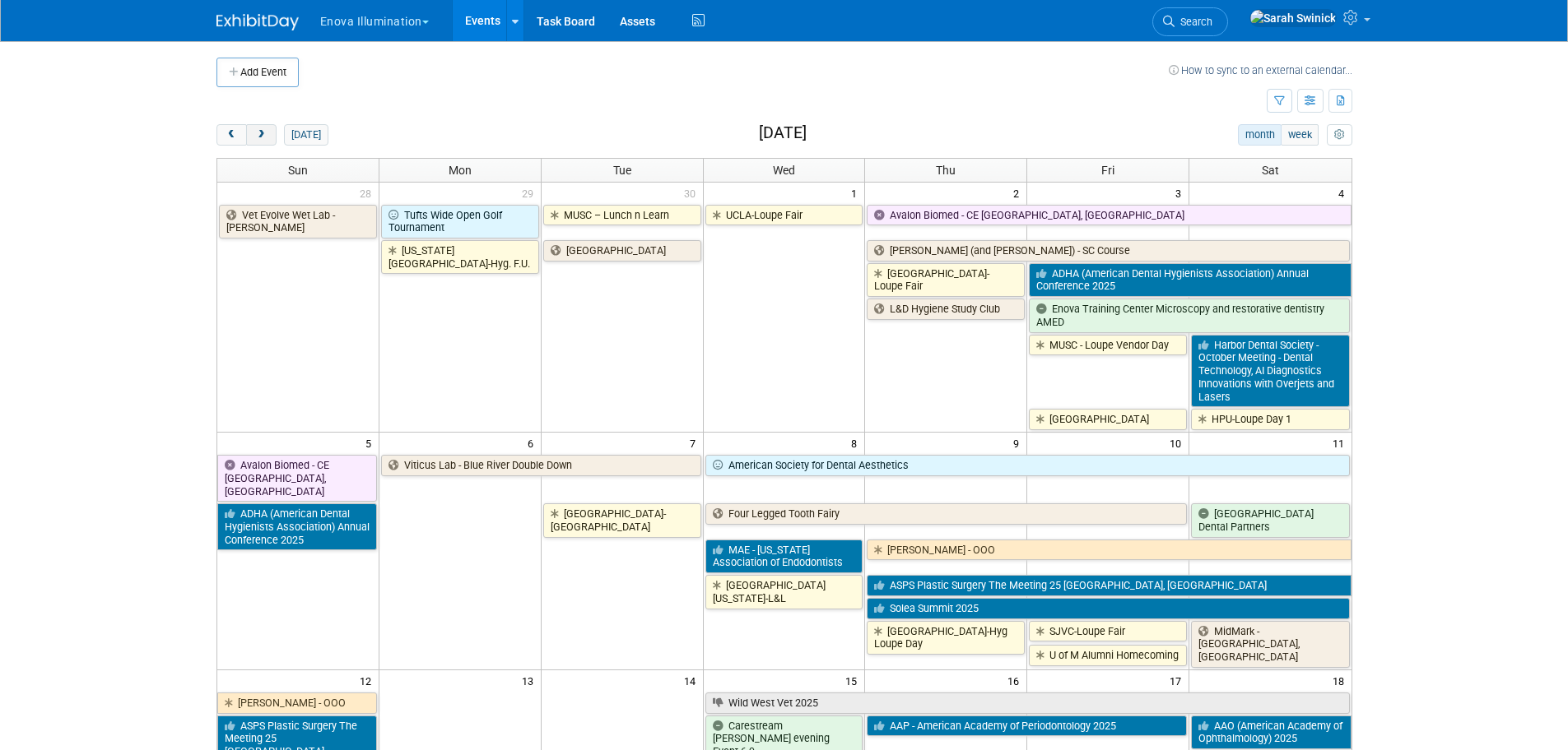
click at [268, 130] on button "next" at bounding box center [261, 134] width 30 height 22
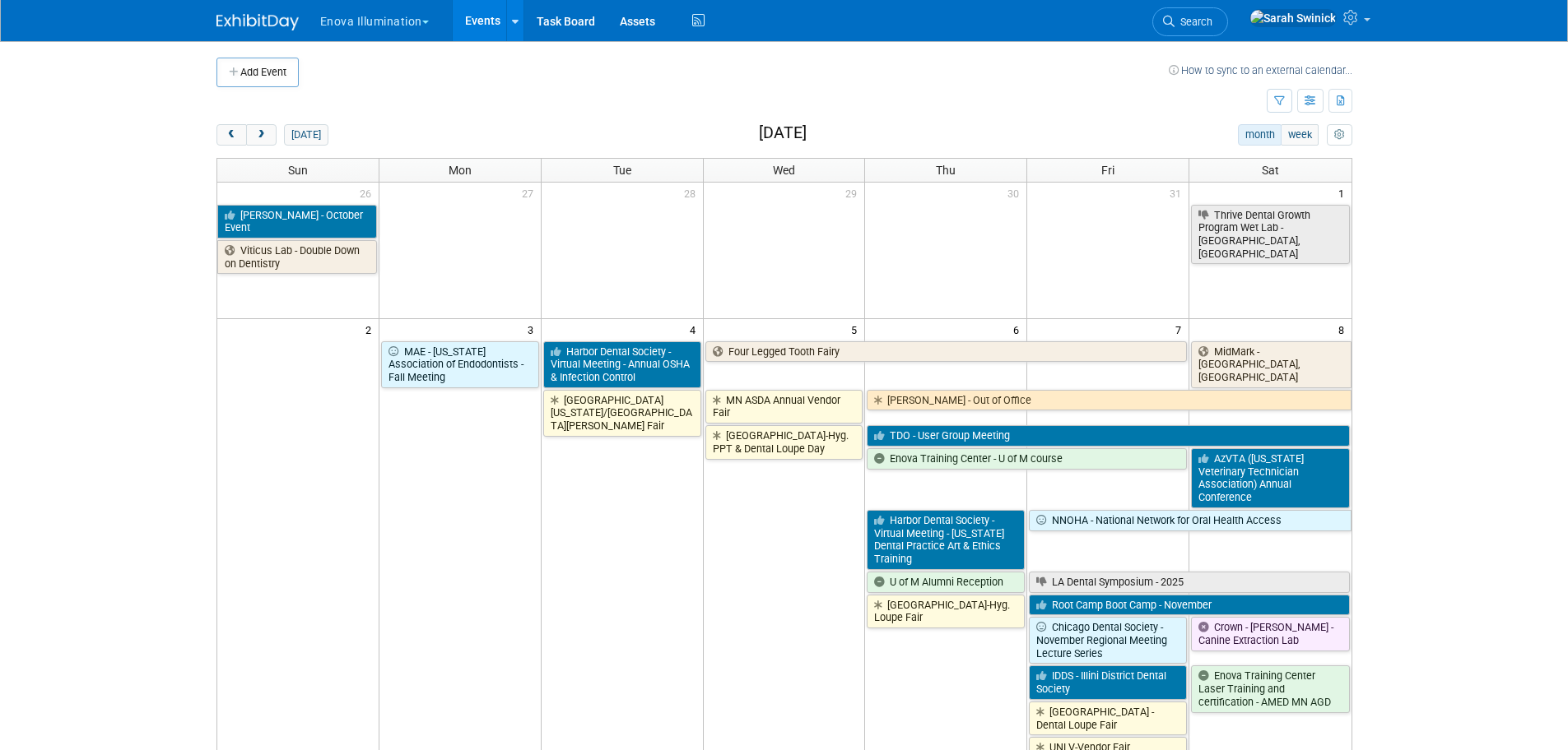
drag, startPoint x: 257, startPoint y: 75, endPoint x: 236, endPoint y: 81, distance: 21.8
click at [257, 77] on button "Add Event" at bounding box center [258, 72] width 83 height 30
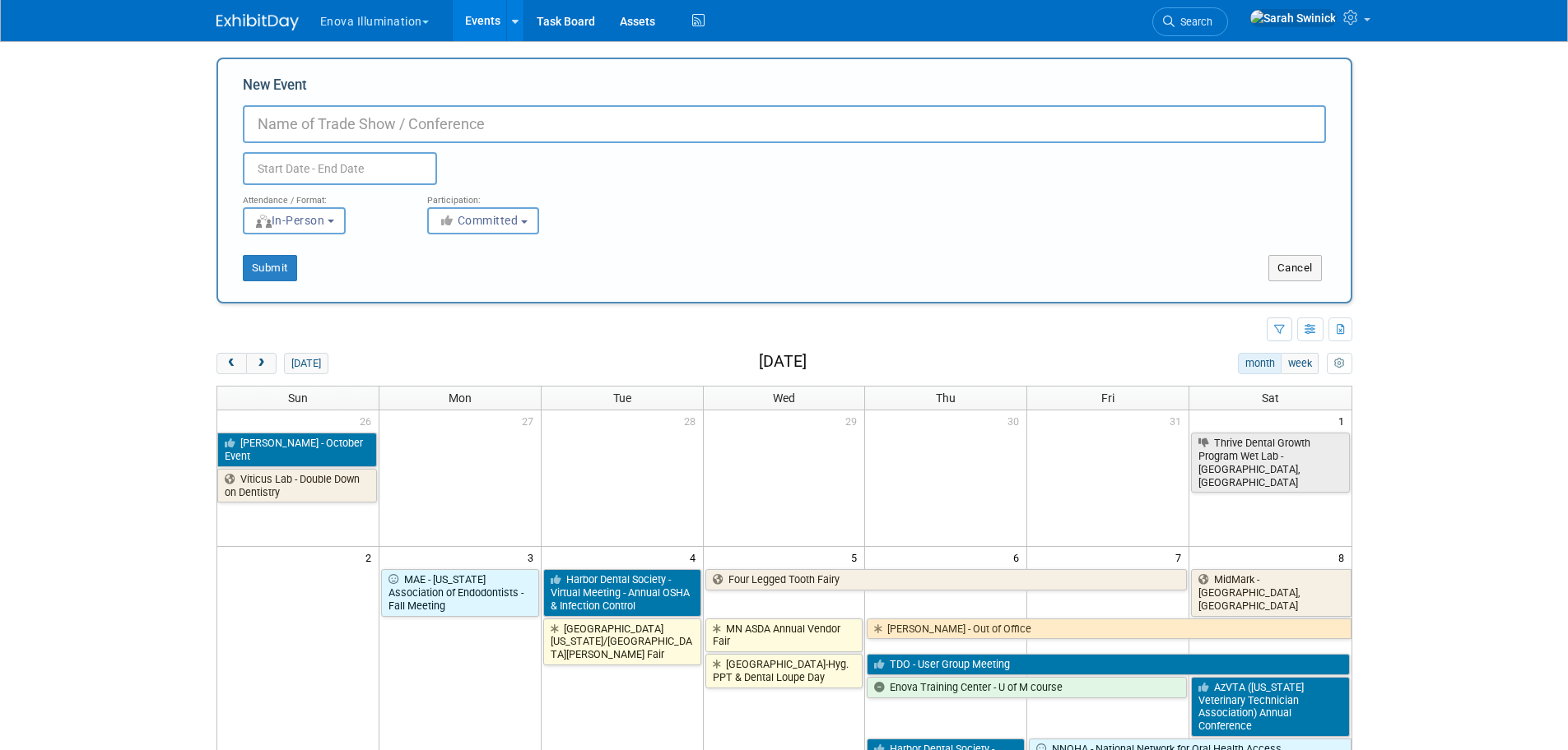
click at [459, 130] on input "New Event" at bounding box center [784, 124] width 1083 height 38
click at [353, 118] on input "South College-Loupe Day" at bounding box center [784, 124] width 1083 height 38
type input "South College-Hyg. Loupe Day"
click at [402, 160] on input "text" at bounding box center [339, 168] width 194 height 33
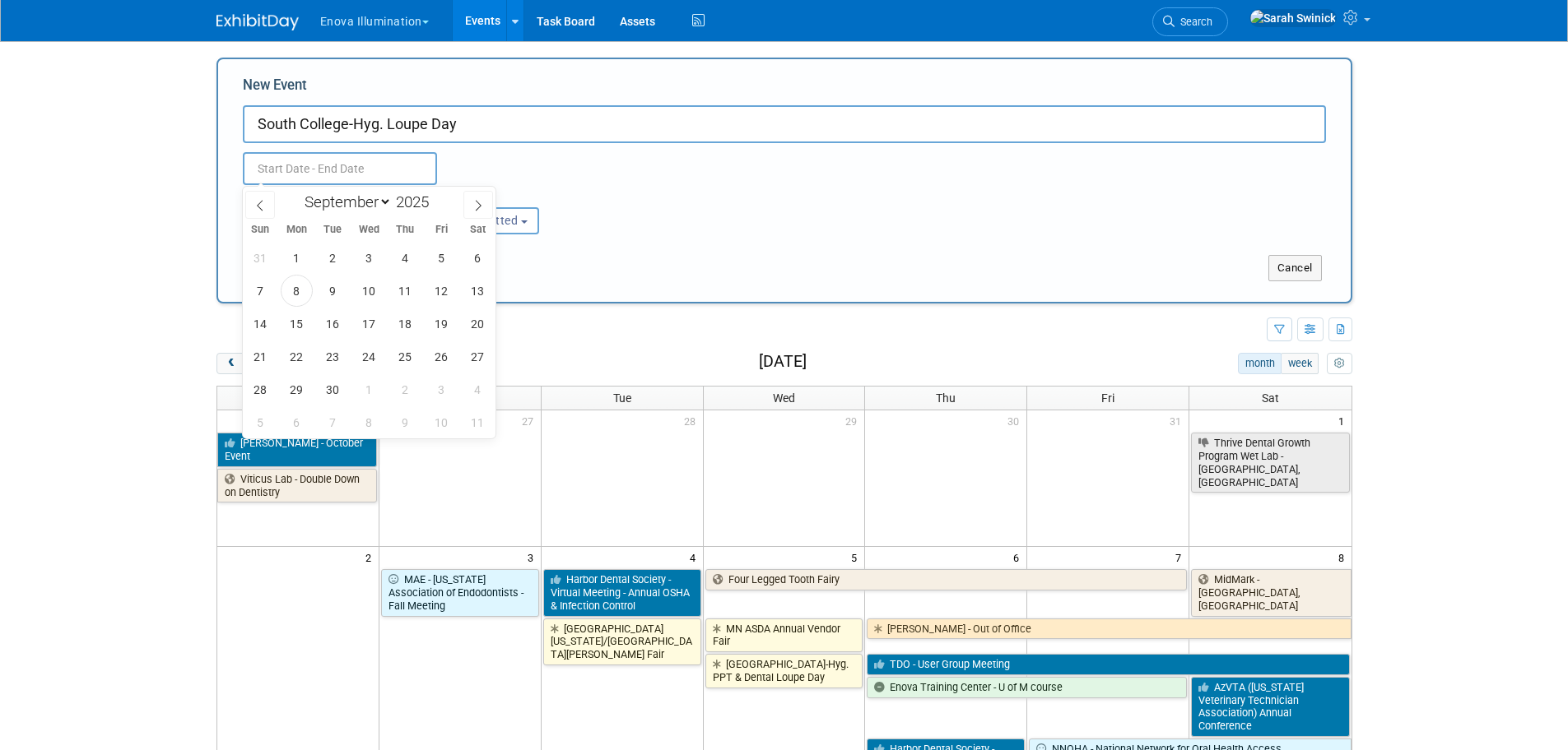
click at [381, 189] on div "January February March April May June July August September October November De…" at bounding box center [369, 201] width 190 height 28
click at [342, 202] on select "January February March April May June July August September October November De…" at bounding box center [344, 202] width 95 height 21
click at [297, 191] on select "January February March April May June July August September October November De…" at bounding box center [344, 202] width 95 height 21
drag, startPoint x: 359, startPoint y: 197, endPoint x: 359, endPoint y: 210, distance: 13.0
click at [359, 200] on select "January February March April May June July August September October November De…" at bounding box center [344, 202] width 95 height 21
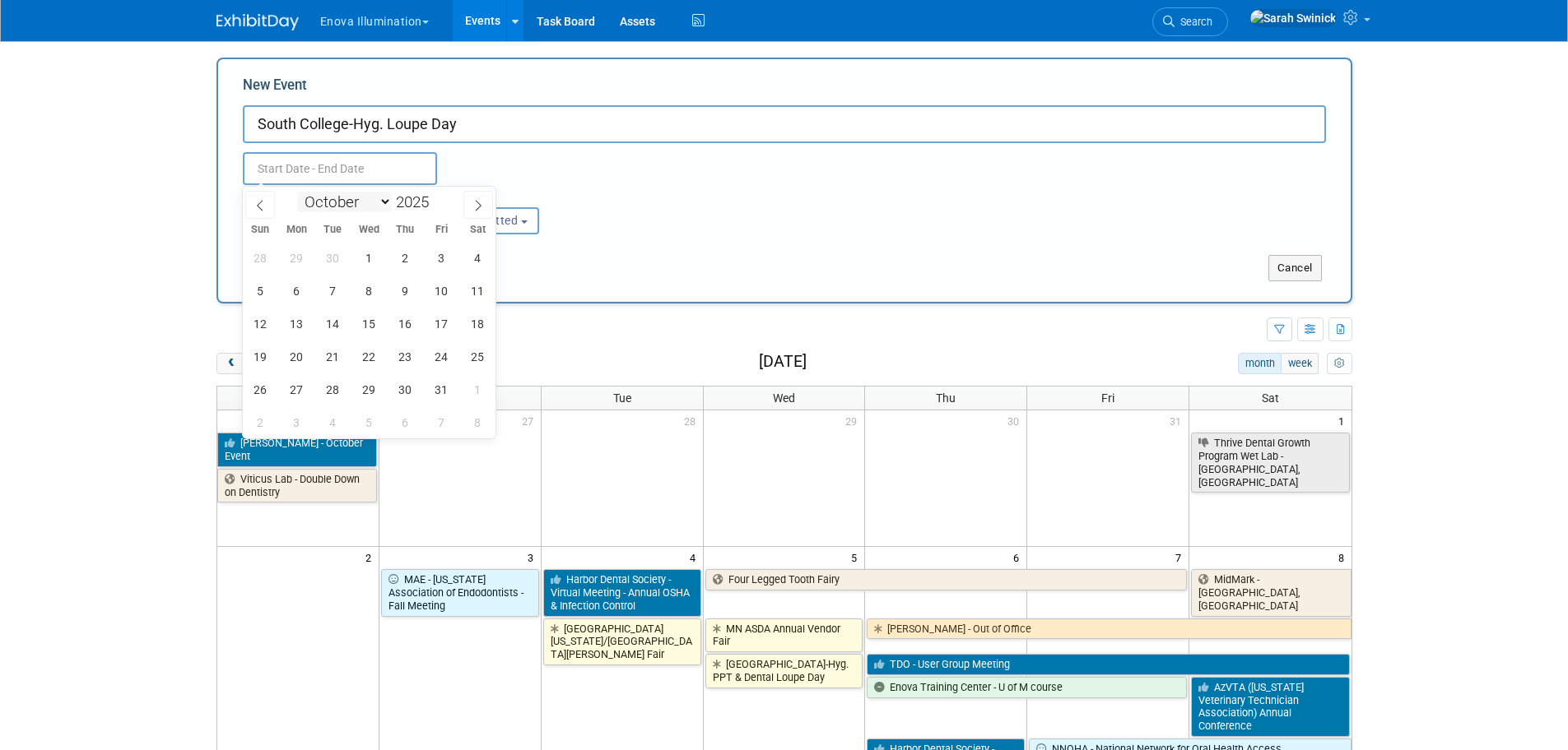
click at [297, 191] on select "January February March April May June July August September October November De…" at bounding box center [344, 202] width 95 height 21
click at [379, 209] on select "January February March April May June July August September October November De…" at bounding box center [344, 202] width 95 height 21
select select "10"
click at [297, 191] on select "January February March April May June July August September October November De…" at bounding box center [344, 202] width 95 height 21
click at [303, 289] on span "3" at bounding box center [296, 291] width 32 height 32
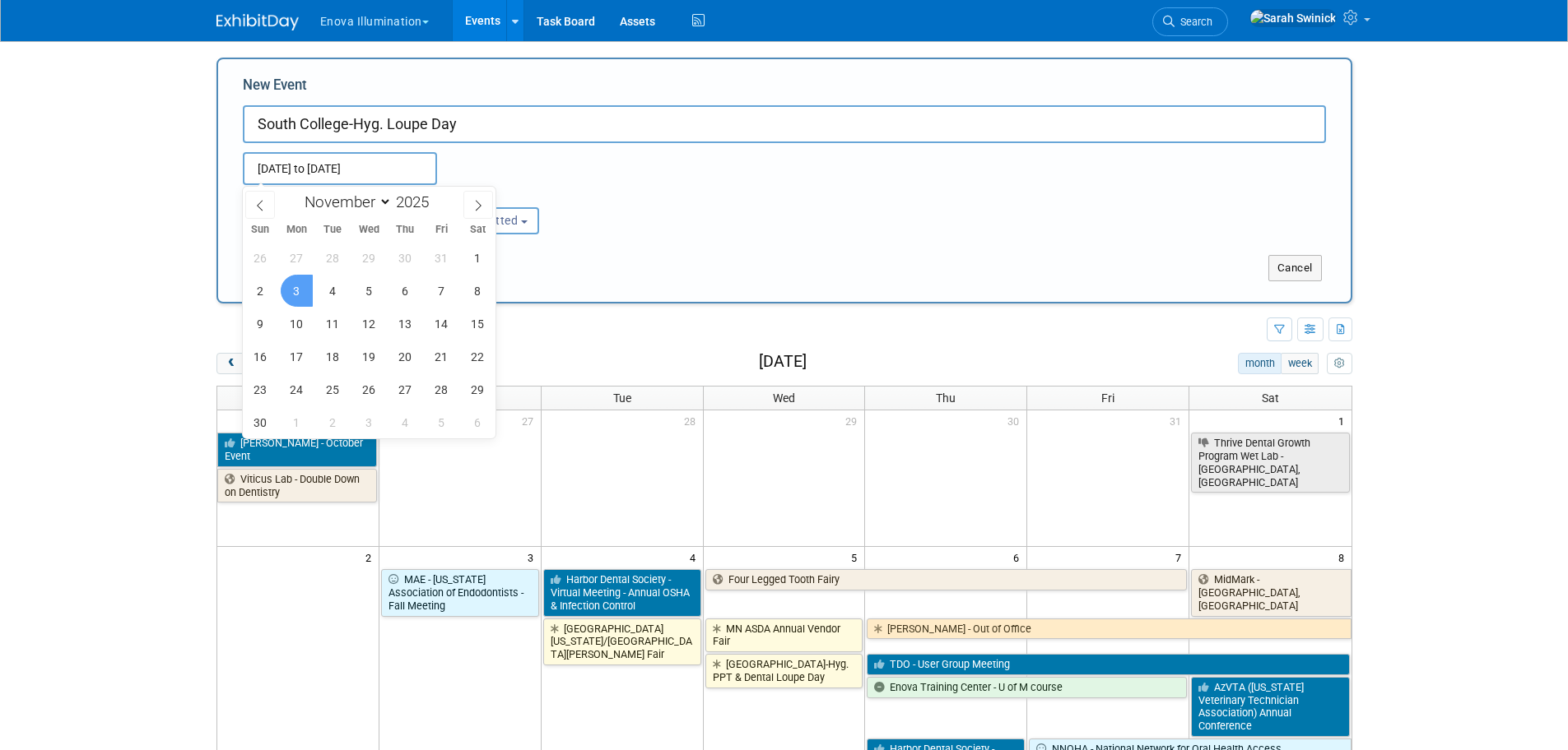
click at [303, 288] on span "3" at bounding box center [296, 291] width 32 height 32
type input "Nov 3, 2025 to Nov 3, 2025"
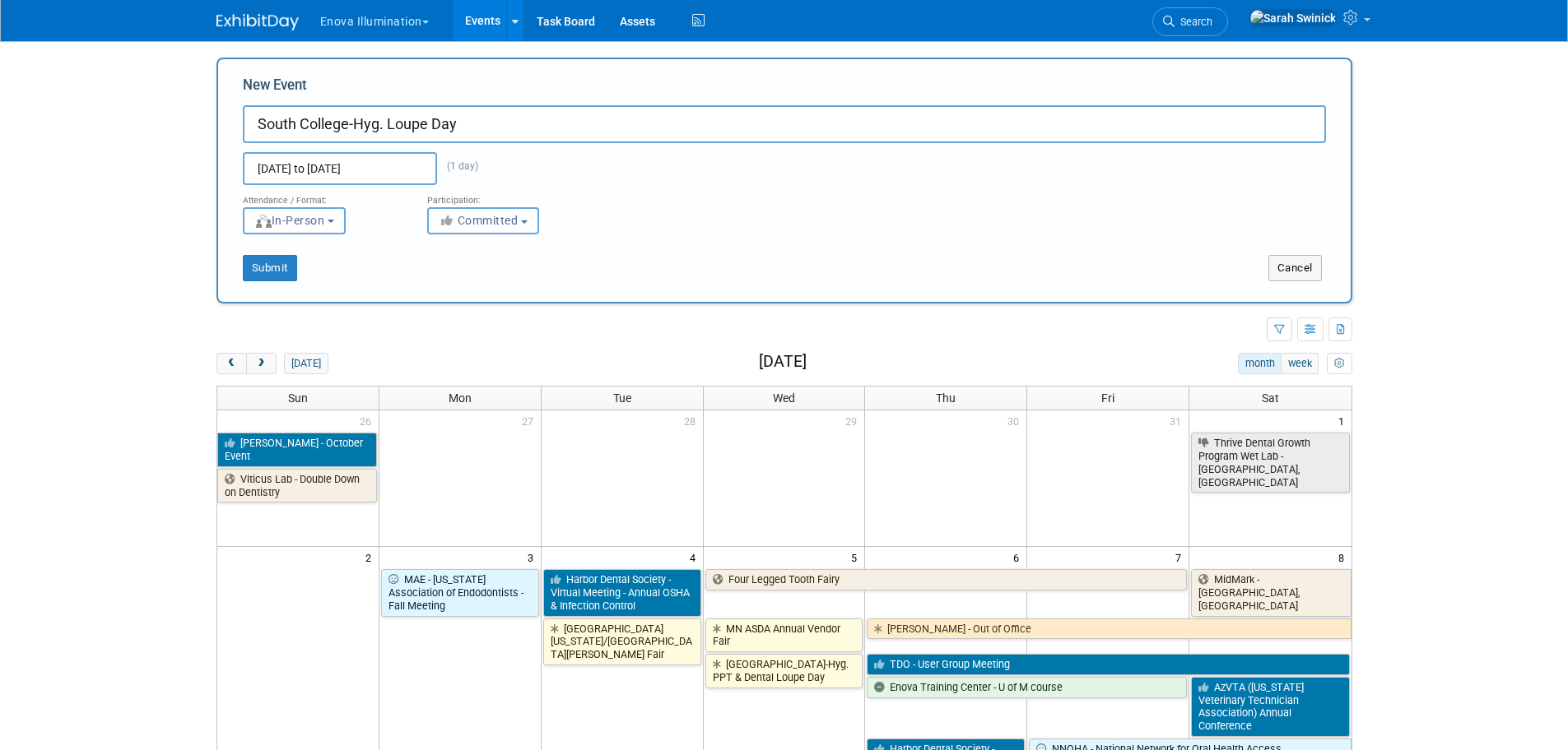
click at [474, 225] on span "Committed" at bounding box center [478, 220] width 80 height 13
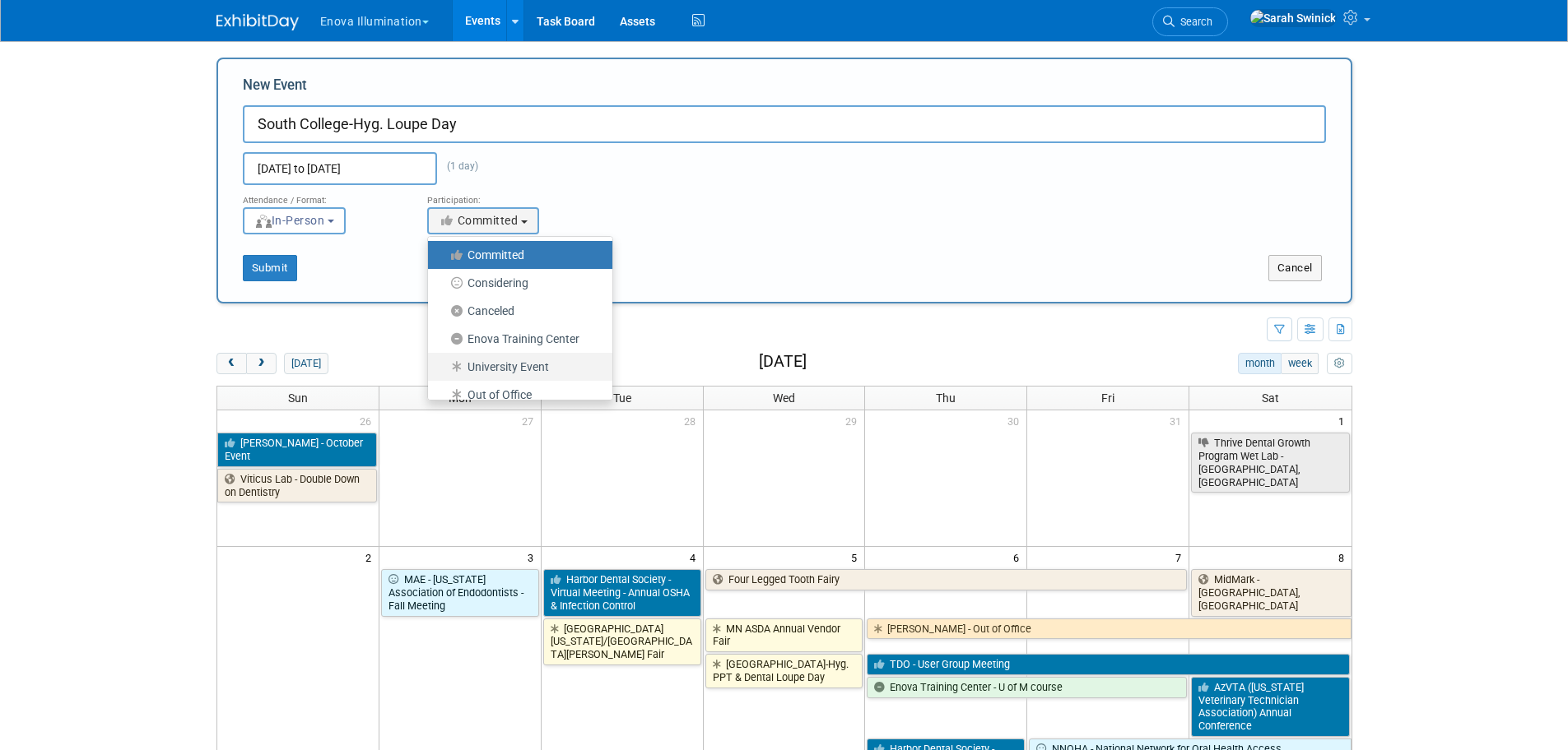
click at [482, 364] on label "University Event" at bounding box center [516, 367] width 159 height 22
click at [443, 364] on input "University Event" at bounding box center [437, 367] width 10 height 10
select select "103"
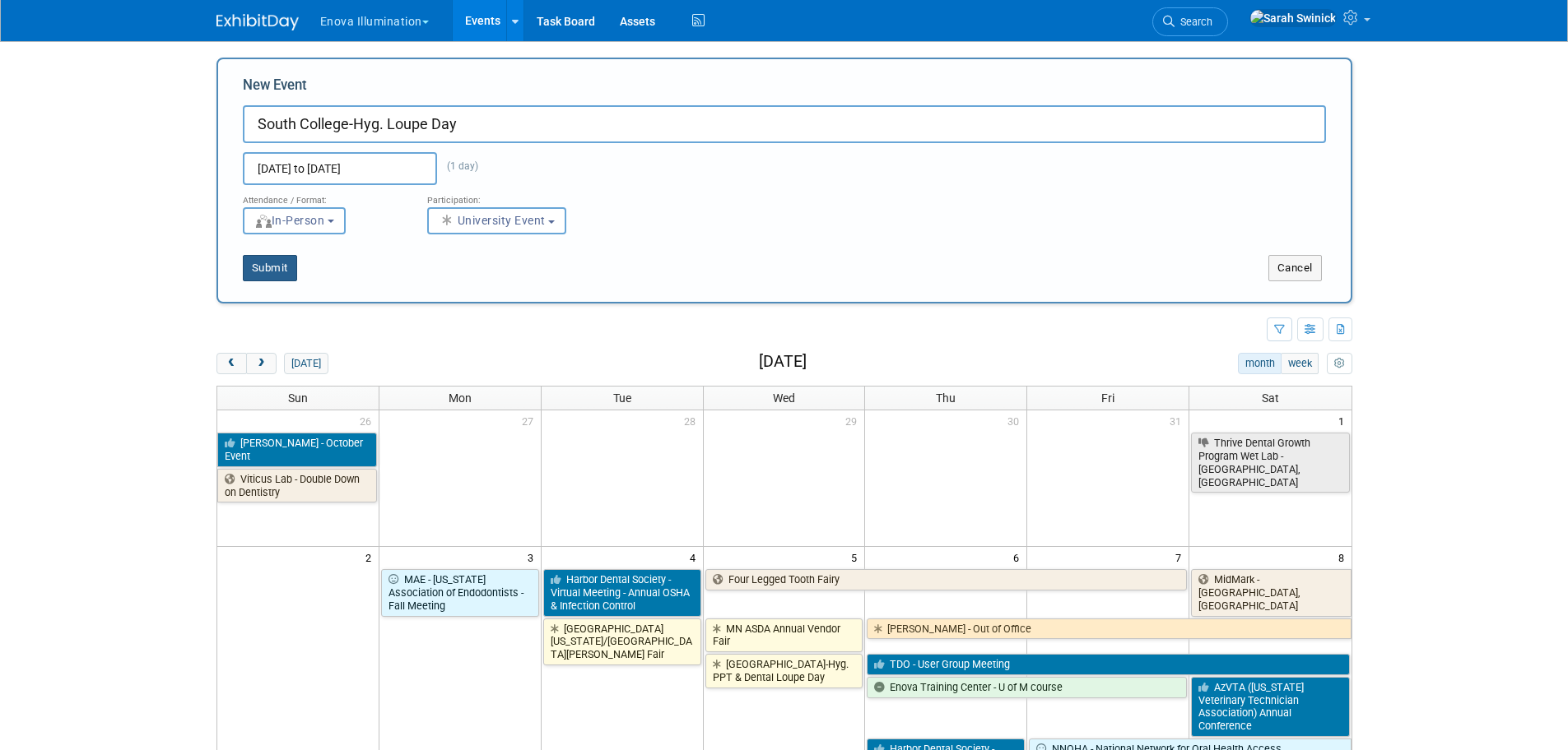
click at [294, 272] on button "Submit" at bounding box center [270, 268] width 54 height 26
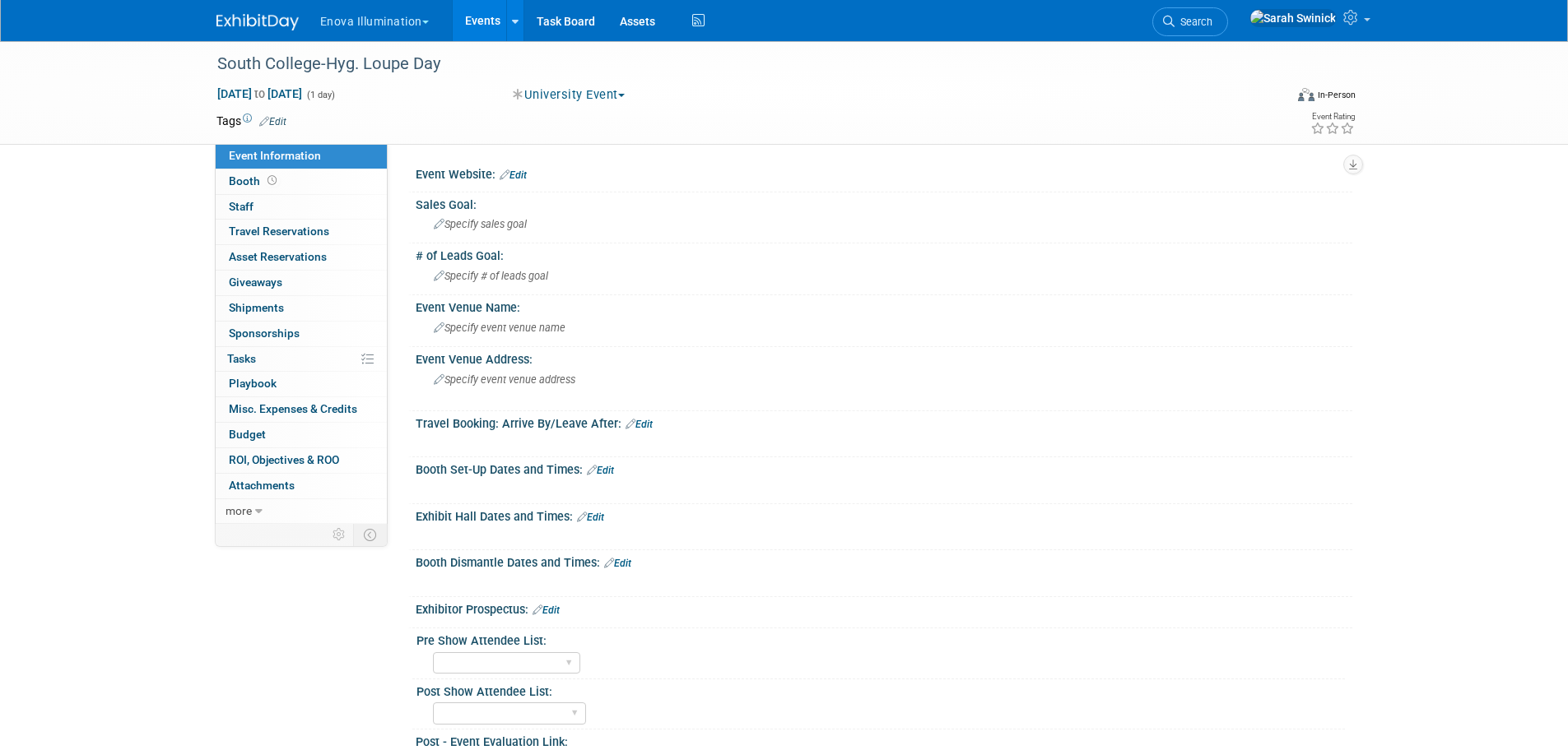
click at [588, 512] on link "Edit" at bounding box center [590, 518] width 27 height 11
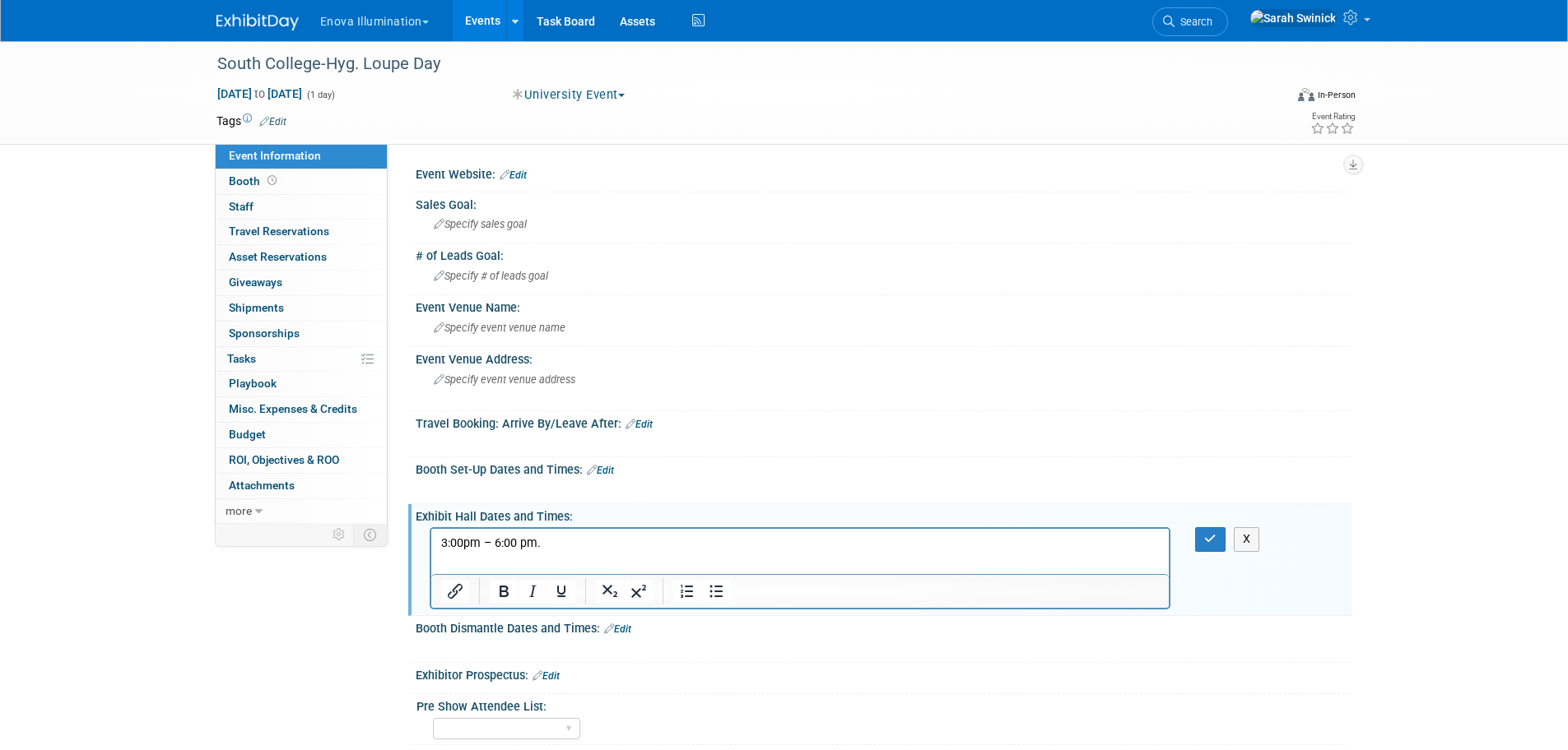
click at [580, 537] on p "3:00pm – 6:00 pm." at bounding box center [799, 544] width 719 height 17
click at [1212, 550] on div "X" at bounding box center [883, 567] width 937 height 88
click at [1210, 546] on button "button" at bounding box center [1210, 538] width 30 height 23
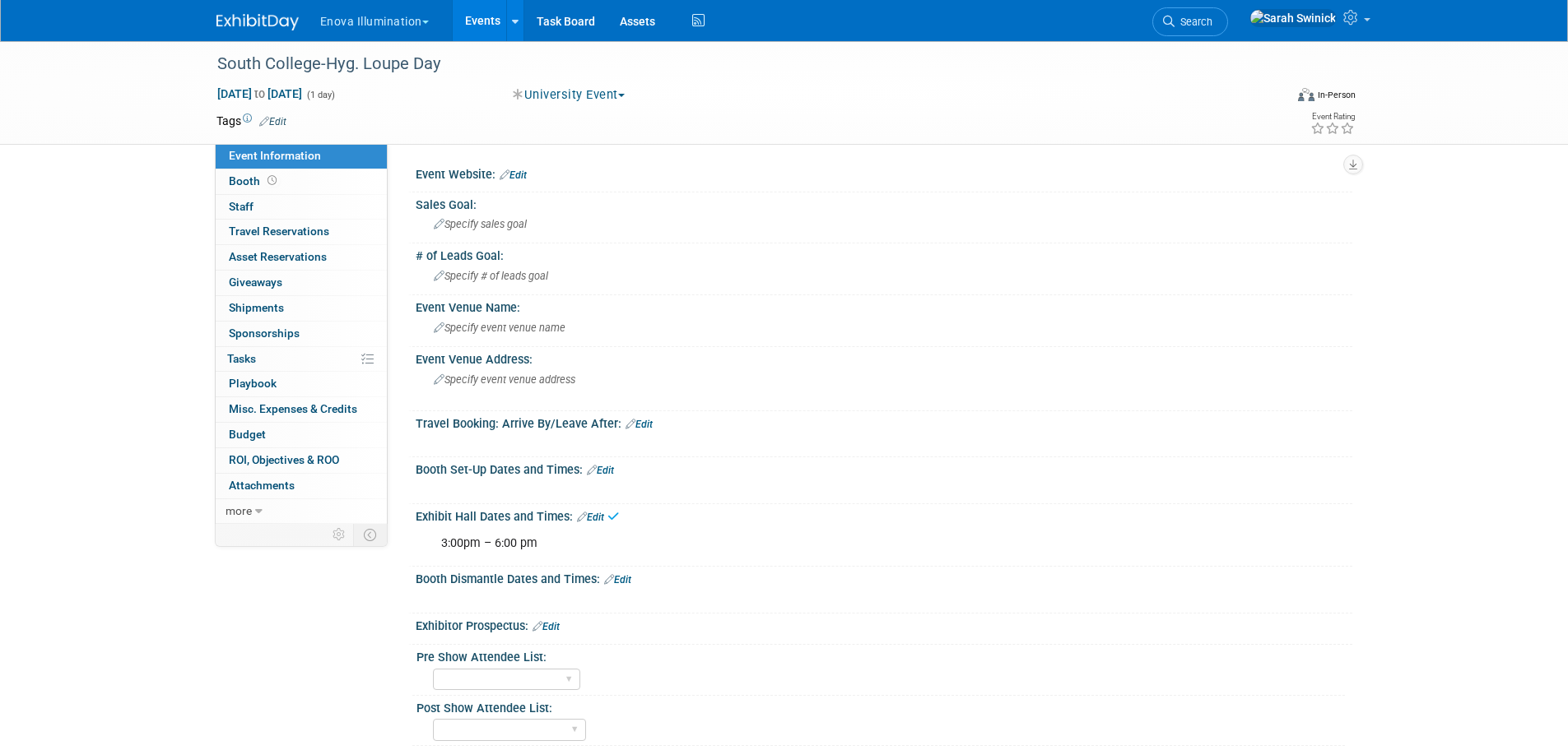
click at [612, 469] on link "Edit" at bounding box center [600, 471] width 27 height 11
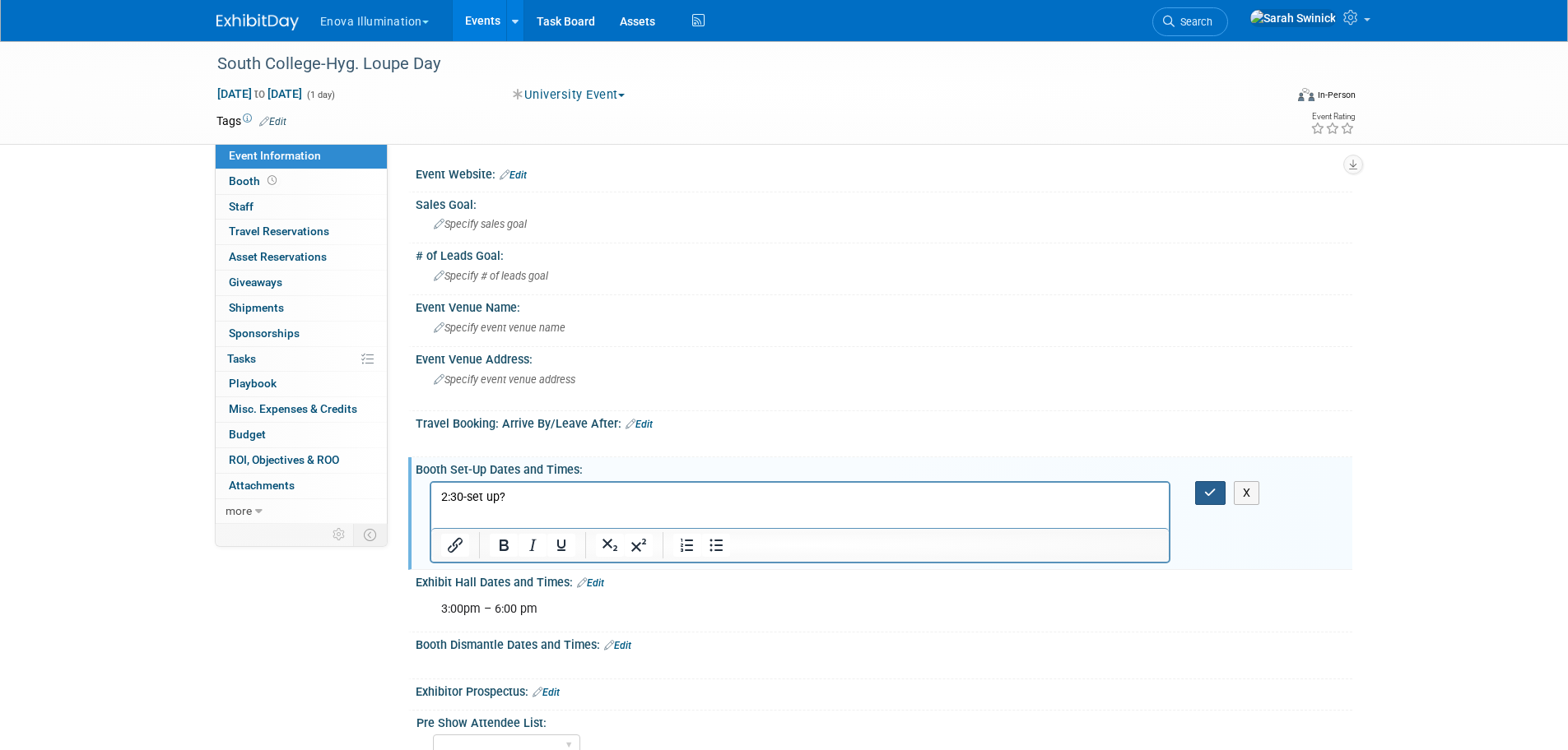
click at [1197, 501] on button "button" at bounding box center [1210, 492] width 30 height 23
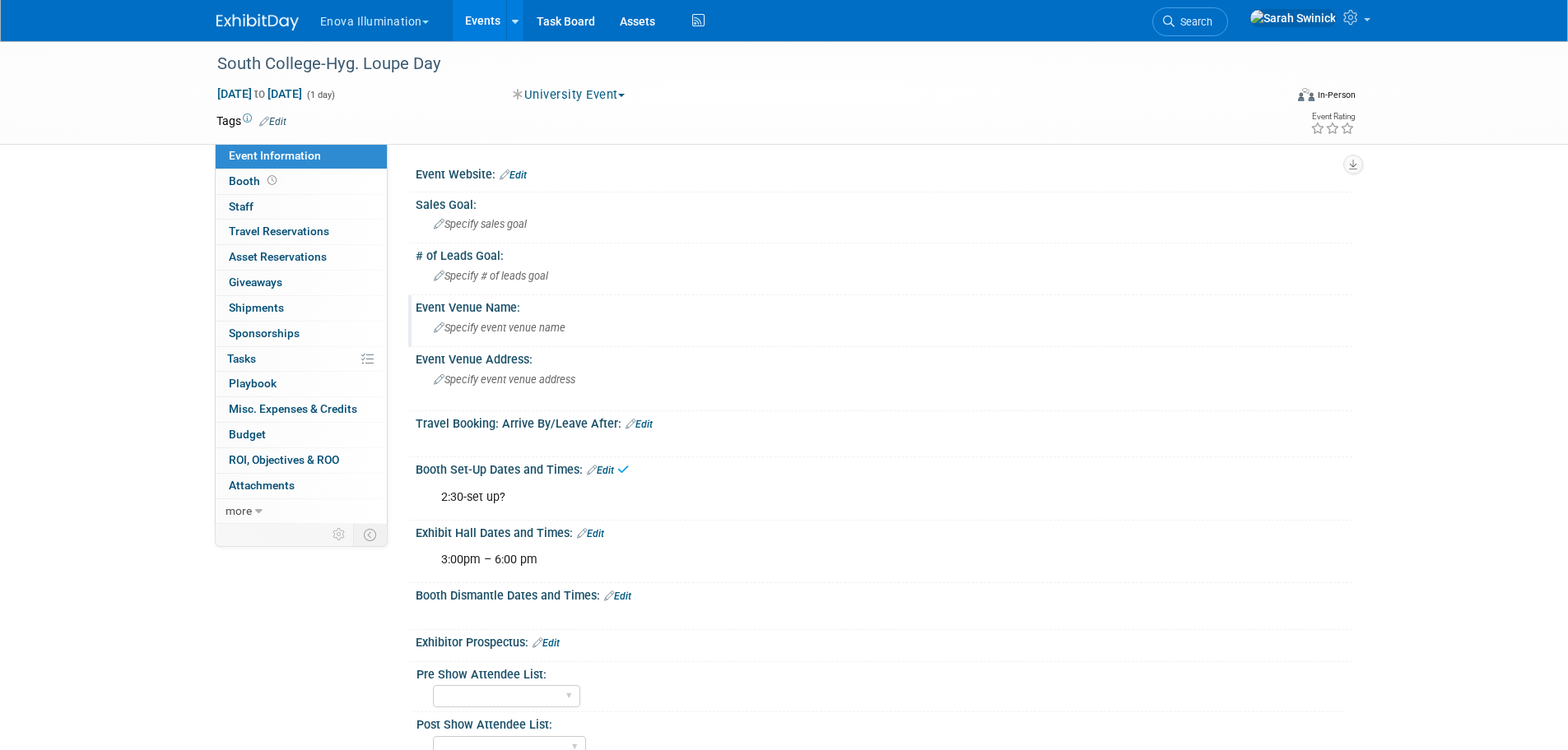
click at [522, 322] on div "Specify event venue name" at bounding box center [883, 327] width 912 height 25
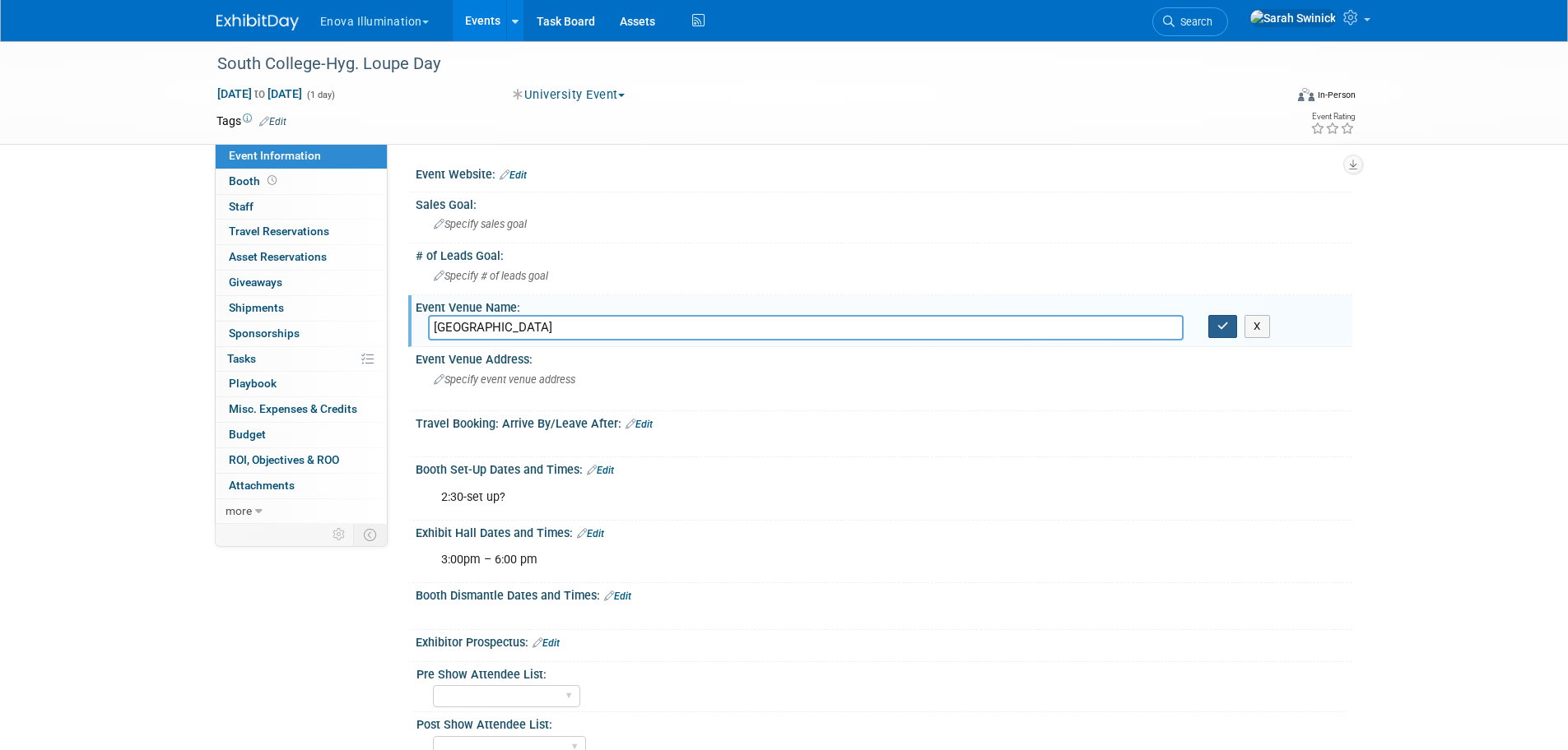
type input "South College"
drag, startPoint x: 1212, startPoint y: 325, endPoint x: 1212, endPoint y: 334, distance: 9.0
click at [1212, 331] on button "button" at bounding box center [1223, 326] width 30 height 23
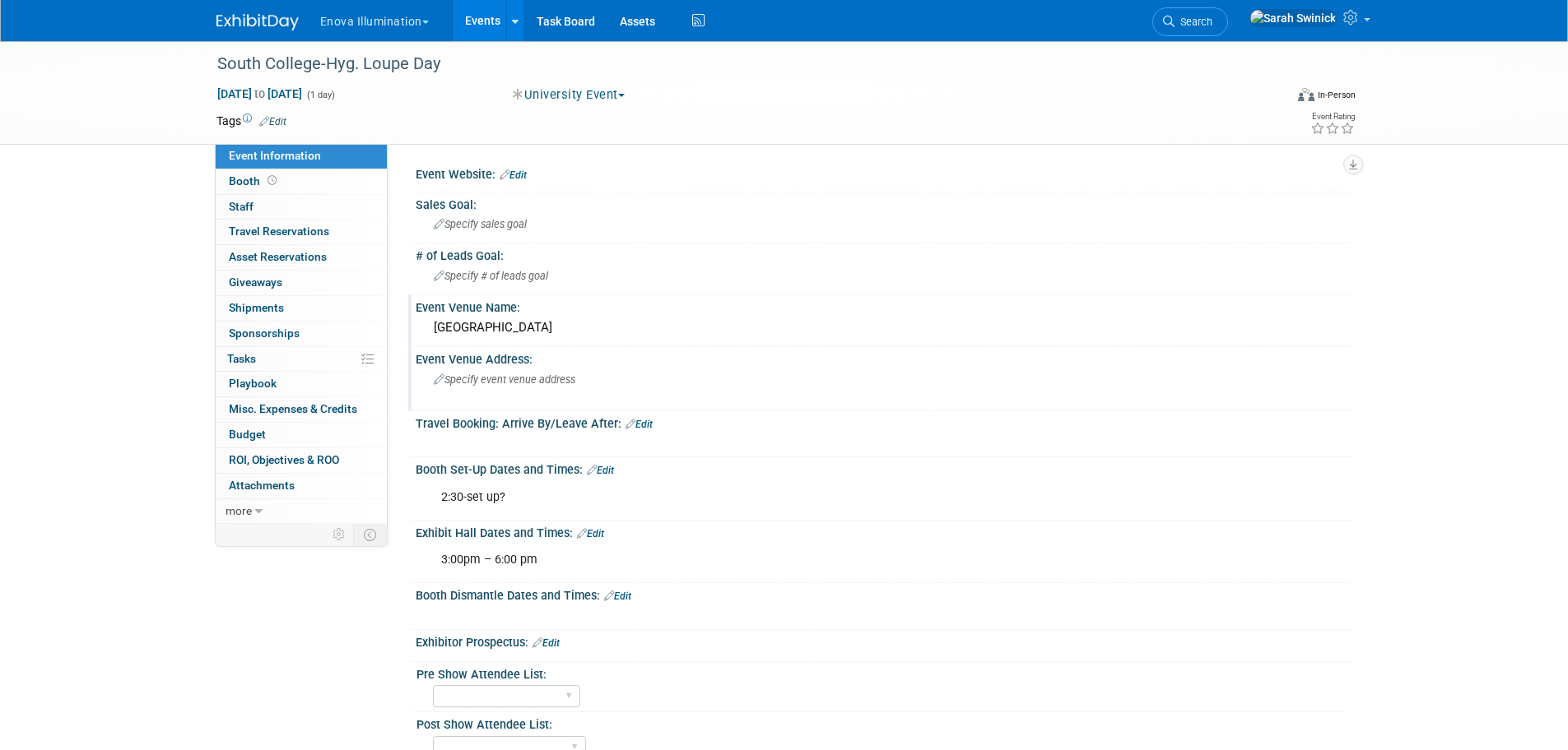
click at [472, 380] on span "Specify event venue address" at bounding box center [504, 379] width 142 height 12
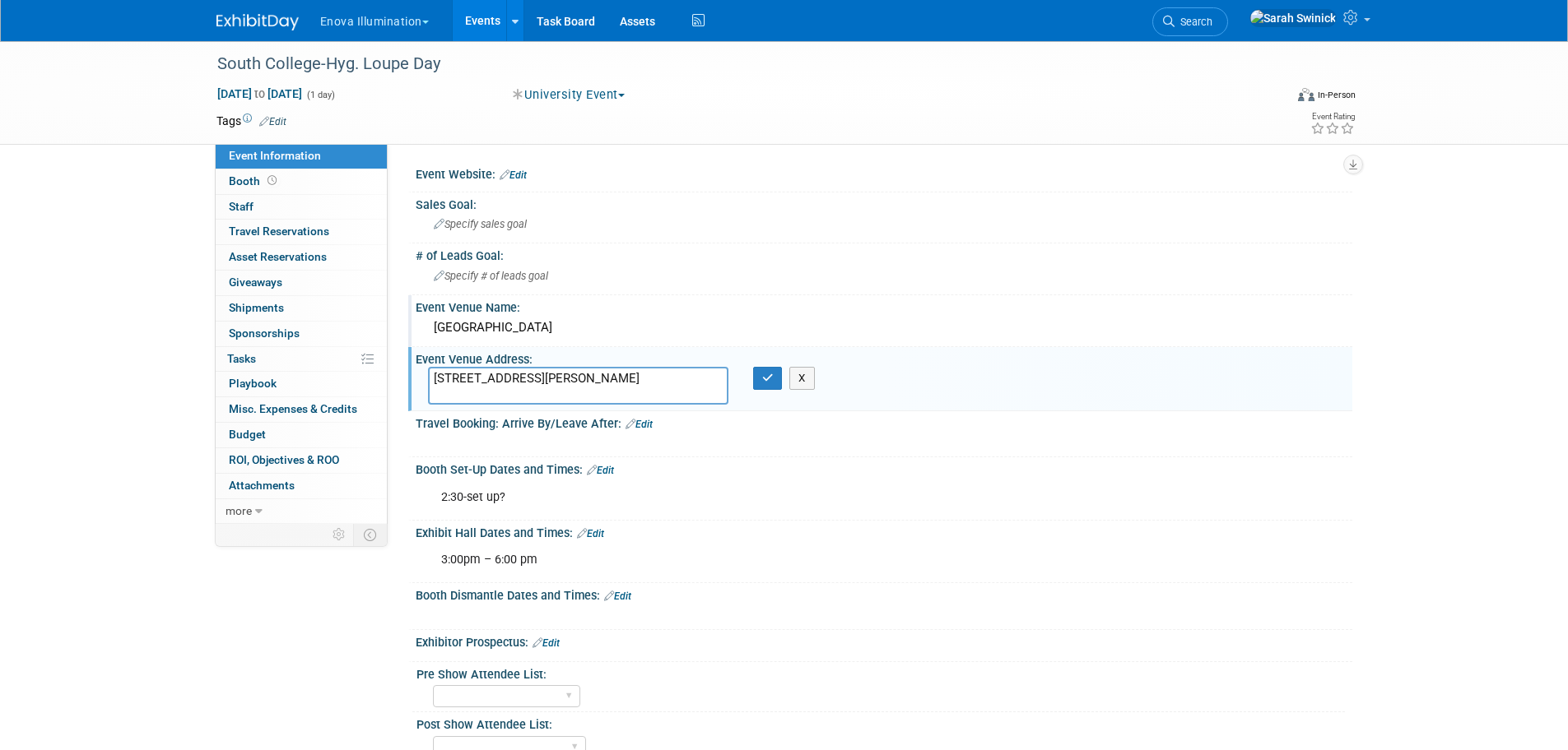
click at [520, 379] on textarea "3904 Lonas Dr, Knoxville, TN 37909" at bounding box center [578, 385] width 300 height 38
type textarea "3904 Lonas Dr, Knoxville, TN 37909"
click at [764, 383] on button "button" at bounding box center [768, 378] width 30 height 23
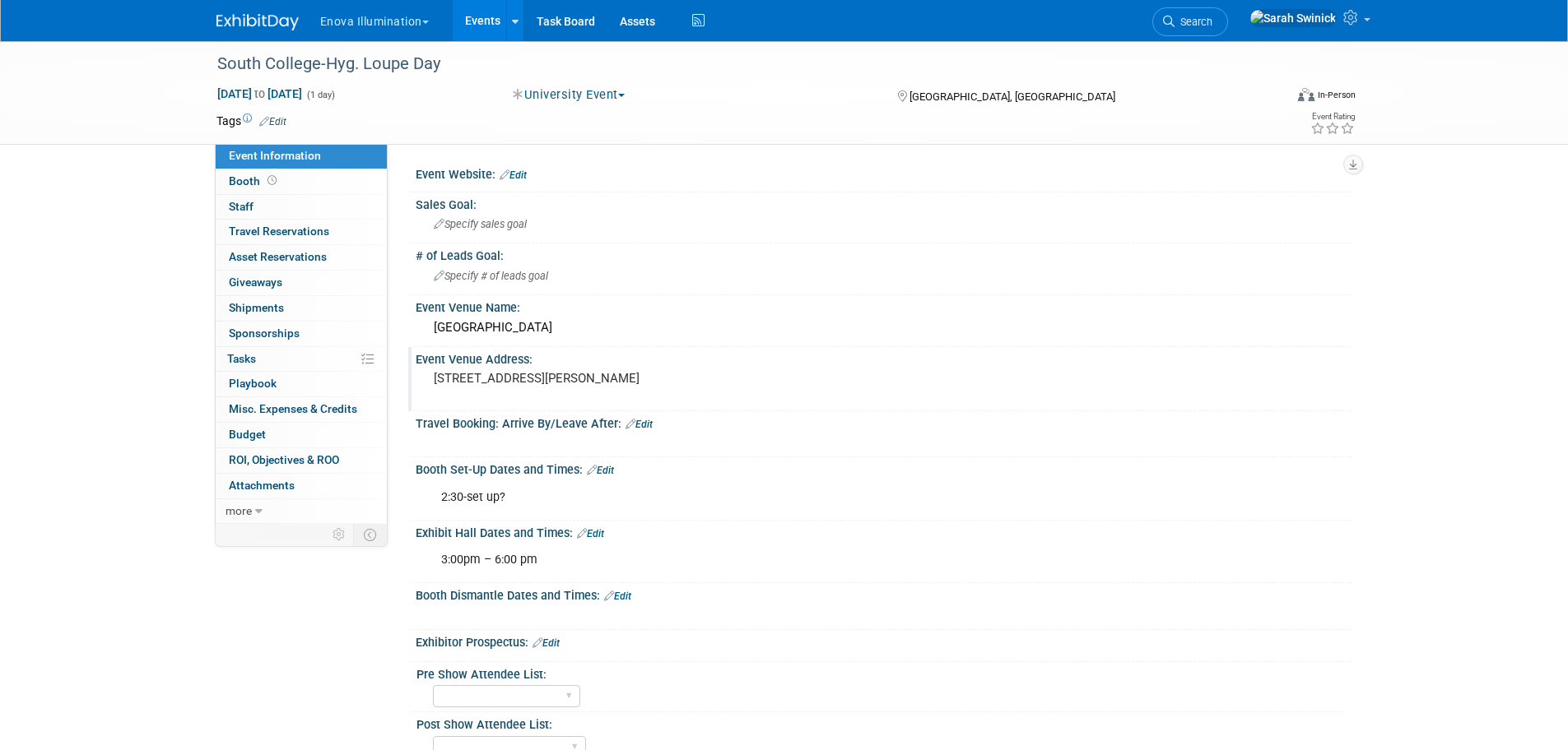
drag, startPoint x: 465, startPoint y: 339, endPoint x: 474, endPoint y: 349, distance: 13.5
click at [469, 345] on div "Event Venue Name: South College" at bounding box center [880, 321] width 943 height 52
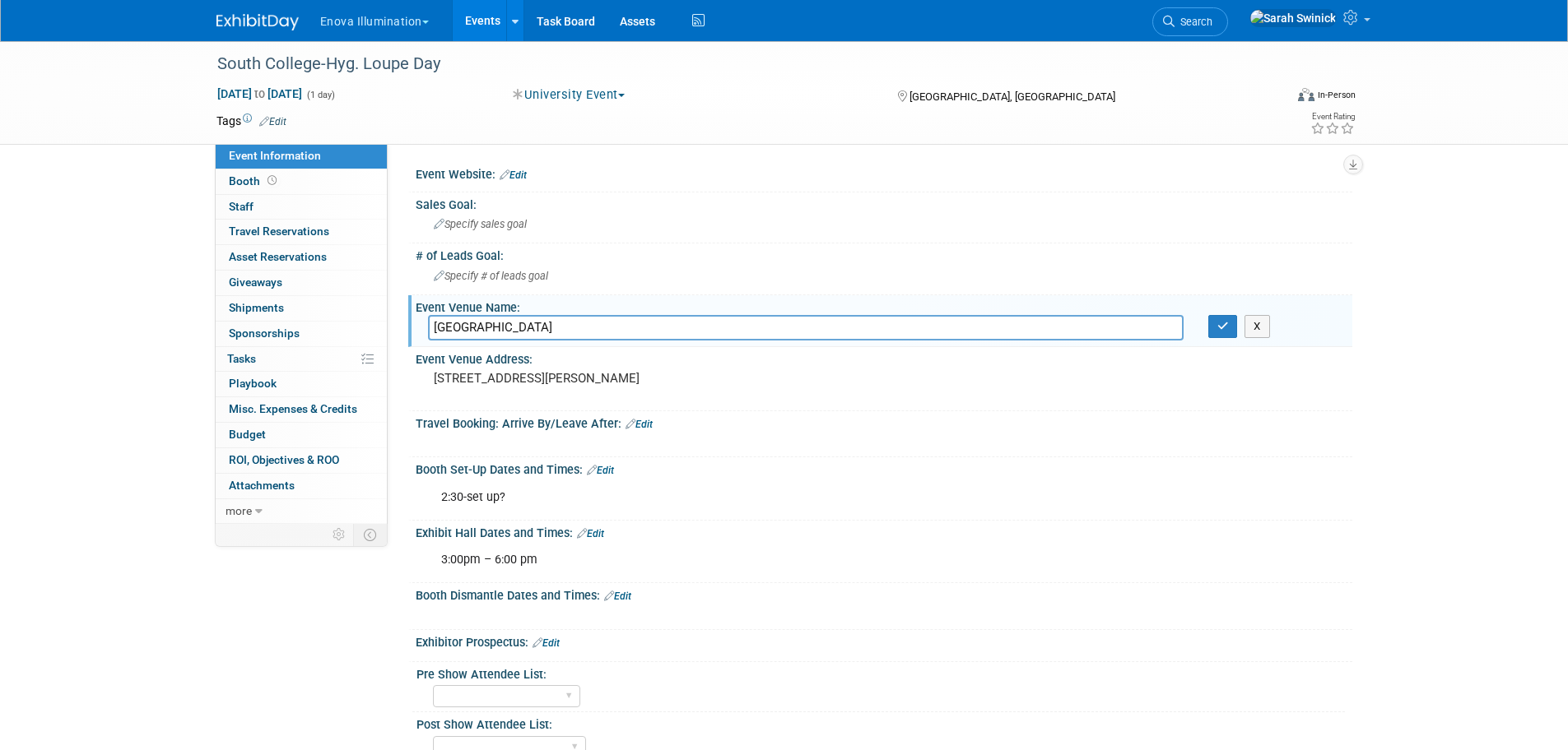
drag, startPoint x: 518, startPoint y: 380, endPoint x: 433, endPoint y: 364, distance: 86.5
click at [431, 363] on div "Event Venue Address: 3904 Lonas Dr, Knoxville, TN 37909" at bounding box center [880, 379] width 943 height 64
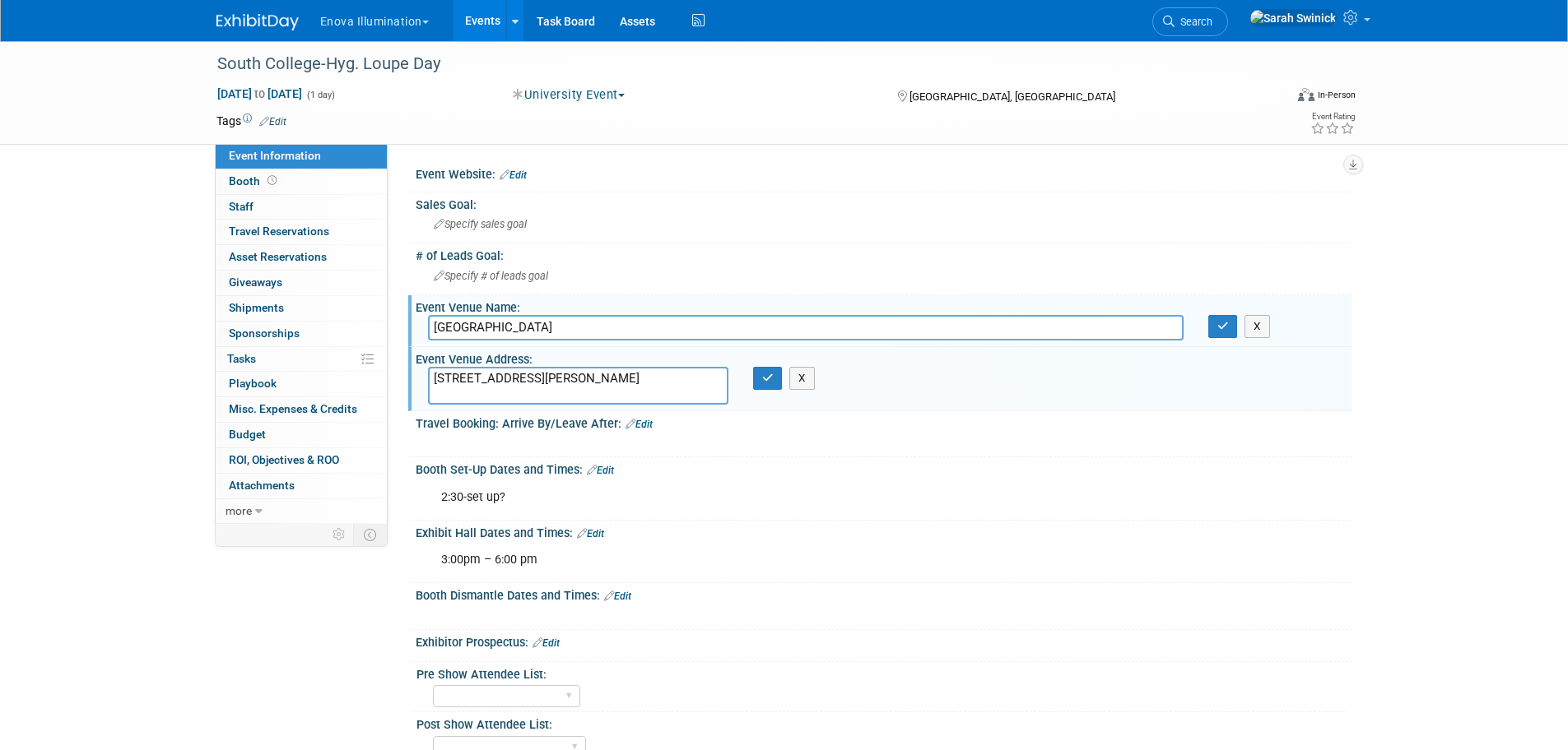
drag, startPoint x: 499, startPoint y: 400, endPoint x: 506, endPoint y: 393, distance: 9.9
click at [500, 399] on textarea "3904 Lonas Dr, Knoxville, TN 37909" at bounding box center [578, 385] width 300 height 38
drag, startPoint x: 474, startPoint y: 382, endPoint x: 428, endPoint y: 374, distance: 46.7
click at [428, 373] on textarea "3904 Lonas Dr, Knoxville, TN 37909" at bounding box center [578, 385] width 300 height 38
type textarea "\"
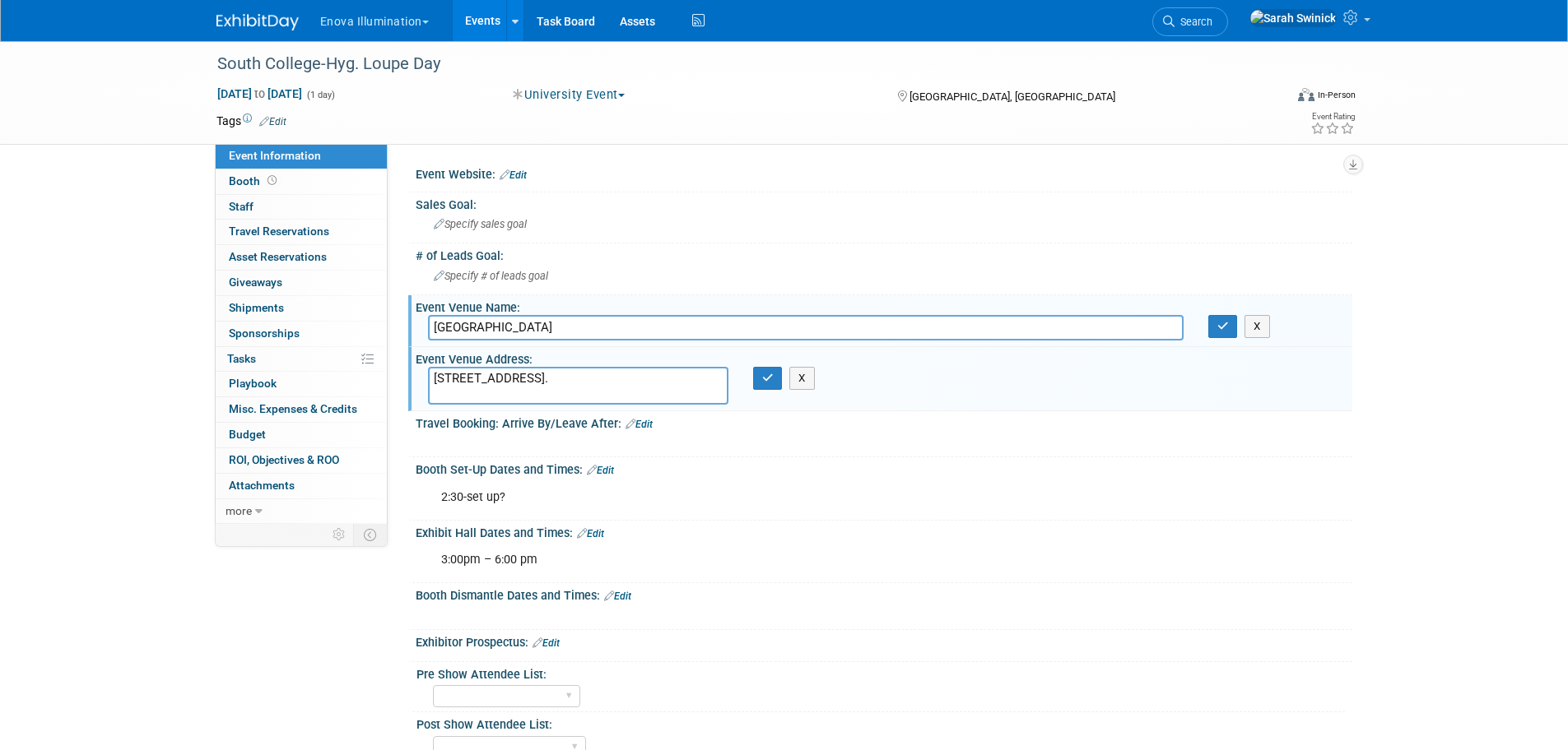
click at [526, 374] on textarea "616 Marriott Dr., Nashville, TN 37214." at bounding box center [578, 385] width 300 height 38
type textarea "616 Marriott Dr., Nashville, TN 37214."
click at [763, 377] on icon "button" at bounding box center [767, 377] width 11 height 10
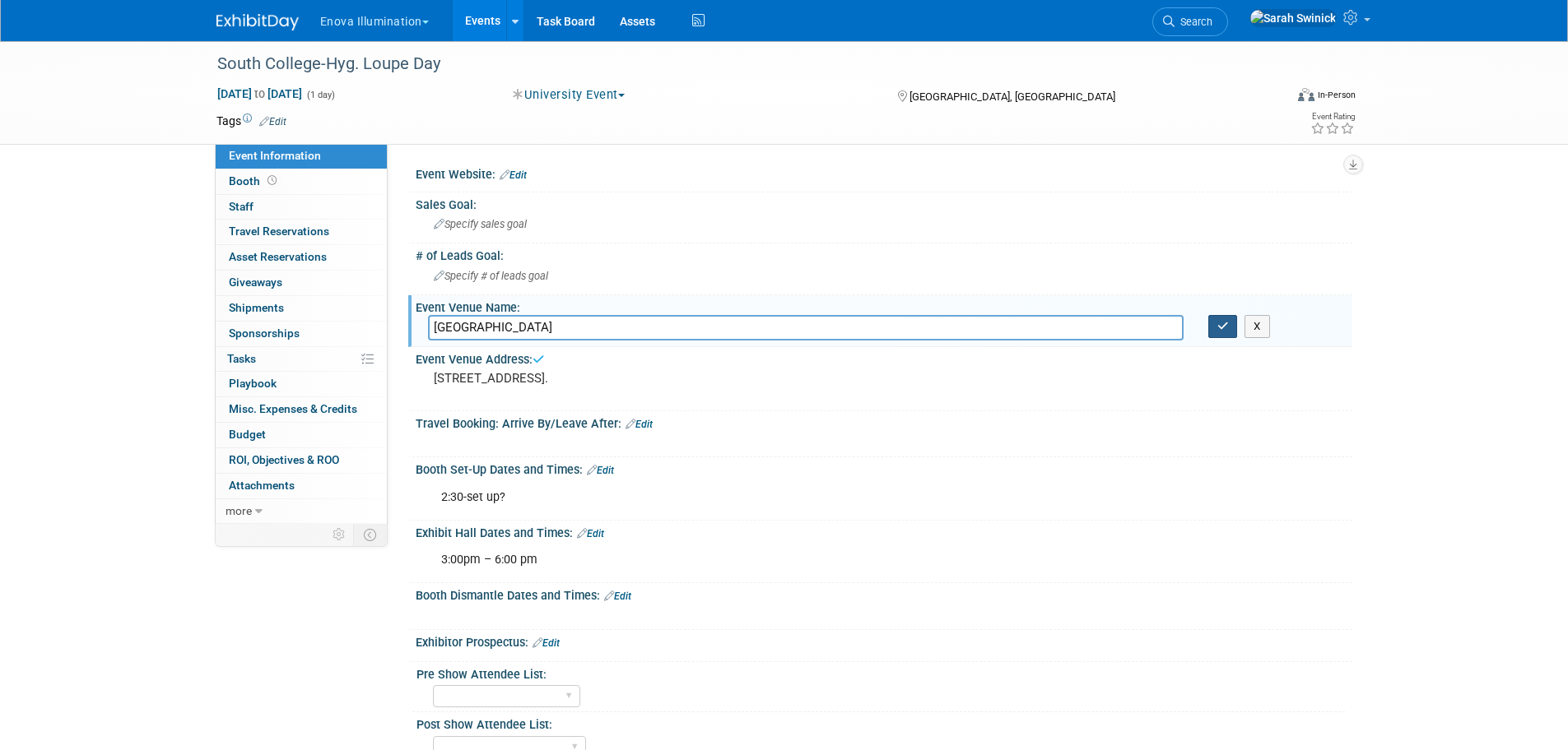
click at [1219, 330] on icon "button" at bounding box center [1223, 325] width 11 height 10
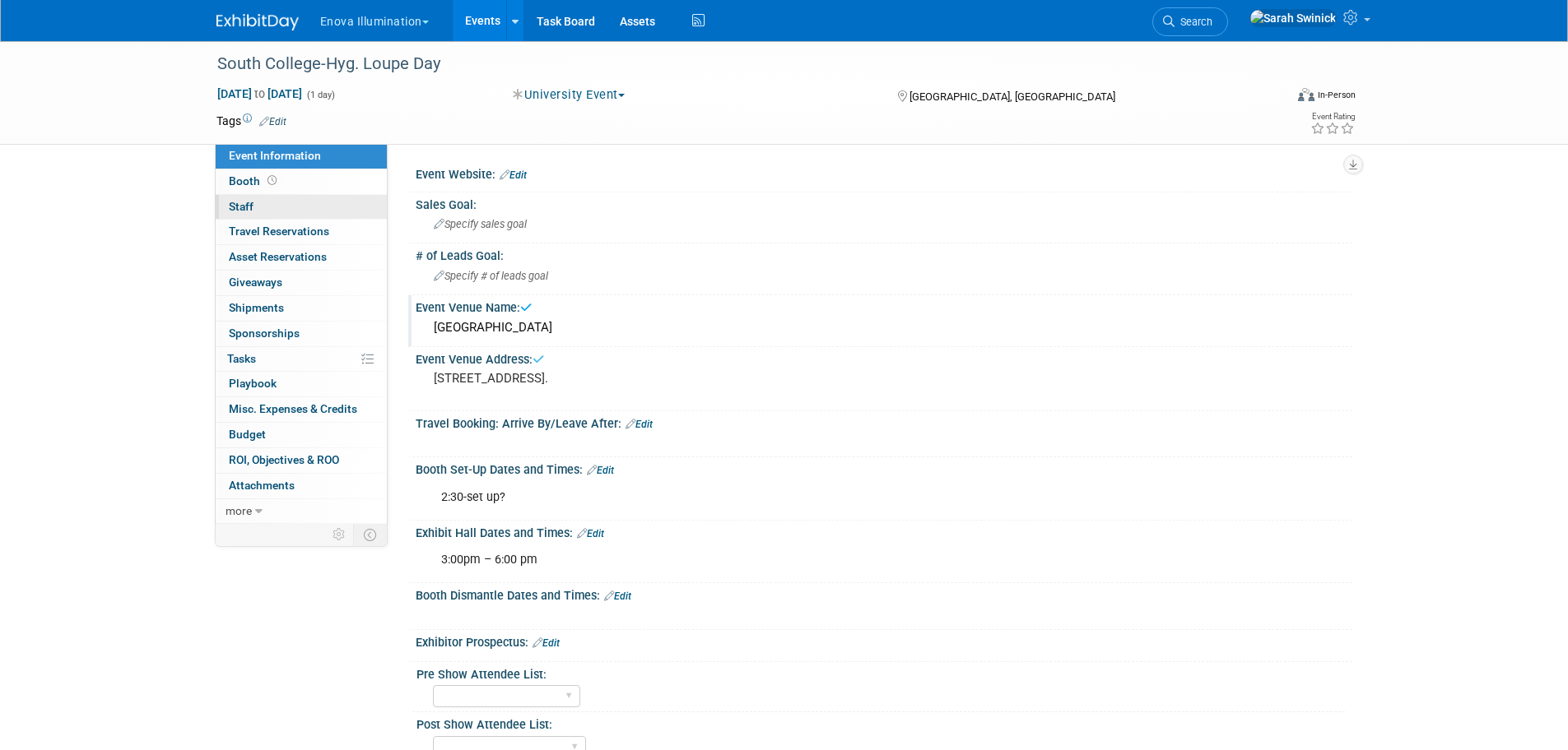
click at [336, 214] on link "0 Staff 0" at bounding box center [301, 207] width 172 height 24
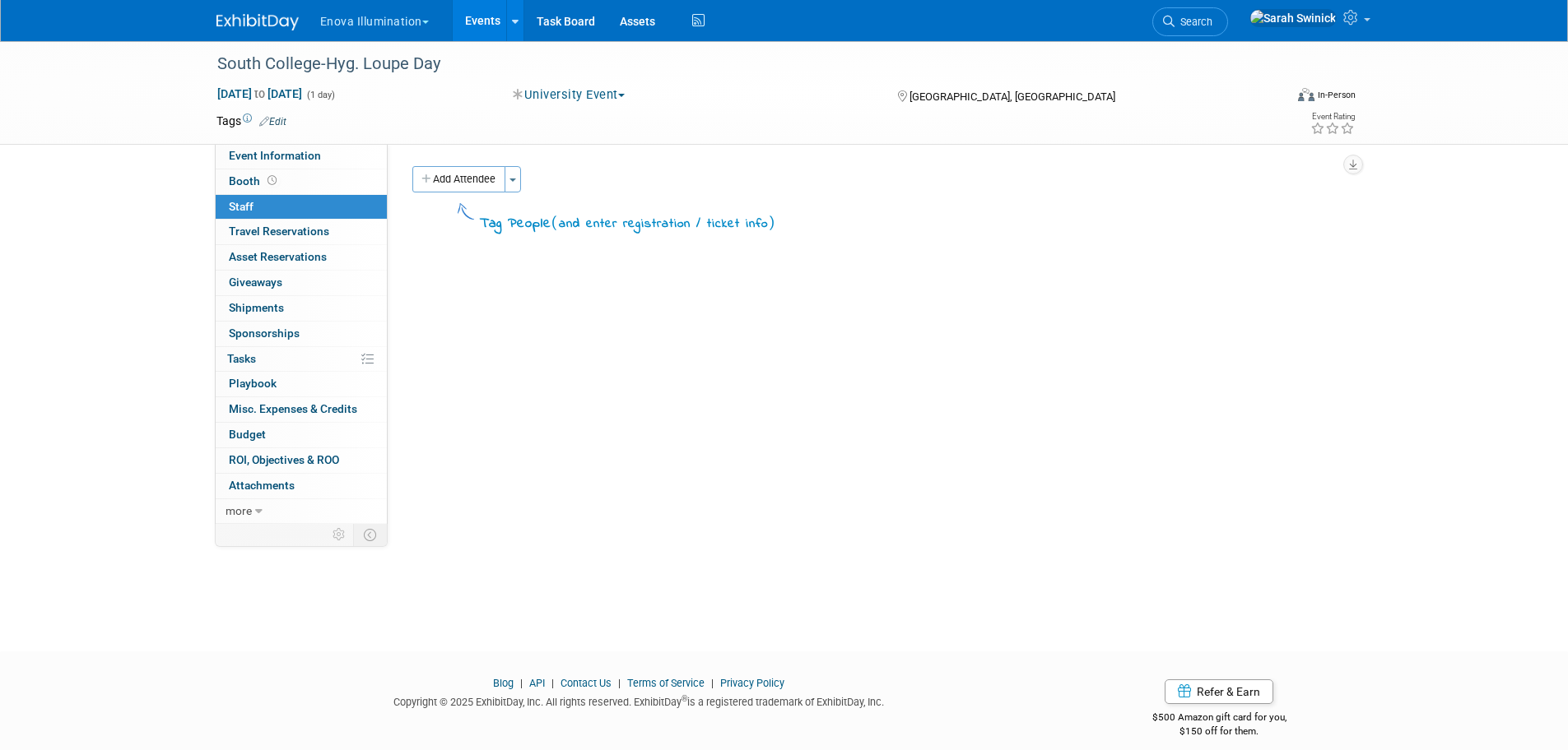
drag, startPoint x: 449, startPoint y: 182, endPoint x: 457, endPoint y: 198, distance: 17.9
click at [449, 184] on button "Add Attendee" at bounding box center [459, 179] width 93 height 26
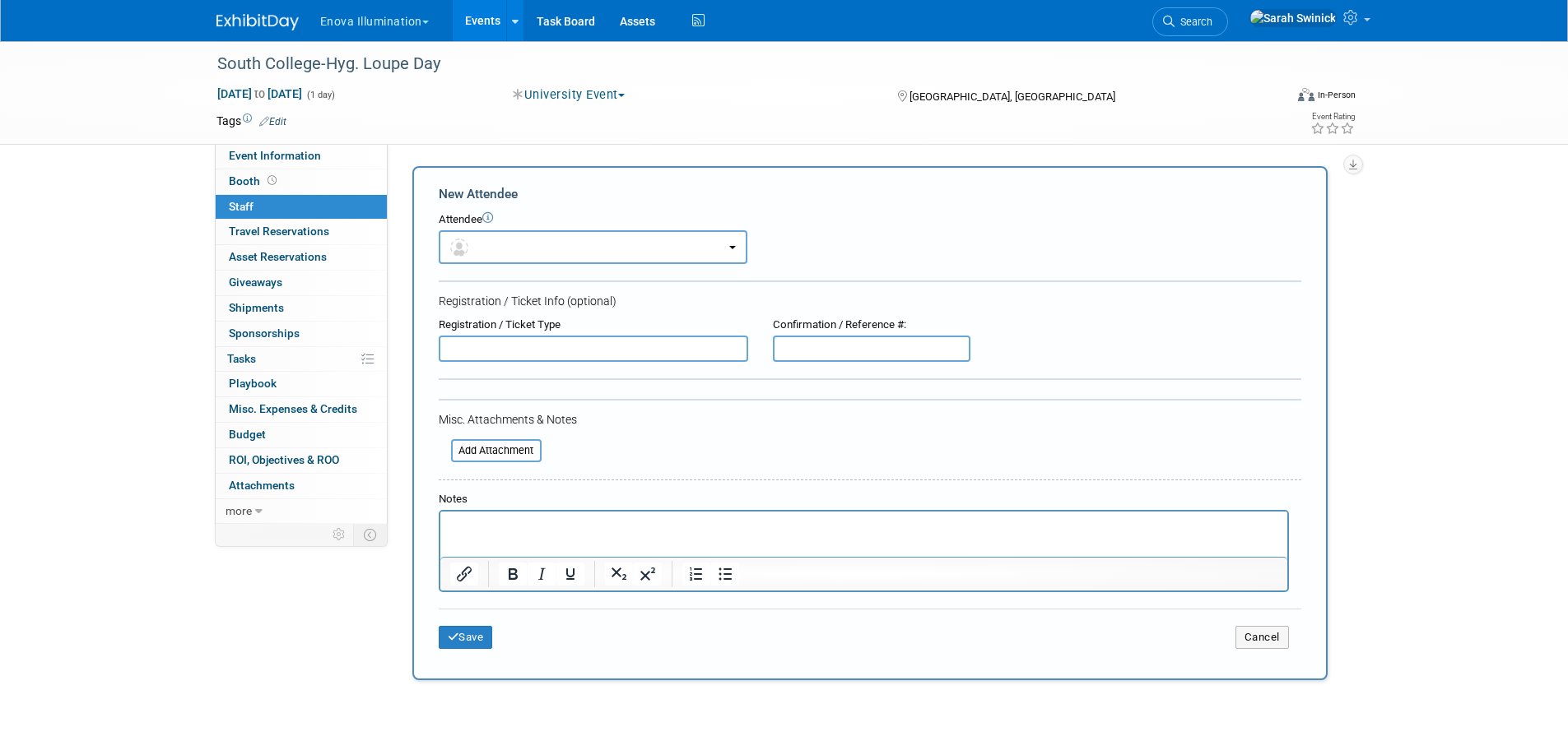
drag, startPoint x: 464, startPoint y: 220, endPoint x: 467, endPoint y: 229, distance: 9.5
click at [464, 224] on body "Enova Illumination Choose Workspace: enova Enova Illumination Enova Illuminatio…" at bounding box center [784, 375] width 1568 height 750
click at [474, 248] on span "button" at bounding box center [461, 247] width 23 height 13
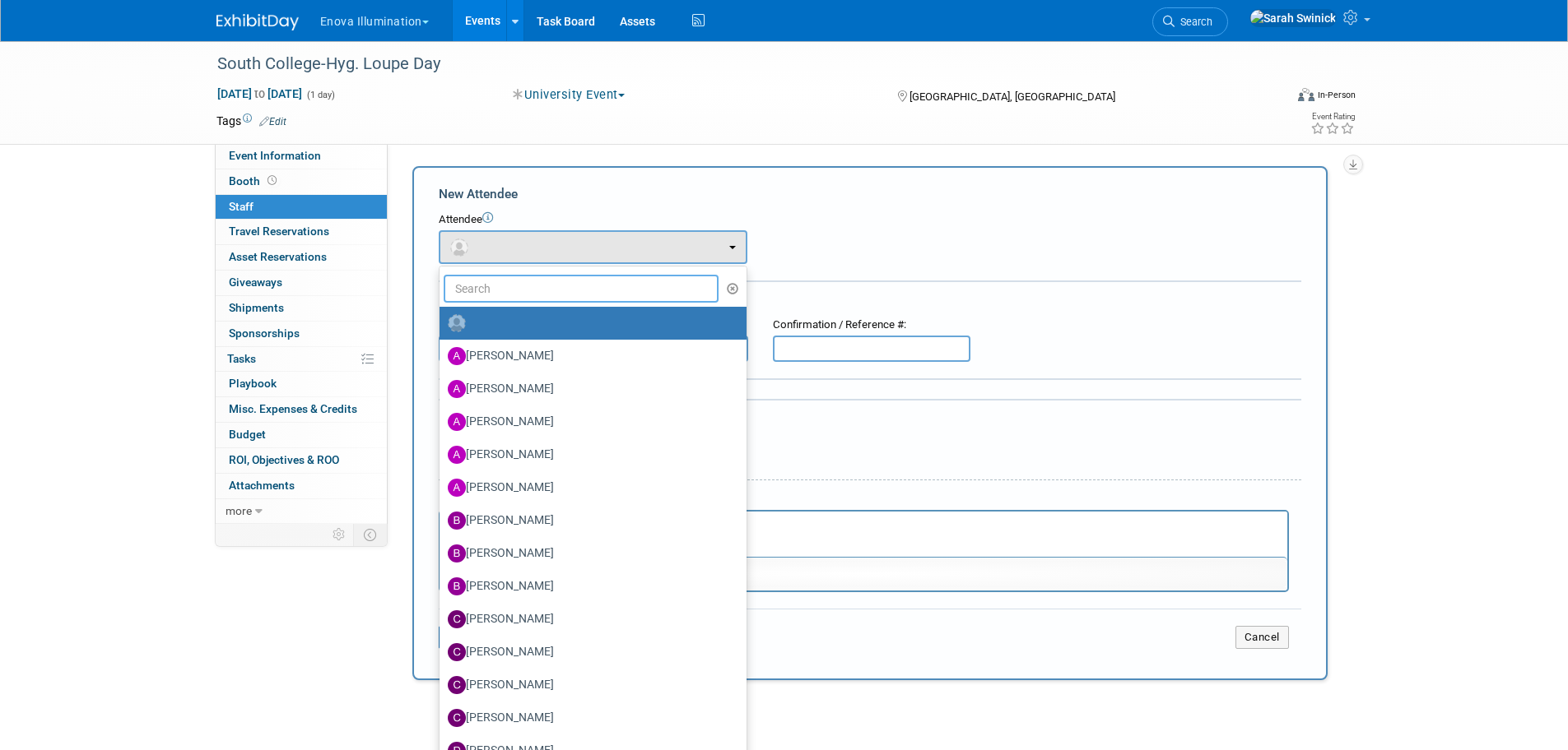
click at [476, 282] on input "text" at bounding box center [581, 289] width 276 height 28
click at [480, 303] on ul "Abby Nelson Adam Shore Andrea Miller Anna McFarlane Austin Merritt (me)" at bounding box center [593, 594] width 309 height 658
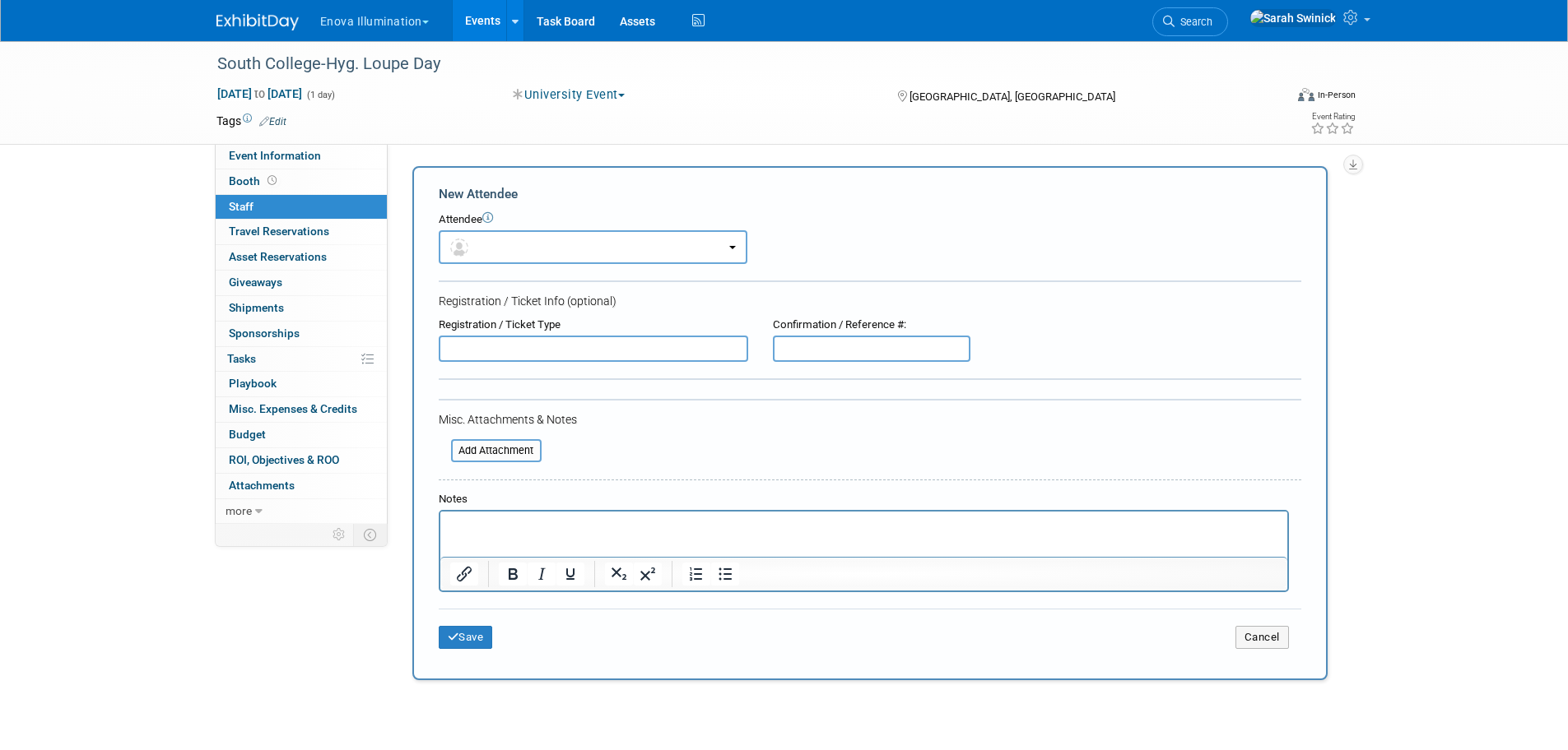
click at [487, 286] on form "New Attendee Attendee <img src="https://www.exhibitday.com/Images/Unassigned-Us…" at bounding box center [870, 423] width 863 height 476
click at [501, 245] on button "button" at bounding box center [593, 248] width 309 height 34
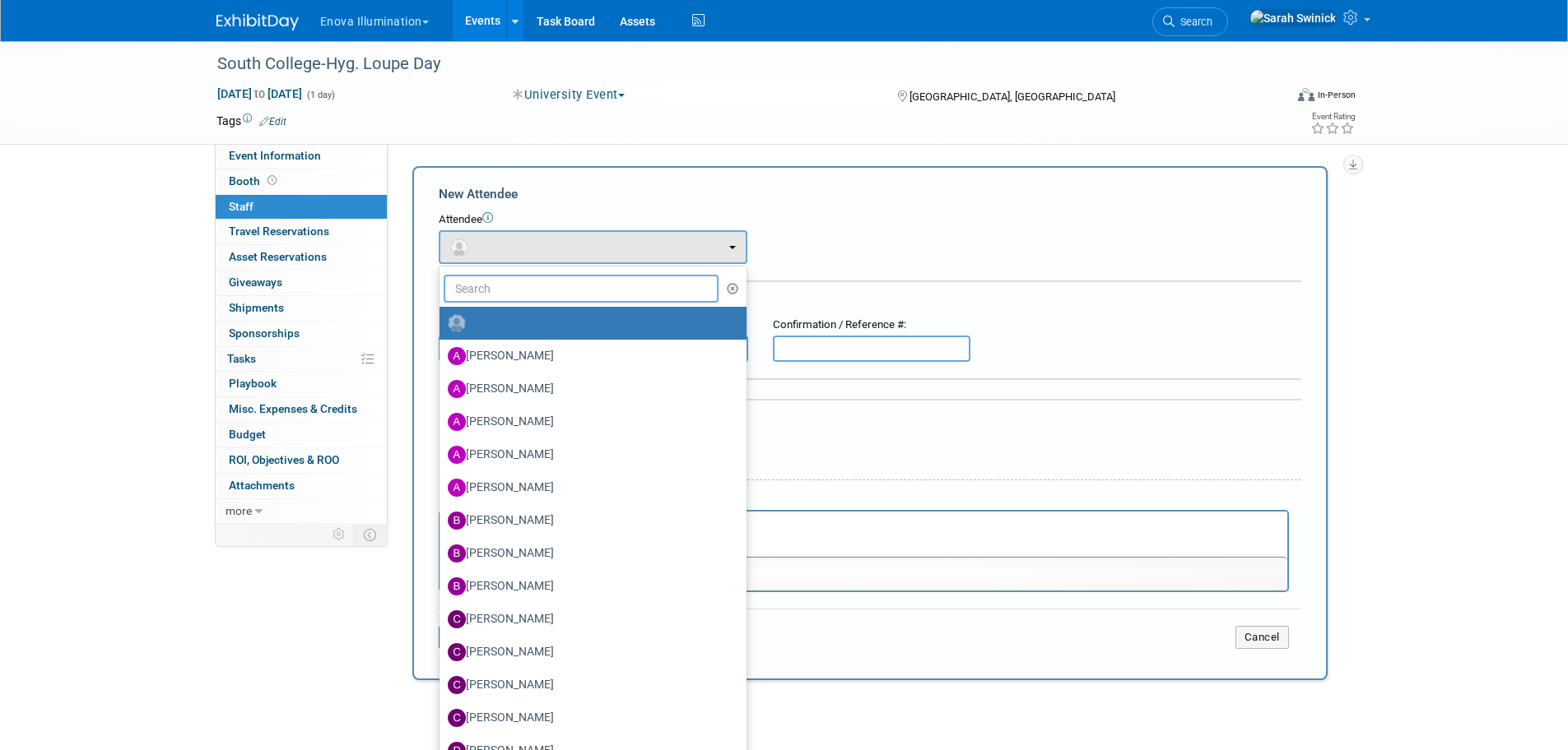
click at [500, 284] on input "text" at bounding box center [581, 289] width 276 height 28
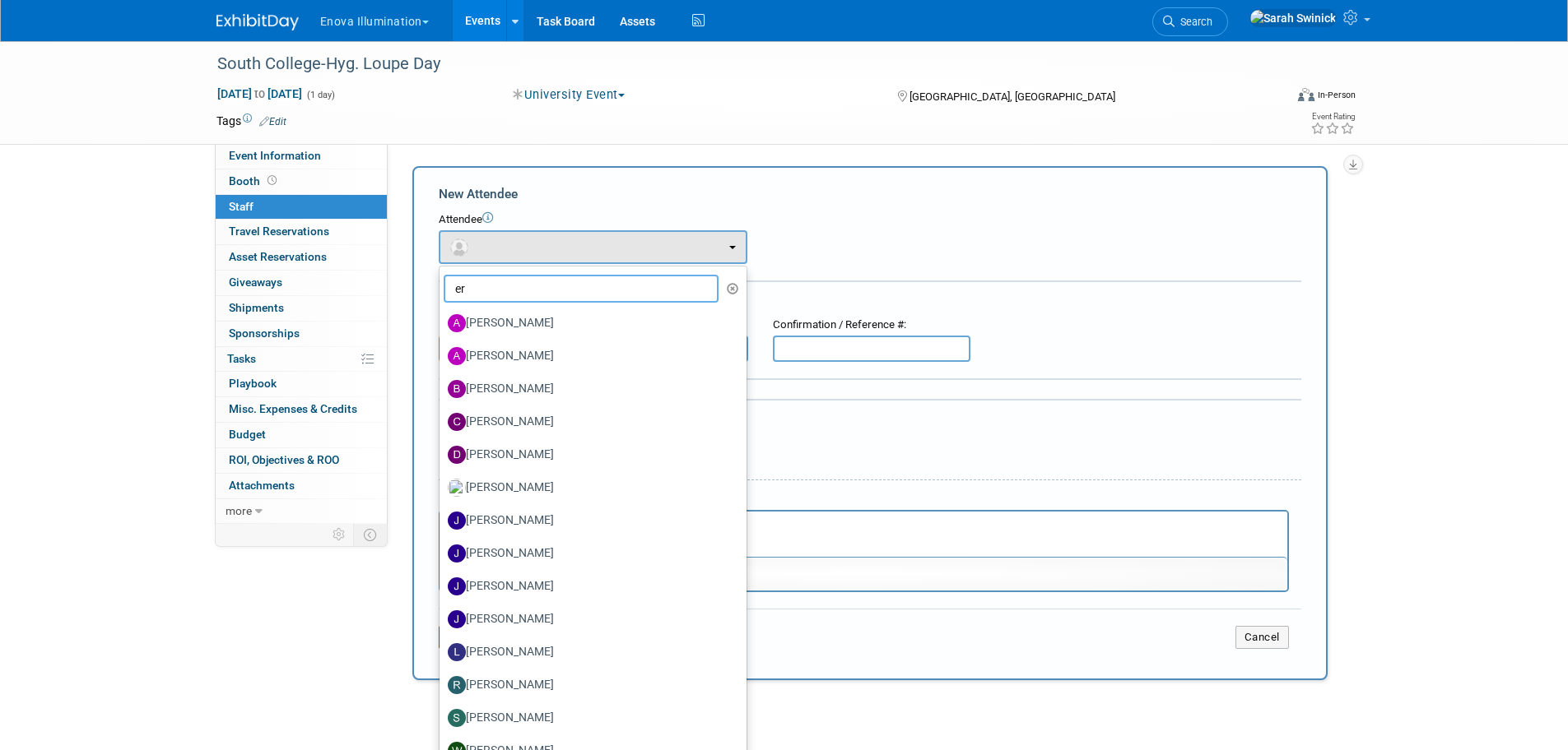
type input "er"
click at [526, 480] on label "Eric Field" at bounding box center [588, 488] width 282 height 26
click at [442, 480] on input "Eric Field" at bounding box center [436, 485] width 10 height 10
select select "eeb87847-82d4-4cf9-936b-754060a28868"
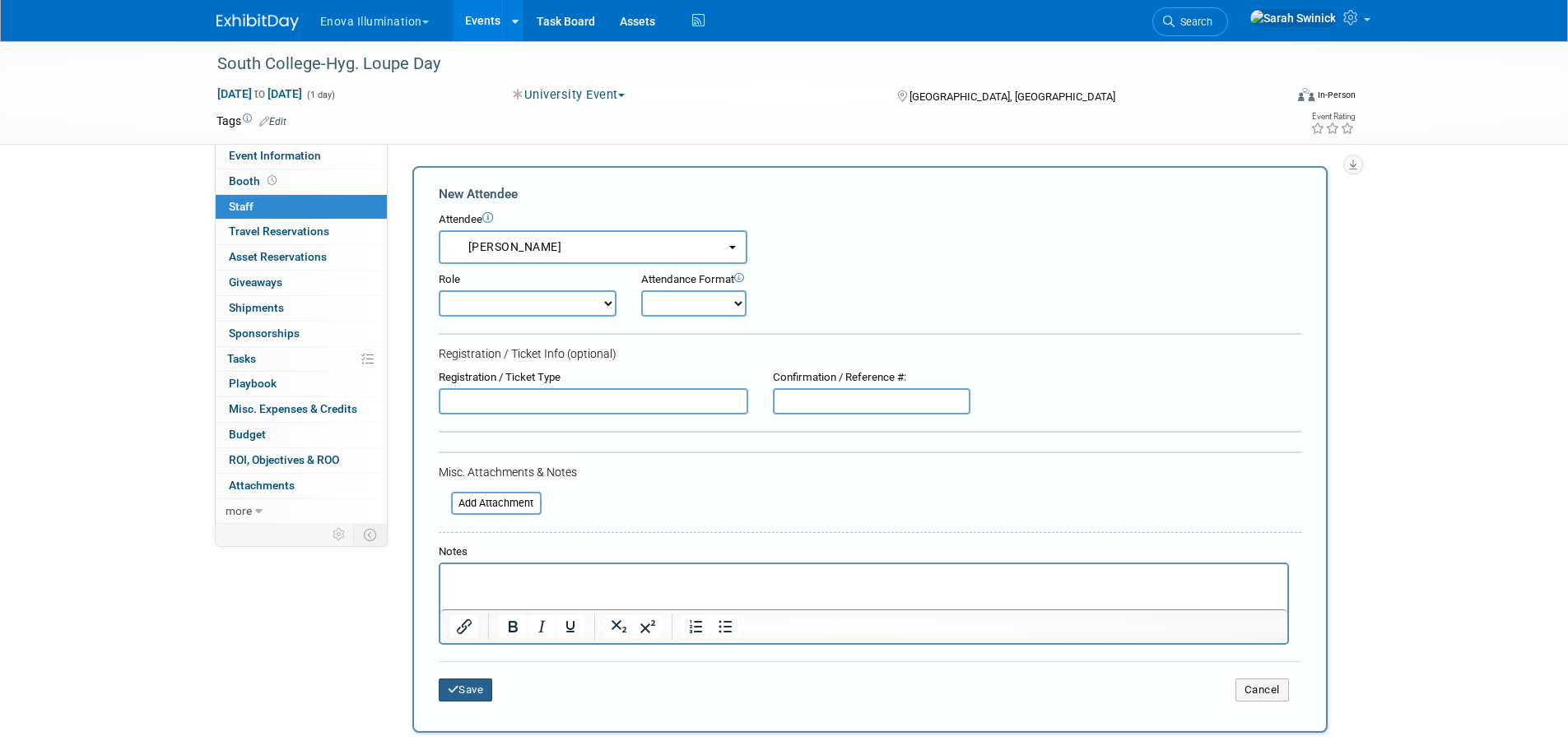
drag, startPoint x: 475, startPoint y: 697, endPoint x: 446, endPoint y: 627, distance: 75.8
click at [475, 696] on button "Save" at bounding box center [466, 690] width 54 height 23
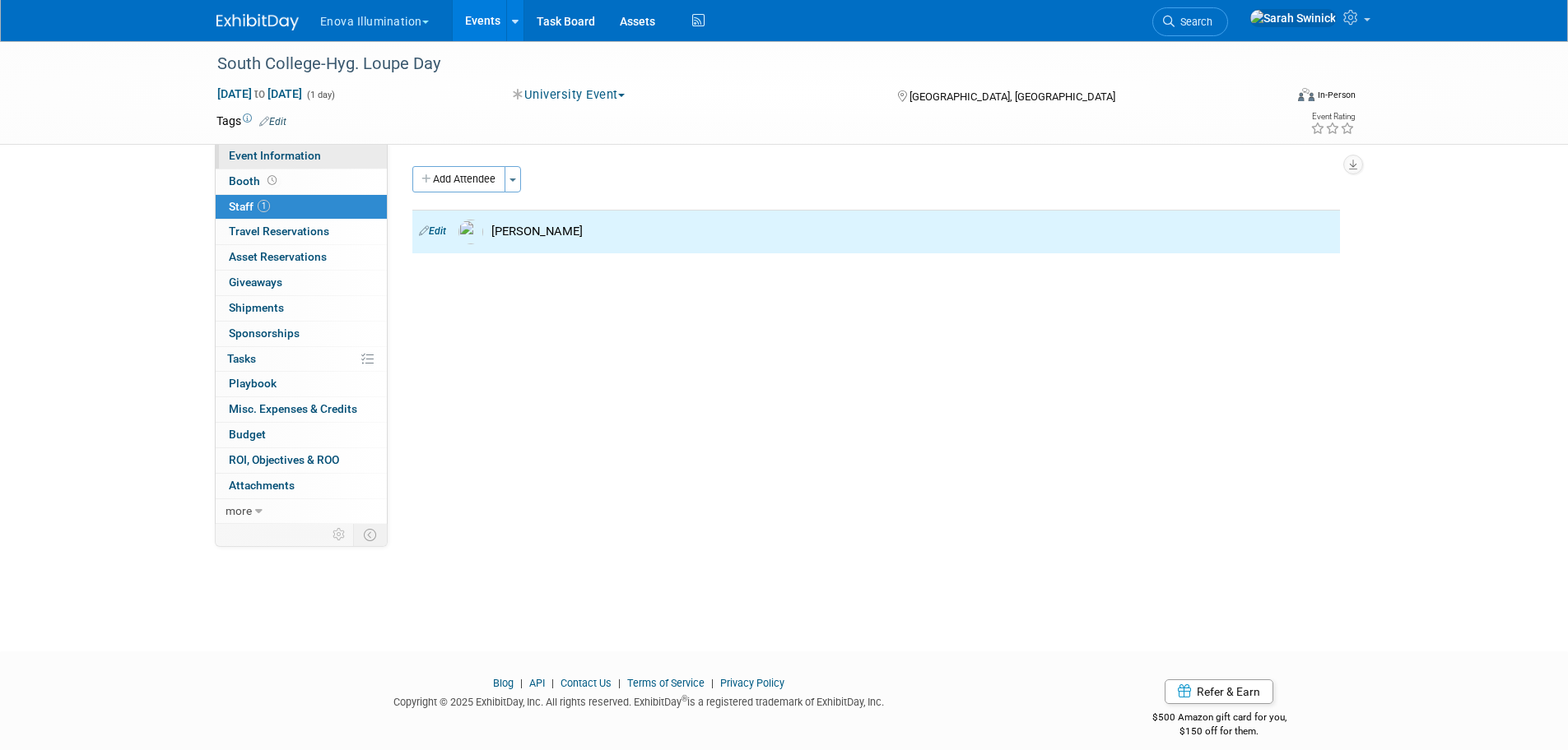
click at [338, 163] on link "Event Information" at bounding box center [301, 157] width 172 height 24
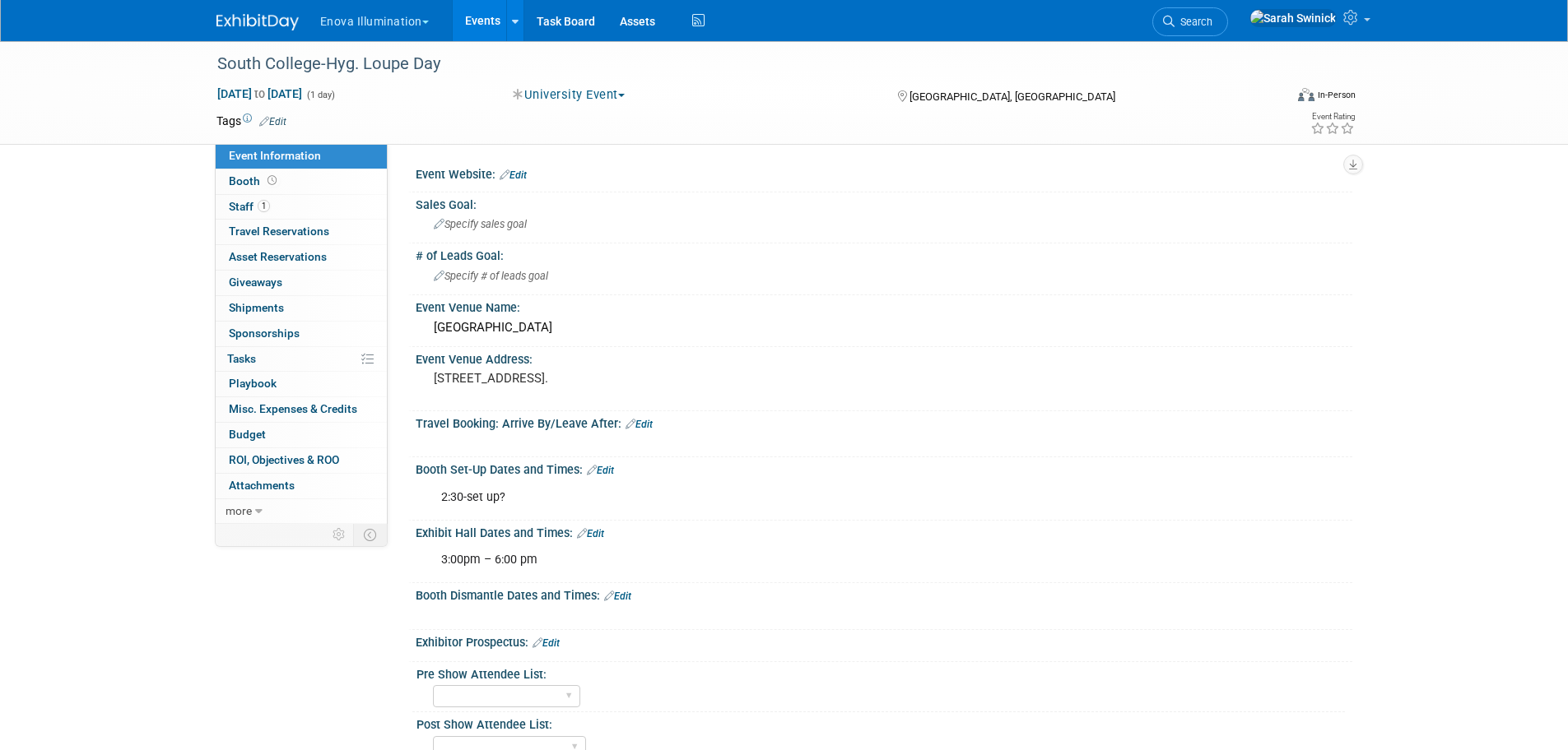
click at [265, 18] on img at bounding box center [258, 22] width 83 height 17
